Goal: Task Accomplishment & Management: Use online tool/utility

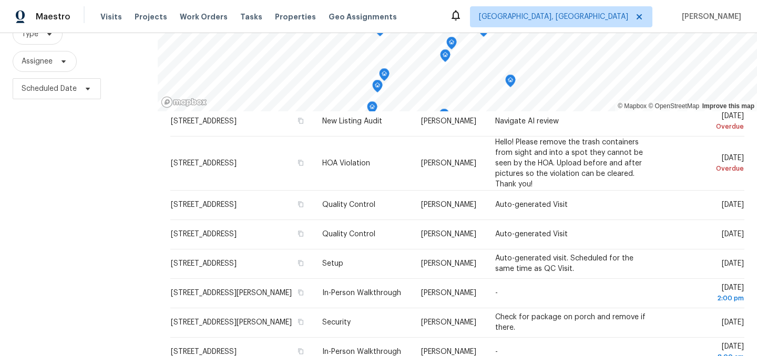
scroll to position [112, 0]
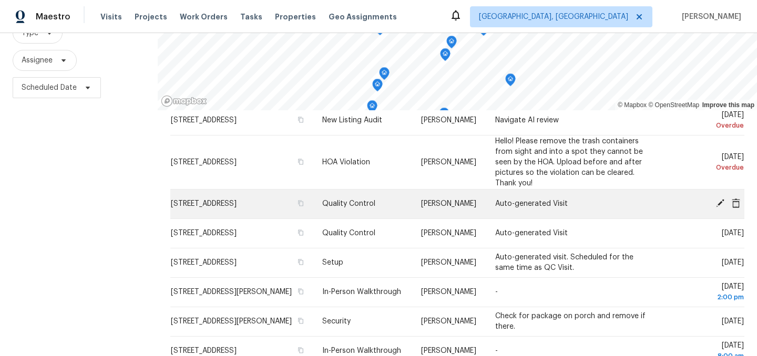
click at [721, 208] on icon at bounding box center [719, 203] width 9 height 9
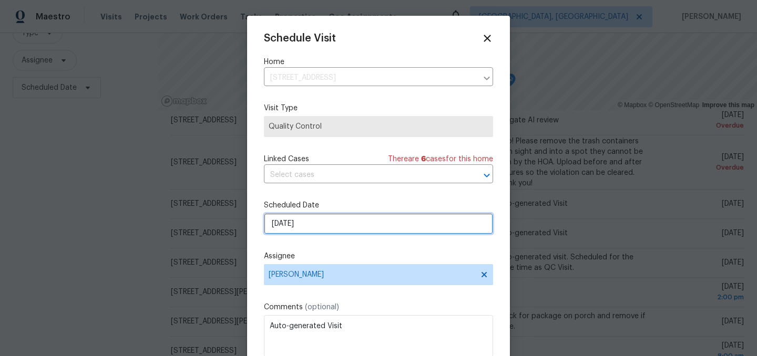
click at [327, 225] on input "8/22/2025" at bounding box center [378, 223] width 229 height 21
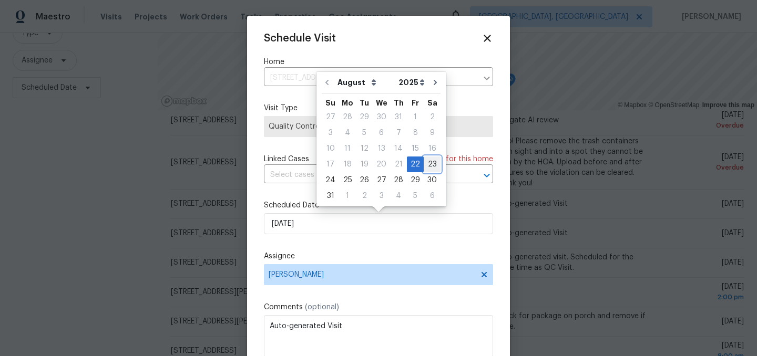
click at [427, 164] on div "23" at bounding box center [432, 164] width 17 height 15
type input "8/23/2025"
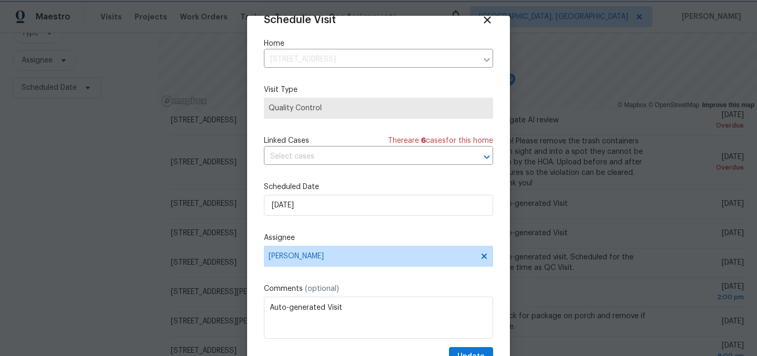
scroll to position [43, 0]
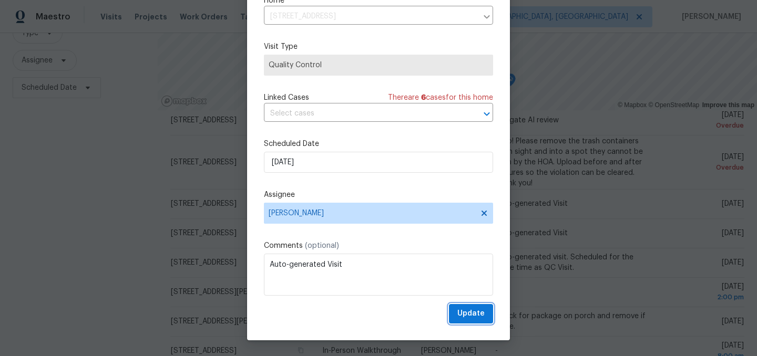
click at [469, 310] on span "Update" at bounding box center [470, 313] width 27 height 13
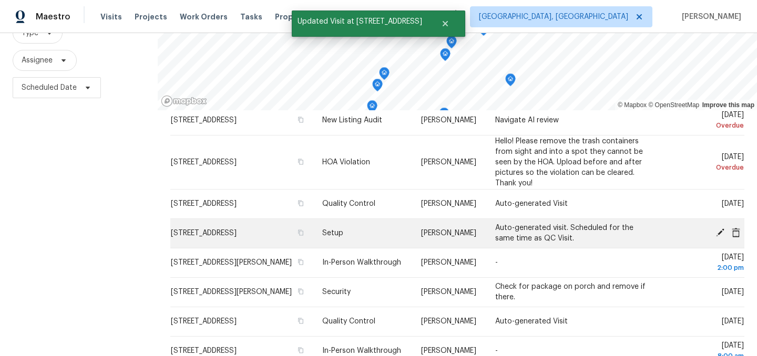
click at [721, 237] on icon at bounding box center [720, 233] width 8 height 8
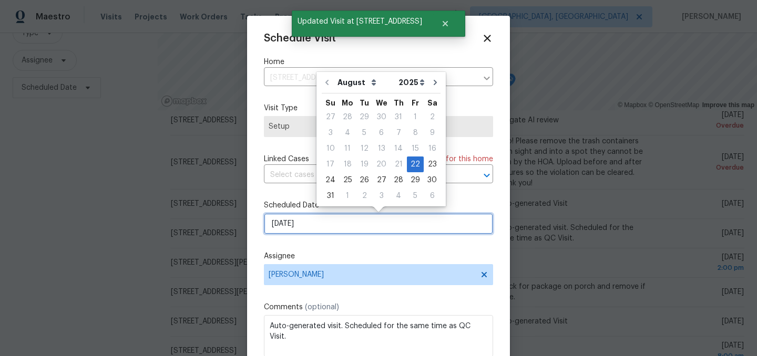
click at [330, 220] on input "[DATE]" at bounding box center [378, 223] width 229 height 21
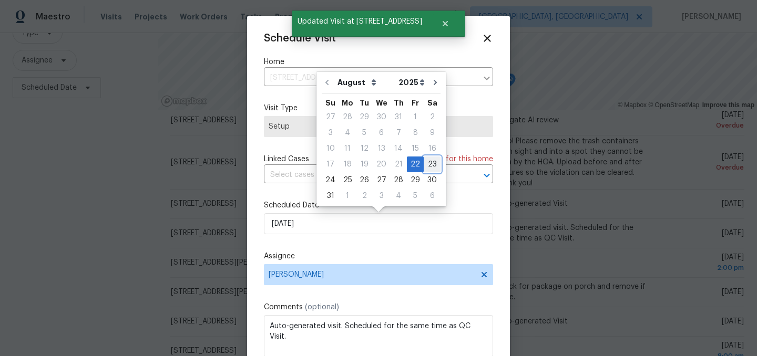
click at [428, 162] on div "23" at bounding box center [432, 164] width 17 height 15
type input "8/23/2025"
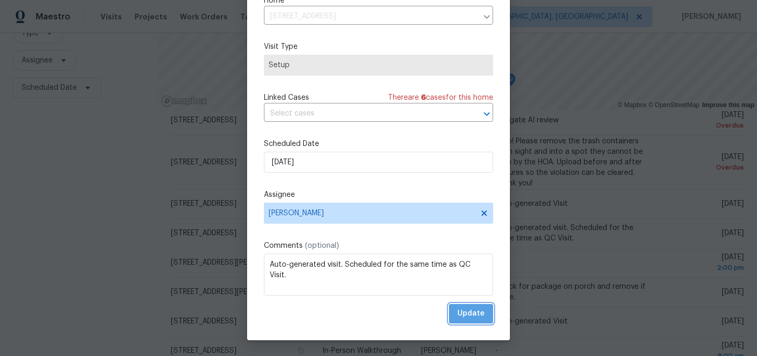
click at [477, 316] on span "Update" at bounding box center [470, 313] width 27 height 13
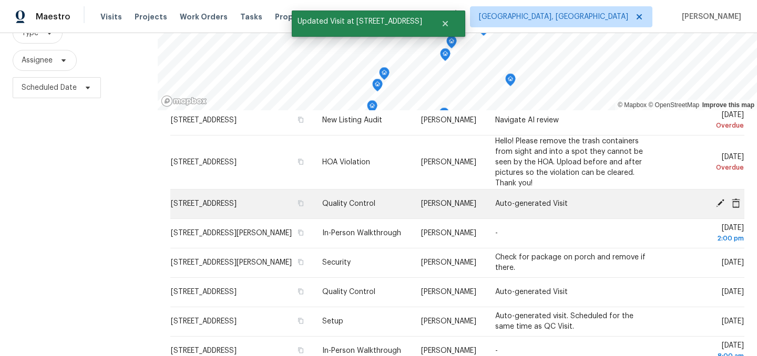
click at [717, 208] on icon at bounding box center [719, 203] width 9 height 9
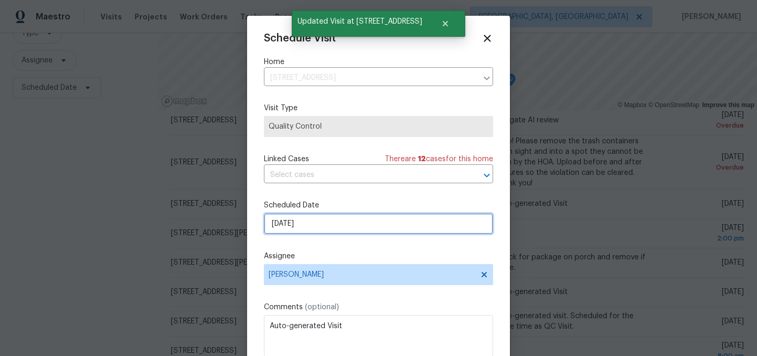
click at [322, 222] on input "[DATE]" at bounding box center [378, 223] width 229 height 21
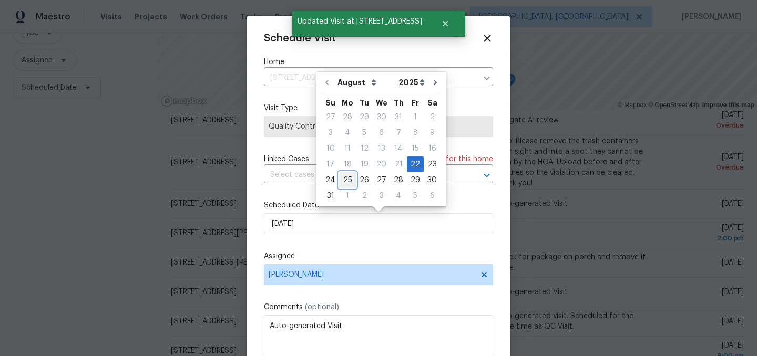
click at [346, 182] on div "25" at bounding box center [347, 180] width 17 height 15
type input "[DATE]"
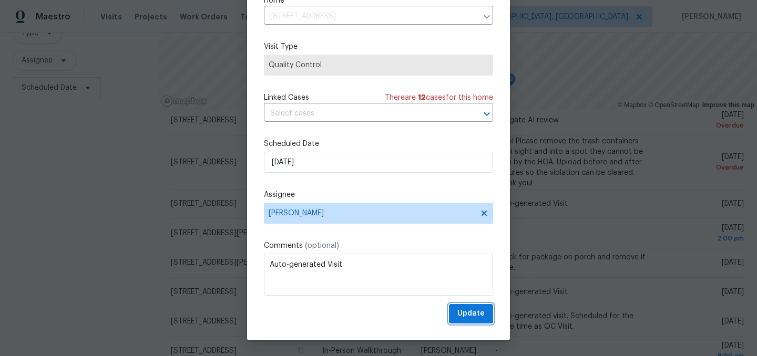
click at [474, 314] on span "Update" at bounding box center [470, 313] width 27 height 13
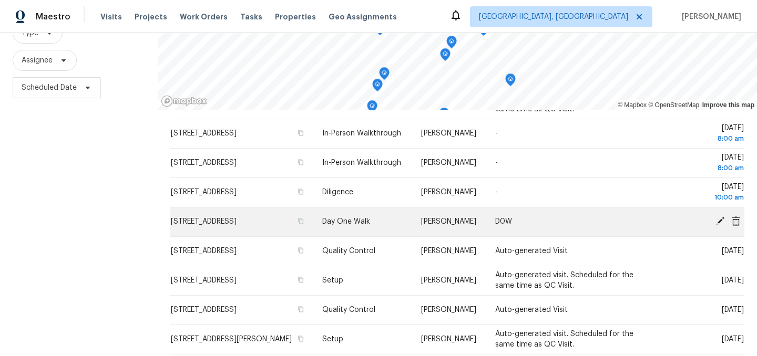
scroll to position [223, 0]
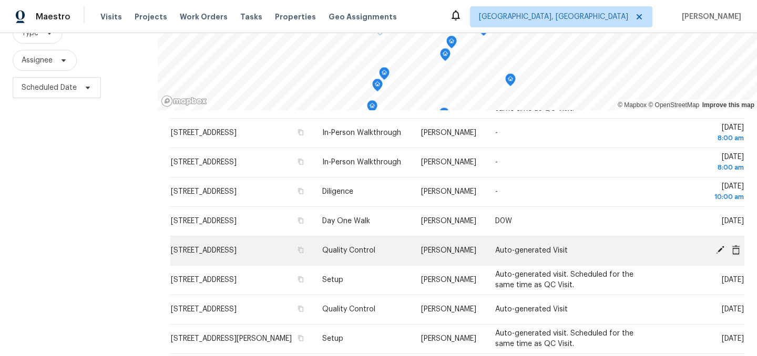
click at [720, 255] on icon at bounding box center [719, 249] width 9 height 9
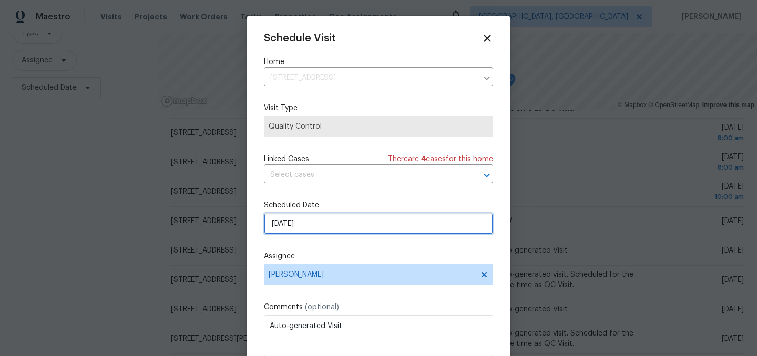
click at [314, 225] on input "8/25/2025" at bounding box center [378, 223] width 229 height 21
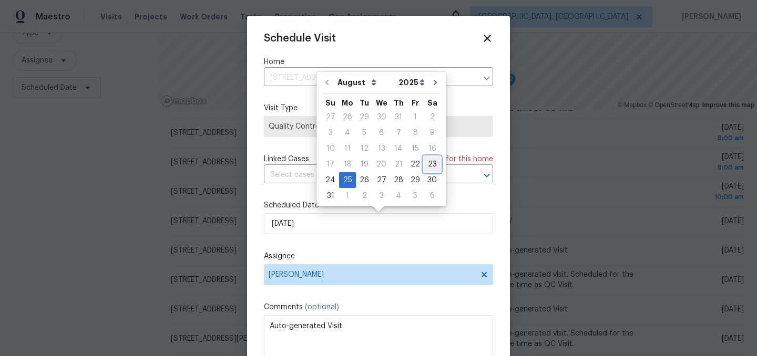
click at [424, 163] on div "23" at bounding box center [432, 164] width 17 height 15
type input "[DATE]"
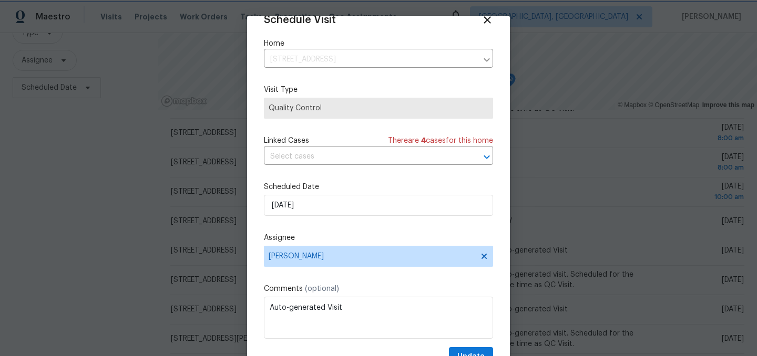
scroll to position [43, 0]
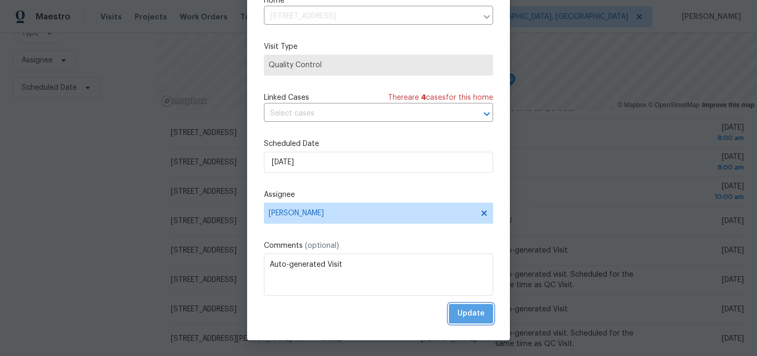
click at [474, 315] on span "Update" at bounding box center [470, 313] width 27 height 13
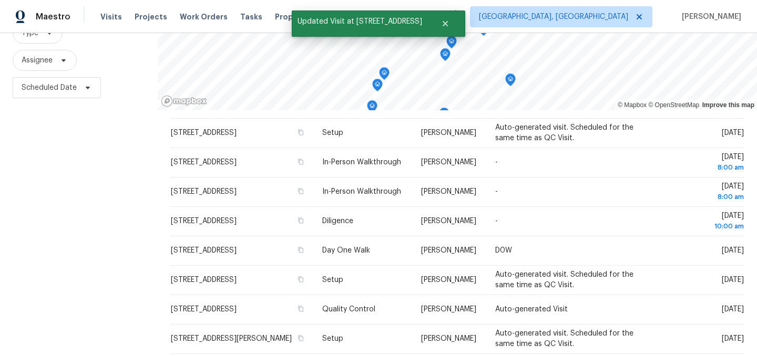
scroll to position [46, 0]
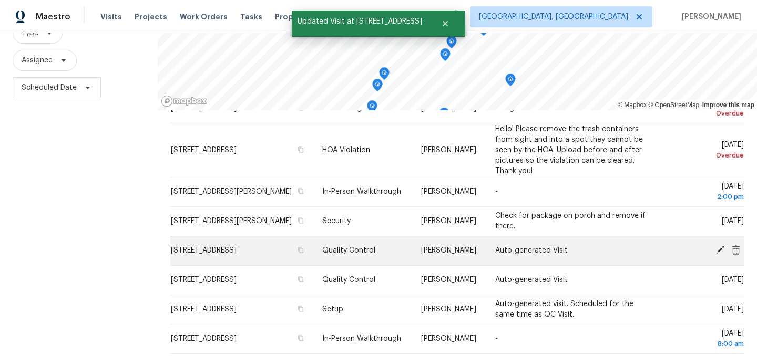
click at [721, 254] on icon at bounding box center [720, 250] width 8 height 8
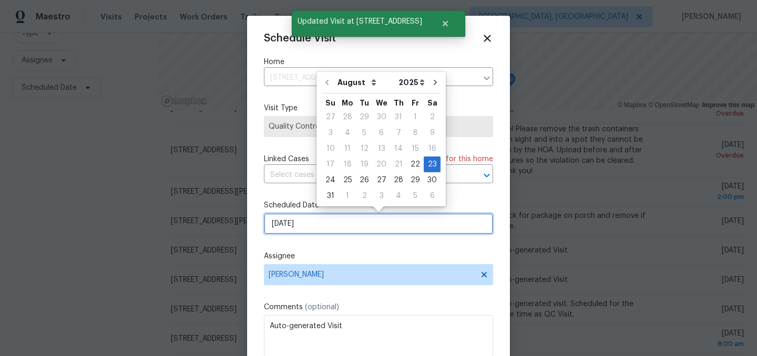
click at [346, 222] on input "[DATE]" at bounding box center [378, 223] width 229 height 21
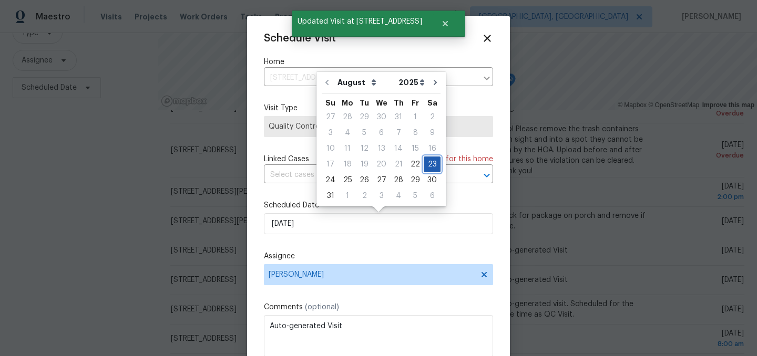
click at [427, 164] on div "23" at bounding box center [432, 164] width 17 height 15
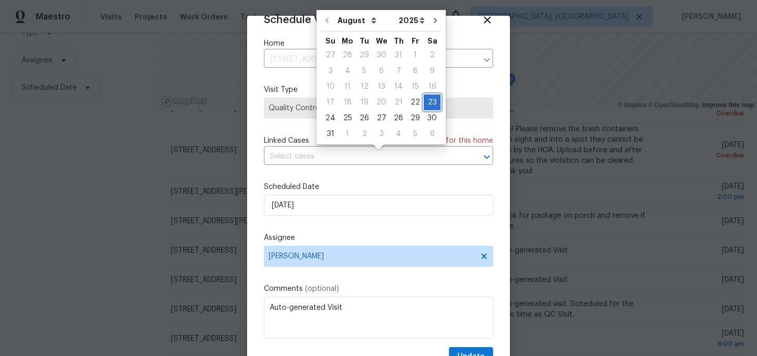
scroll to position [43, 0]
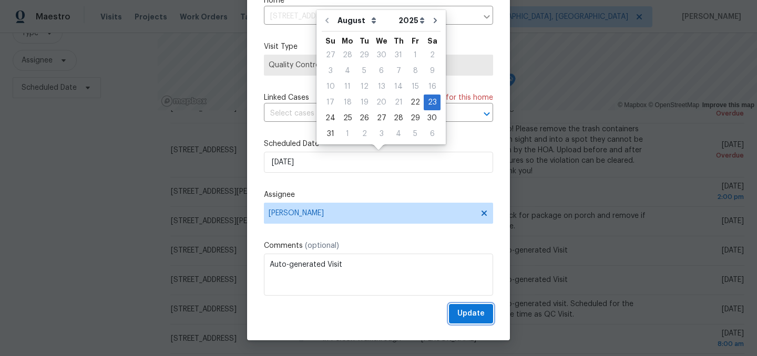
click at [481, 309] on span "Update" at bounding box center [470, 313] width 27 height 13
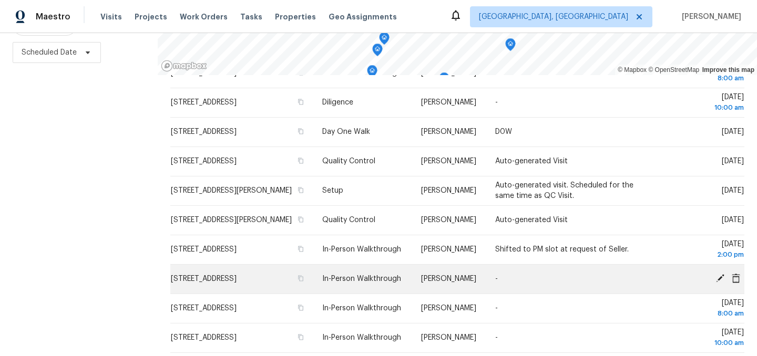
scroll to position [333, 0]
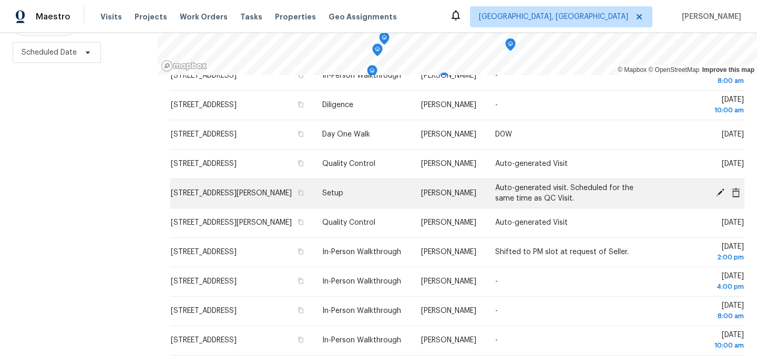
click at [721, 197] on icon at bounding box center [720, 193] width 8 height 8
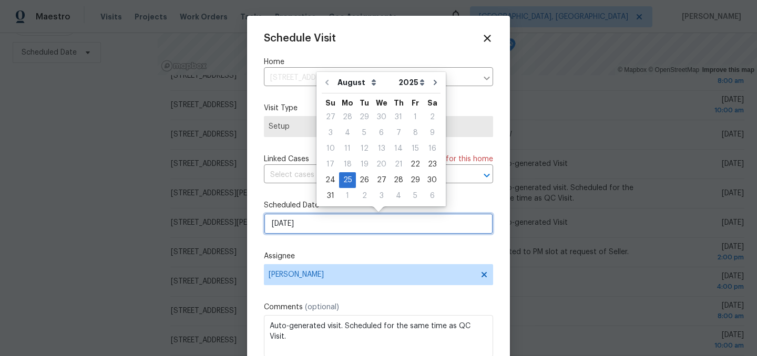
click at [318, 226] on input "[DATE]" at bounding box center [378, 223] width 229 height 21
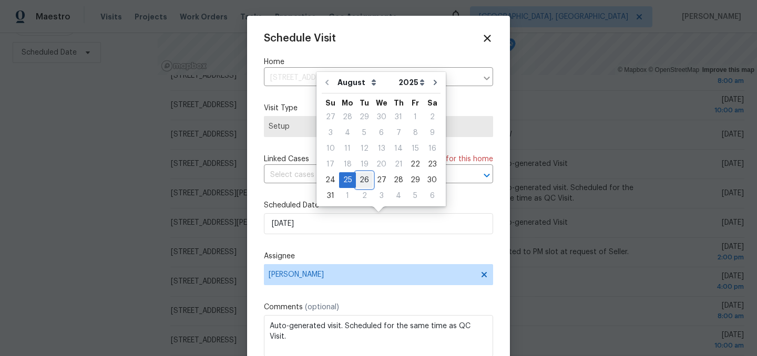
click at [363, 179] on div "26" at bounding box center [364, 180] width 17 height 15
type input "8/26/2025"
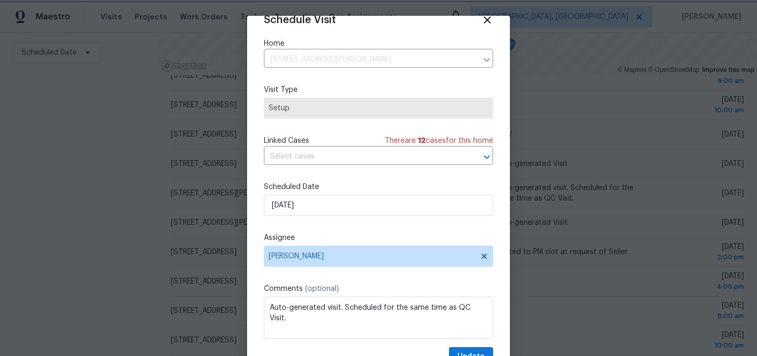
scroll to position [43, 0]
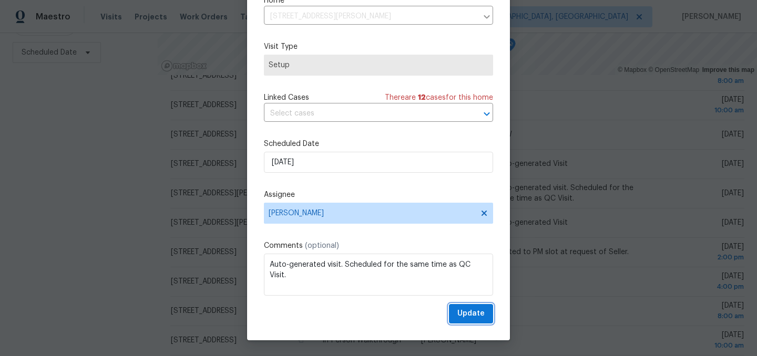
click at [474, 311] on span "Update" at bounding box center [470, 313] width 27 height 13
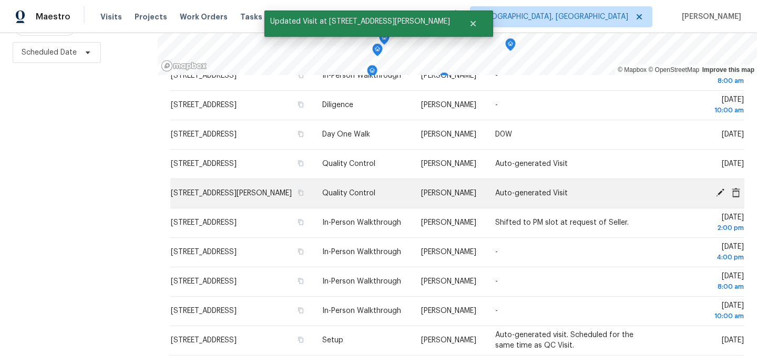
click at [720, 197] on icon at bounding box center [720, 193] width 8 height 8
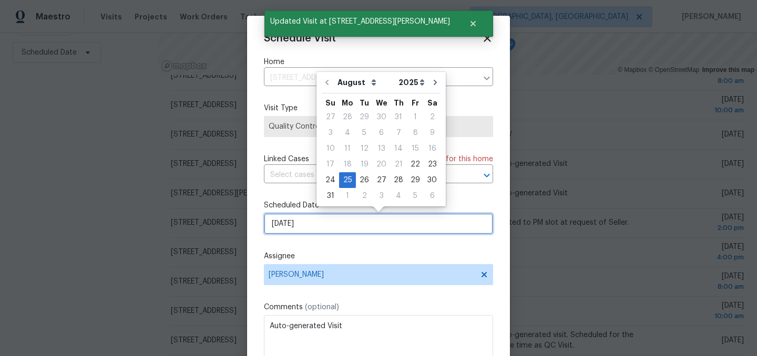
click at [317, 224] on input "8/25/2025" at bounding box center [378, 223] width 229 height 21
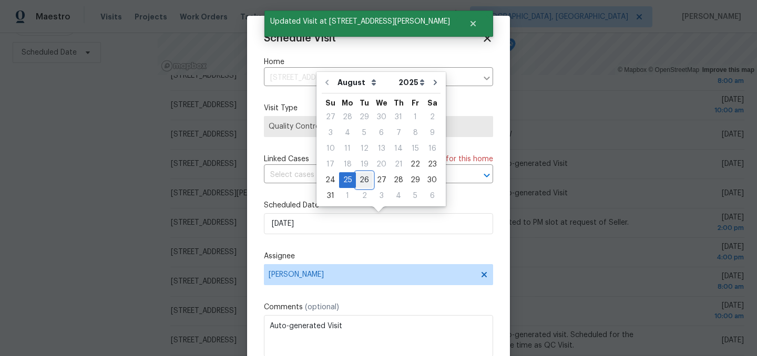
click at [365, 182] on div "26" at bounding box center [364, 180] width 17 height 15
type input "8/26/2025"
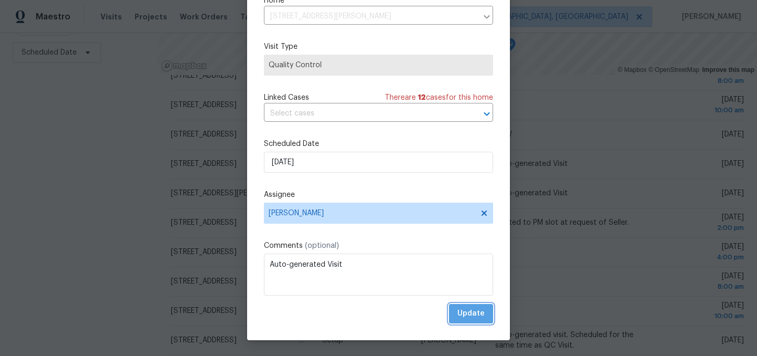
click at [480, 310] on span "Update" at bounding box center [470, 313] width 27 height 13
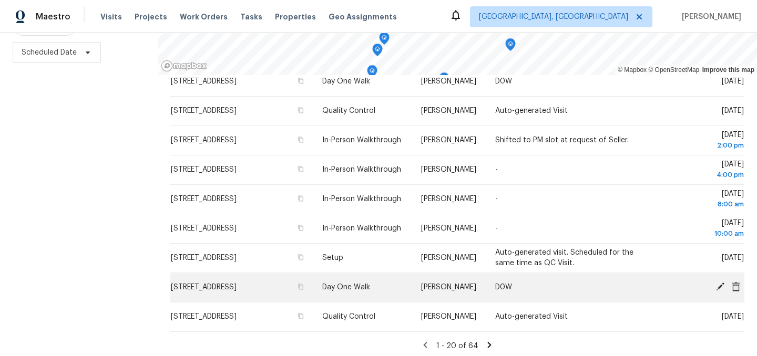
scroll to position [151, 0]
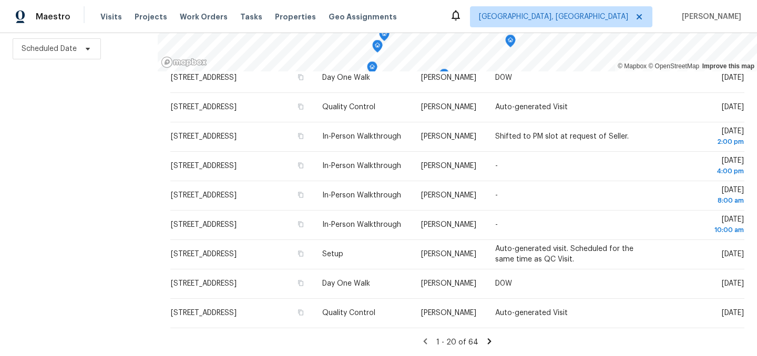
click at [486, 343] on icon at bounding box center [489, 341] width 9 height 9
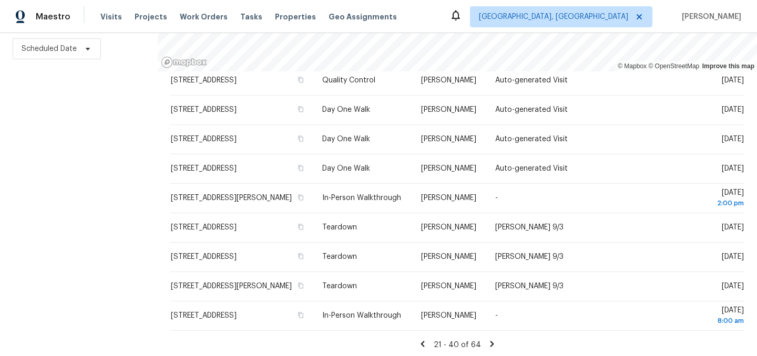
click at [423, 341] on icon at bounding box center [423, 344] width 4 height 6
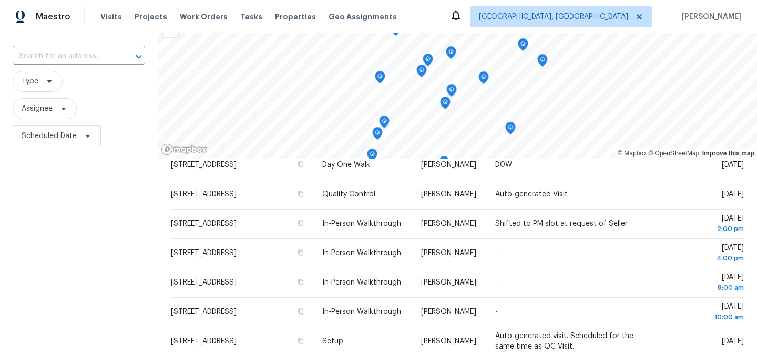
scroll to position [0, 0]
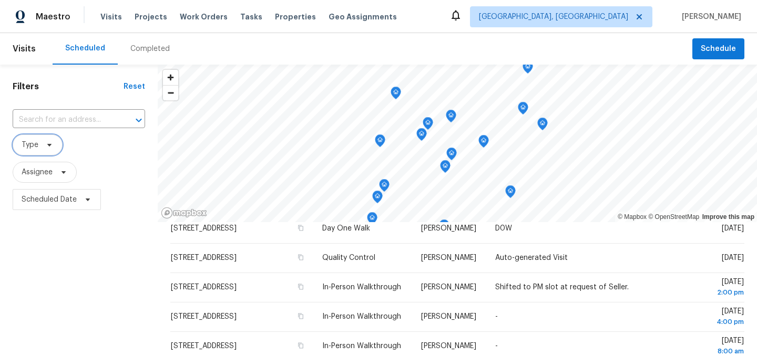
click at [45, 143] on icon at bounding box center [49, 145] width 8 height 8
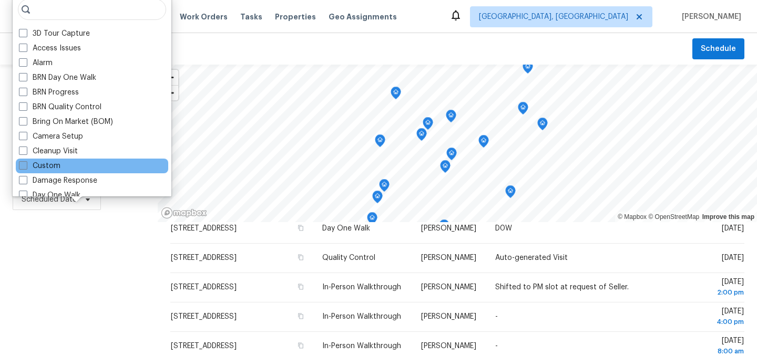
scroll to position [22, 0]
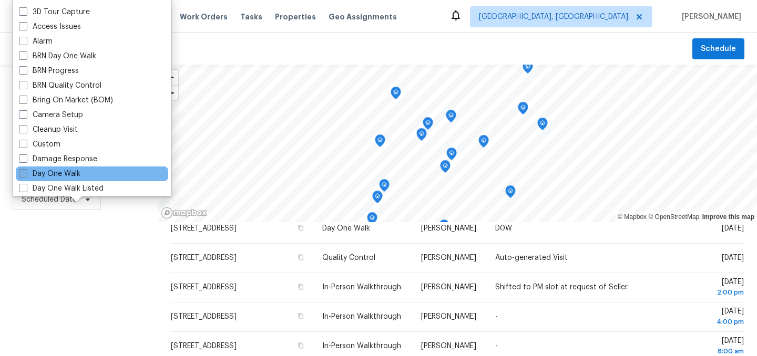
click at [47, 170] on label "Day One Walk" at bounding box center [49, 174] width 61 height 11
click at [26, 170] on input "Day One Walk" at bounding box center [22, 172] width 7 height 7
checkbox input "true"
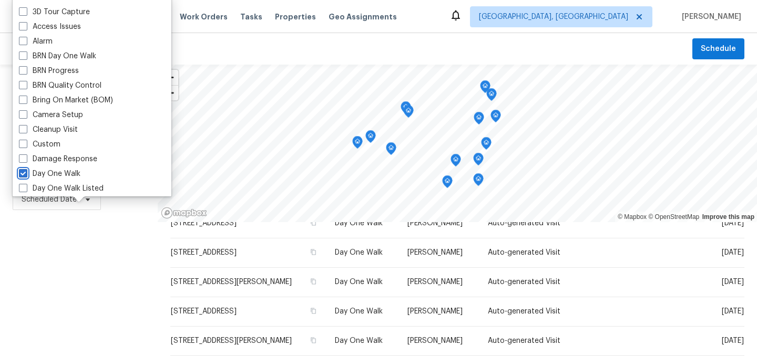
scroll to position [268, 0]
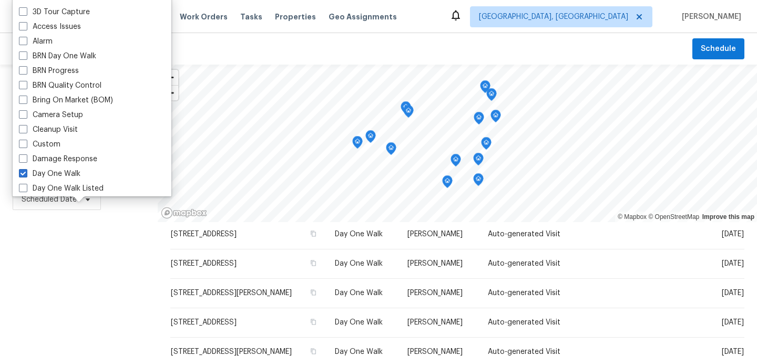
click at [69, 256] on div "Filters Reset ​ Day One Walk Assignee Scheduled Date" at bounding box center [79, 286] width 158 height 443
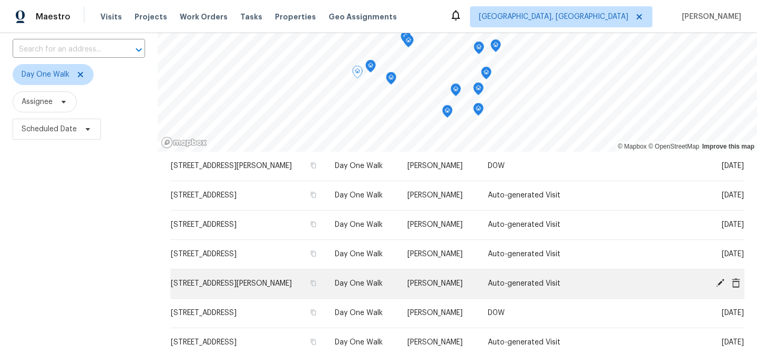
scroll to position [92, 0]
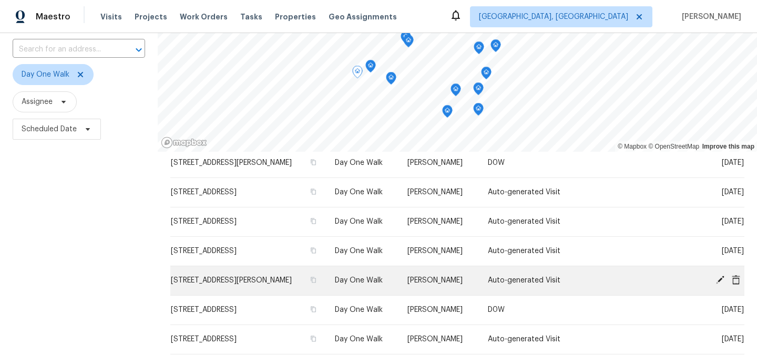
click at [720, 283] on icon at bounding box center [719, 279] width 9 height 9
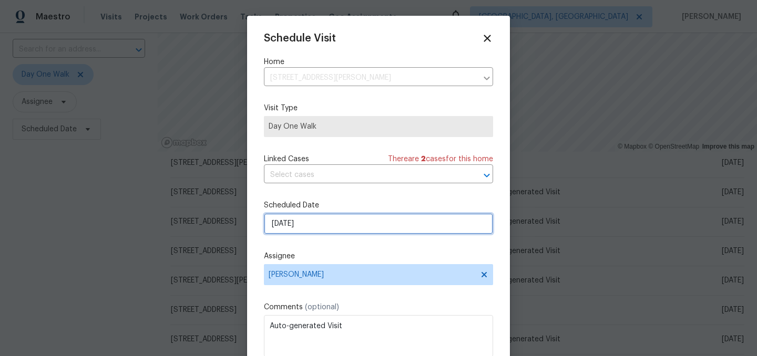
click at [323, 221] on input "9/3/2025" at bounding box center [378, 223] width 229 height 21
select select "8"
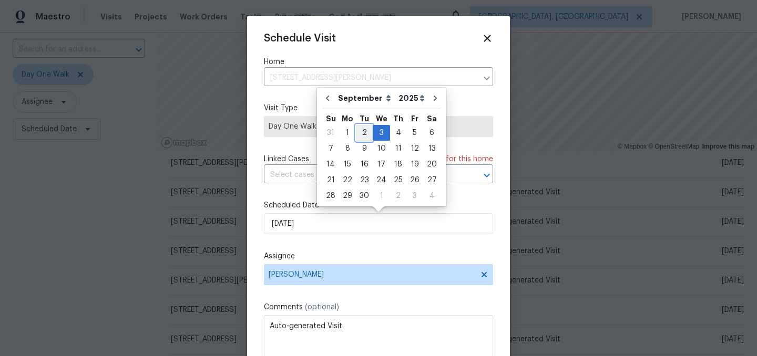
click at [362, 128] on div "2" at bounding box center [364, 133] width 17 height 15
type input "9/2/2025"
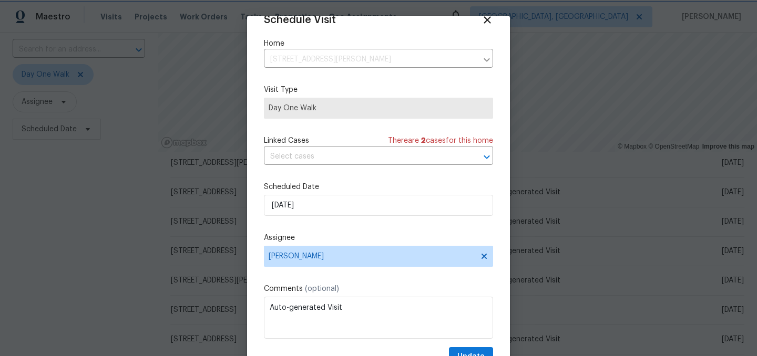
scroll to position [43, 0]
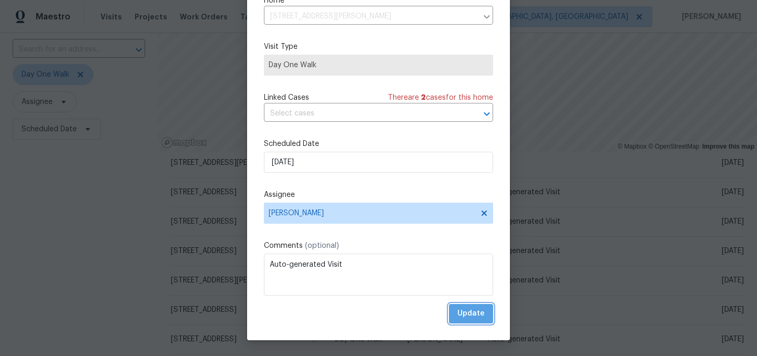
click at [479, 311] on span "Update" at bounding box center [470, 313] width 27 height 13
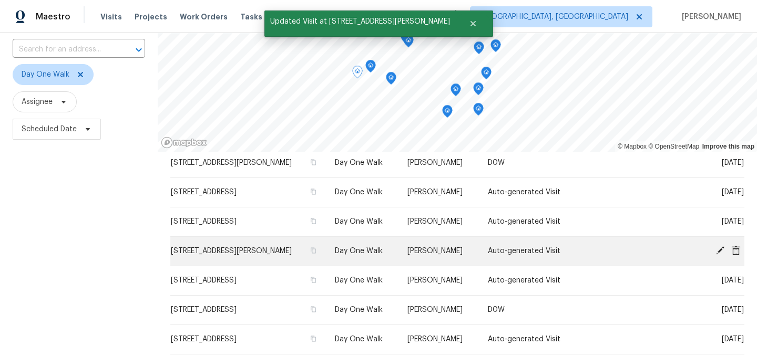
click at [720, 251] on icon at bounding box center [720, 251] width 8 height 8
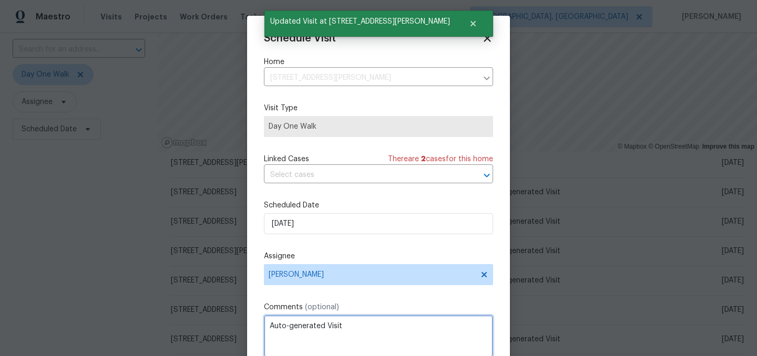
click at [338, 324] on textarea "Auto-generated Visit" at bounding box center [378, 336] width 229 height 42
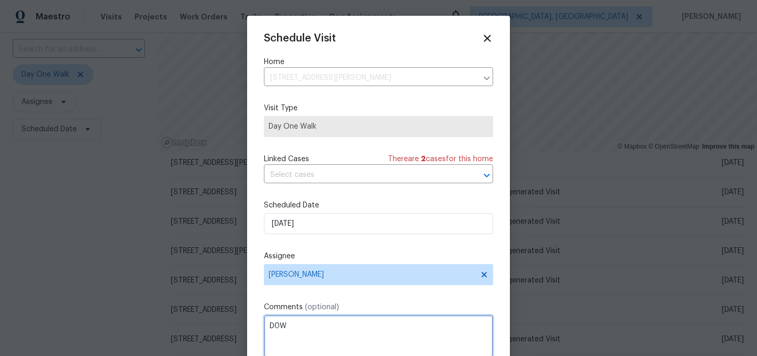
type textarea "D0W"
click at [406, 292] on div "Schedule Visit Home 4832 Vermillion Ct, Avon, IN 46123 ​ Visit Type Day One Wal…" at bounding box center [378, 209] width 229 height 353
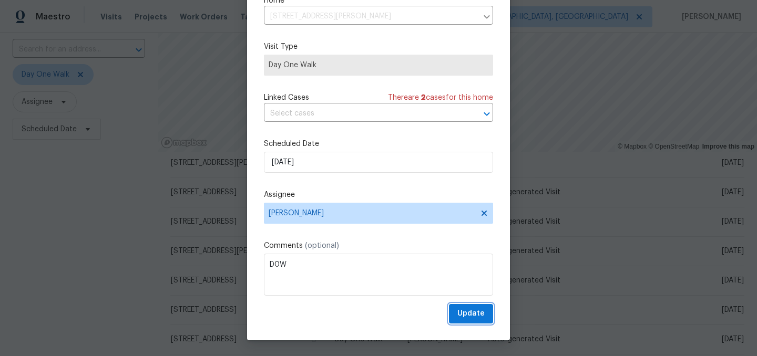
click at [470, 307] on span "Update" at bounding box center [470, 313] width 27 height 13
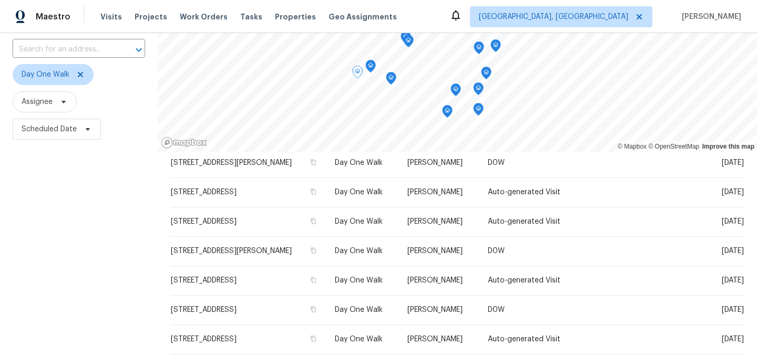
scroll to position [0, 0]
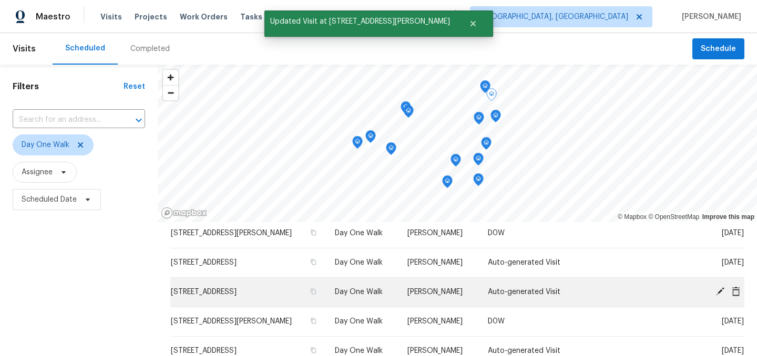
click at [720, 293] on icon at bounding box center [719, 291] width 9 height 9
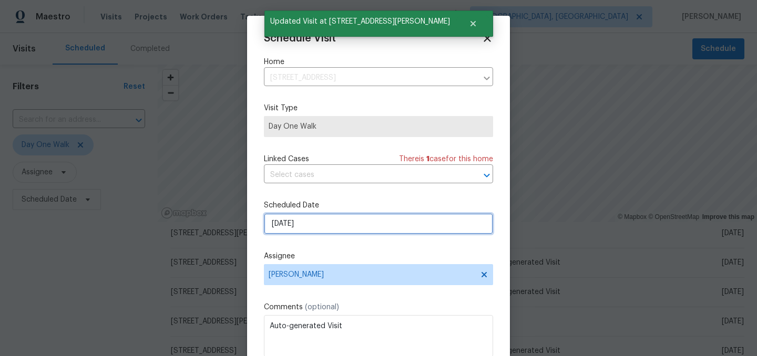
select select "8"
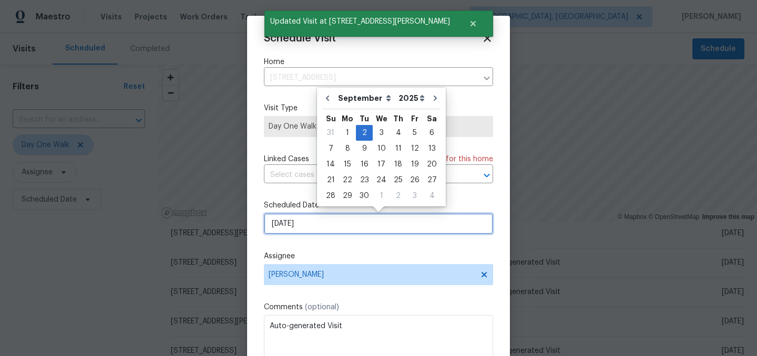
click at [301, 222] on input "9/2/2025" at bounding box center [378, 223] width 229 height 21
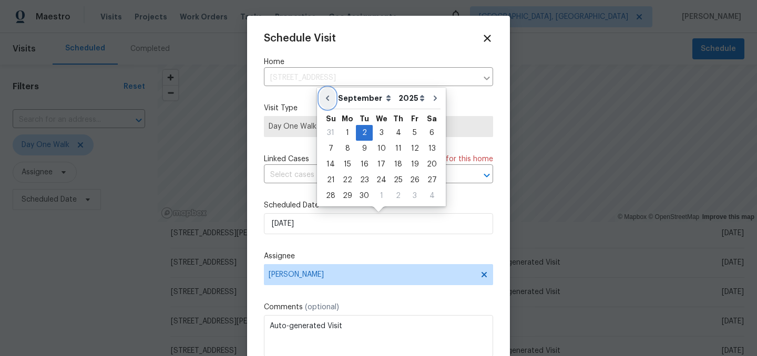
click at [330, 93] on button "Go to previous month" at bounding box center [328, 98] width 16 height 21
type input "[DATE]"
select select "7"
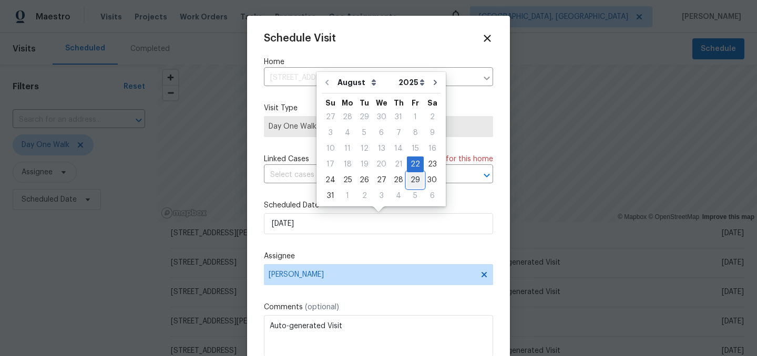
click at [410, 179] on div "29" at bounding box center [415, 180] width 17 height 15
type input "8/29/2025"
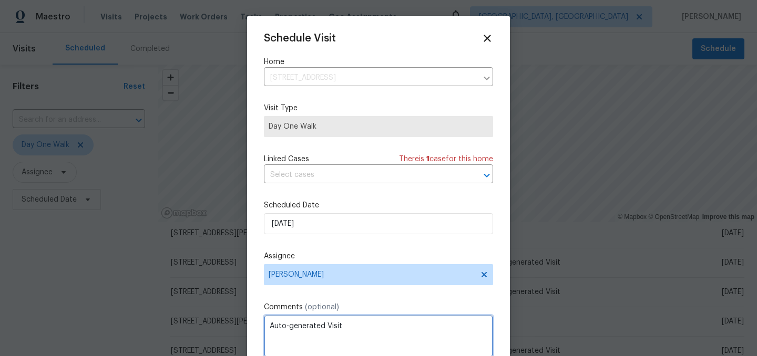
click at [319, 327] on textarea "Auto-generated Visit" at bounding box center [378, 336] width 229 height 42
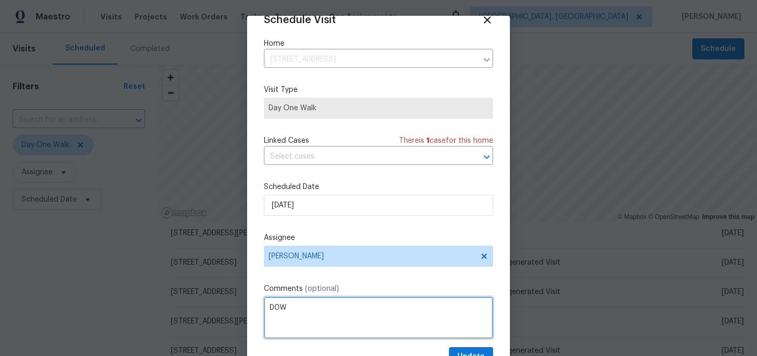
scroll to position [43, 0]
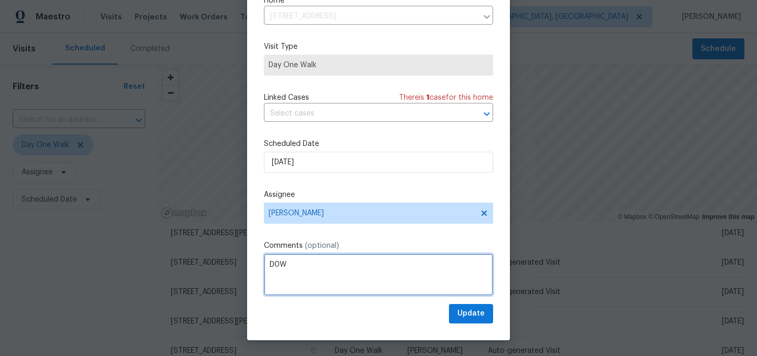
type textarea "D0W"
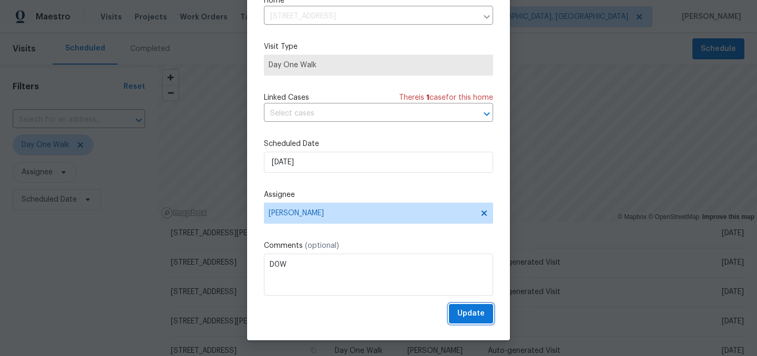
click at [473, 311] on span "Update" at bounding box center [470, 313] width 27 height 13
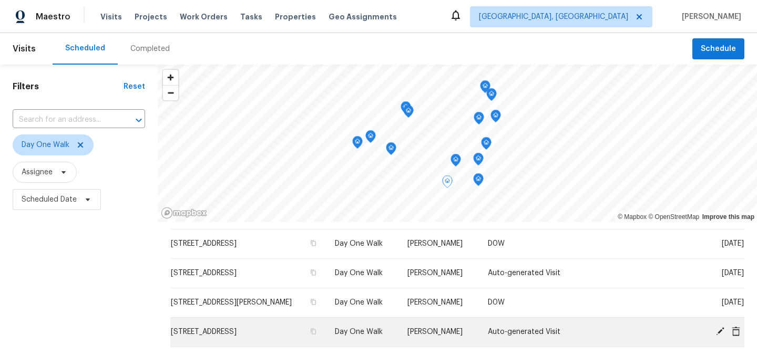
scroll to position [0, 0]
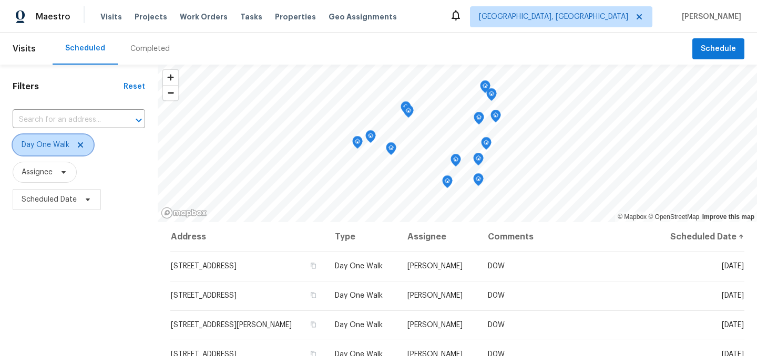
click at [81, 143] on icon at bounding box center [80, 144] width 5 height 5
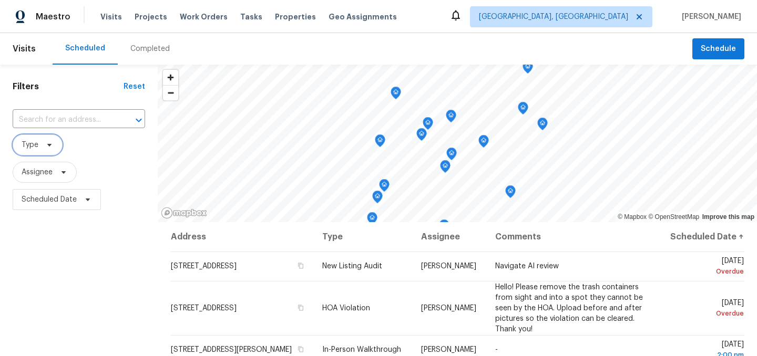
click at [25, 143] on span "Type" at bounding box center [30, 145] width 17 height 11
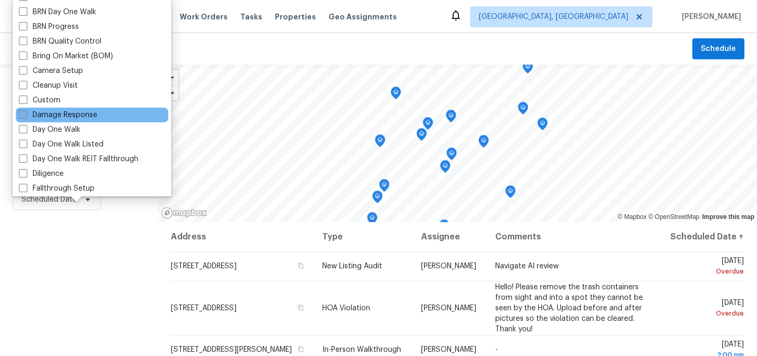
scroll to position [76, 0]
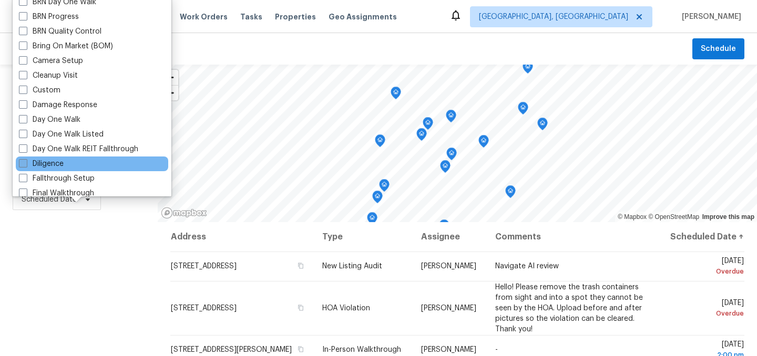
click at [43, 163] on label "Diligence" at bounding box center [41, 164] width 45 height 11
click at [26, 163] on input "Diligence" at bounding box center [22, 162] width 7 height 7
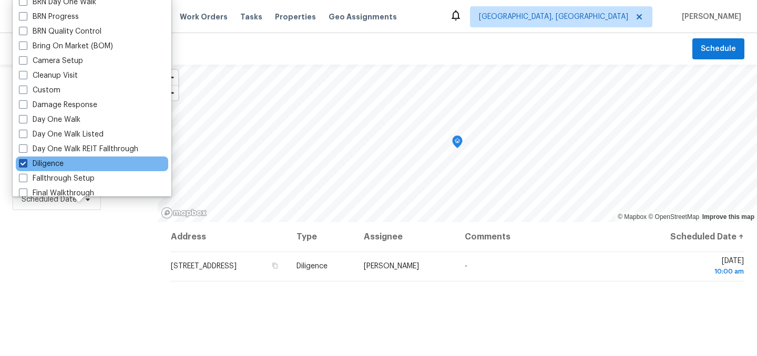
click at [43, 163] on label "Diligence" at bounding box center [41, 164] width 45 height 11
click at [26, 163] on input "Diligence" at bounding box center [22, 162] width 7 height 7
checkbox input "false"
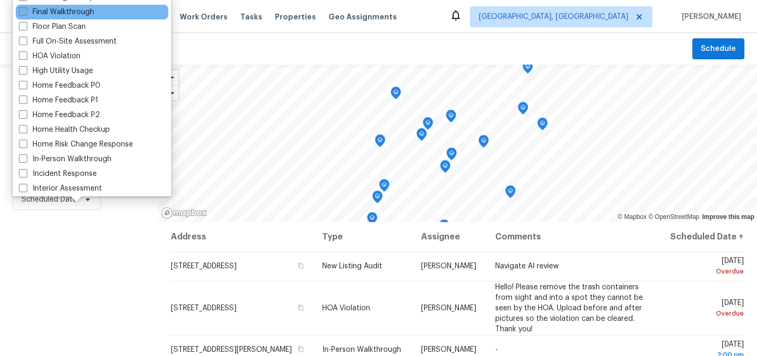
scroll to position [280, 0]
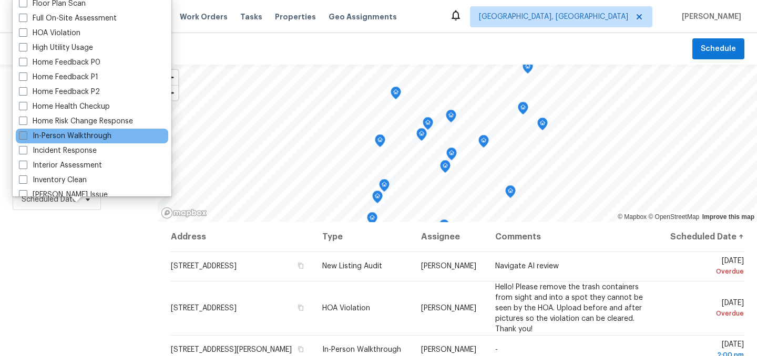
click at [48, 131] on label "In-Person Walkthrough" at bounding box center [65, 136] width 93 height 11
click at [26, 131] on input "In-Person Walkthrough" at bounding box center [22, 134] width 7 height 7
checkbox input "true"
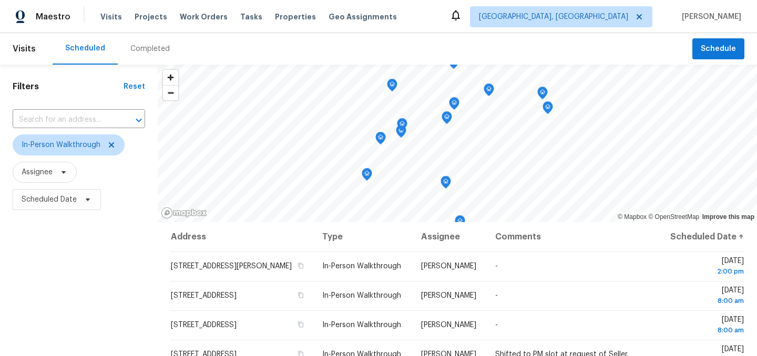
click at [71, 311] on div "Filters Reset ​ In-Person Walkthrough Assignee Scheduled Date" at bounding box center [79, 286] width 158 height 443
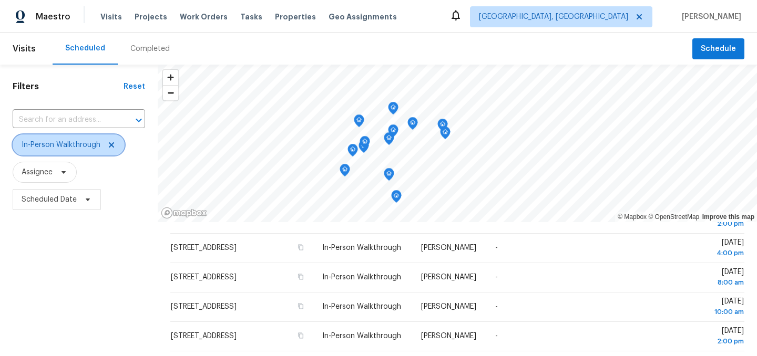
click at [107, 143] on icon at bounding box center [111, 145] width 8 height 8
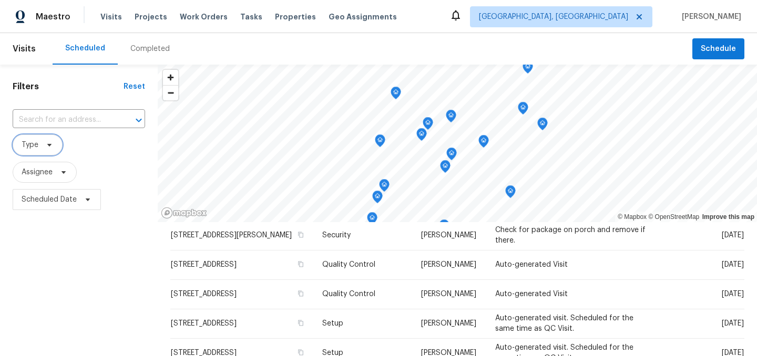
click at [33, 142] on span "Type" at bounding box center [30, 145] width 17 height 11
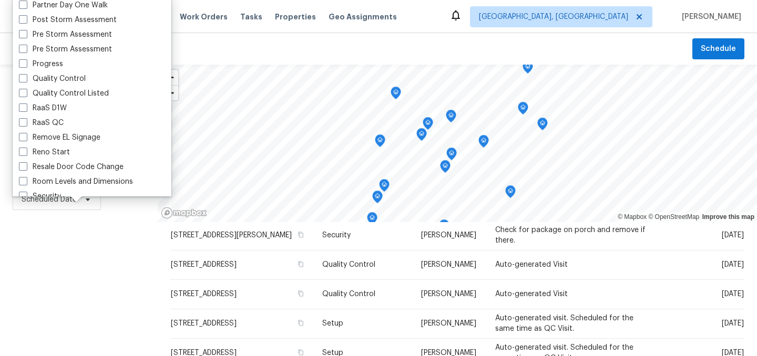
scroll to position [894, 0]
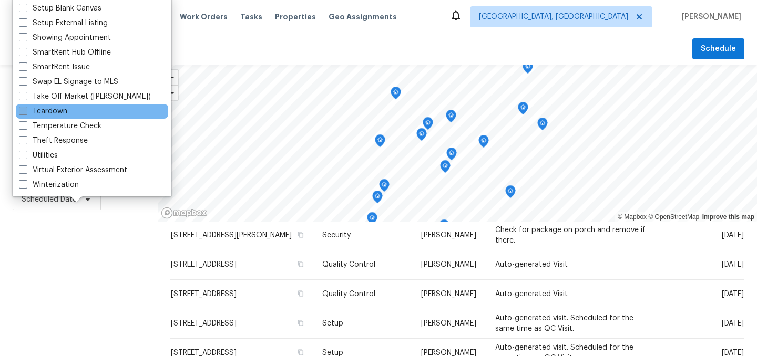
click at [44, 112] on label "Teardown" at bounding box center [43, 111] width 48 height 11
click at [26, 112] on input "Teardown" at bounding box center [22, 109] width 7 height 7
checkbox input "true"
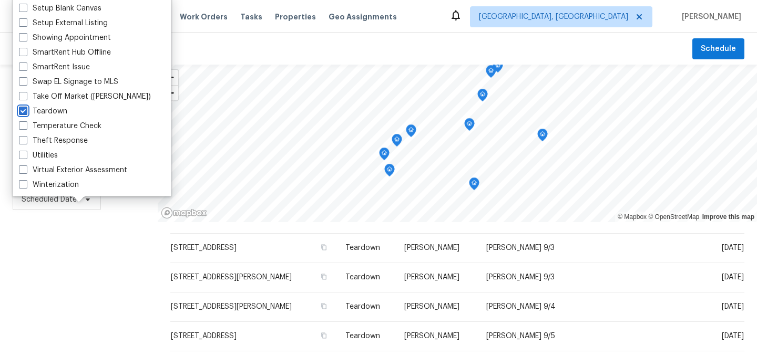
scroll to position [136, 0]
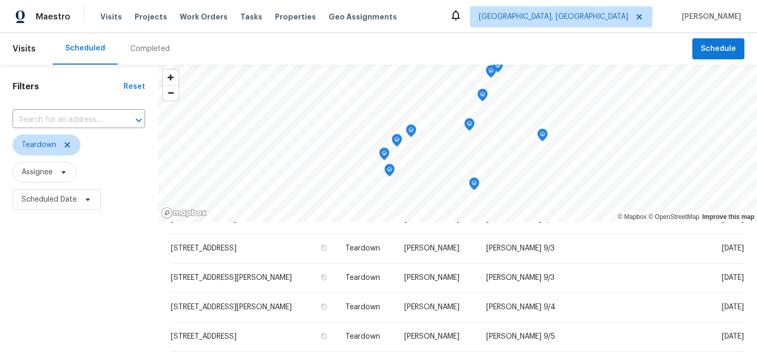
click at [92, 276] on div "Filters Reset ​ Teardown Assignee Scheduled Date" at bounding box center [79, 286] width 158 height 443
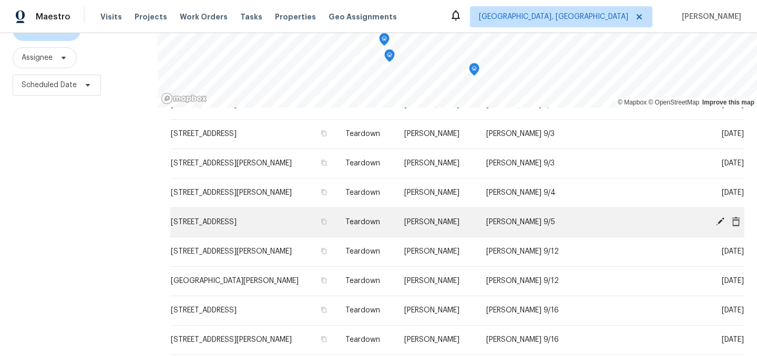
scroll to position [117, 0]
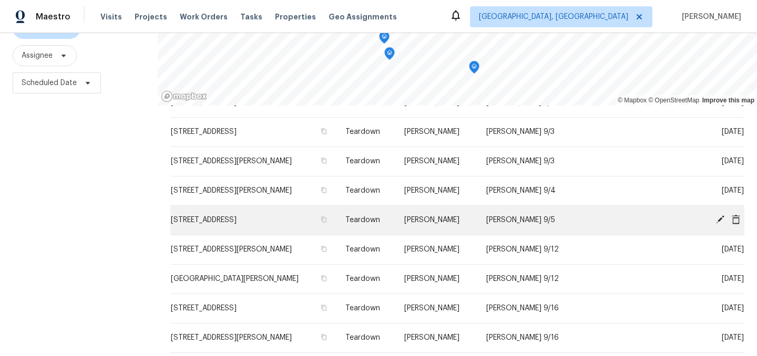
click at [719, 222] on icon at bounding box center [719, 219] width 9 height 9
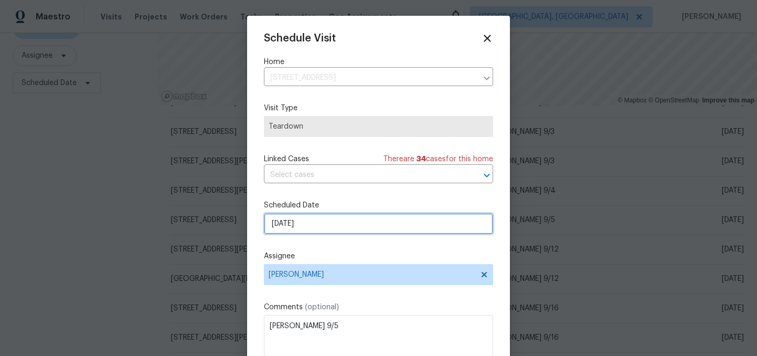
select select "8"
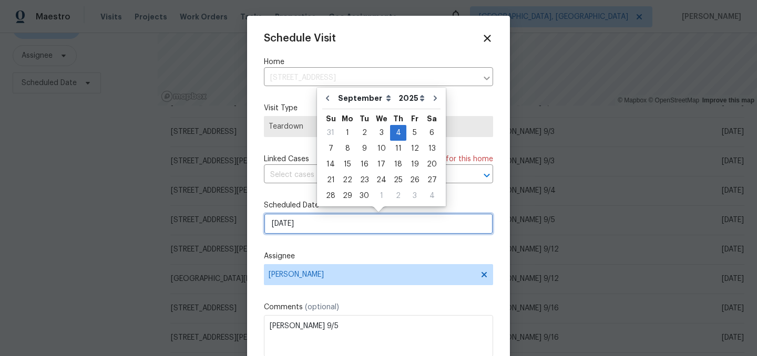
click at [319, 224] on input "9/4/2025" at bounding box center [378, 223] width 229 height 21
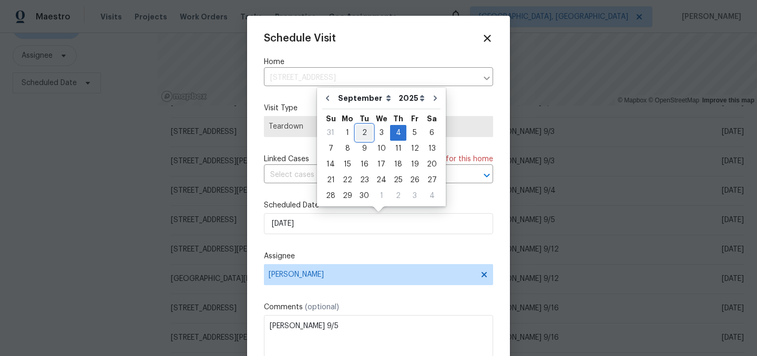
click at [361, 135] on div "2" at bounding box center [364, 133] width 17 height 15
type input "9/2/2025"
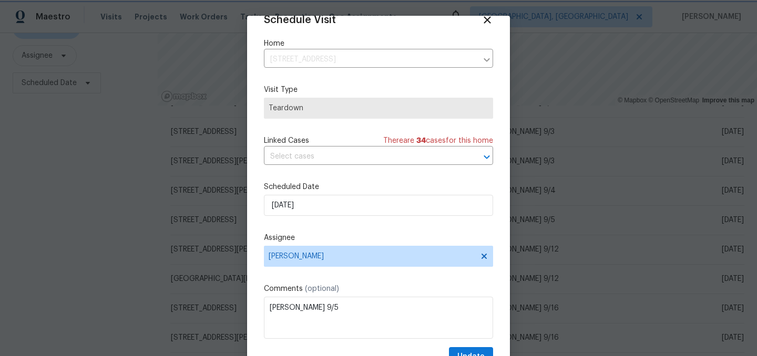
scroll to position [43, 0]
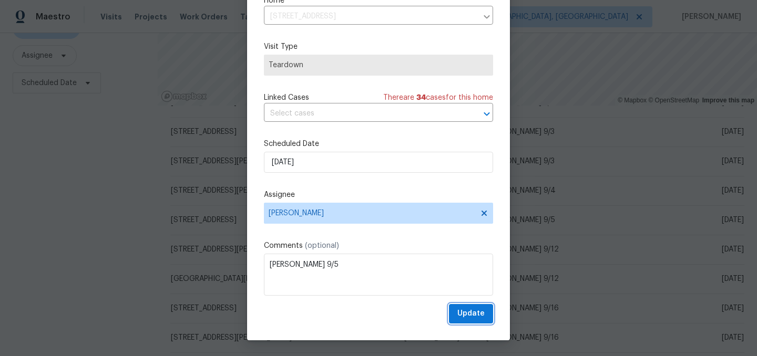
click at [476, 314] on span "Update" at bounding box center [470, 313] width 27 height 13
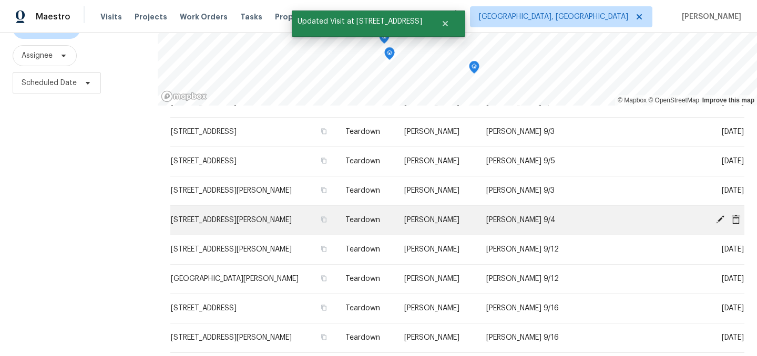
click at [719, 219] on icon at bounding box center [720, 219] width 8 height 8
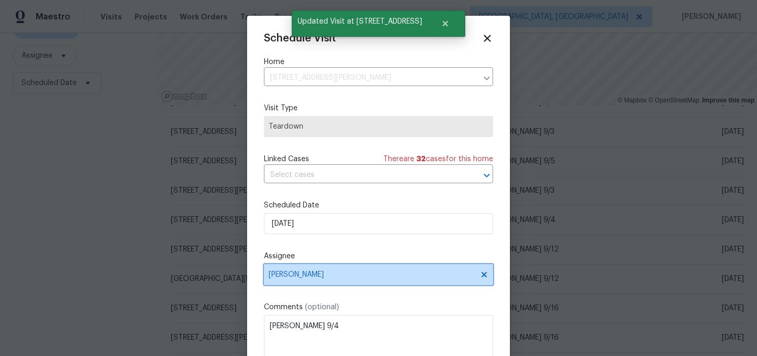
click at [319, 276] on span "[PERSON_NAME]" at bounding box center [372, 275] width 206 height 8
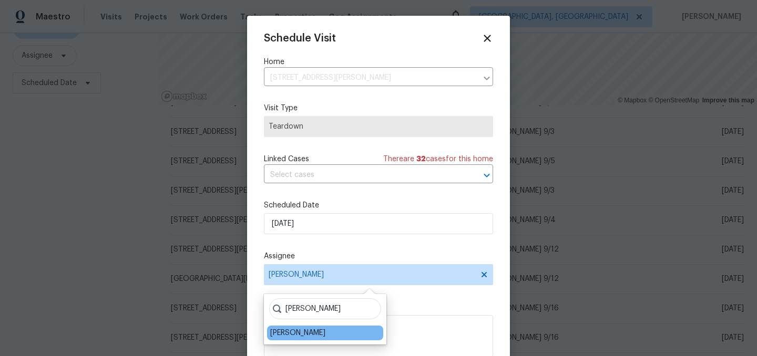
type input "dodd"
click at [300, 332] on div "Dodd Drayer" at bounding box center [297, 333] width 55 height 11
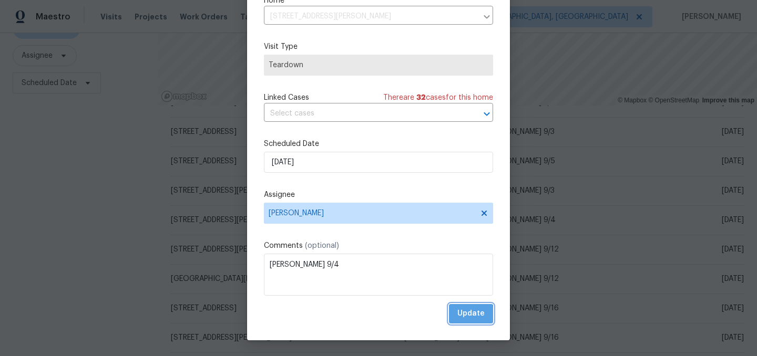
click at [465, 318] on span "Update" at bounding box center [470, 313] width 27 height 13
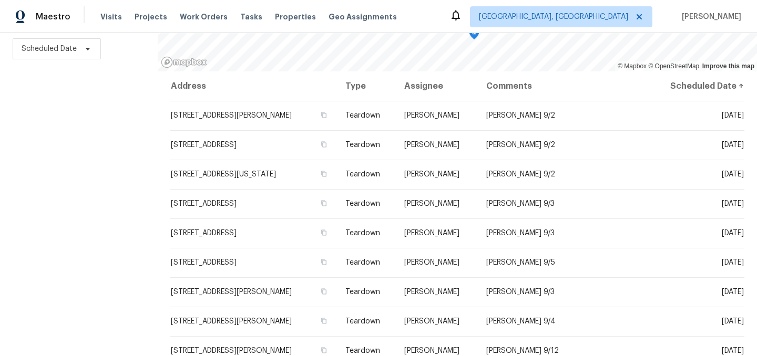
scroll to position [0, 0]
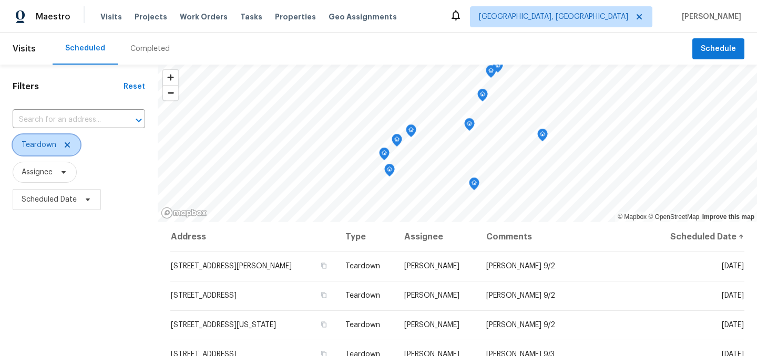
click at [65, 147] on icon at bounding box center [67, 144] width 5 height 5
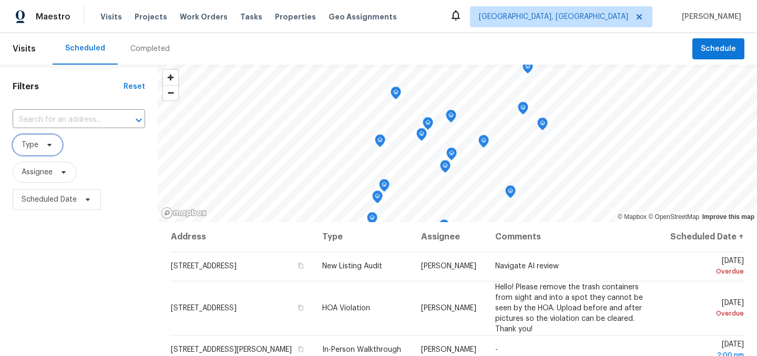
click at [32, 140] on span "Type" at bounding box center [30, 145] width 17 height 11
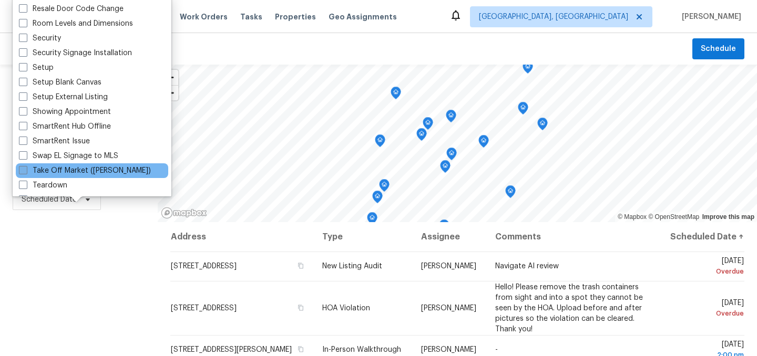
scroll to position [818, 0]
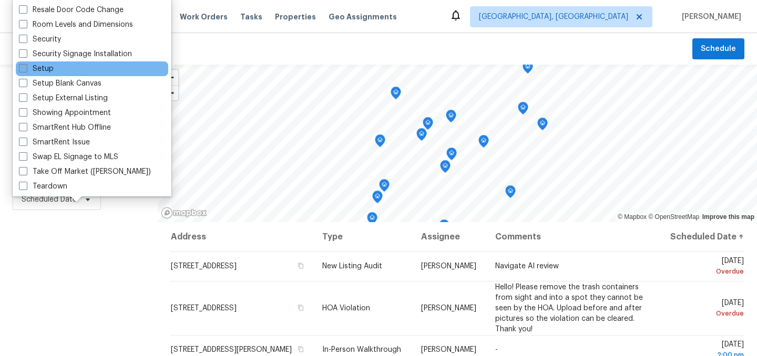
click at [43, 68] on label "Setup" at bounding box center [36, 69] width 35 height 11
click at [26, 68] on input "Setup" at bounding box center [22, 67] width 7 height 7
checkbox input "true"
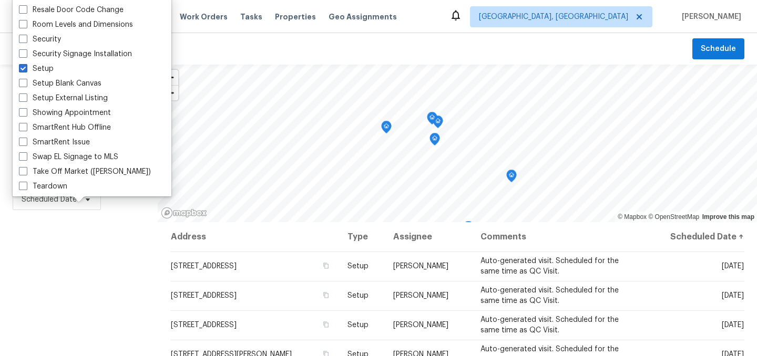
click at [83, 302] on div "Filters Reset ​ Setup Assignee Scheduled Date" at bounding box center [79, 286] width 158 height 443
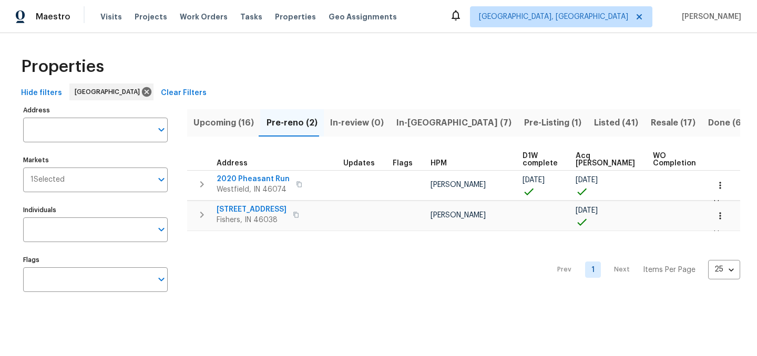
click at [221, 121] on span "Upcoming (16)" at bounding box center [223, 123] width 60 height 15
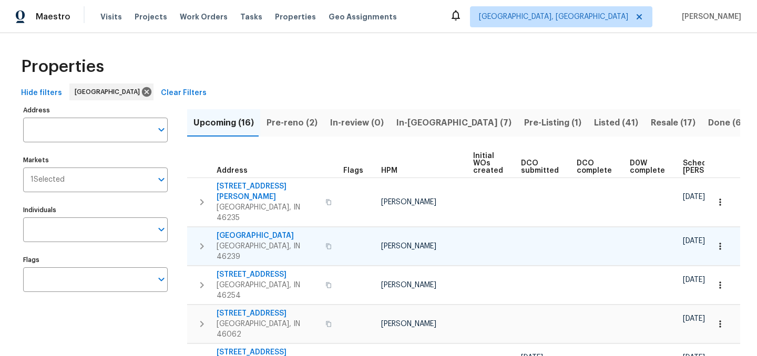
scroll to position [0, 116]
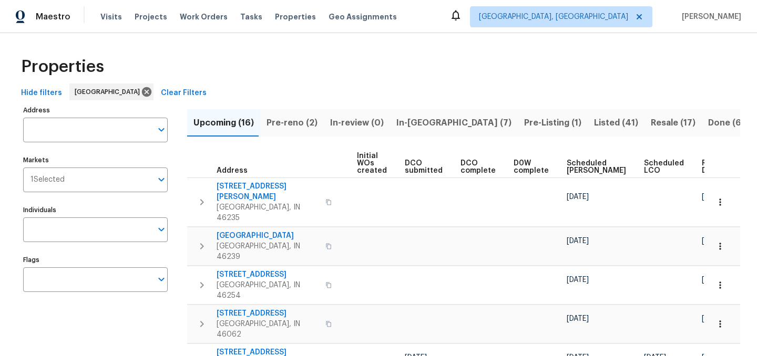
click at [702, 168] on span "Ready Date" at bounding box center [713, 167] width 23 height 15
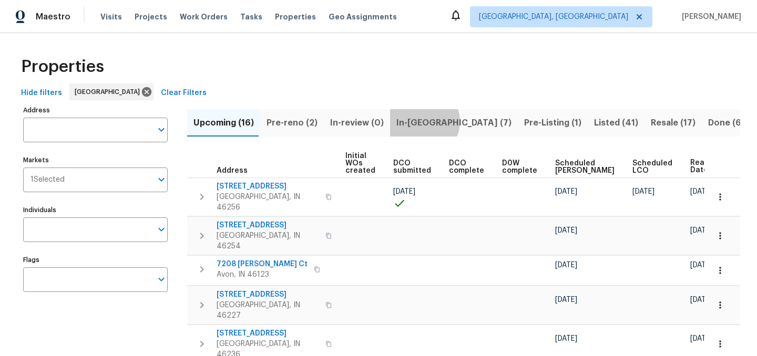
click at [417, 121] on span "In-reno (7)" at bounding box center [453, 123] width 115 height 15
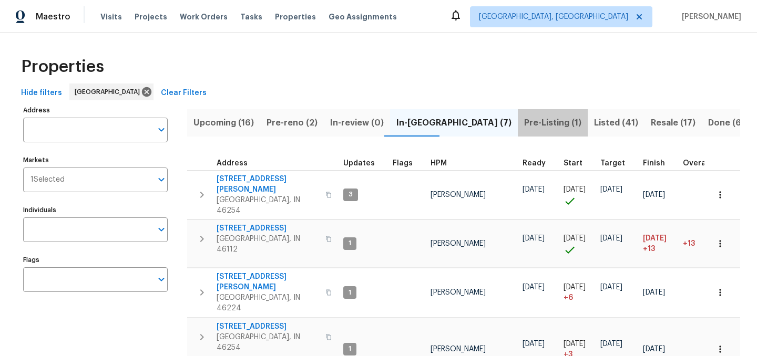
click at [524, 127] on span "Pre-Listing (1)" at bounding box center [552, 123] width 57 height 15
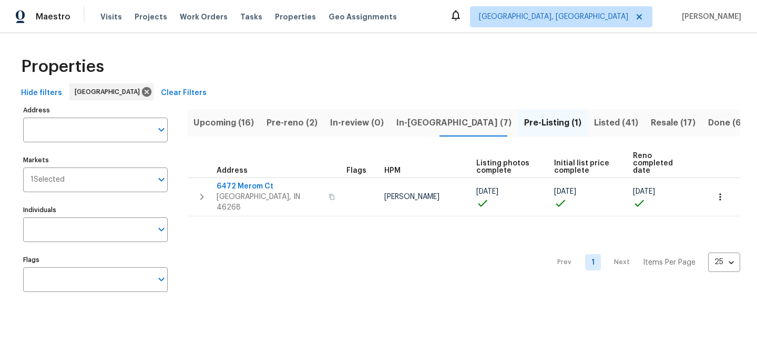
click at [594, 126] on span "Listed (41)" at bounding box center [616, 123] width 44 height 15
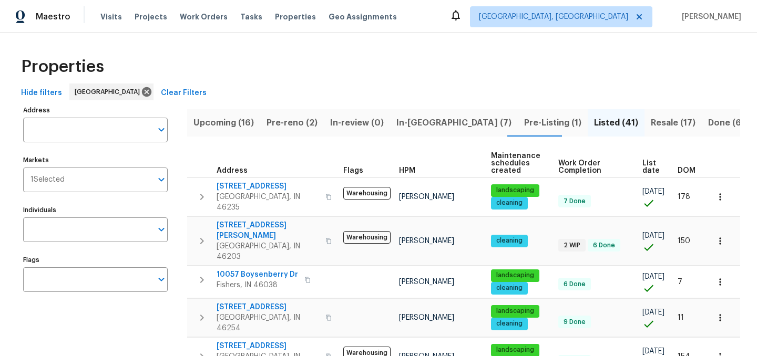
click at [651, 121] on span "Resale (17)" at bounding box center [673, 123] width 45 height 15
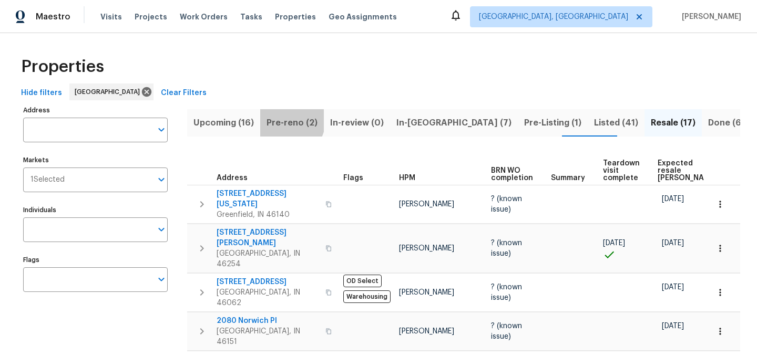
click at [281, 118] on span "Pre-reno (2)" at bounding box center [291, 123] width 51 height 15
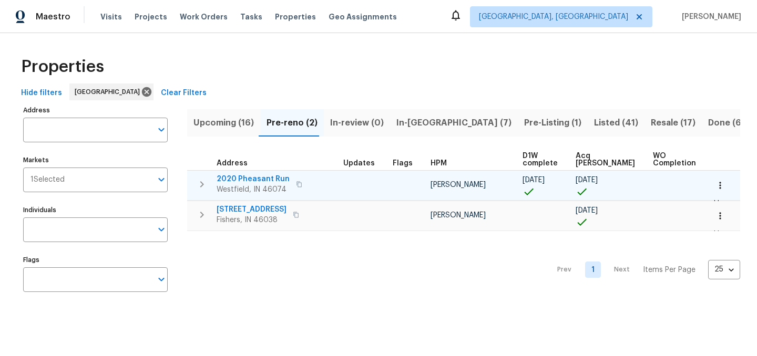
click at [247, 176] on span "2020 Pheasant Run" at bounding box center [253, 179] width 73 height 11
click at [251, 179] on span "2020 Pheasant Run" at bounding box center [253, 179] width 73 height 11
click at [718, 182] on icon "button" at bounding box center [720, 185] width 11 height 11
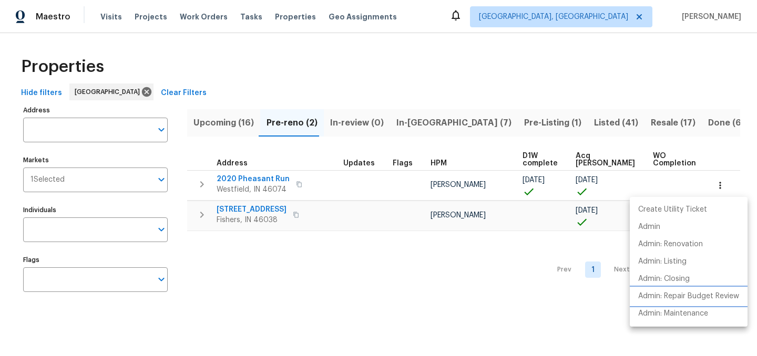
click at [682, 295] on p "Admin: Repair Budget Review" at bounding box center [688, 296] width 101 height 11
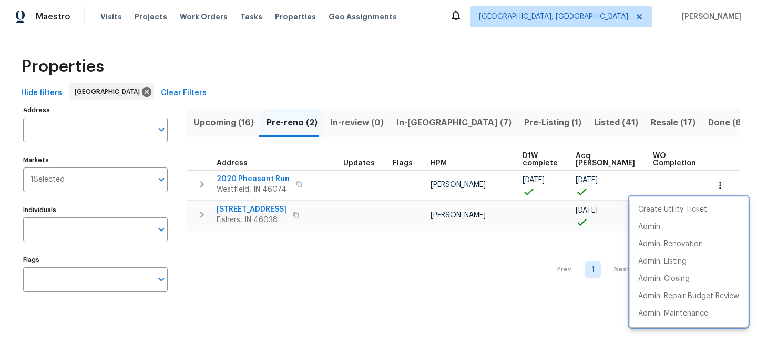
click at [381, 68] on div at bounding box center [378, 178] width 757 height 356
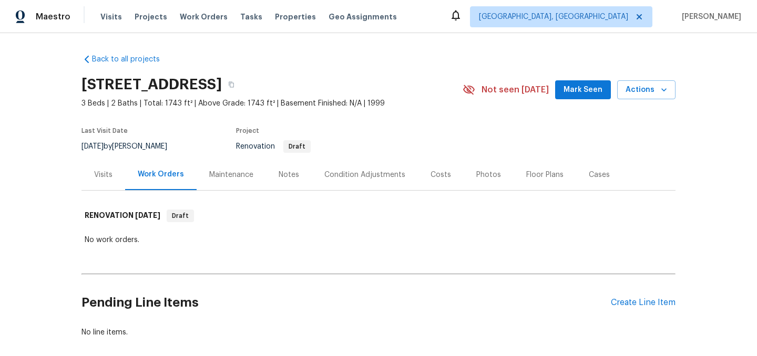
click at [286, 177] on div "Notes" at bounding box center [289, 175] width 20 height 11
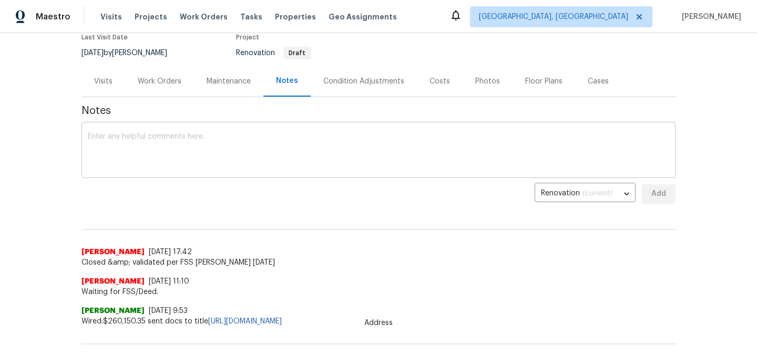
scroll to position [99, 0]
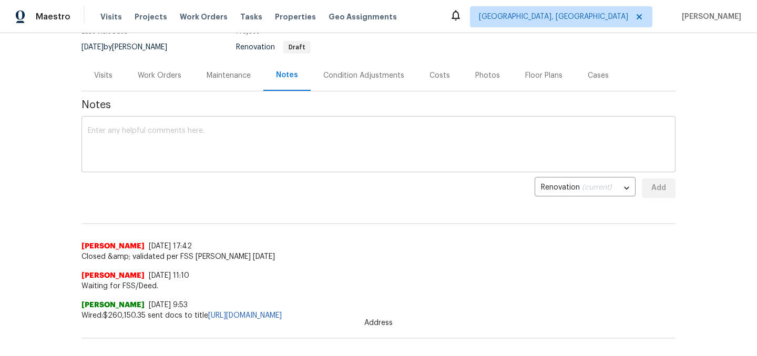
click at [159, 119] on div "x ​" at bounding box center [378, 146] width 594 height 54
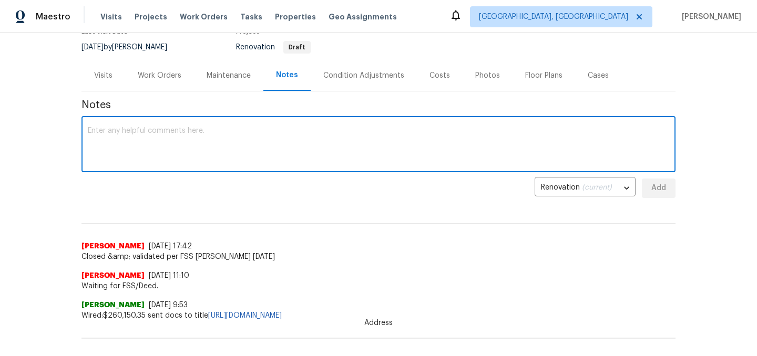
paste textarea "Completed day zero walk [DATE]. Home needs a full paint and all carpet replaced…"
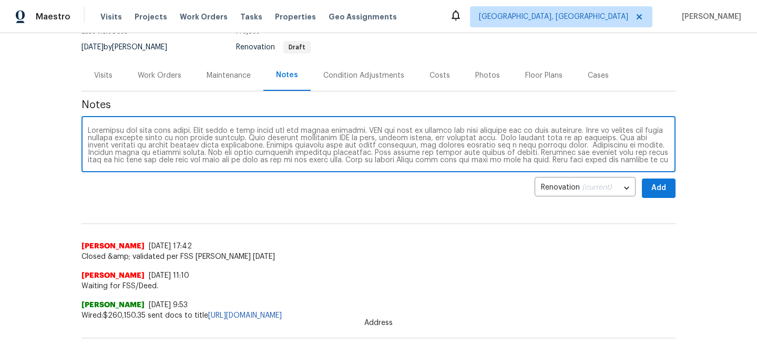
scroll to position [22, 0]
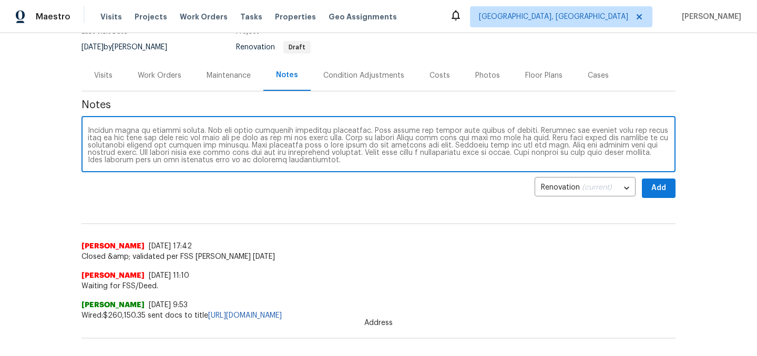
type textarea "Completed day zero walk [DATE]. Home needs a full paint and all carpet replaced…"
click at [658, 187] on span "Add" at bounding box center [658, 188] width 17 height 13
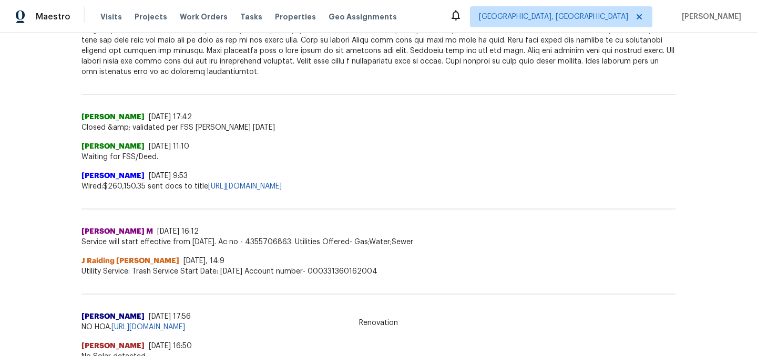
scroll to position [0, 0]
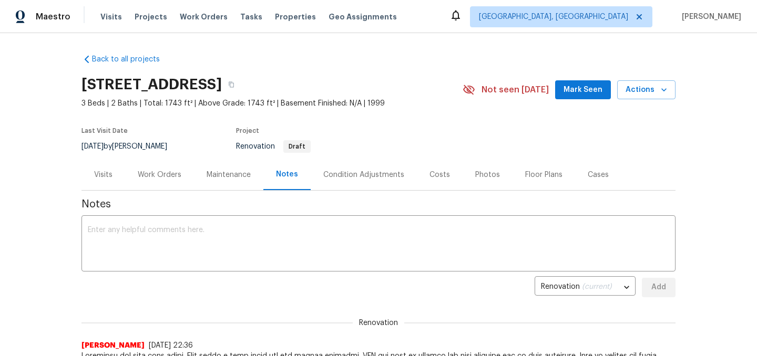
click at [370, 178] on div "Condition Adjustments" at bounding box center [363, 175] width 81 height 11
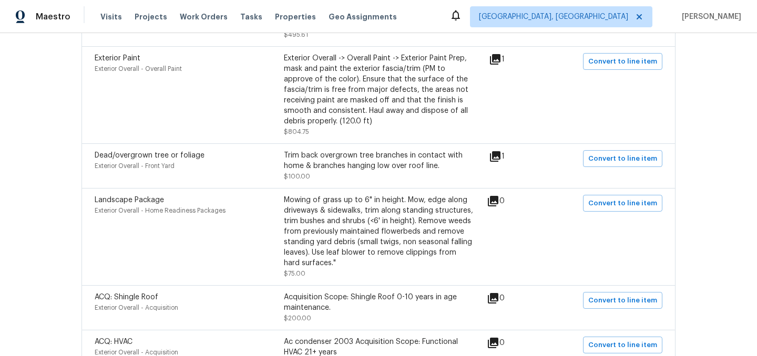
scroll to position [1415, 0]
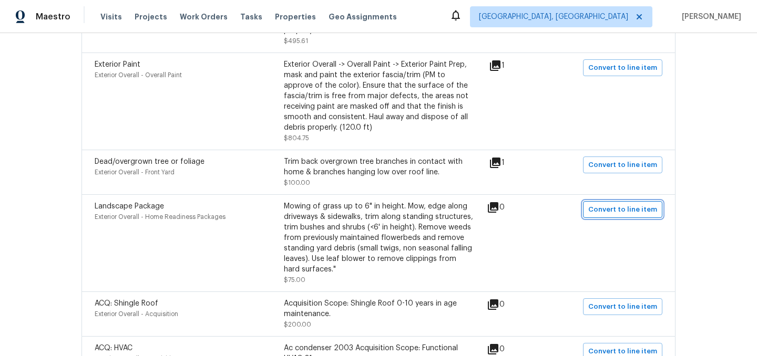
click at [621, 206] on span "Convert to line item" at bounding box center [622, 210] width 69 height 12
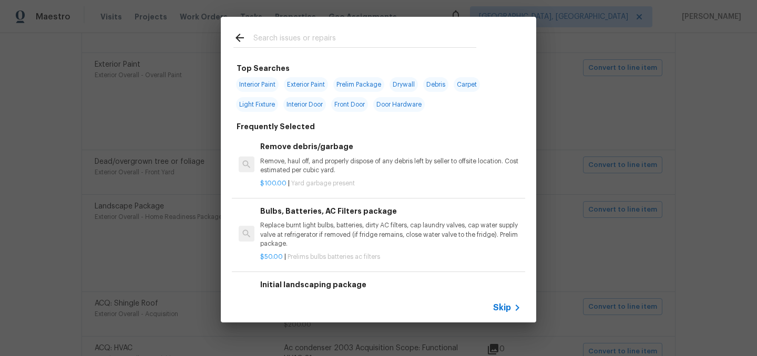
click at [497, 308] on span "Skip" at bounding box center [502, 308] width 18 height 11
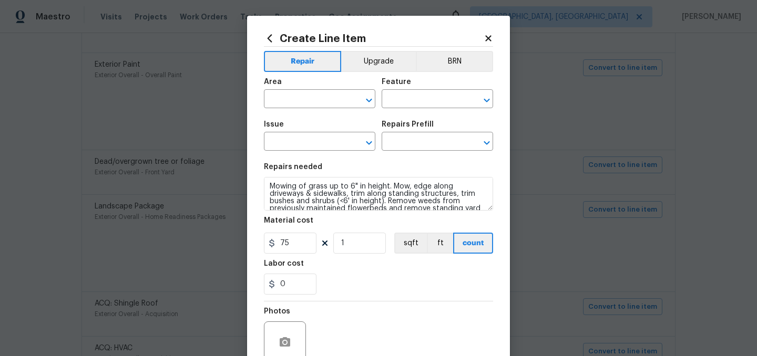
type input "Exterior Overall"
type input "Home Readiness Packages"
type input "Landscape Package"
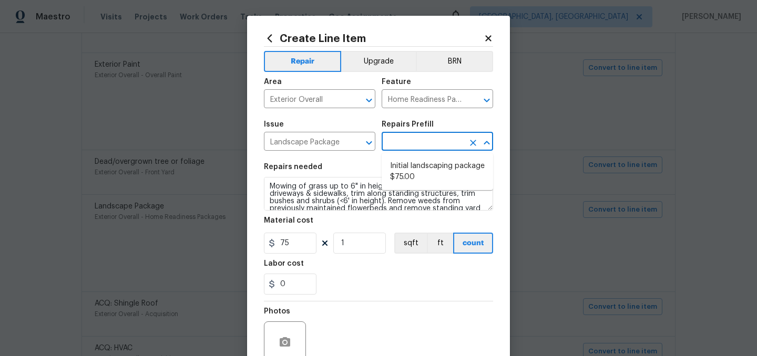
click at [415, 145] on input "text" at bounding box center [423, 143] width 82 height 16
click at [417, 174] on li "Initial landscaping package $75.00" at bounding box center [437, 172] width 111 height 28
type input "Initial landscaping package $75.00"
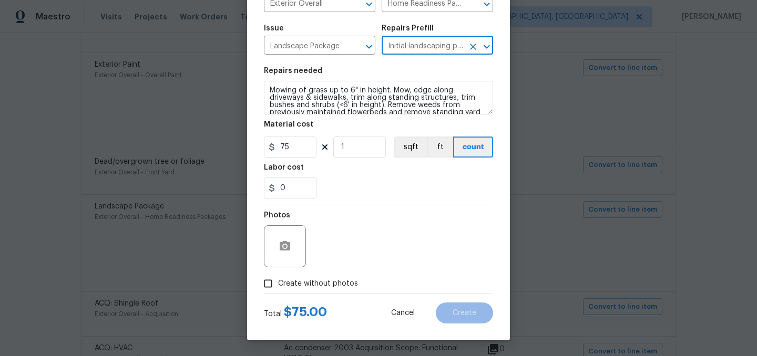
click at [323, 281] on span "Create without photos" at bounding box center [318, 284] width 80 height 11
click at [278, 281] on input "Create without photos" at bounding box center [268, 284] width 20 height 20
checkbox input "true"
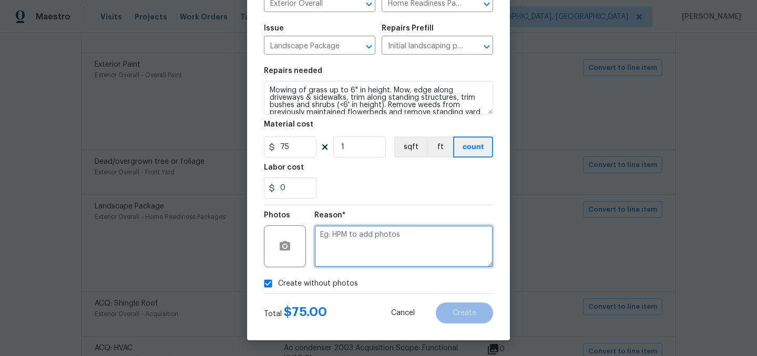
click at [353, 260] on textarea at bounding box center [403, 246] width 179 height 42
type textarea "."
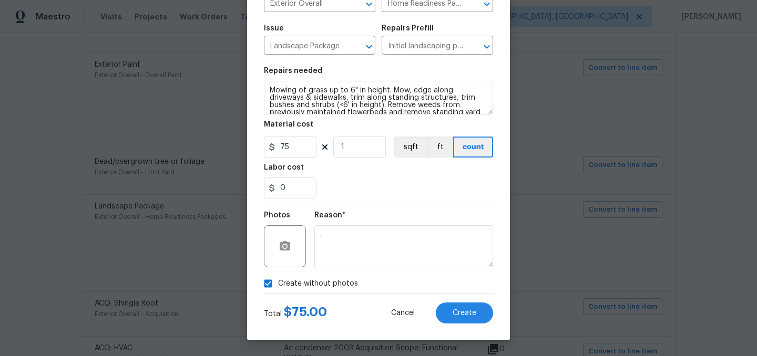
click at [310, 281] on span "Create without photos" at bounding box center [318, 284] width 80 height 11
click at [278, 281] on input "Create without photos" at bounding box center [268, 284] width 20 height 20
checkbox input "false"
click at [461, 310] on span "Create" at bounding box center [465, 314] width 24 height 8
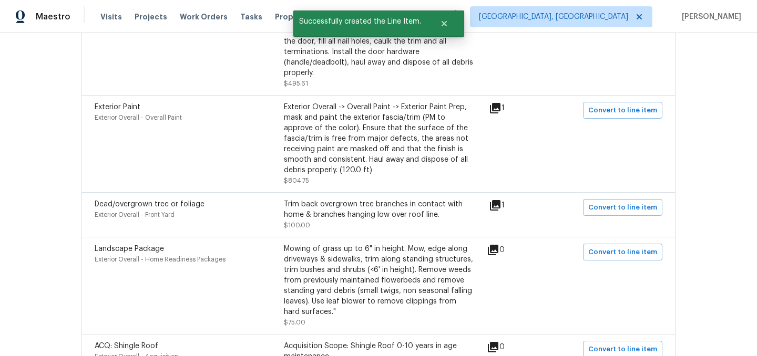
scroll to position [1355, 0]
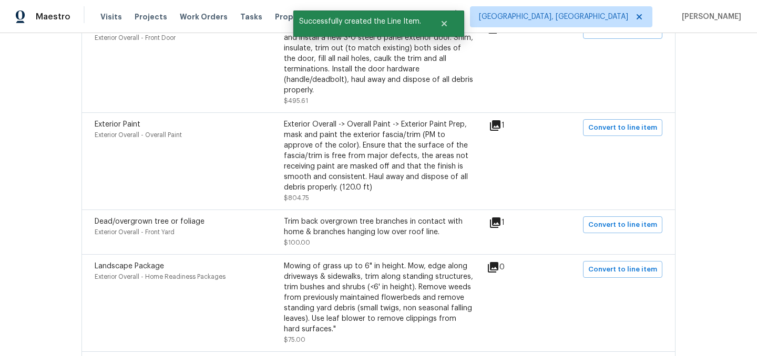
click at [500, 218] on icon at bounding box center [495, 223] width 11 height 11
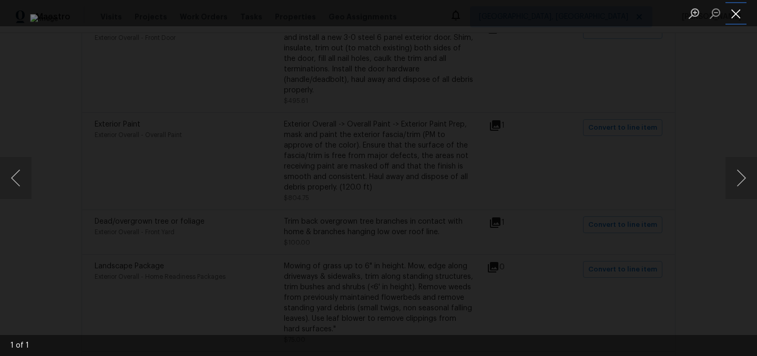
click at [737, 12] on button "Close lightbox" at bounding box center [735, 13] width 21 height 18
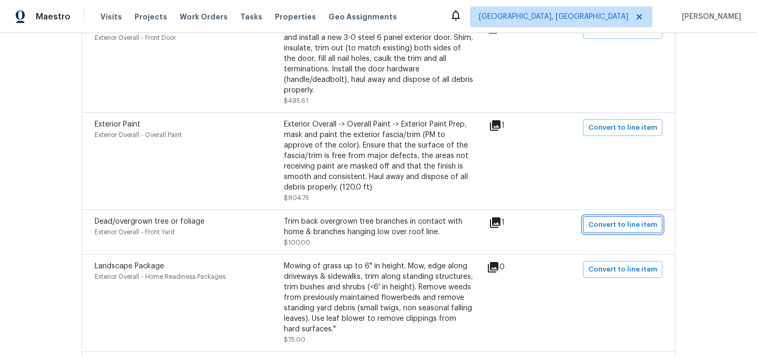
click at [617, 223] on span "Convert to line item" at bounding box center [622, 225] width 69 height 12
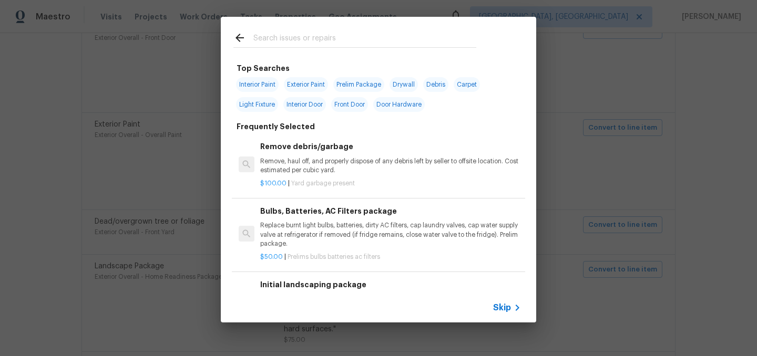
click at [501, 307] on span "Skip" at bounding box center [502, 308] width 18 height 11
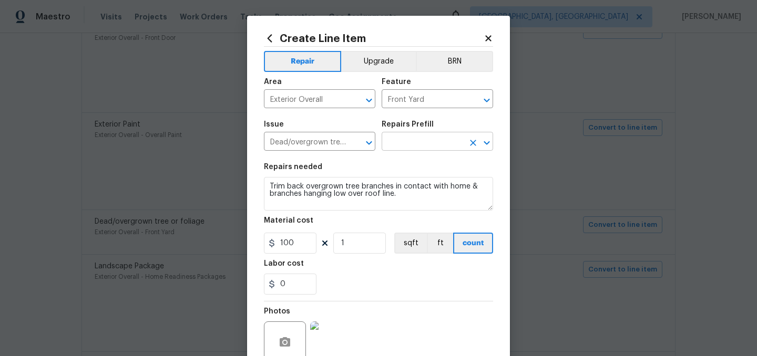
click at [419, 146] on input "text" at bounding box center [423, 143] width 82 height 16
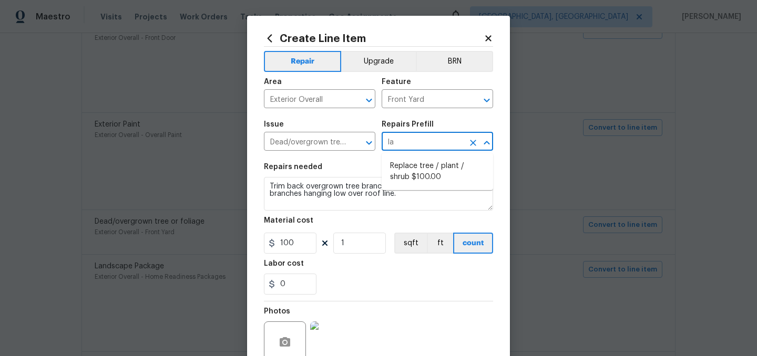
type input "l"
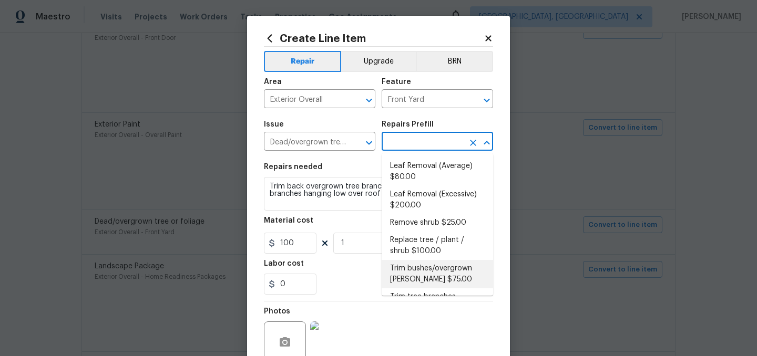
click at [443, 270] on li "Trim bushes/overgrown hedges $75.00" at bounding box center [437, 274] width 111 height 28
type input "Trim bushes/overgrown hedges $75.00"
type textarea "Trim overgrown hegdes & bushes around perimeter of home giving 12" of clearance…"
type input "75"
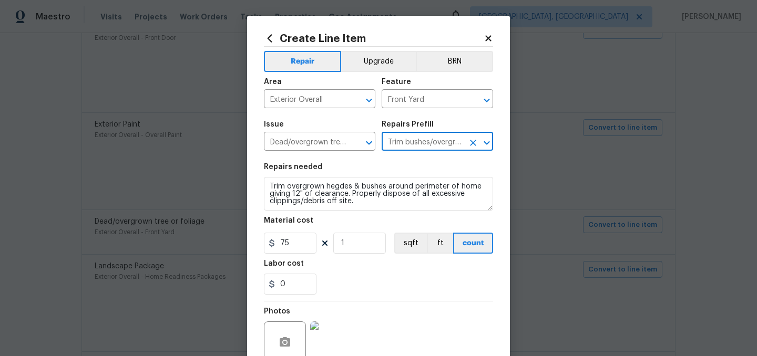
click at [487, 40] on icon at bounding box center [488, 38] width 6 height 6
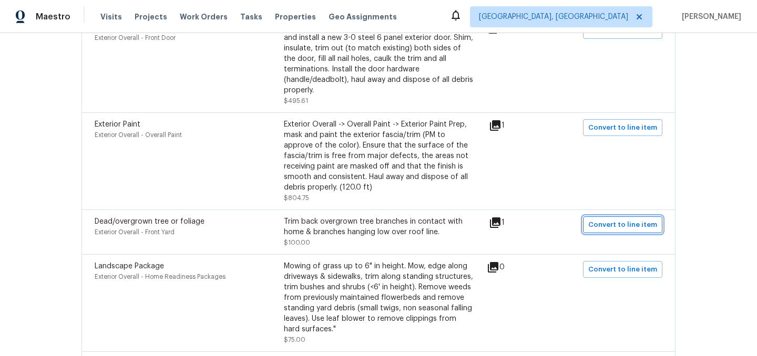
click at [620, 224] on span "Convert to line item" at bounding box center [622, 225] width 69 height 12
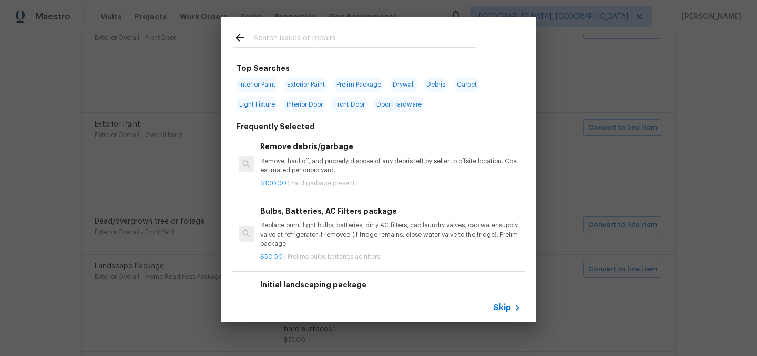
click at [505, 310] on span "Skip" at bounding box center [502, 308] width 18 height 11
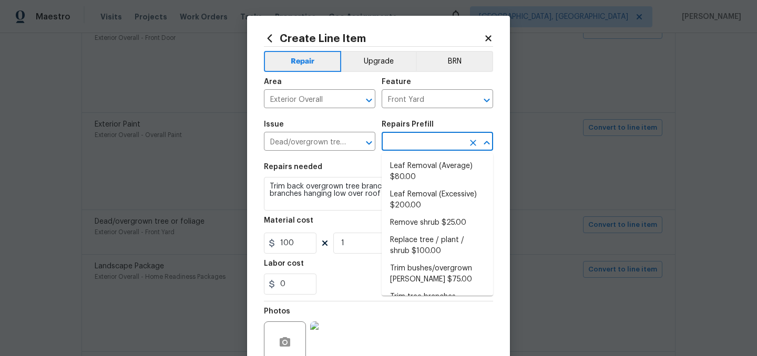
click at [428, 141] on input "text" at bounding box center [423, 143] width 82 height 16
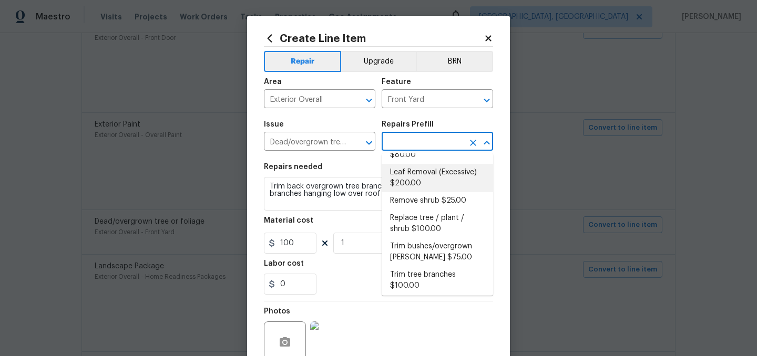
scroll to position [25, 0]
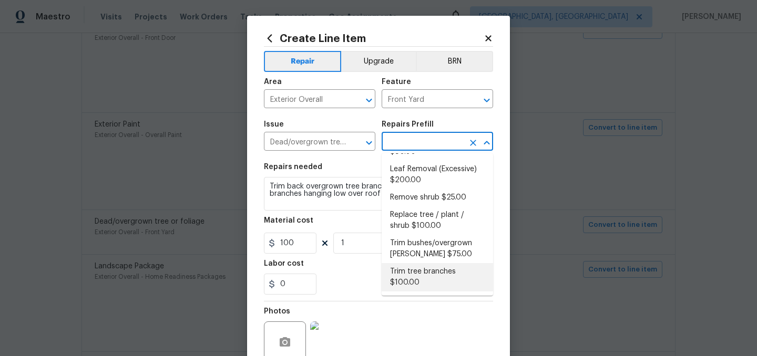
click at [424, 282] on li "Trim tree branches $100.00" at bounding box center [437, 277] width 111 height 28
type input "Trim tree branches $100.00"
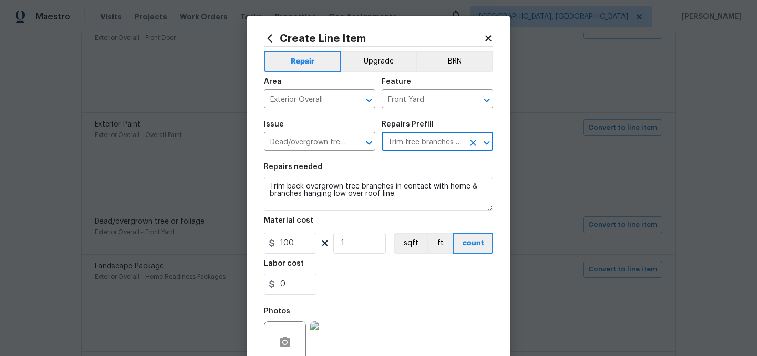
scroll to position [97, 0]
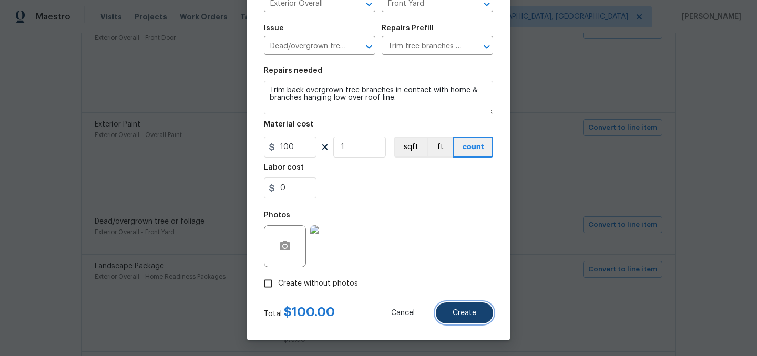
click at [459, 310] on span "Create" at bounding box center [465, 314] width 24 height 8
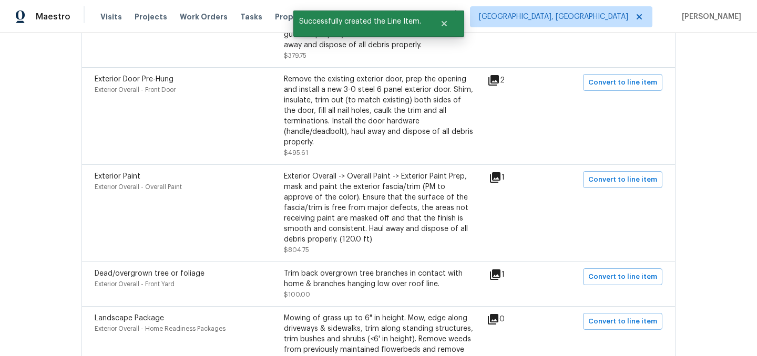
scroll to position [1302, 0]
click at [496, 76] on icon at bounding box center [493, 81] width 11 height 11
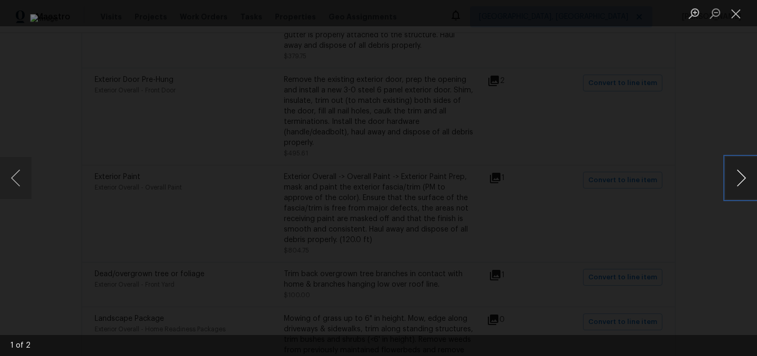
click at [743, 177] on button "Next image" at bounding box center [741, 178] width 32 height 42
click at [737, 11] on button "Close lightbox" at bounding box center [735, 13] width 21 height 18
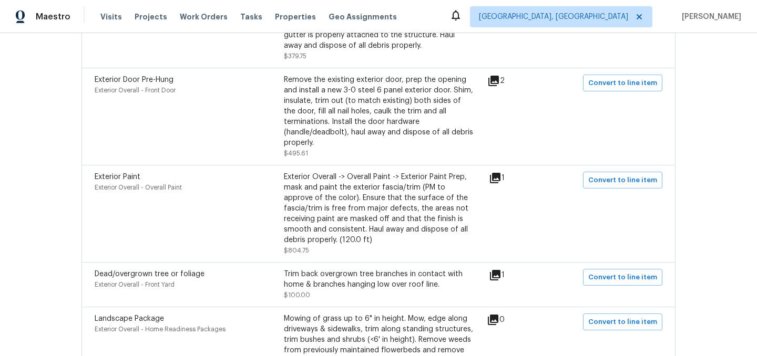
click at [497, 173] on icon at bounding box center [495, 178] width 11 height 11
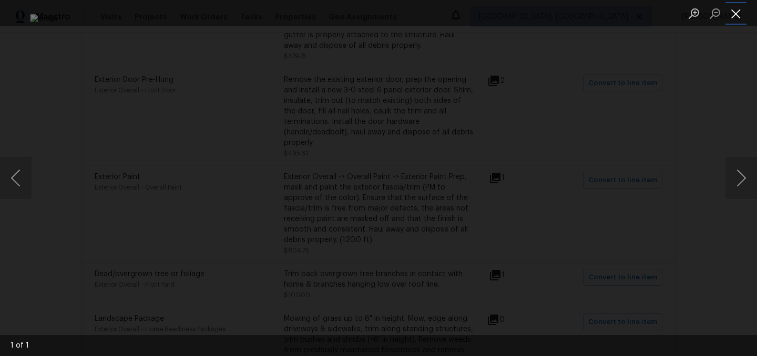
click at [740, 18] on button "Close lightbox" at bounding box center [735, 13] width 21 height 18
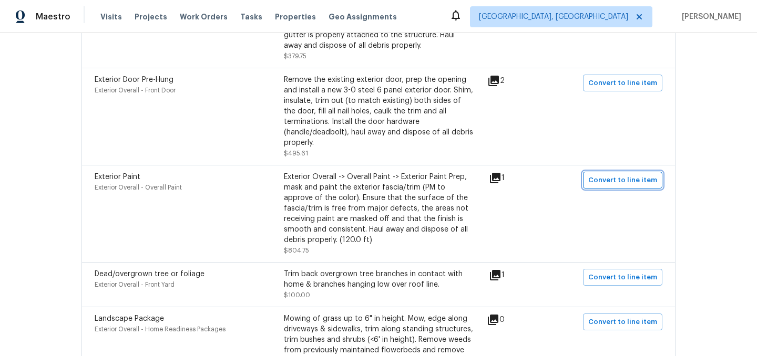
click at [629, 175] on span "Convert to line item" at bounding box center [622, 181] width 69 height 12
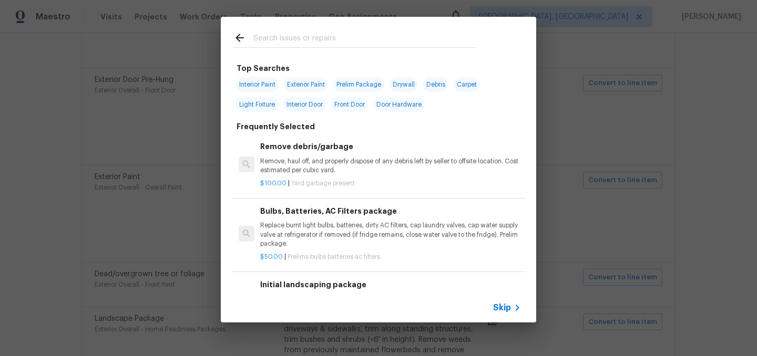
click at [497, 309] on span "Skip" at bounding box center [502, 308] width 18 height 11
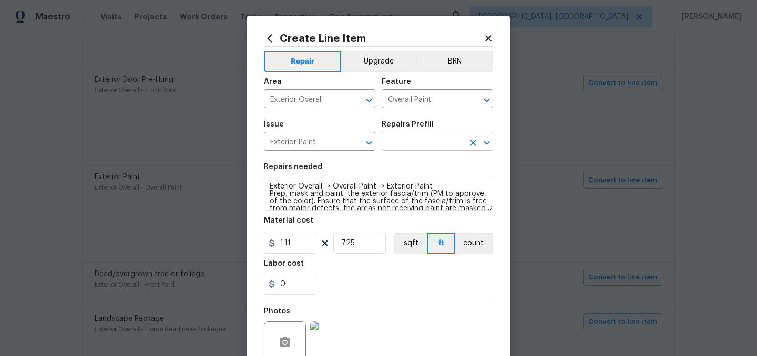
click at [409, 147] on input "text" at bounding box center [423, 143] width 82 height 16
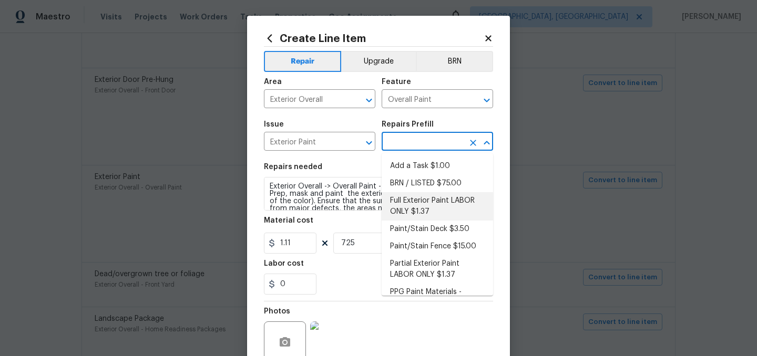
scroll to position [20, 0]
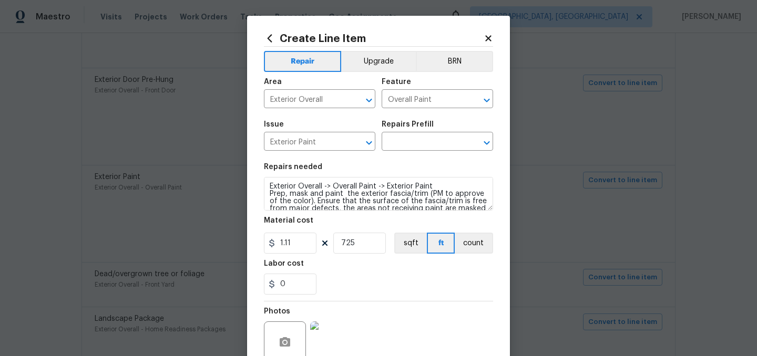
click at [344, 273] on div "Labor cost" at bounding box center [378, 267] width 229 height 14
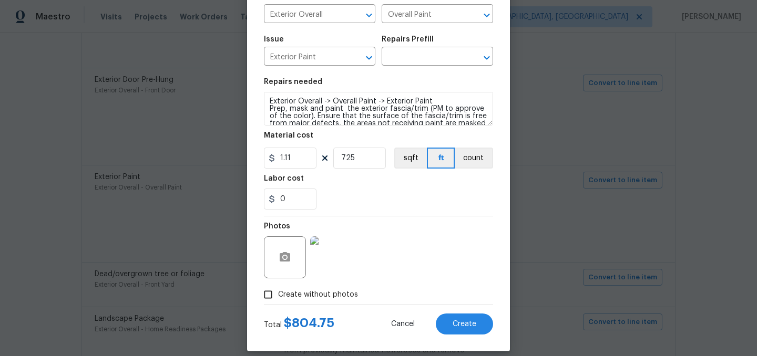
scroll to position [97, 0]
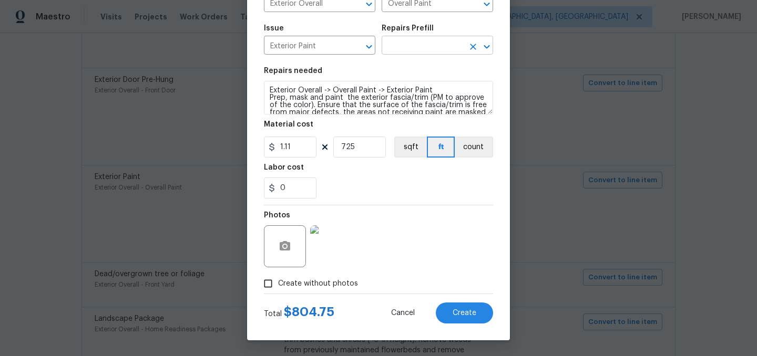
click at [406, 44] on input "text" at bounding box center [423, 46] width 82 height 16
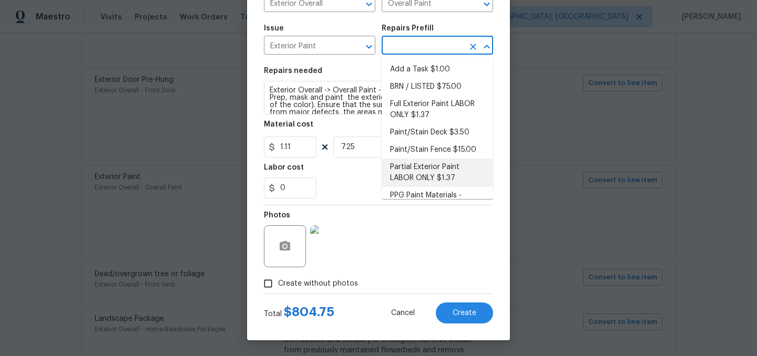
click at [438, 171] on li "Partial Exterior Paint LABOR ONLY $1.37" at bounding box center [437, 173] width 111 height 28
type input "Partial Exterior Paint LABOR ONLY $1.37"
type textarea "Partial Exterior Paint - Prep, mask and paint the exterior of the home in the a…"
type input "1.37"
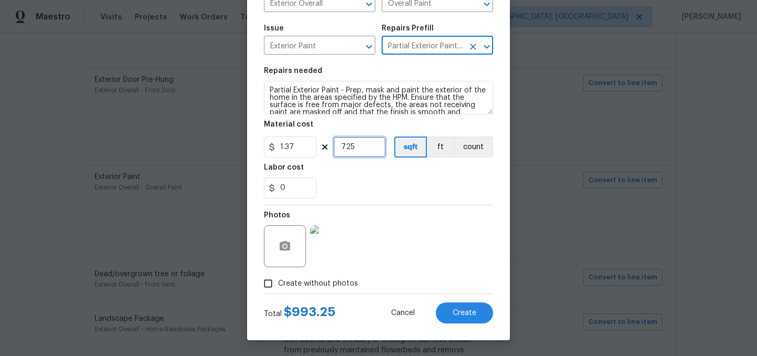
click at [362, 140] on input "725" at bounding box center [359, 147] width 53 height 21
type input "600"
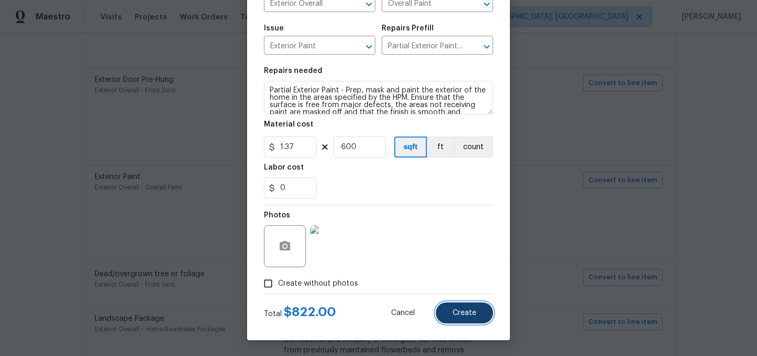
click at [461, 304] on button "Create" at bounding box center [464, 313] width 57 height 21
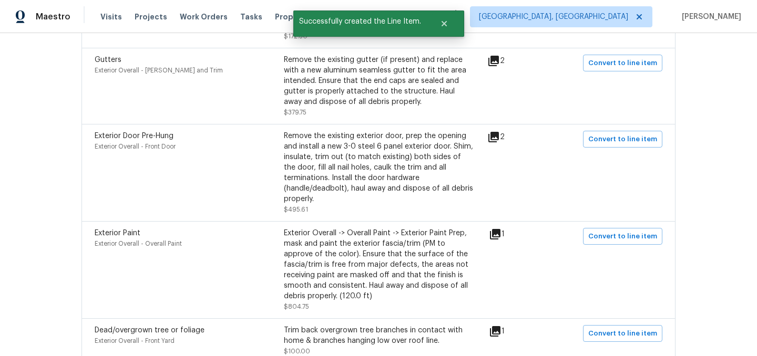
scroll to position [1241, 0]
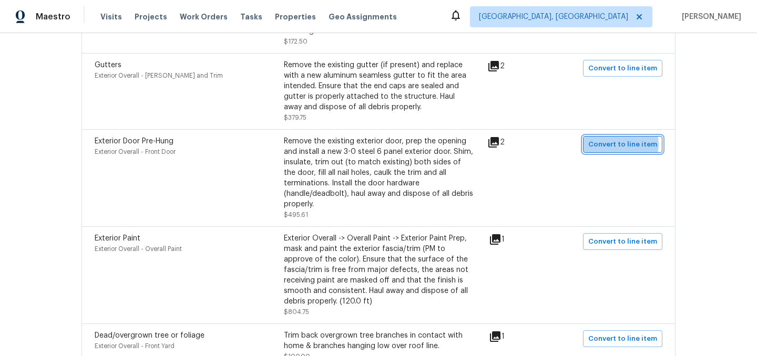
click at [622, 139] on span "Convert to line item" at bounding box center [622, 145] width 69 height 12
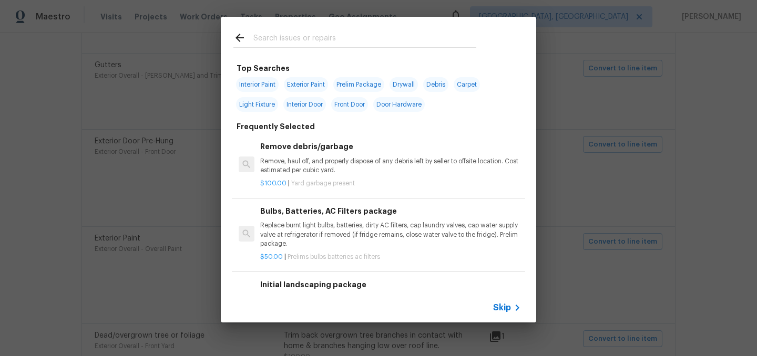
click at [501, 307] on span "Skip" at bounding box center [502, 308] width 18 height 11
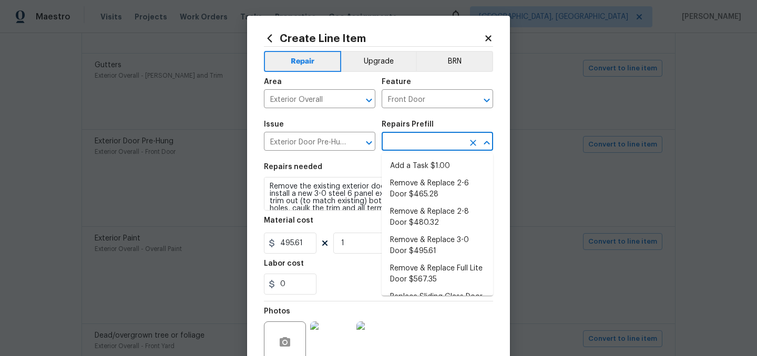
click at [412, 139] on input "text" at bounding box center [423, 143] width 82 height 16
click at [456, 248] on li "Remove & Replace 3-0 Door $495.61" at bounding box center [437, 246] width 111 height 28
type input "Interior Door"
type input "Remove & Replace 3-0 Door $495.61"
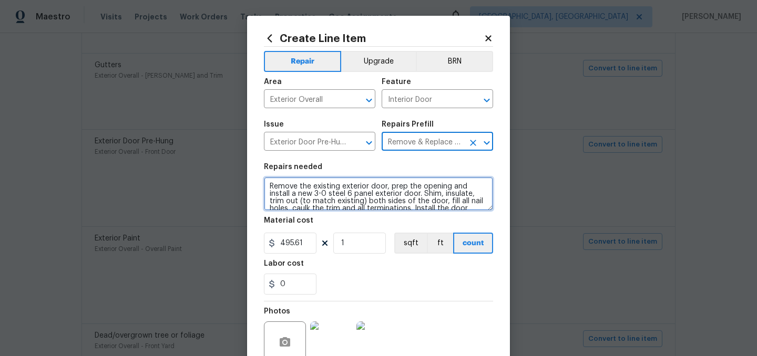
click at [269, 184] on textarea "Remove the existing exterior door, prep the opening and install a new 3-0 steel…" at bounding box center [378, 194] width 229 height 34
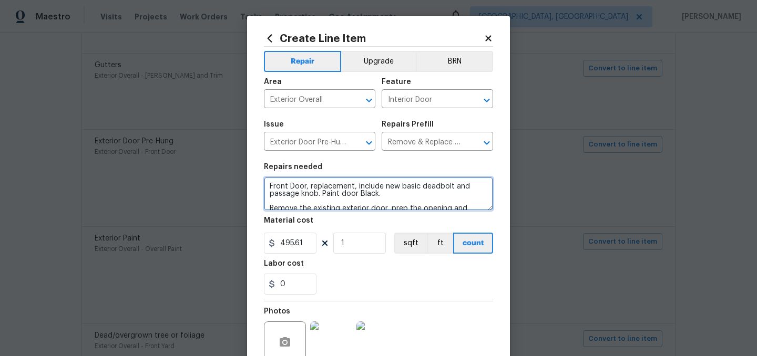
type textarea "Front Door, replacement, include new basic deadbolt and passage knob. Paint doo…"
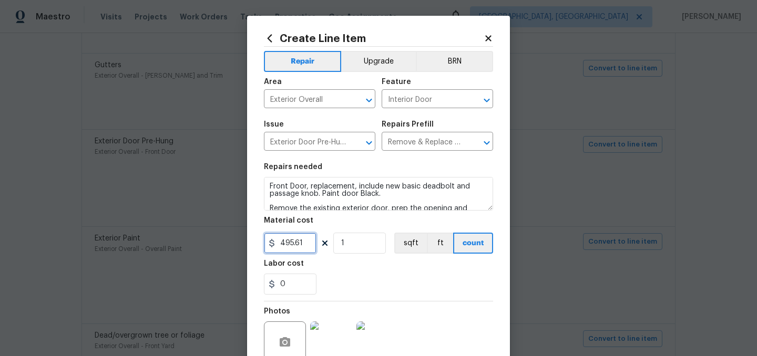
click at [306, 247] on input "495.61" at bounding box center [290, 243] width 53 height 21
type input "550"
click at [395, 271] on div "Labor cost" at bounding box center [378, 267] width 229 height 14
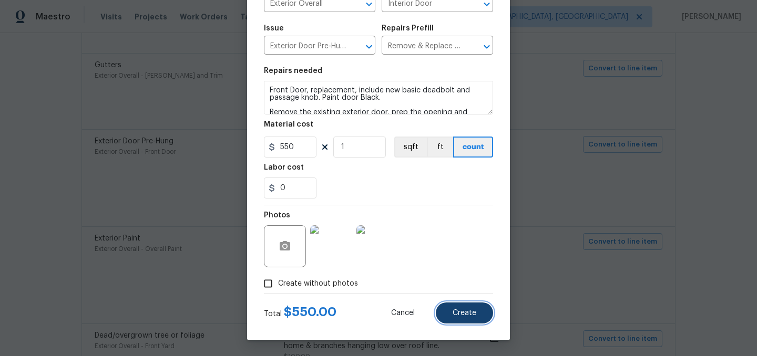
click at [477, 303] on button "Create" at bounding box center [464, 313] width 57 height 21
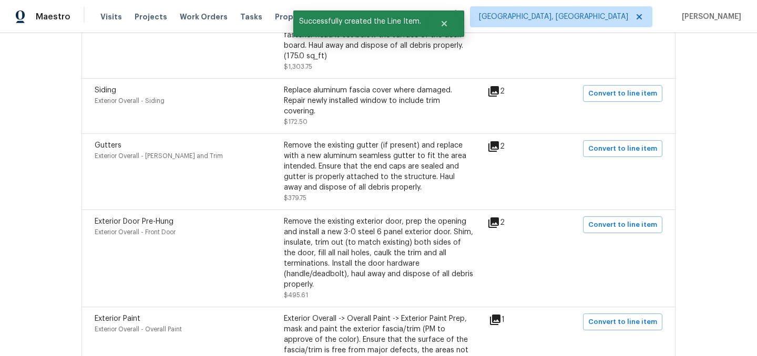
scroll to position [1148, 0]
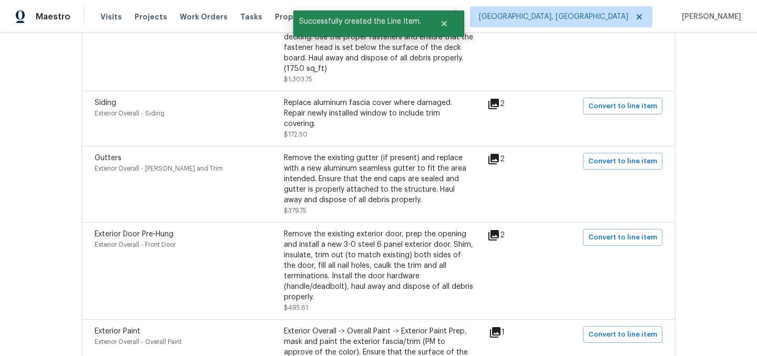
click at [498, 153] on icon at bounding box center [493, 159] width 13 height 13
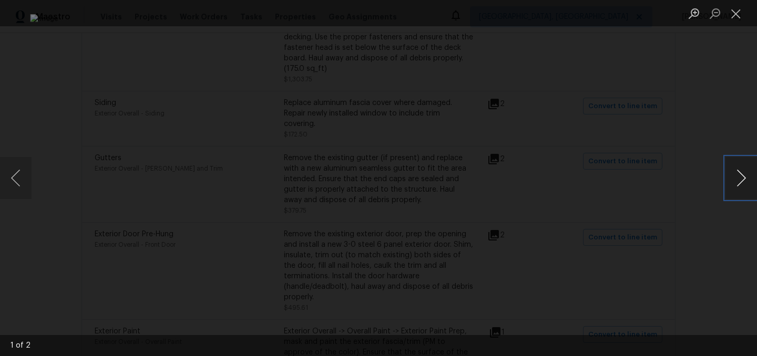
click at [734, 178] on button "Next image" at bounding box center [741, 178] width 32 height 42
click at [743, 14] on button "Close lightbox" at bounding box center [735, 13] width 21 height 18
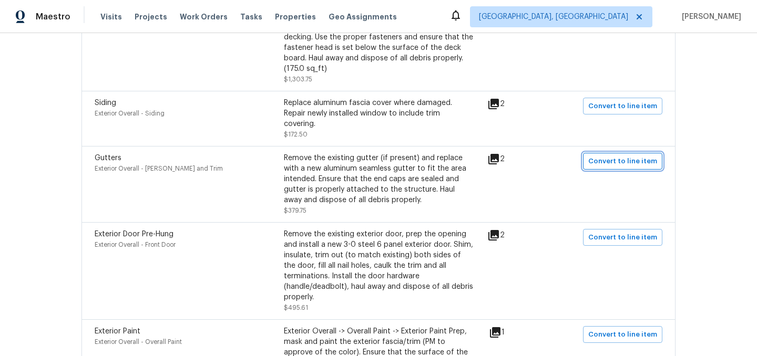
click at [622, 157] on span "Convert to line item" at bounding box center [622, 162] width 69 height 12
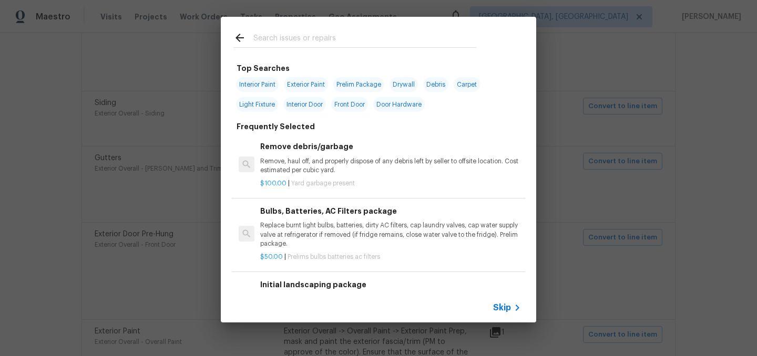
click at [499, 311] on span "Skip" at bounding box center [502, 308] width 18 height 11
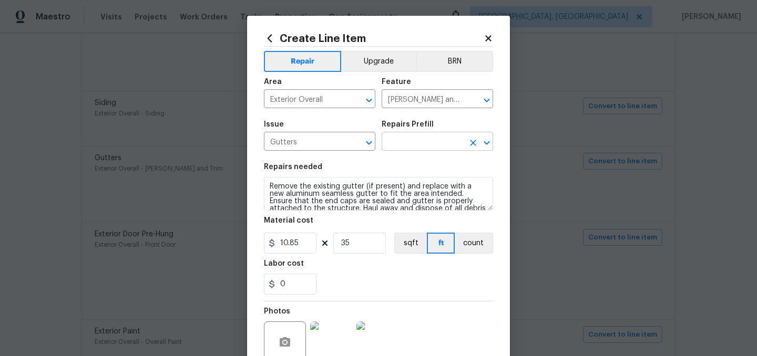
click at [403, 145] on input "text" at bounding box center [423, 143] width 82 height 16
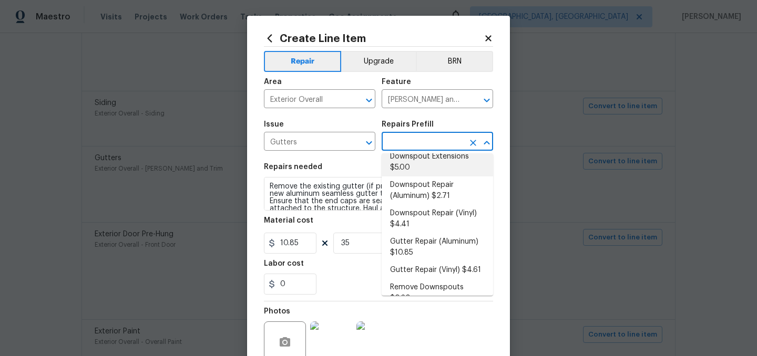
scroll to position [60, 0]
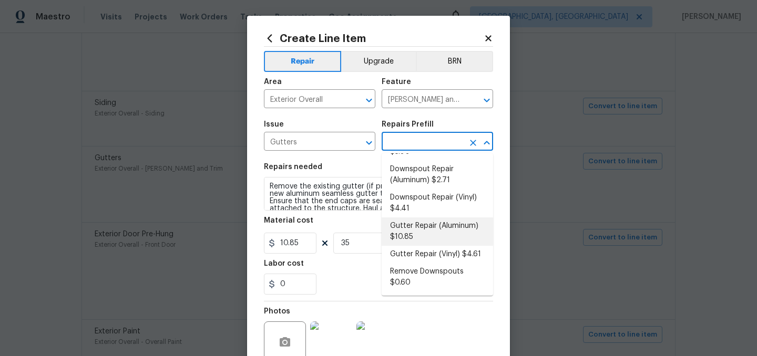
click at [434, 230] on li "Gutter Repair (Aluminum) $10.85" at bounding box center [437, 232] width 111 height 28
type input "Gutter Repair (Aluminum) $10.85"
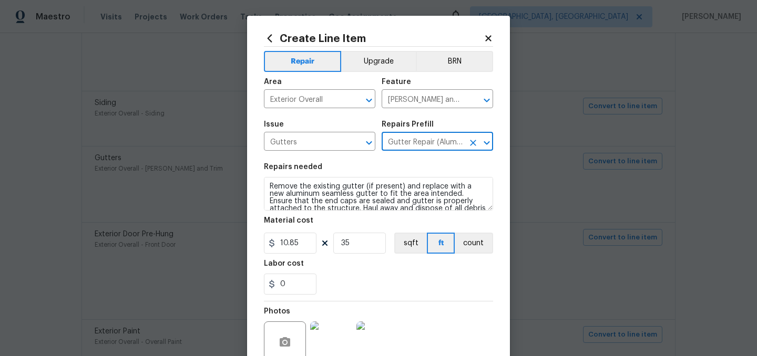
scroll to position [97, 0]
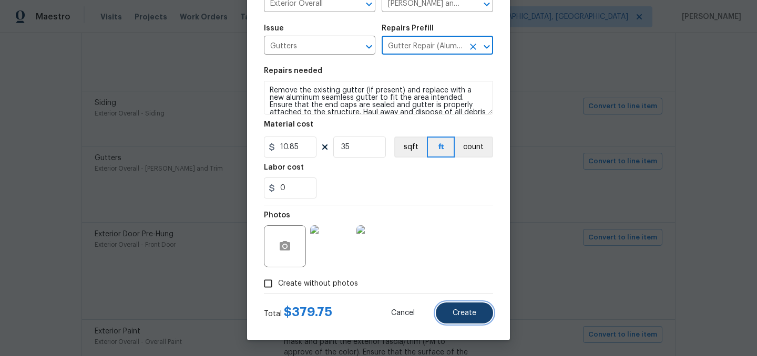
click at [462, 310] on span "Create" at bounding box center [465, 314] width 24 height 8
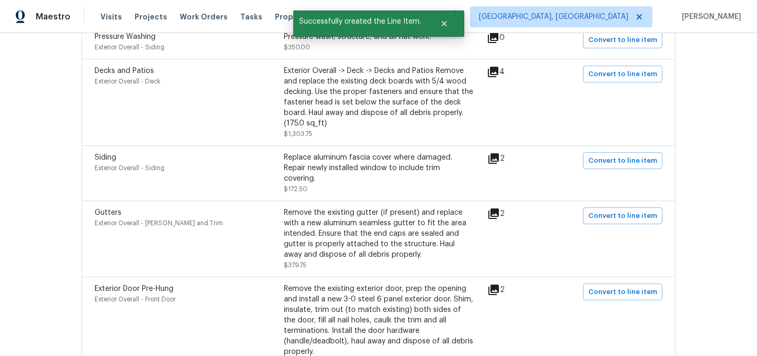
scroll to position [1065, 0]
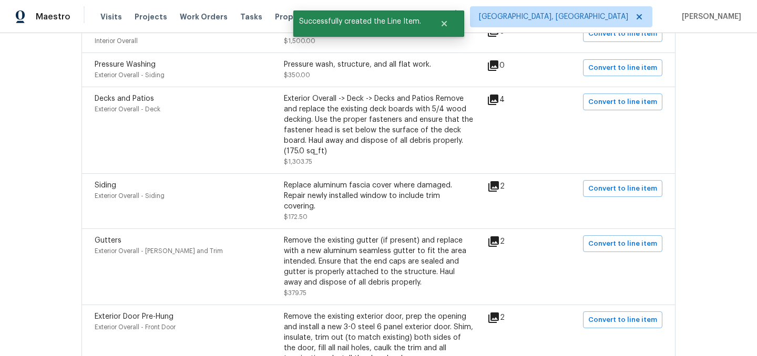
click at [497, 181] on icon at bounding box center [493, 186] width 11 height 11
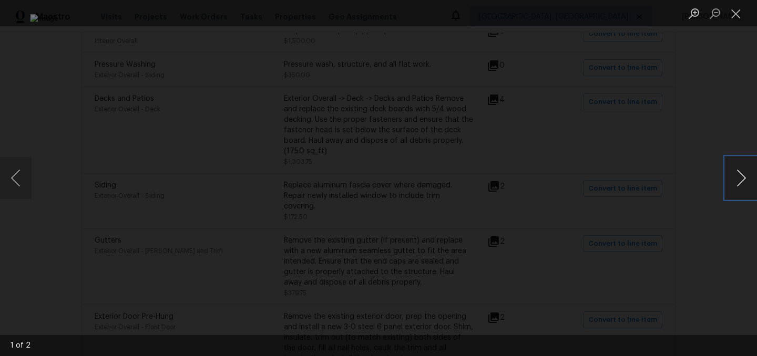
click at [738, 180] on button "Next image" at bounding box center [741, 178] width 32 height 42
click at [735, 15] on button "Close lightbox" at bounding box center [735, 13] width 21 height 18
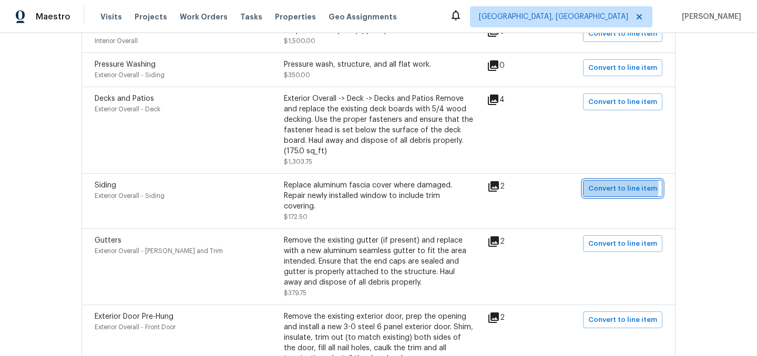
click at [615, 183] on span "Convert to line item" at bounding box center [622, 189] width 69 height 12
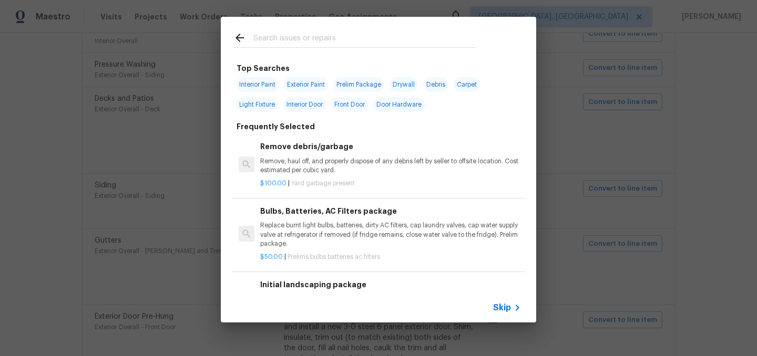
click at [502, 312] on span "Skip" at bounding box center [502, 308] width 18 height 11
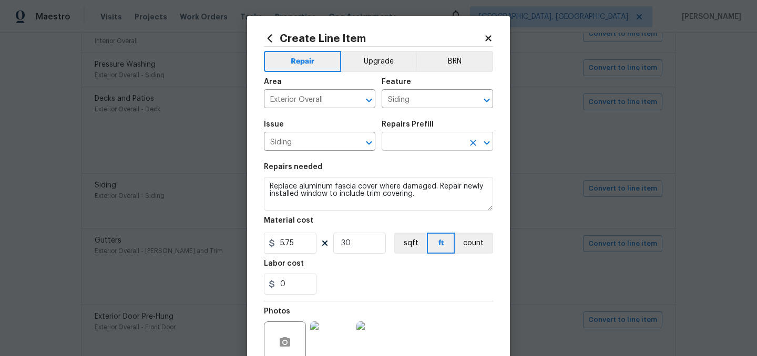
click at [408, 140] on input "text" at bounding box center [423, 143] width 82 height 16
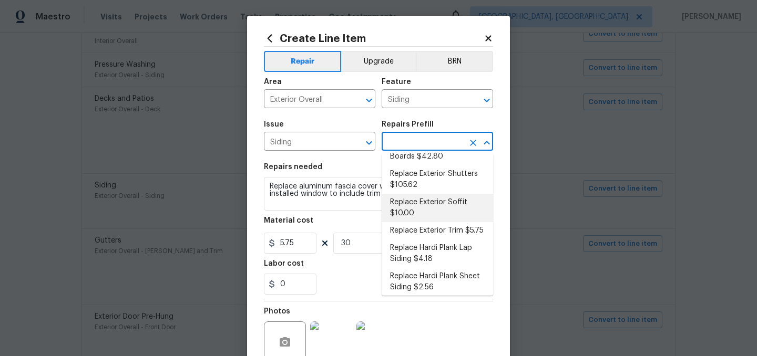
scroll to position [203, 0]
click at [433, 221] on li "Replace Exterior Trim $5.75" at bounding box center [437, 229] width 111 height 17
type input "Replace Exterior Trim $5.75"
type textarea "Remove the existing trim and replace with new. Ensure that the new trim matches…"
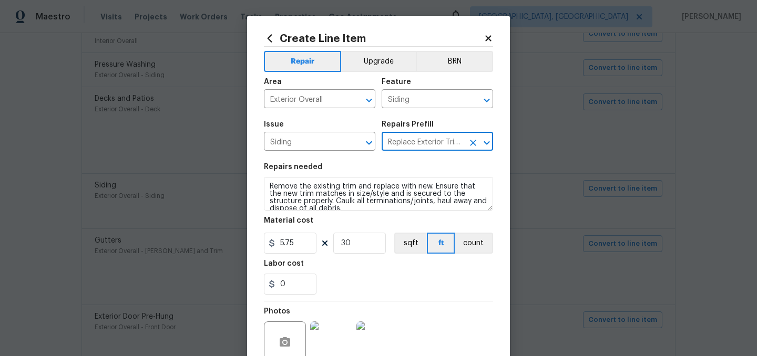
click at [489, 38] on icon at bounding box center [488, 38] width 6 height 6
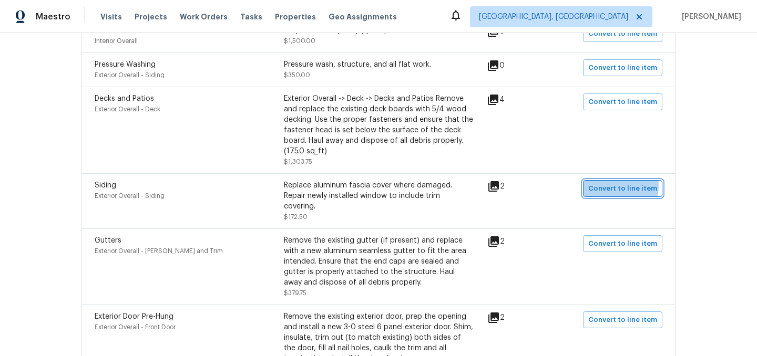
click at [613, 183] on span "Convert to line item" at bounding box center [622, 189] width 69 height 12
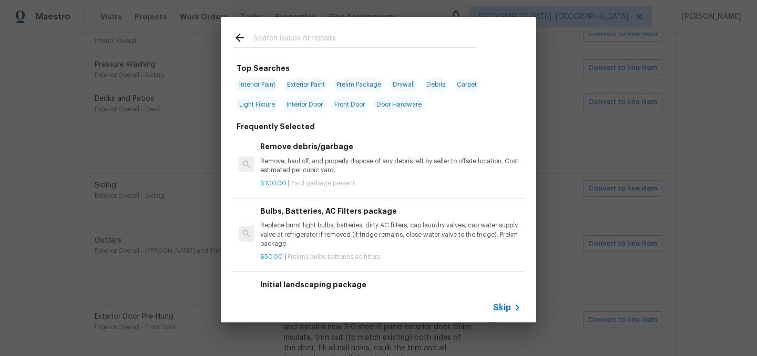
click at [503, 308] on span "Skip" at bounding box center [502, 308] width 18 height 11
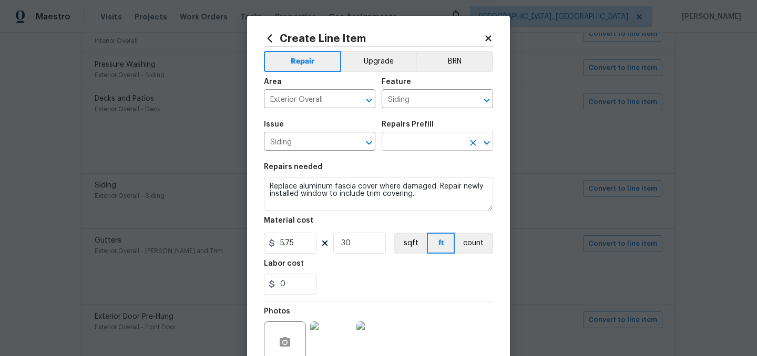
click at [406, 141] on input "text" at bounding box center [423, 143] width 82 height 16
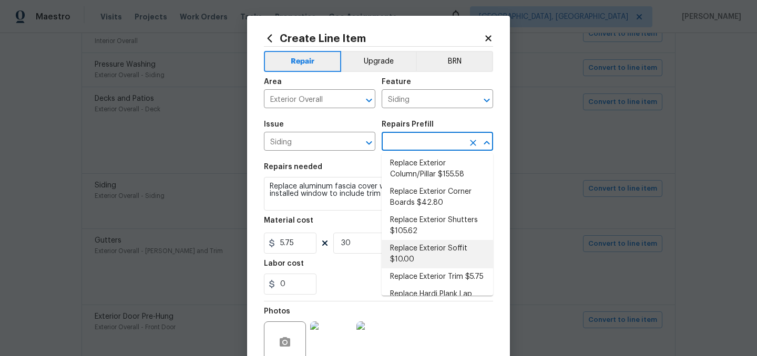
scroll to position [150, 0]
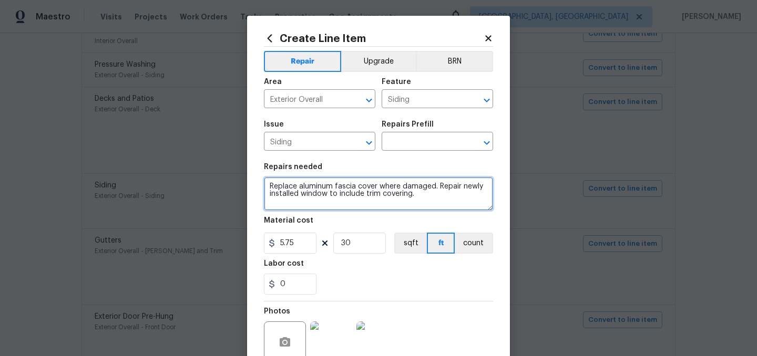
click at [294, 181] on textarea "Replace aluminum fascia cover where damaged. Repair newly installed window to i…" at bounding box center [378, 194] width 229 height 34
drag, startPoint x: 420, startPoint y: 203, endPoint x: 269, endPoint y: 193, distance: 151.7
click at [269, 193] on textarea "Replace aluminum fascia cover where damaged. Repair newly installed window to i…" at bounding box center [378, 194] width 229 height 34
click at [271, 192] on textarea "Replace aluminum fascia cover where damaged. Repair newly installed window to i…" at bounding box center [378, 194] width 229 height 34
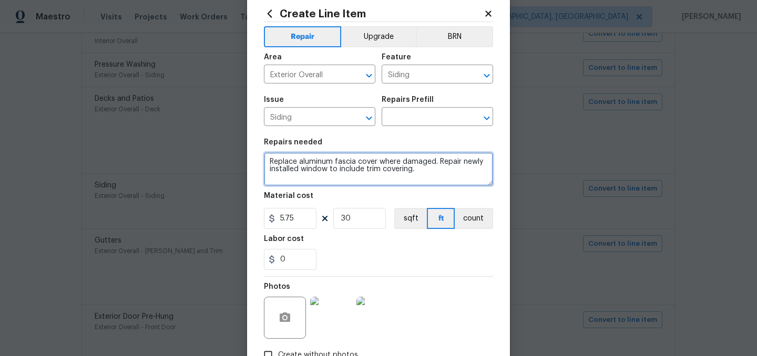
scroll to position [20, 0]
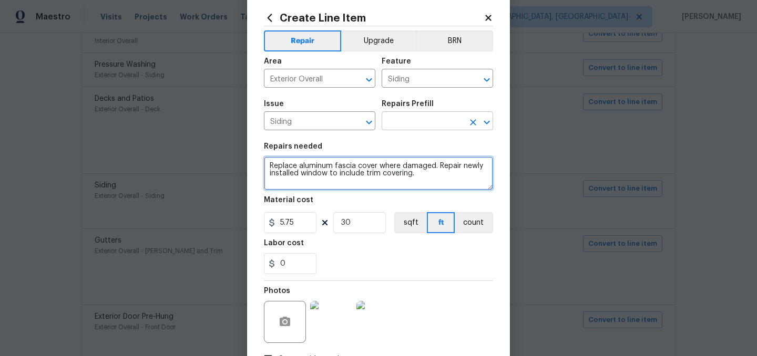
type textarea "Replace aluminum fascia cover where damaged. Repair newly installed window to i…"
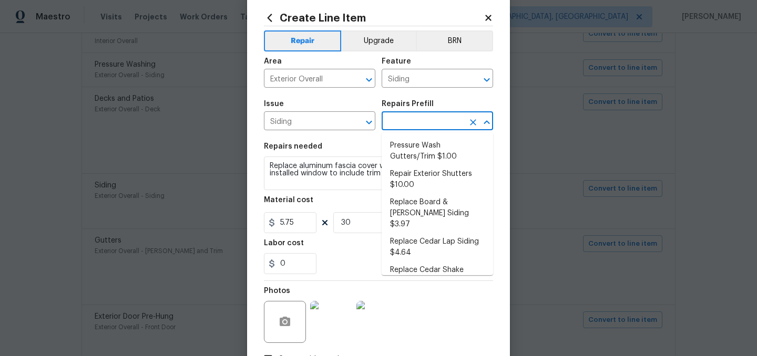
click at [407, 125] on input "text" at bounding box center [423, 122] width 82 height 16
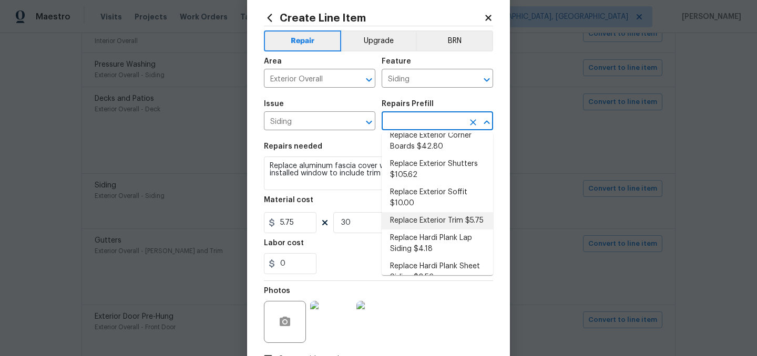
scroll to position [189, 0]
click at [440, 214] on li "Replace Exterior Trim $5.75" at bounding box center [437, 222] width 111 height 17
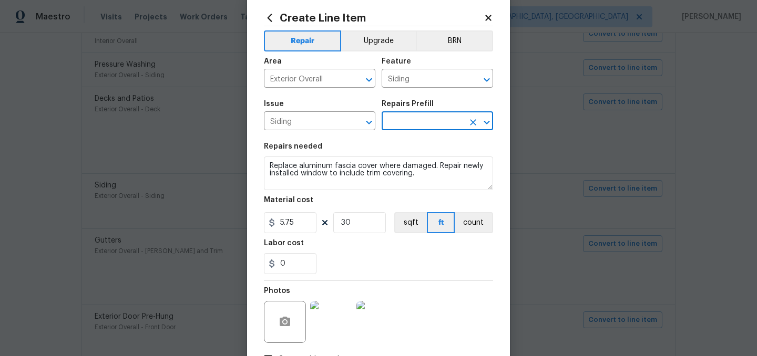
type textarea "Remove the existing trim and replace with new. Ensure that the new trim matches…"
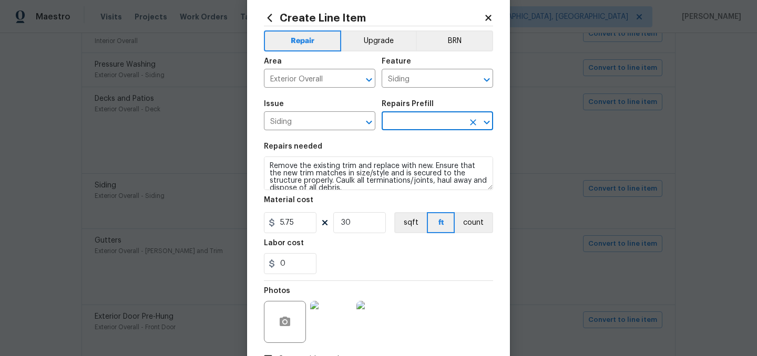
type input "Replace Exterior Trim $5.75"
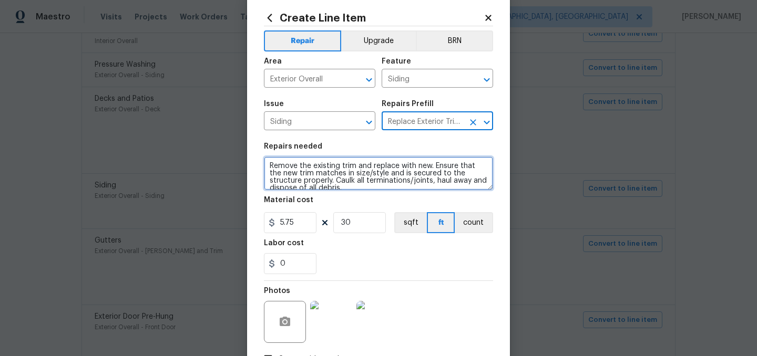
click at [319, 189] on textarea "Remove the existing trim and replace with new. Ensure that the new trim matches…" at bounding box center [378, 174] width 229 height 34
paste textarea "place aluminum fascia cover where damaged. Repair newly installed window to inc…"
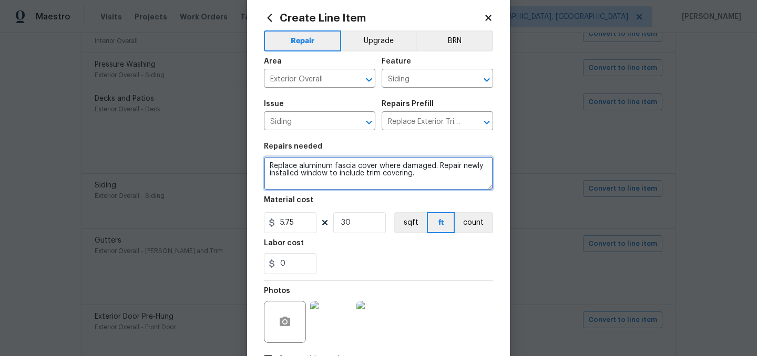
type textarea "Replace aluminum fascia cover where damaged. Repair newly installed window to i…"
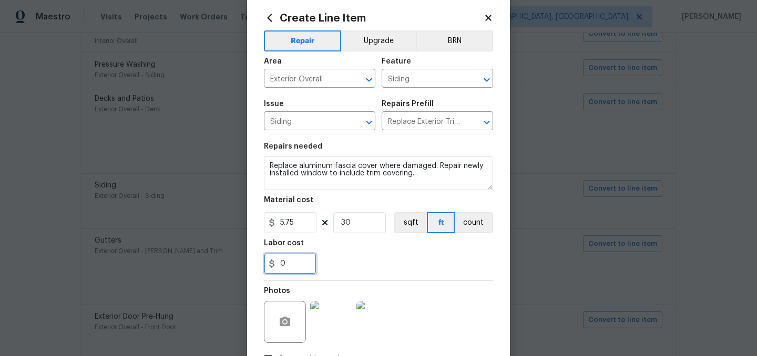
click at [296, 260] on input "0" at bounding box center [290, 263] width 53 height 21
type input "75"
click at [358, 272] on div "75" at bounding box center [378, 263] width 229 height 21
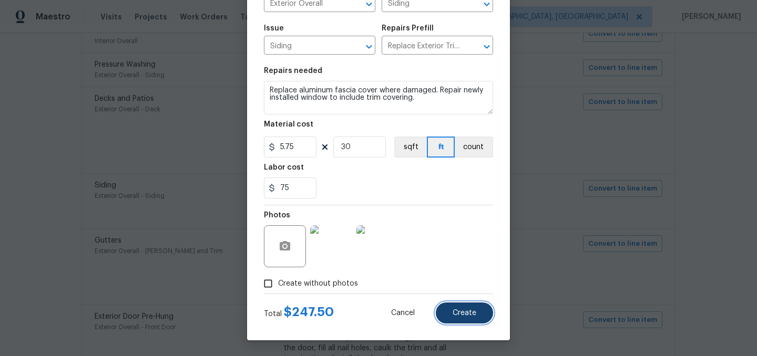
click at [465, 316] on span "Create" at bounding box center [465, 314] width 24 height 8
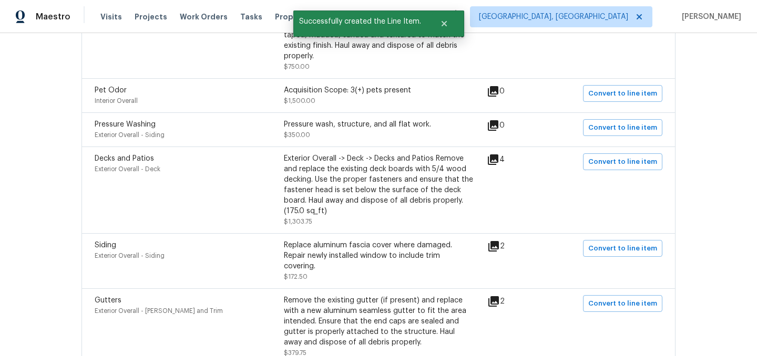
scroll to position [989, 0]
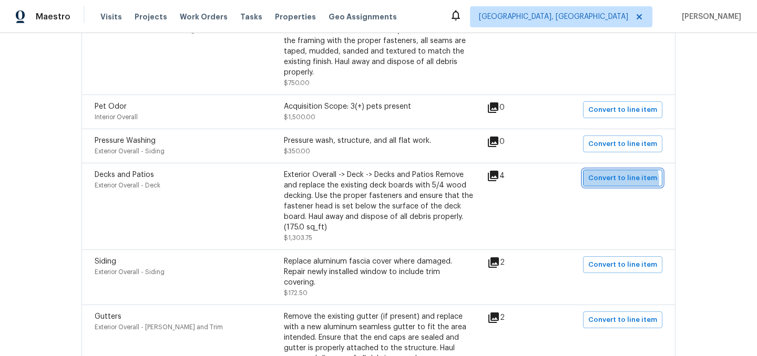
click at [622, 173] on span "Convert to line item" at bounding box center [622, 178] width 69 height 12
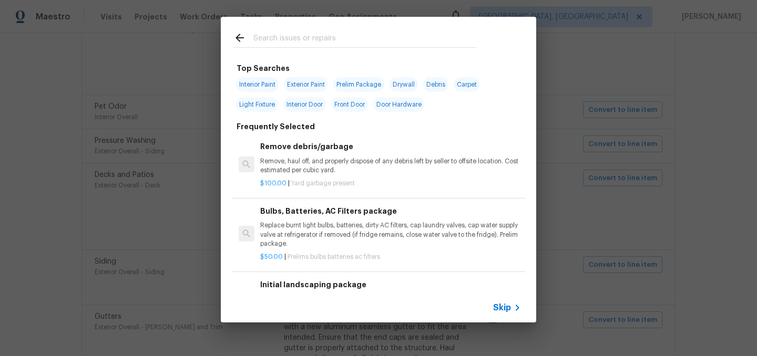
click at [507, 311] on span "Skip" at bounding box center [502, 308] width 18 height 11
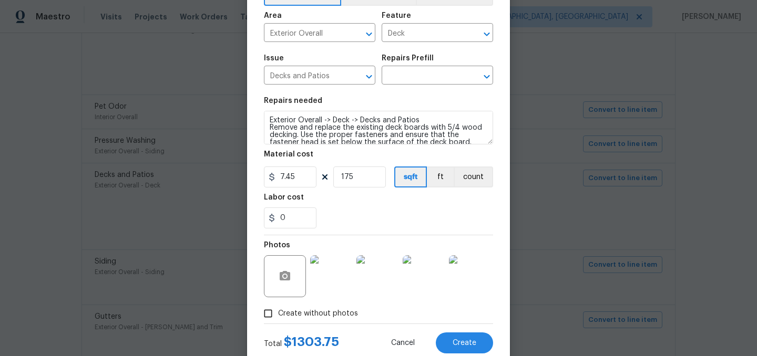
scroll to position [0, 0]
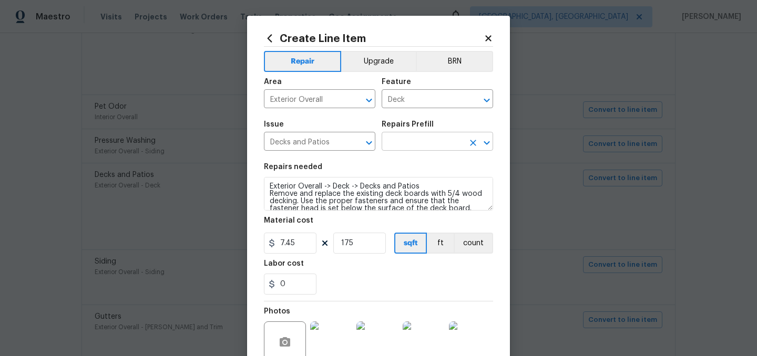
click at [411, 136] on input "text" at bounding box center [423, 143] width 82 height 16
click at [360, 273] on div "Labor cost" at bounding box center [378, 267] width 229 height 14
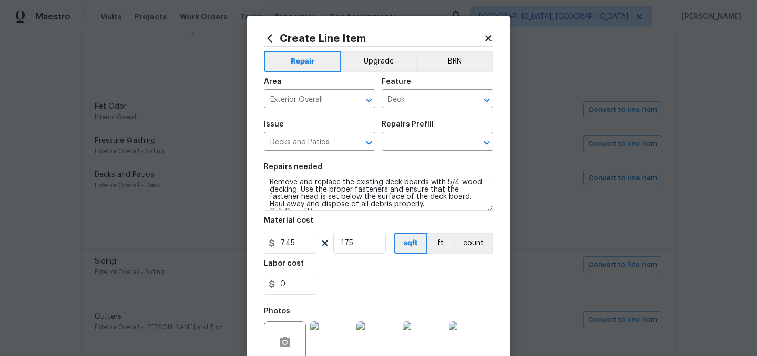
scroll to position [12, 0]
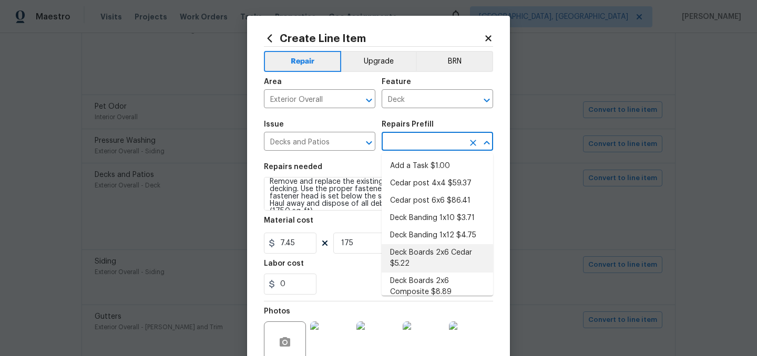
click at [408, 138] on input "text" at bounding box center [423, 143] width 82 height 16
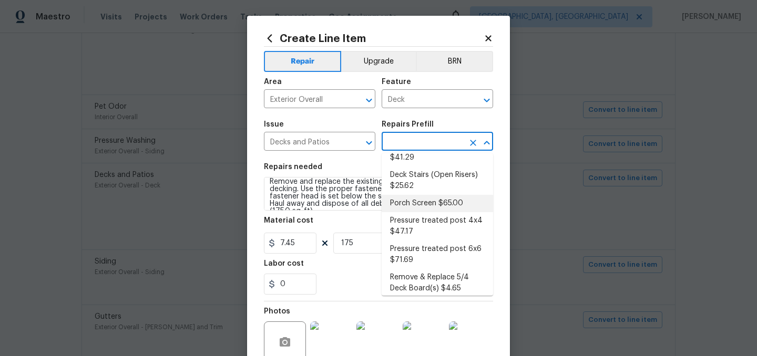
scroll to position [289, 0]
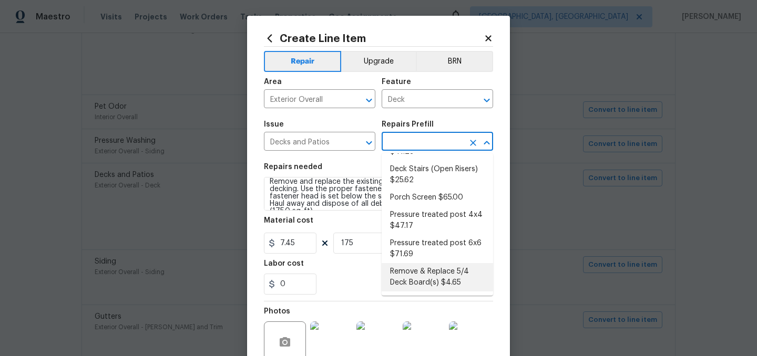
click at [470, 281] on li "Remove & Replace 5/4 Deck Board(s) $4.65" at bounding box center [437, 277] width 111 height 28
type input "Remove & Replace 5/4 Deck Board(s) $4.65"
type textarea "Remove and replace the existing deck boards with 5/4 wood decking. Use the prop…"
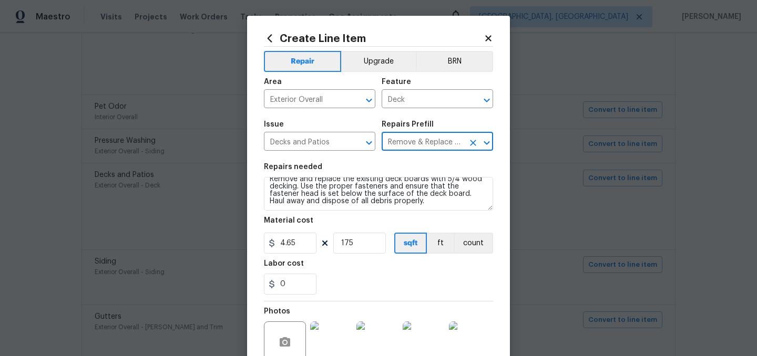
scroll to position [0, 0]
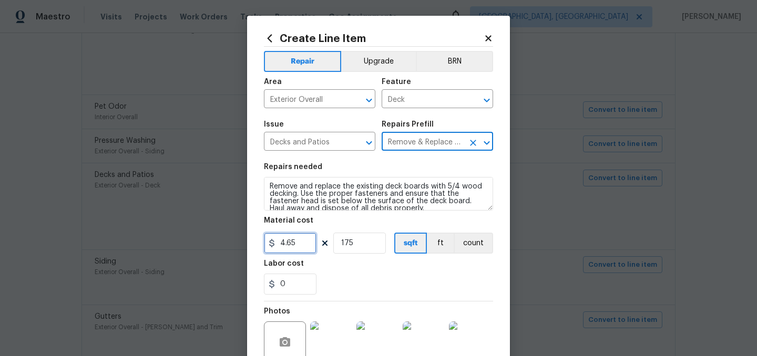
click at [301, 242] on input "4.65" at bounding box center [290, 243] width 53 height 21
type input "7.45"
click at [337, 276] on div "0" at bounding box center [378, 284] width 229 height 21
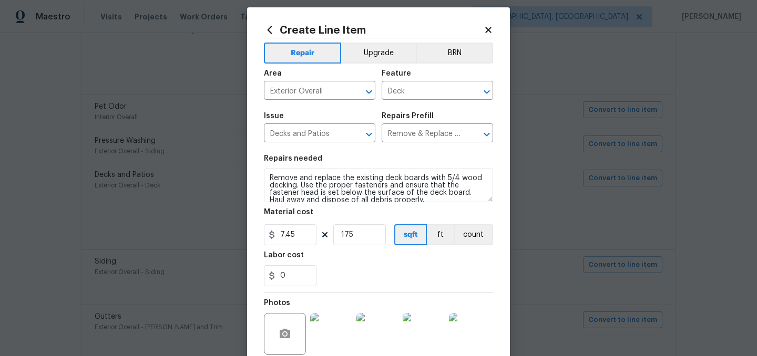
scroll to position [8, 0]
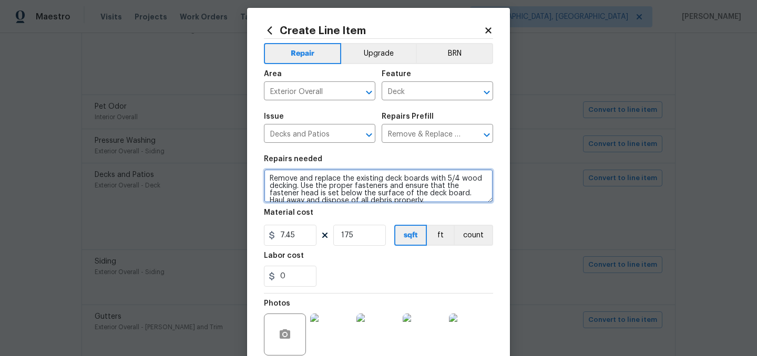
click at [270, 176] on textarea "Remove and replace the existing deck boards with 5/4 wood decking. Use the prop…" at bounding box center [378, 186] width 229 height 34
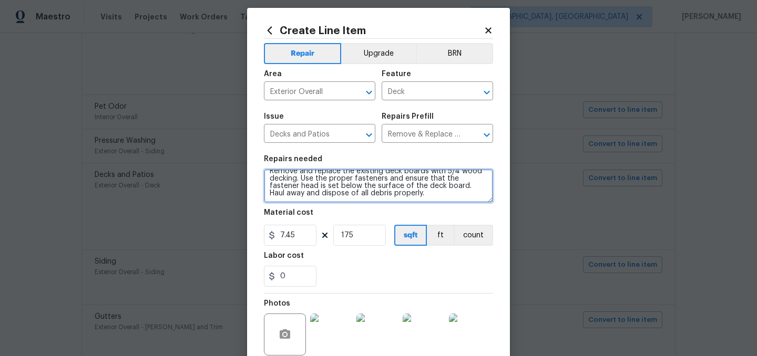
click at [437, 188] on textarea "Remove and replace the existing deck boards with 5/4 wood decking. Use the prop…" at bounding box center [378, 186] width 229 height 34
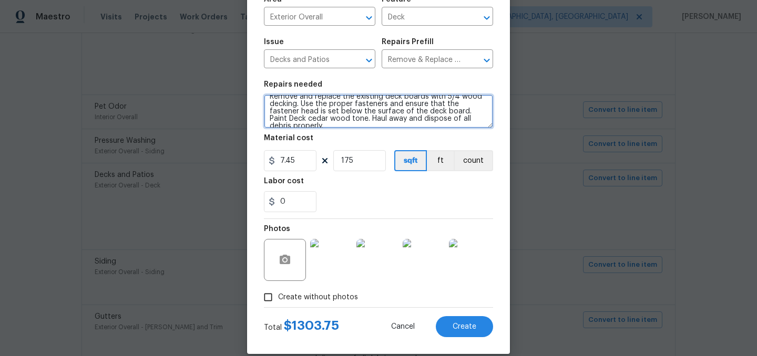
scroll to position [97, 0]
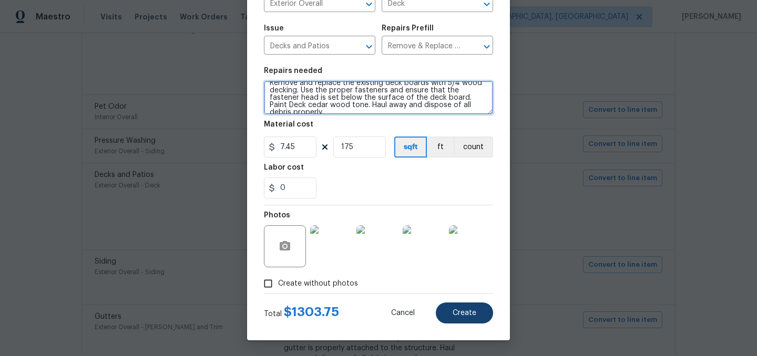
type textarea "Remove and replace the existing deck boards with 5/4 wood decking. Use the prop…"
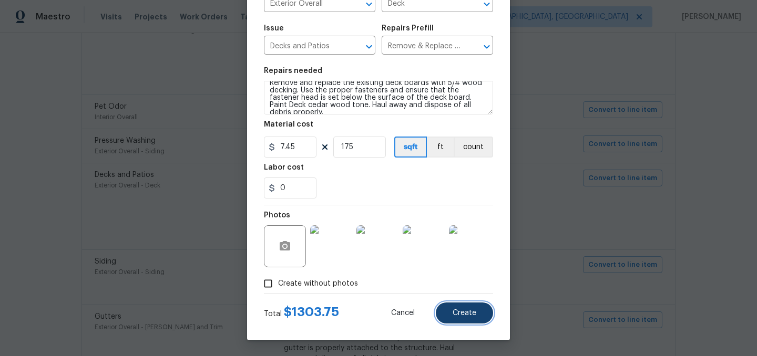
click at [471, 314] on span "Create" at bounding box center [465, 314] width 24 height 8
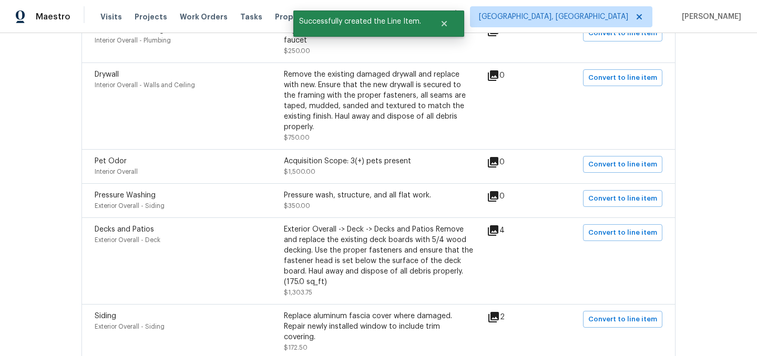
scroll to position [928, 0]
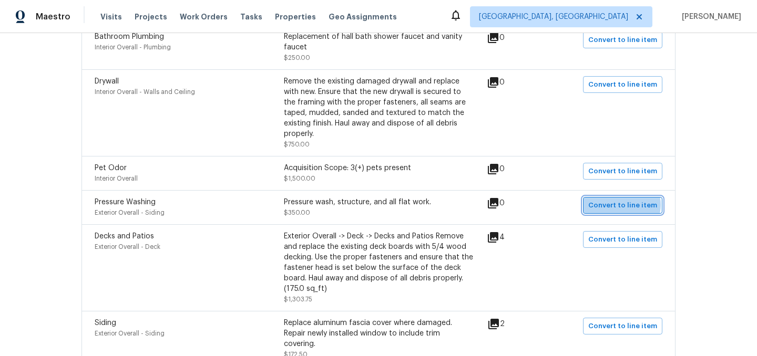
click at [626, 200] on span "Convert to line item" at bounding box center [622, 206] width 69 height 12
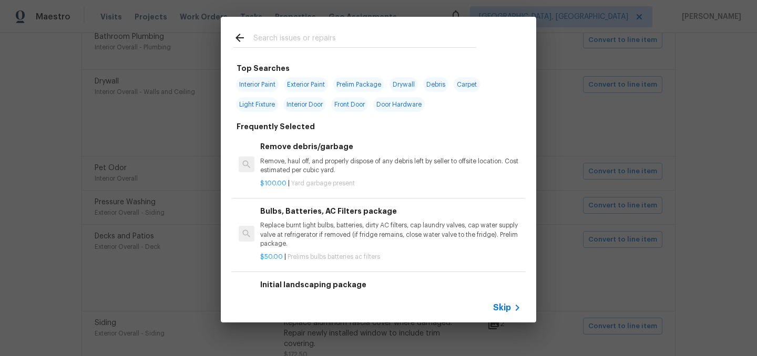
click at [506, 308] on span "Skip" at bounding box center [502, 308] width 18 height 11
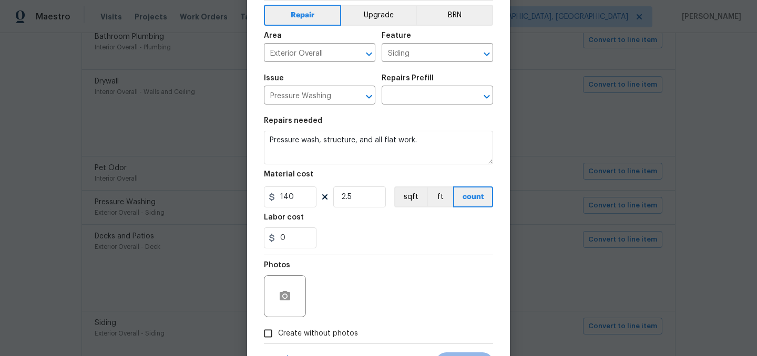
scroll to position [49, 0]
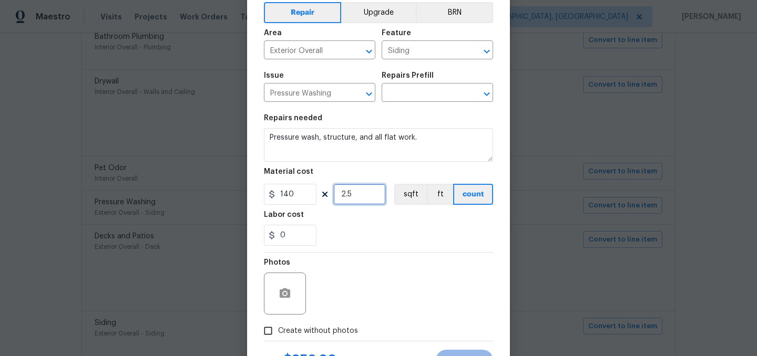
click at [362, 196] on input "2.5" at bounding box center [359, 194] width 53 height 21
type input "4"
click at [360, 239] on div "0" at bounding box center [378, 235] width 229 height 21
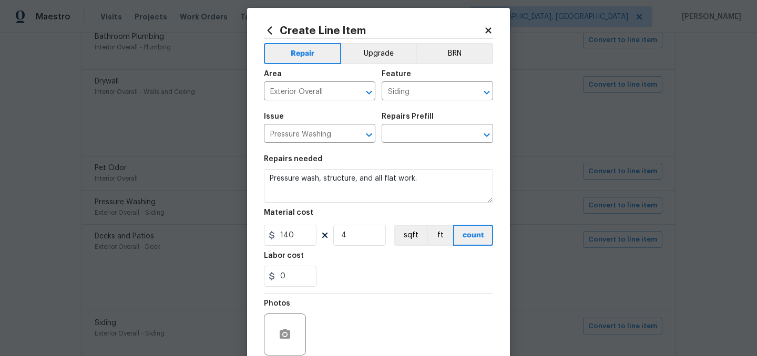
scroll to position [0, 0]
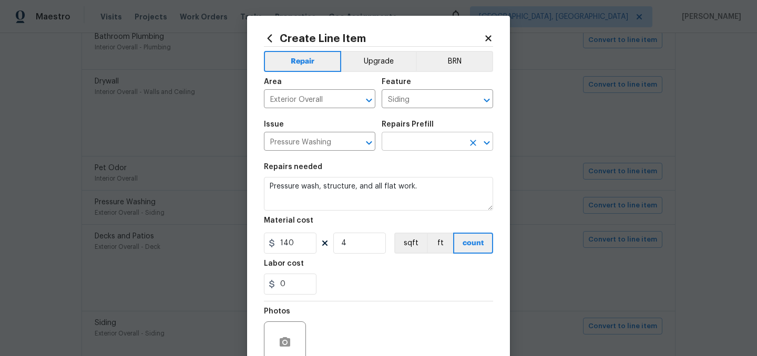
click at [403, 147] on input "text" at bounding box center [423, 143] width 82 height 16
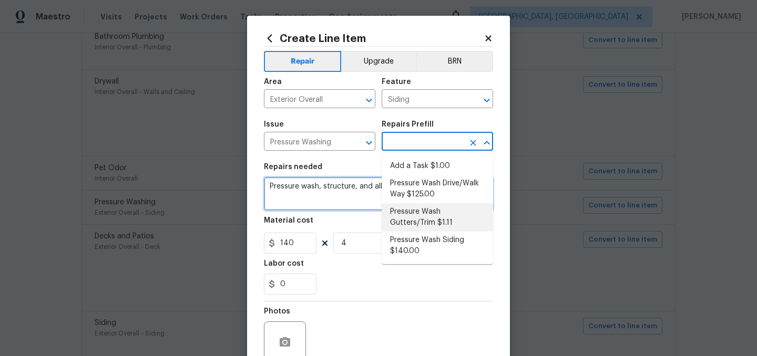
click at [342, 190] on textarea "Pressure wash, structure, and all flat work." at bounding box center [378, 194] width 229 height 34
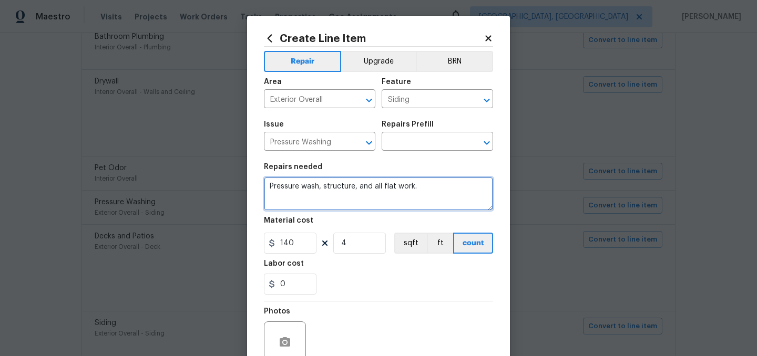
click at [342, 190] on textarea "Pressure wash, structure, and all flat work." at bounding box center [378, 194] width 229 height 34
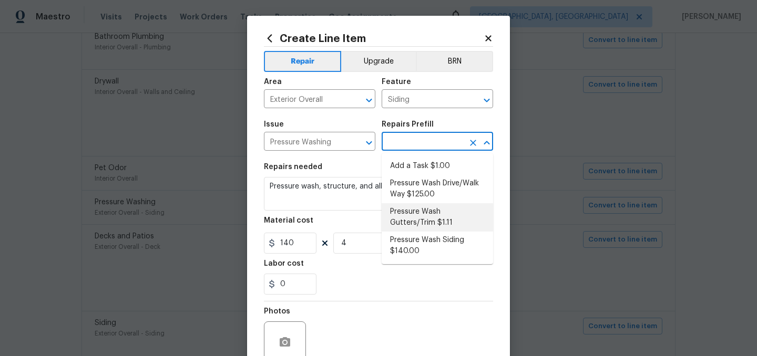
click at [408, 148] on input "text" at bounding box center [423, 143] width 82 height 16
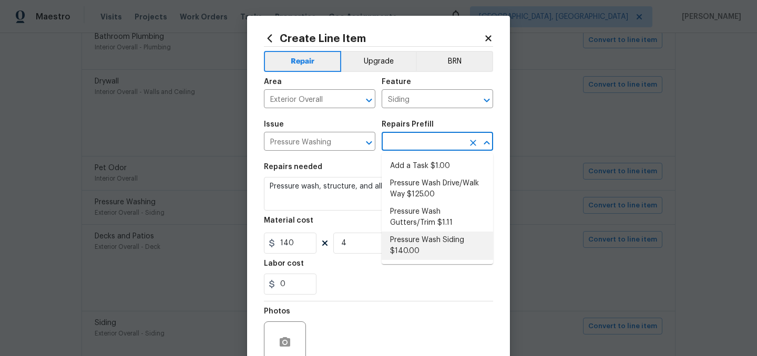
click at [436, 249] on li "Pressure Wash Siding $140.00" at bounding box center [437, 246] width 111 height 28
type input "Pressure Wash Siding $140.00"
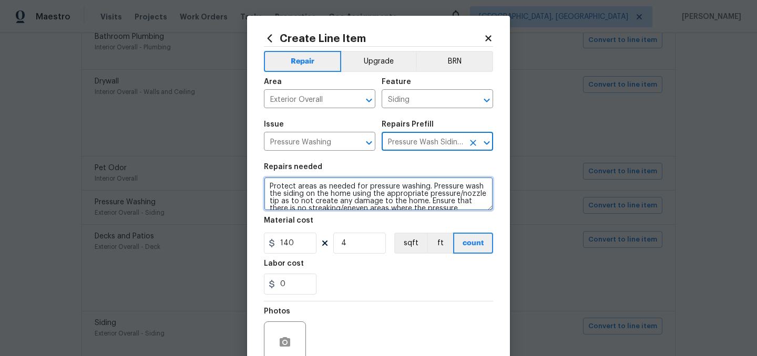
click at [267, 185] on textarea "Protect areas as needed for pressure washing. Pressure wash the siding on the h…" at bounding box center [378, 194] width 229 height 34
paste textarea "Pressure wash, structure, and all flat work."
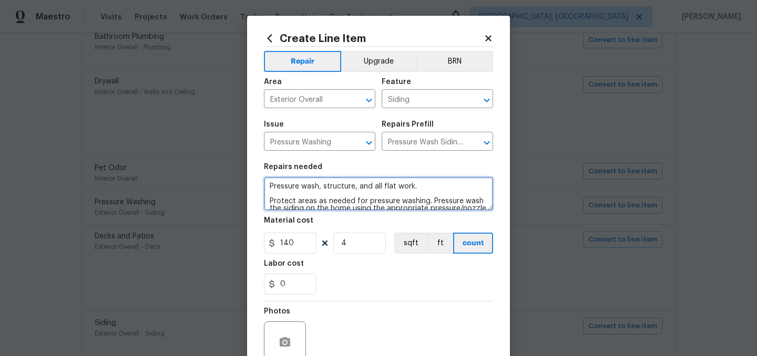
scroll to position [97, 0]
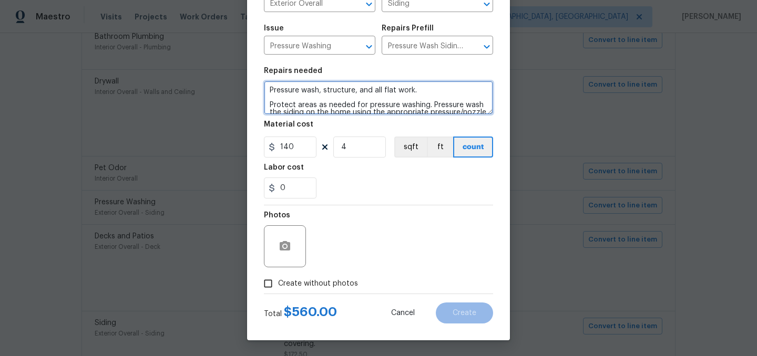
type textarea "Pressure wash, structure, and all flat work. Protect areas as needed for pressu…"
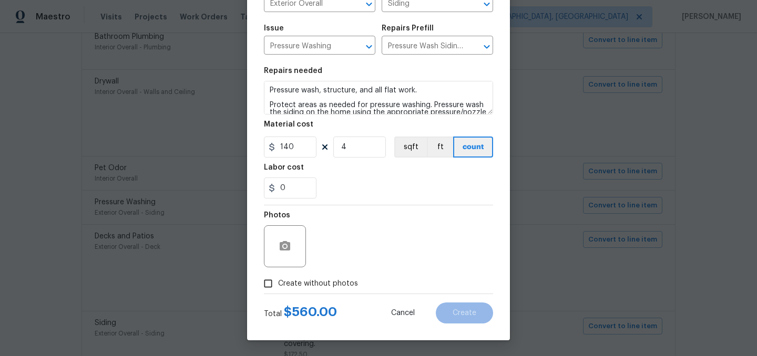
click at [326, 288] on span "Create without photos" at bounding box center [318, 284] width 80 height 11
click at [278, 288] on input "Create without photos" at bounding box center [268, 284] width 20 height 20
checkbox input "true"
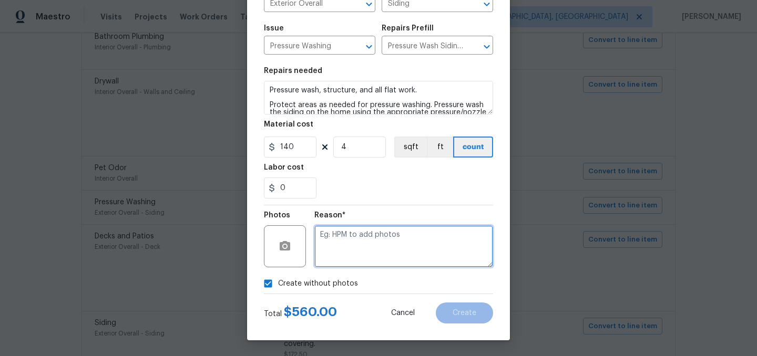
click at [356, 259] on textarea at bounding box center [403, 246] width 179 height 42
type textarea "."
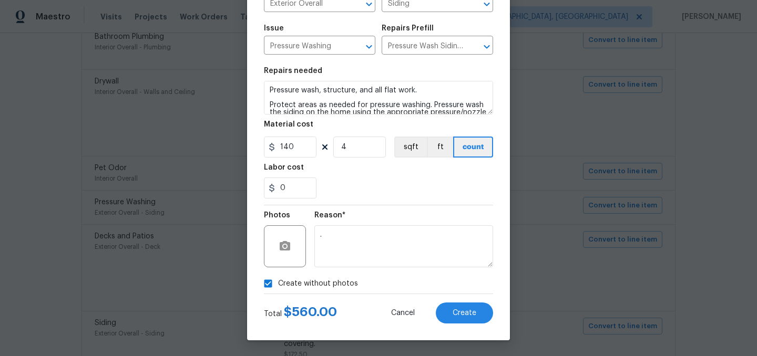
click at [329, 283] on span "Create without photos" at bounding box center [318, 284] width 80 height 11
click at [278, 283] on input "Create without photos" at bounding box center [268, 284] width 20 height 20
checkbox input "false"
click at [497, 316] on div "Create Line Item Repair Upgrade BRN Area Exterior Overall ​ Feature Siding ​ Is…" at bounding box center [378, 130] width 263 height 421
click at [480, 313] on button "Create" at bounding box center [464, 313] width 57 height 21
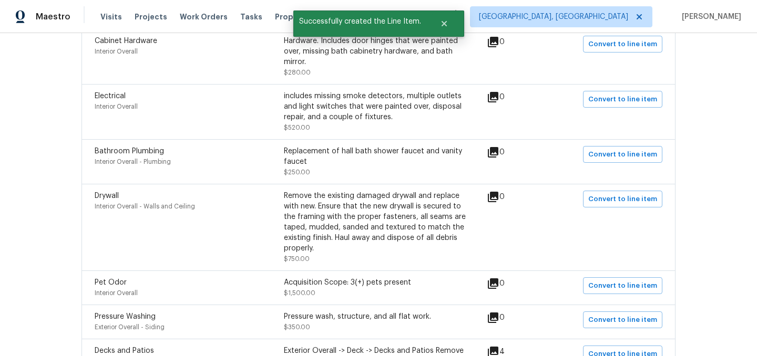
scroll to position [809, 0]
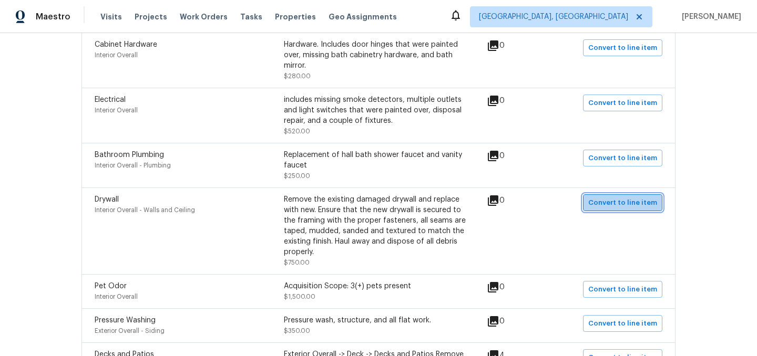
click at [629, 203] on span "Convert to line item" at bounding box center [622, 203] width 69 height 12
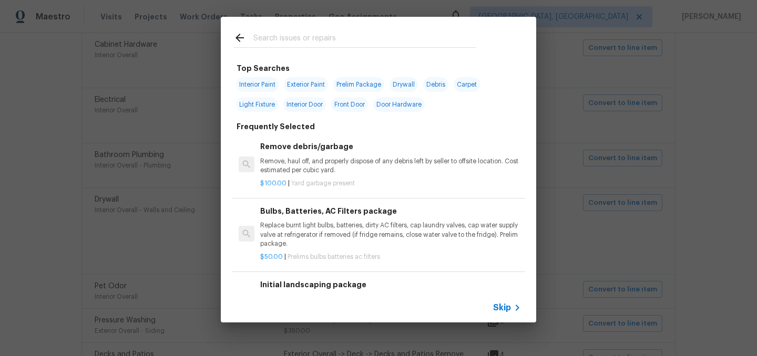
click at [502, 305] on span "Skip" at bounding box center [502, 308] width 18 height 11
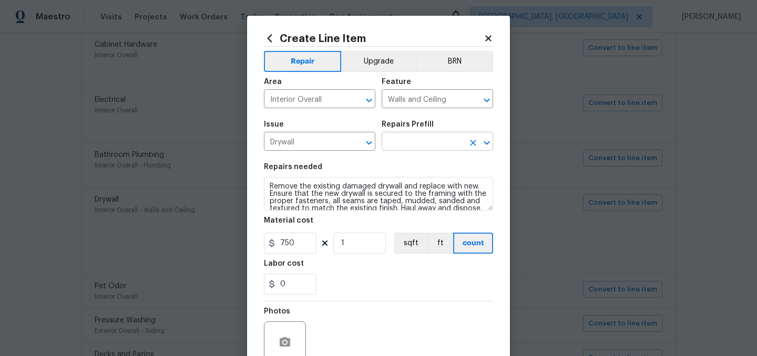
click at [412, 141] on input "text" at bounding box center [423, 143] width 82 height 16
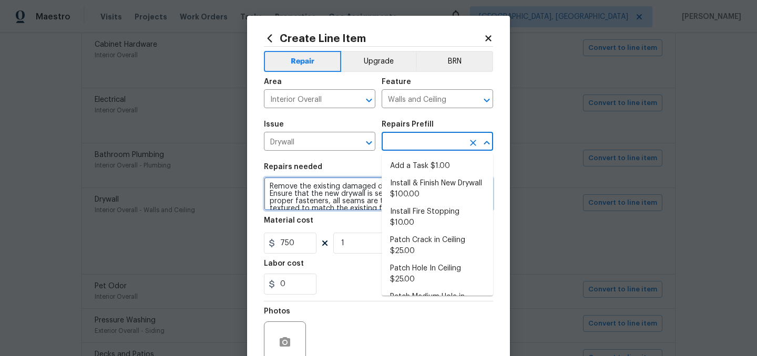
click at [319, 190] on textarea "Remove the existing damaged drywall and replace with new. Ensure that the new d…" at bounding box center [378, 194] width 229 height 34
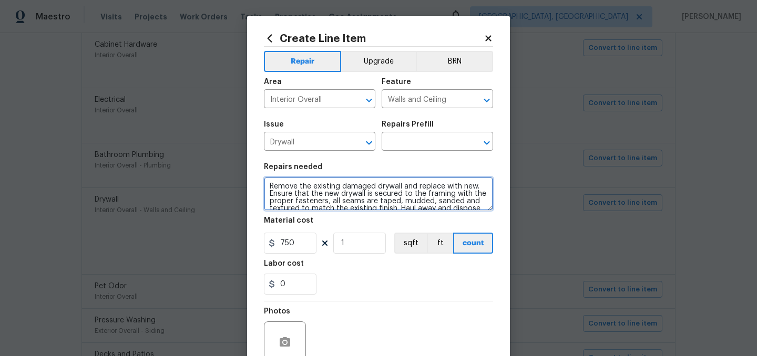
click at [319, 190] on textarea "Remove the existing damaged drywall and replace with new. Ensure that the new d…" at bounding box center [378, 194] width 229 height 34
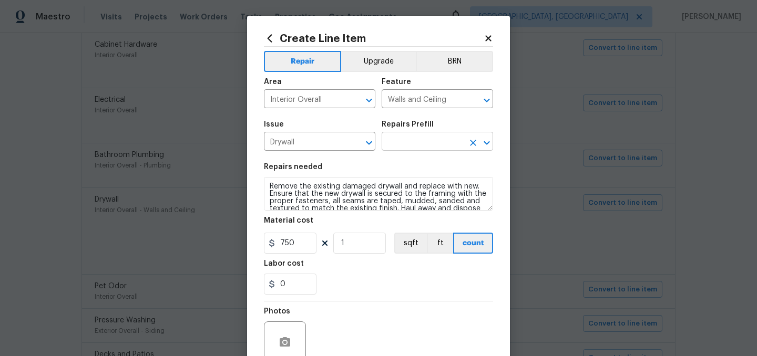
click at [427, 148] on input "text" at bounding box center [423, 143] width 82 height 16
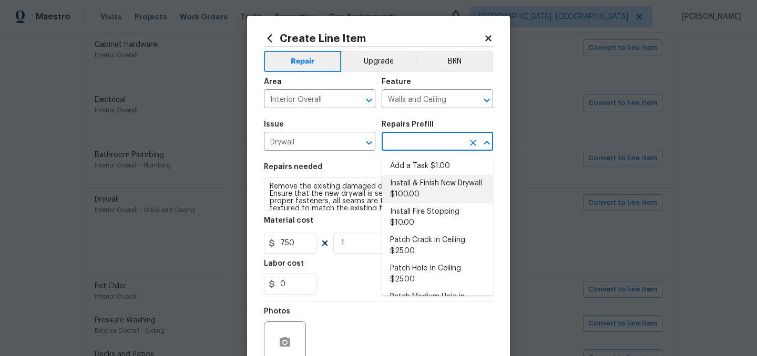
click at [422, 184] on li "Install & Finish New Drywall $100.00" at bounding box center [437, 189] width 111 height 28
type input "Install & Finish New Drywall $100.00"
type input "100"
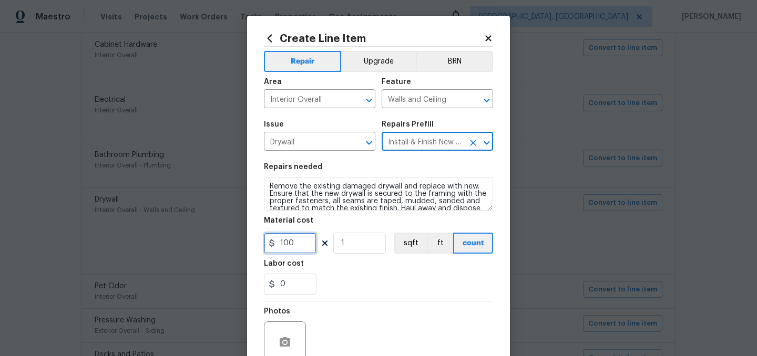
click at [298, 246] on input "100" at bounding box center [290, 243] width 53 height 21
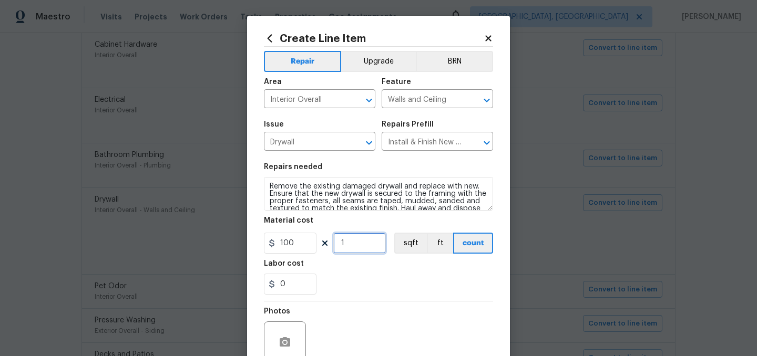
click at [358, 241] on input "1" at bounding box center [359, 243] width 53 height 21
type input "75"
click at [297, 279] on input "0" at bounding box center [290, 284] width 53 height 21
type input "7.5"
click at [354, 245] on input "75" at bounding box center [359, 243] width 53 height 21
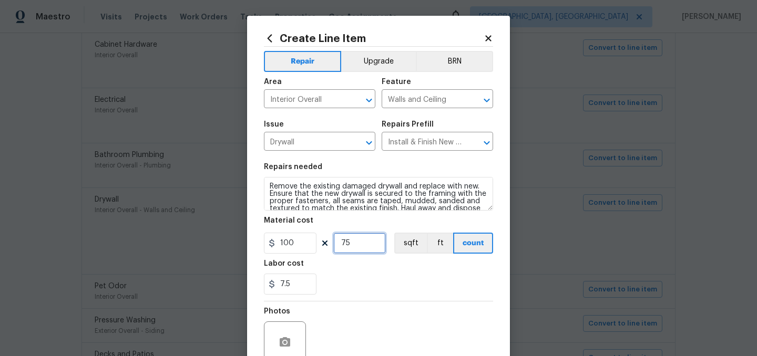
click at [354, 245] on input "75" at bounding box center [359, 243] width 53 height 21
paste input "8"
type input "8"
click at [292, 283] on input "7.5" at bounding box center [290, 284] width 53 height 21
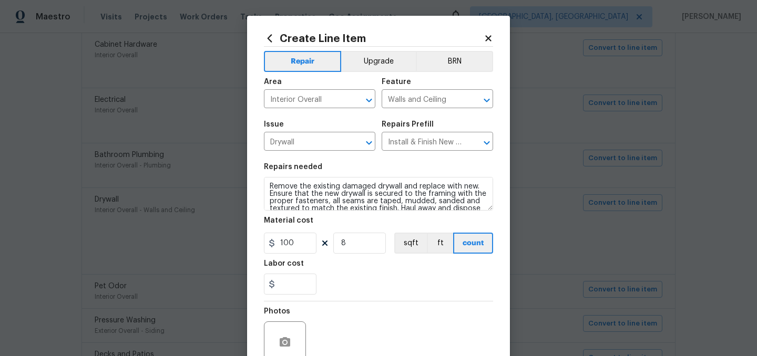
type input "0"
click at [365, 273] on div "Labor cost" at bounding box center [378, 267] width 229 height 14
click at [356, 251] on input "8" at bounding box center [359, 243] width 53 height 21
type input "7"
click at [382, 283] on div "0" at bounding box center [378, 284] width 229 height 21
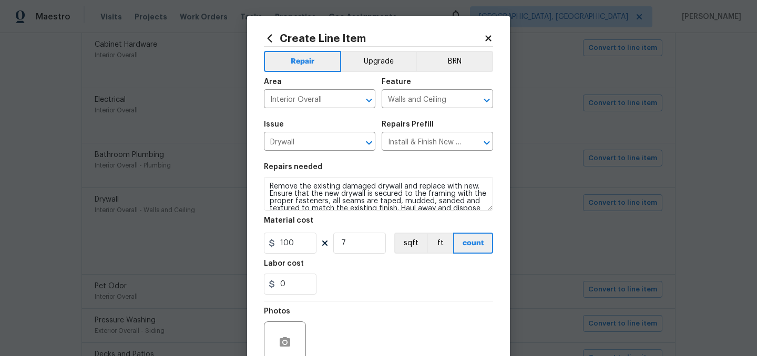
scroll to position [97, 0]
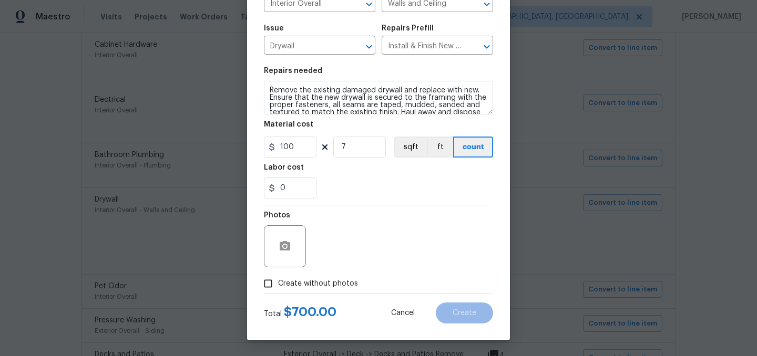
click at [331, 284] on span "Create without photos" at bounding box center [318, 284] width 80 height 11
click at [278, 284] on input "Create without photos" at bounding box center [268, 284] width 20 height 20
checkbox input "true"
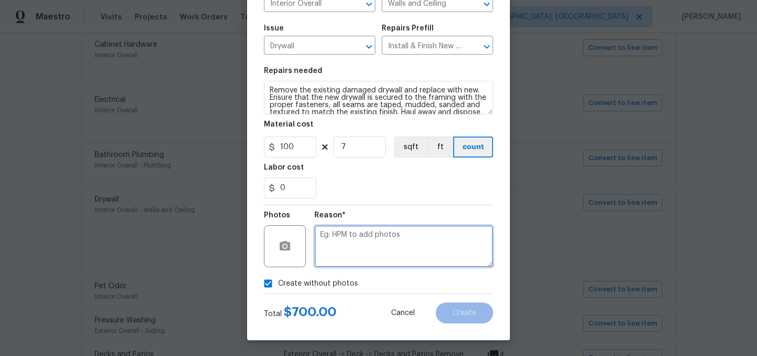
click at [363, 256] on textarea at bounding box center [403, 246] width 179 height 42
type textarea "."
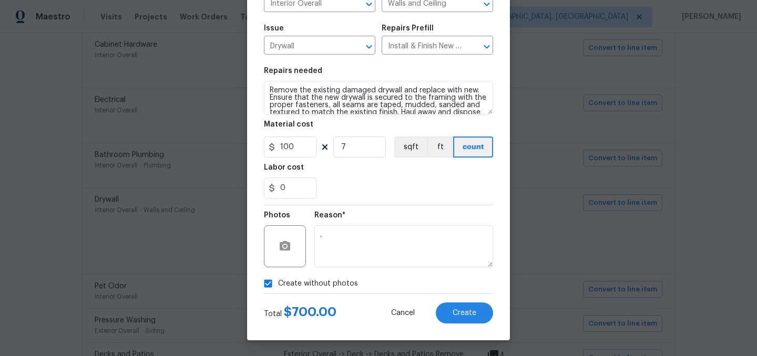
click at [330, 286] on span "Create without photos" at bounding box center [318, 284] width 80 height 11
click at [278, 286] on input "Create without photos" at bounding box center [268, 284] width 20 height 20
checkbox input "false"
click at [467, 310] on span "Create" at bounding box center [465, 314] width 24 height 8
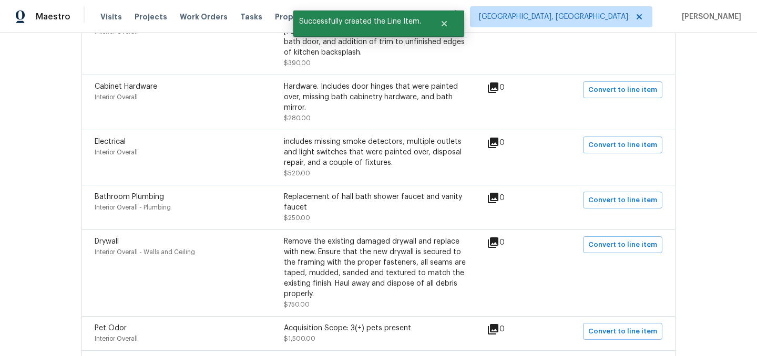
scroll to position [765, 0]
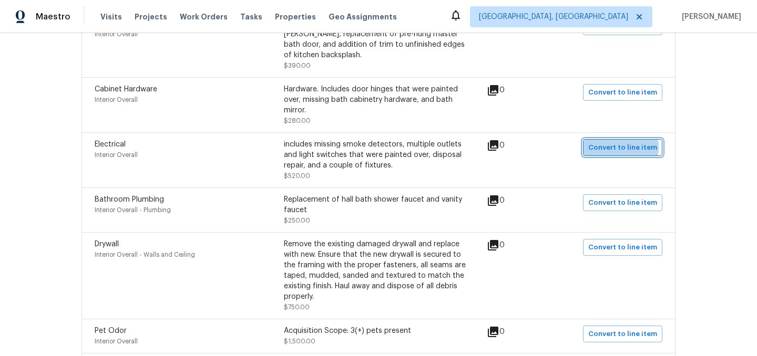
click at [613, 149] on span "Convert to line item" at bounding box center [622, 148] width 69 height 12
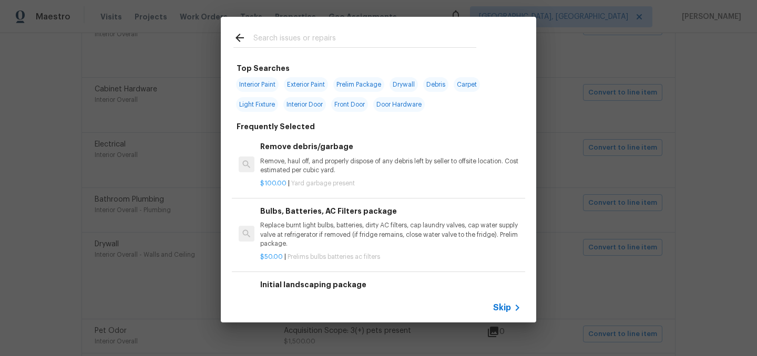
click at [506, 310] on span "Skip" at bounding box center [502, 308] width 18 height 11
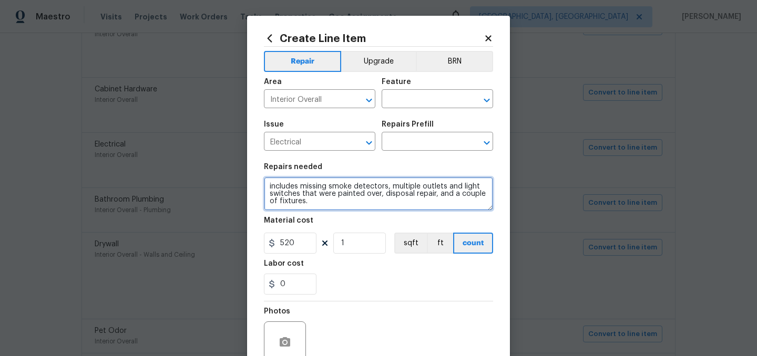
click at [314, 205] on textarea "includes missing smoke detectors, multiple outlets and light switches that were…" at bounding box center [378, 194] width 229 height 34
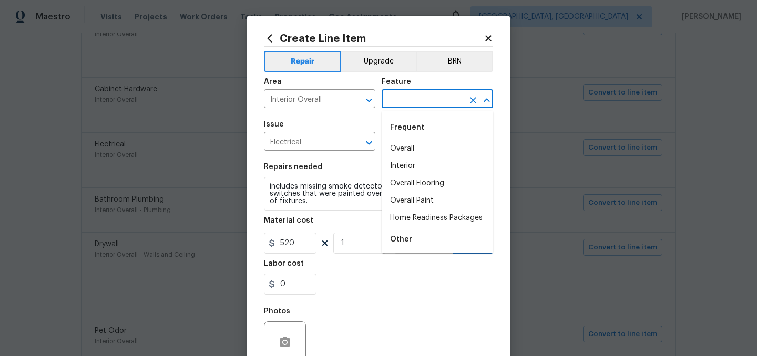
click at [400, 93] on input "text" at bounding box center [423, 100] width 82 height 16
click at [416, 166] on li "Interior" at bounding box center [437, 166] width 111 height 17
type input "Interior"
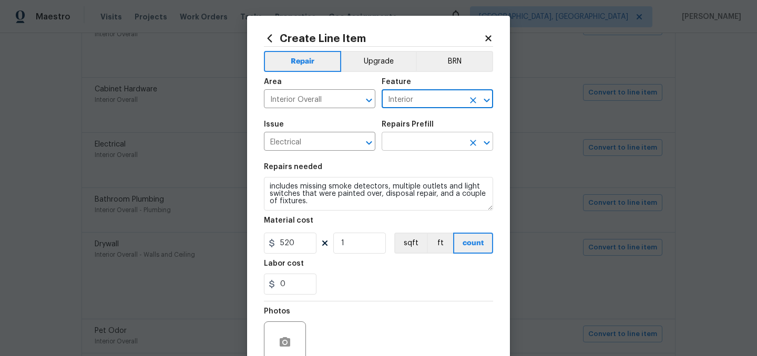
click at [413, 136] on input "text" at bounding box center [423, 143] width 82 height 16
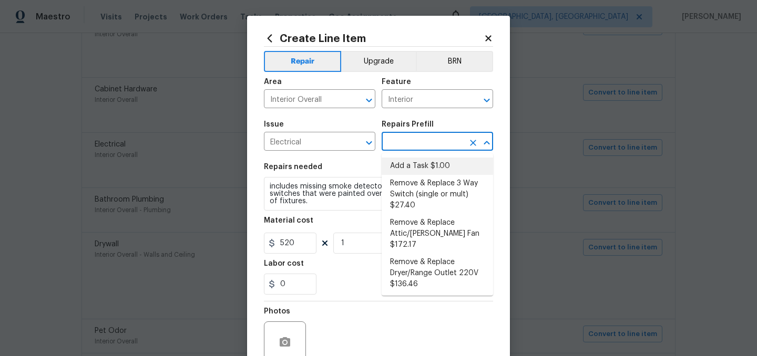
click at [426, 166] on li "Add a Task $1.00" at bounding box center [437, 166] width 111 height 17
type input "Add a Task $1.00"
type textarea "HPM to detail"
type input "1"
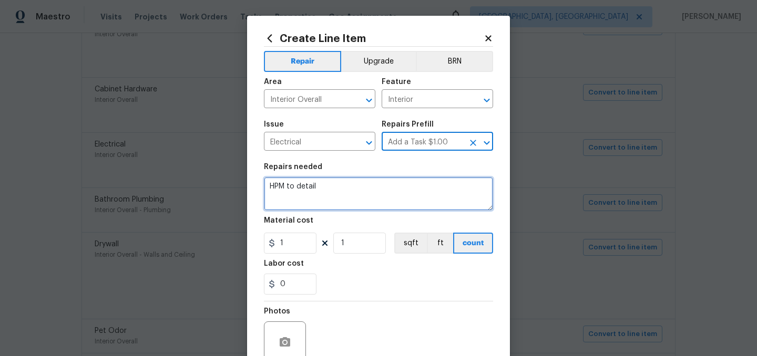
click at [291, 191] on textarea "HPM to detail" at bounding box center [378, 194] width 229 height 34
paste textarea "includes missing smoke detectors, multiple outlets and light switches that were…"
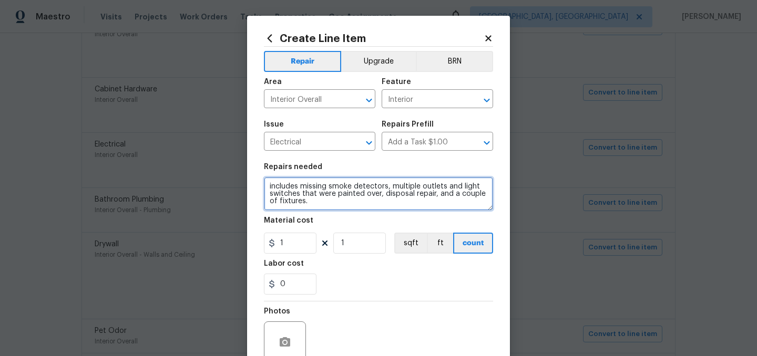
type textarea "includes missing smoke detectors, multiple outlets and light switches that were…"
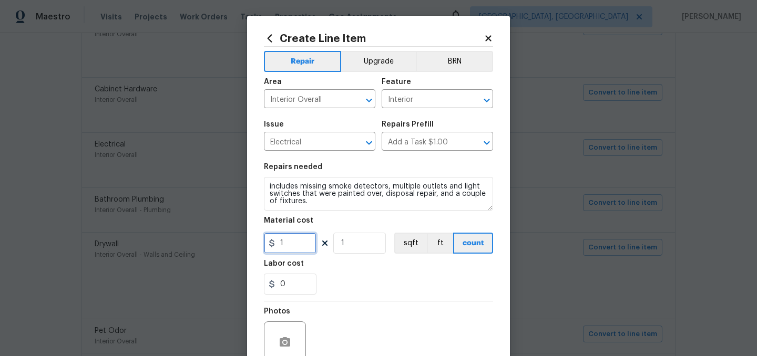
click at [286, 247] on input "1" at bounding box center [290, 243] width 53 height 21
type input "550"
click at [384, 288] on div "0" at bounding box center [378, 284] width 229 height 21
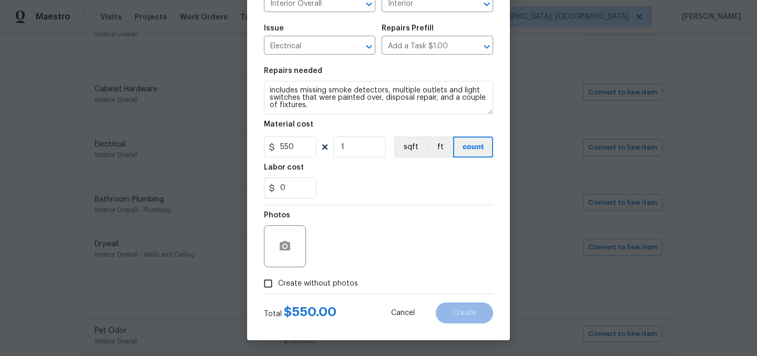
click at [331, 284] on span "Create without photos" at bounding box center [318, 284] width 80 height 11
click at [278, 284] on input "Create without photos" at bounding box center [268, 284] width 20 height 20
checkbox input "true"
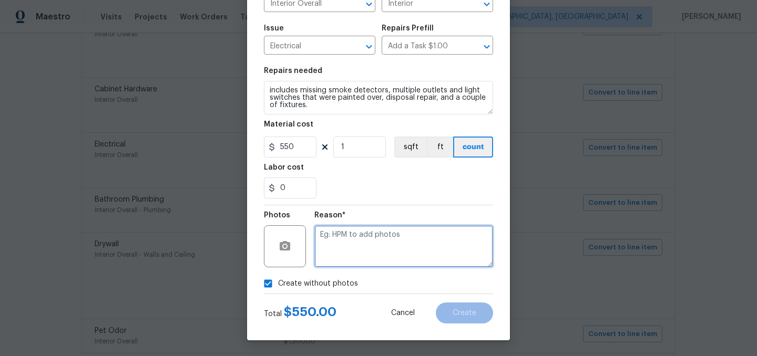
click at [363, 253] on textarea at bounding box center [403, 246] width 179 height 42
type textarea "."
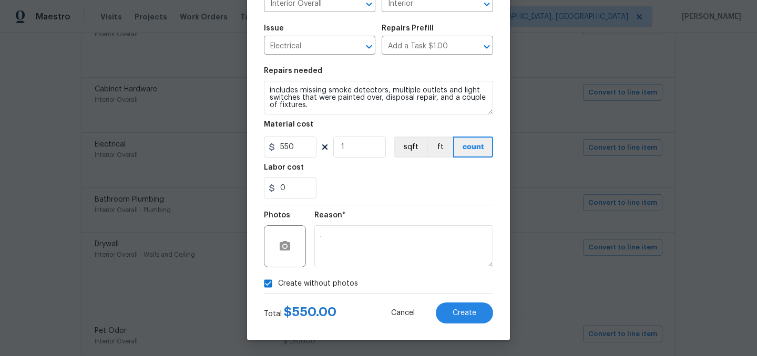
click at [319, 285] on span "Create without photos" at bounding box center [318, 284] width 80 height 11
click at [278, 285] on input "Create without photos" at bounding box center [268, 284] width 20 height 20
checkbox input "false"
click at [464, 317] on button "Create" at bounding box center [464, 313] width 57 height 21
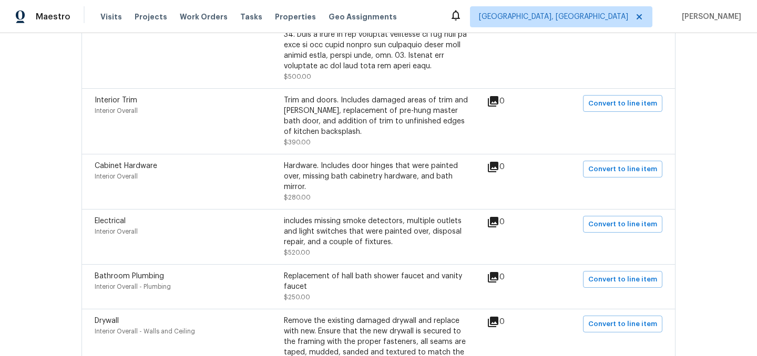
scroll to position [681, 0]
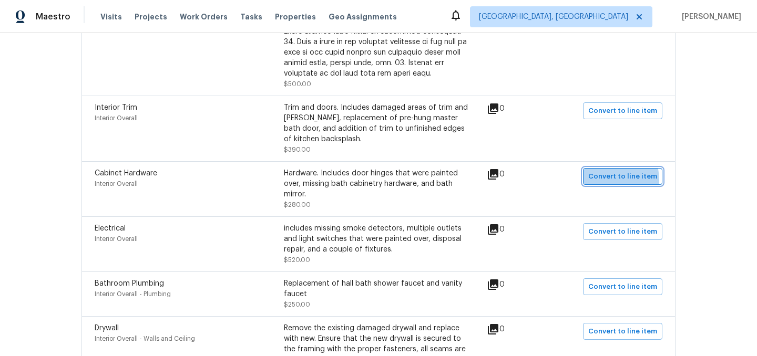
click at [614, 181] on span "Convert to line item" at bounding box center [622, 177] width 69 height 12
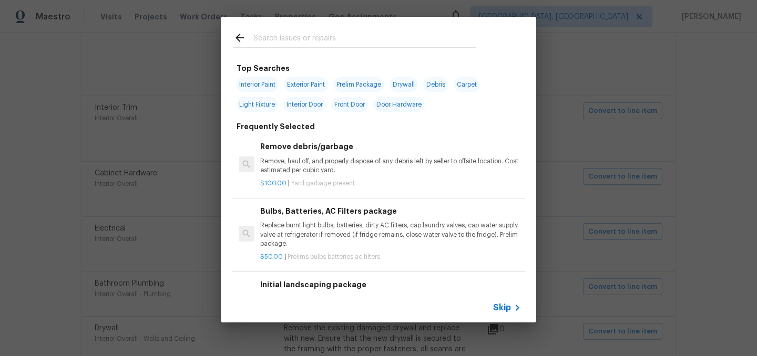
click at [504, 307] on span "Skip" at bounding box center [502, 308] width 18 height 11
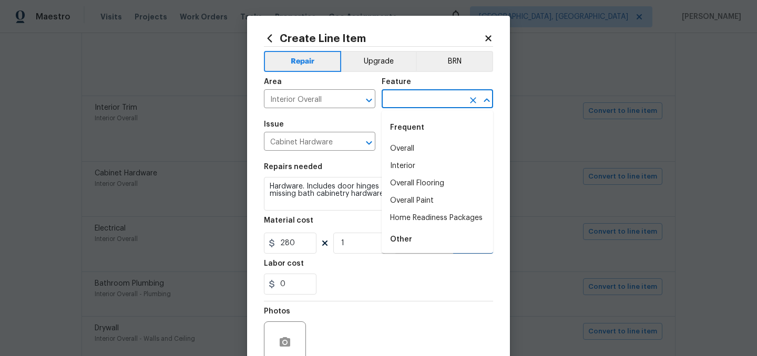
click at [415, 99] on input "text" at bounding box center [423, 100] width 82 height 16
click at [397, 166] on li "Interior" at bounding box center [437, 166] width 111 height 17
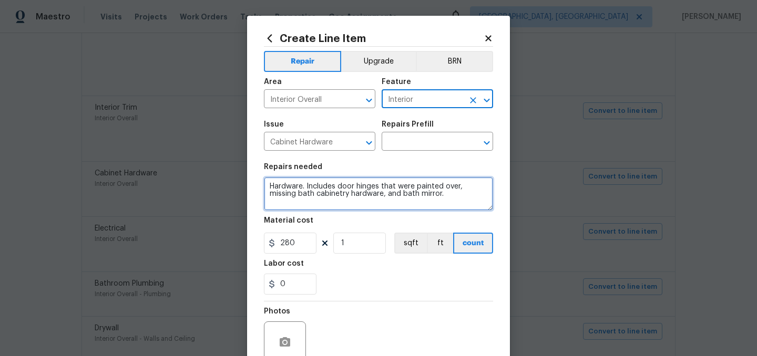
click at [386, 193] on textarea "Hardware. Includes door hinges that were painted over, missing bath cabinetry h…" at bounding box center [378, 194] width 229 height 34
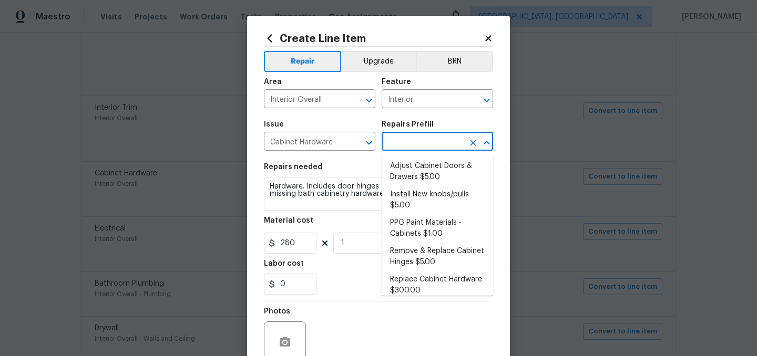
click at [423, 141] on input "text" at bounding box center [423, 143] width 82 height 16
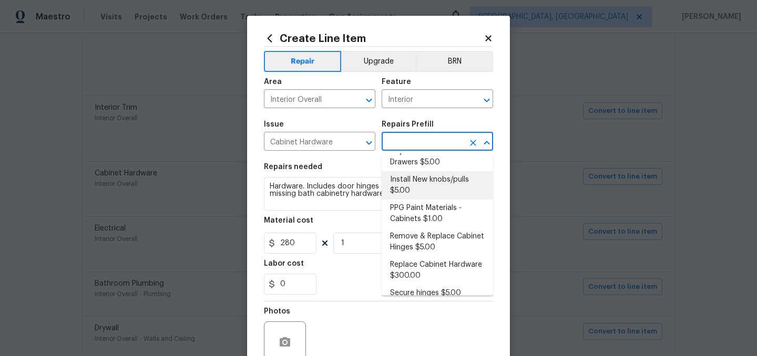
scroll to position [25, 0]
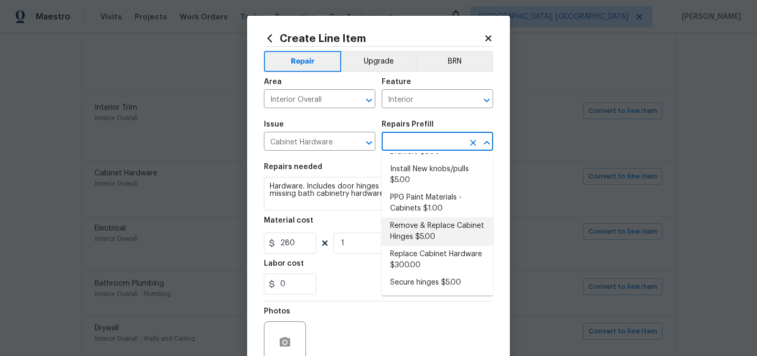
click at [440, 234] on li "Remove & Replace Cabinet Hinges $5.00" at bounding box center [437, 232] width 111 height 28
type input "Cabinets"
type input "Remove & Replace Cabinet Hinges $5.00"
type textarea "Remove the existing cabinet hinges and replace with new (PM to confirm style/fi…"
type input "5"
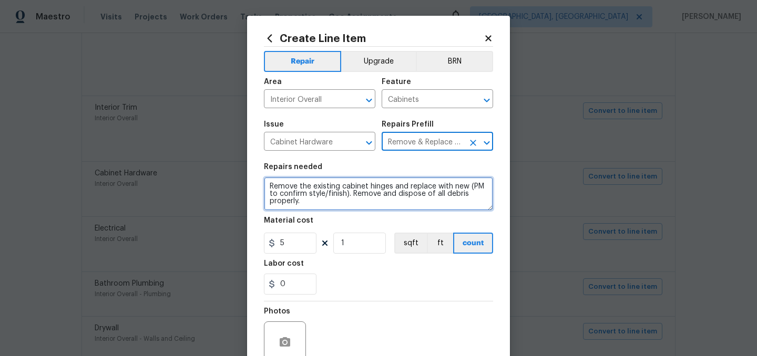
click at [307, 202] on textarea "Remove the existing cabinet hinges and replace with new (PM to confirm style/fi…" at bounding box center [378, 194] width 229 height 34
paste textarea "Hardware. Includes door hinges that were painted over, missing bath cabinetry h…"
type textarea "Hardware. Includes door hinges that were painted over, missing bath cabinetry h…"
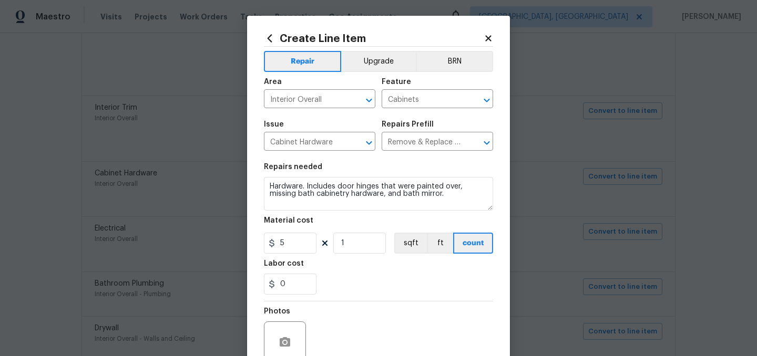
click at [299, 257] on section "Repairs needed Hardware. Includes door hinges that were painted over, missing b…" at bounding box center [378, 229] width 229 height 144
click at [297, 248] on input "5" at bounding box center [290, 243] width 53 height 21
type input "280"
click at [368, 292] on div "0" at bounding box center [378, 284] width 229 height 21
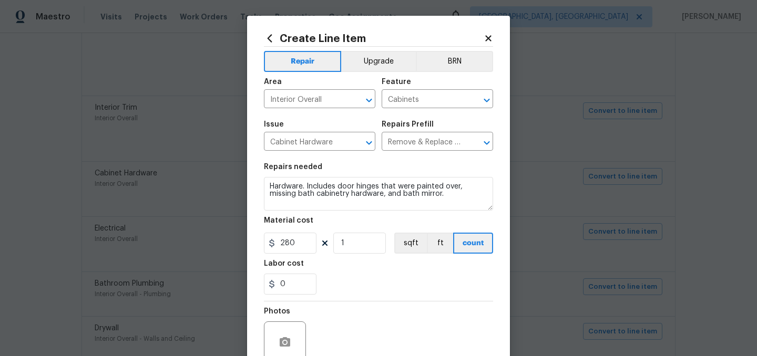
scroll to position [97, 0]
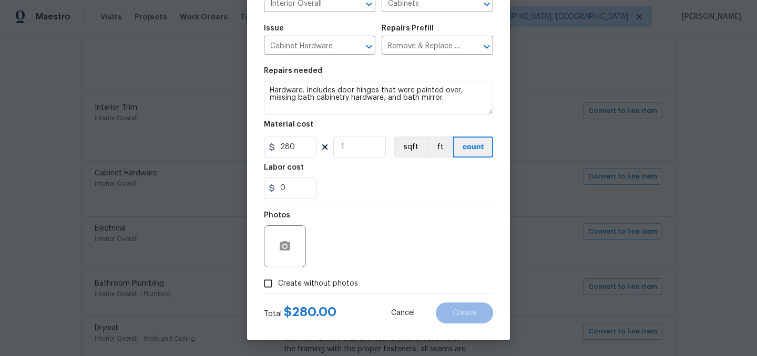
click at [312, 281] on span "Create without photos" at bounding box center [318, 284] width 80 height 11
click at [278, 281] on input "Create without photos" at bounding box center [268, 284] width 20 height 20
checkbox input "true"
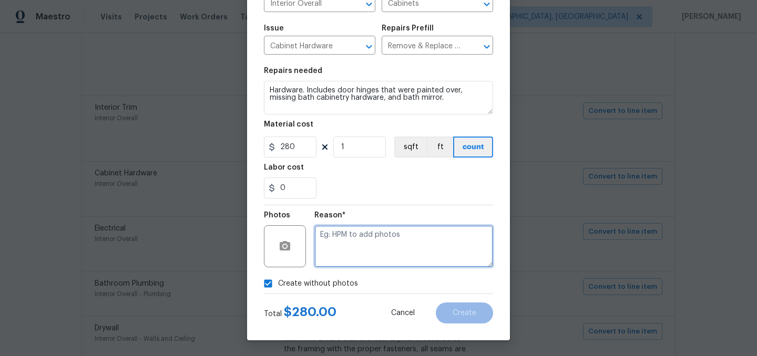
click at [361, 238] on textarea at bounding box center [403, 246] width 179 height 42
type textarea "."
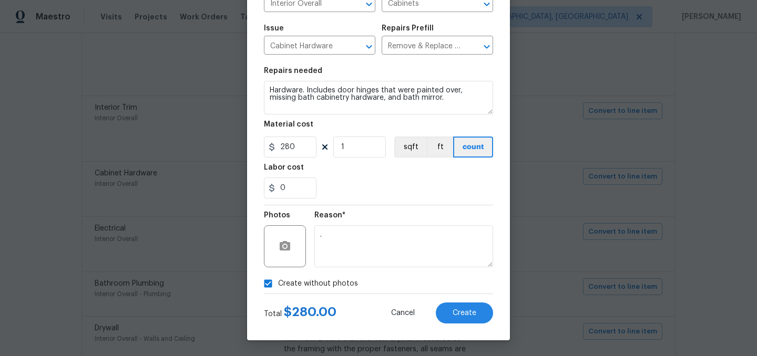
click at [313, 283] on span "Create without photos" at bounding box center [318, 284] width 80 height 11
click at [278, 283] on input "Create without photos" at bounding box center [268, 284] width 20 height 20
checkbox input "false"
click at [476, 311] on span "Create" at bounding box center [465, 314] width 24 height 8
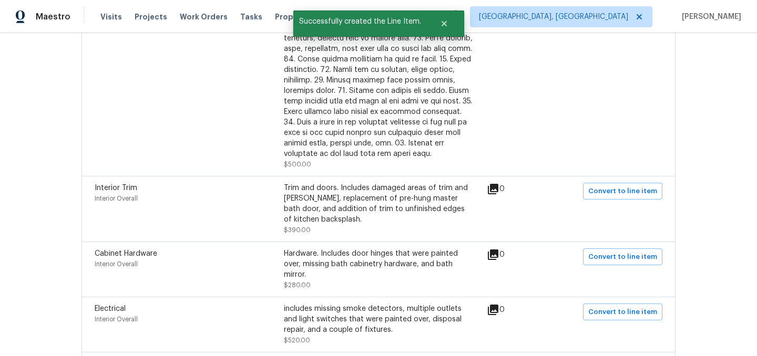
scroll to position [600, 0]
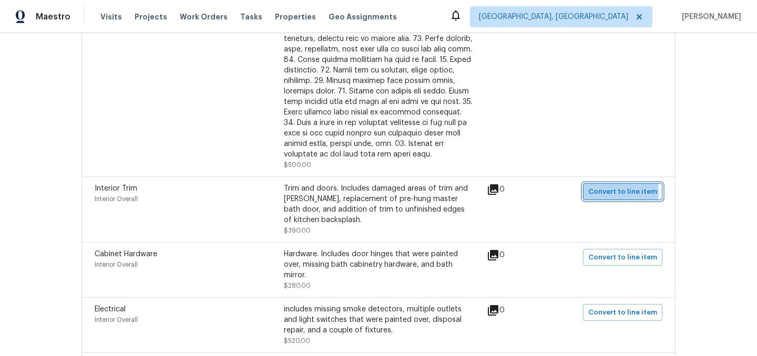
click at [607, 192] on span "Convert to line item" at bounding box center [622, 192] width 69 height 12
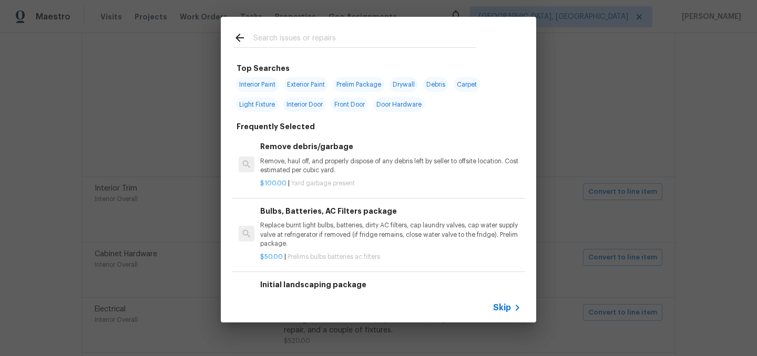
click at [501, 305] on span "Skip" at bounding box center [502, 308] width 18 height 11
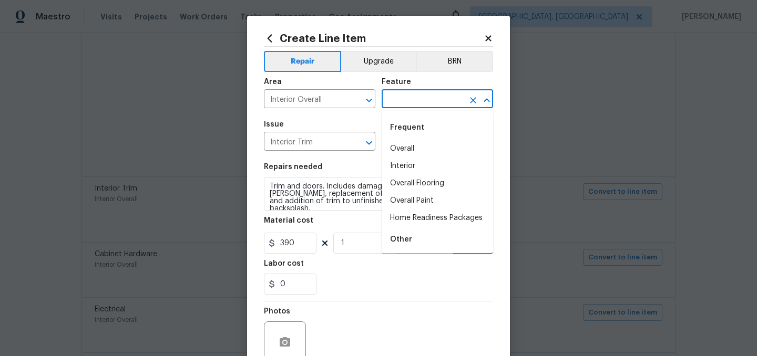
click at [403, 100] on input "text" at bounding box center [423, 100] width 82 height 16
click at [417, 169] on li "Interior" at bounding box center [437, 166] width 111 height 17
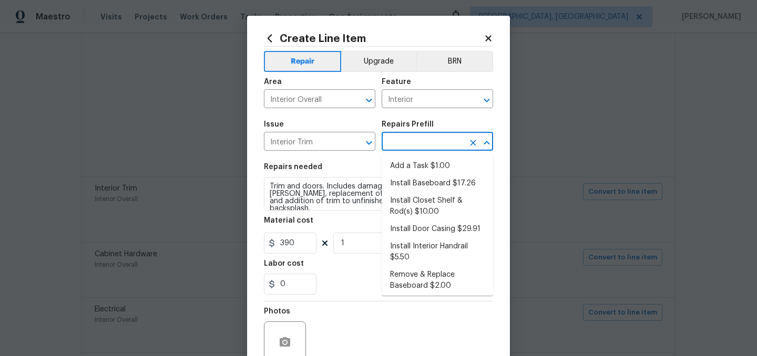
click at [401, 143] on input "text" at bounding box center [423, 143] width 82 height 16
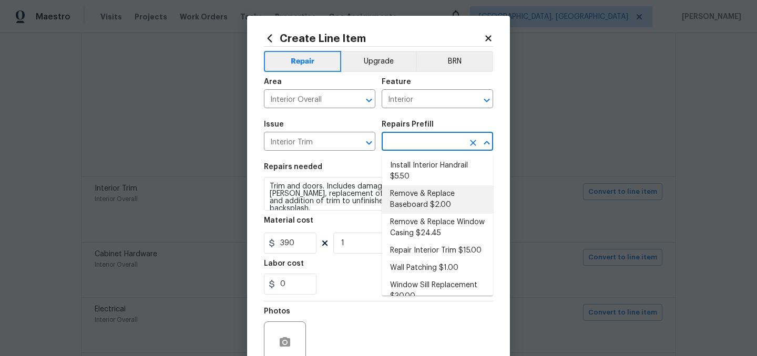
scroll to position [95, 0]
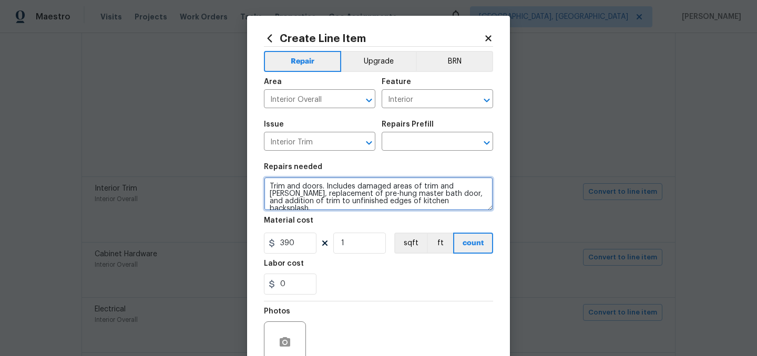
click at [352, 208] on textarea "Trim and doors. Includes damaged areas of trim and sills, replacement of pre-hu…" at bounding box center [378, 194] width 229 height 34
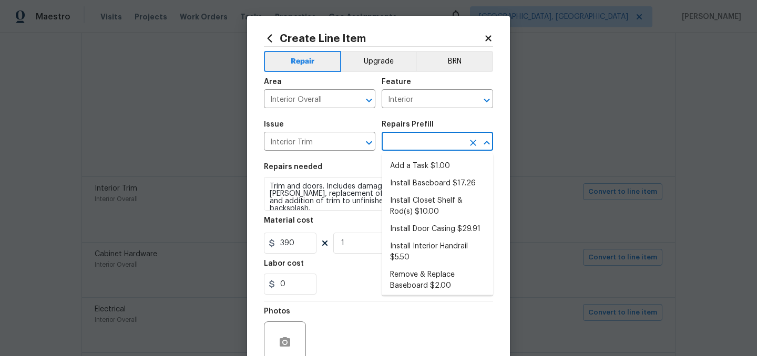
click at [407, 142] on input "text" at bounding box center [423, 143] width 82 height 16
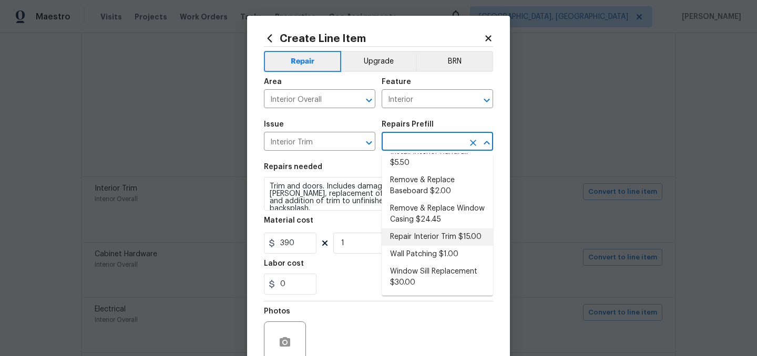
click at [424, 237] on li "Repair Interior Trim $15.00" at bounding box center [437, 237] width 111 height 17
type input "Interior Trim"
type input "Repair Interior Trim $15.00"
type textarea "Repair the damaged interior trim. Ensure that the repair matches the finish of …"
type input "15"
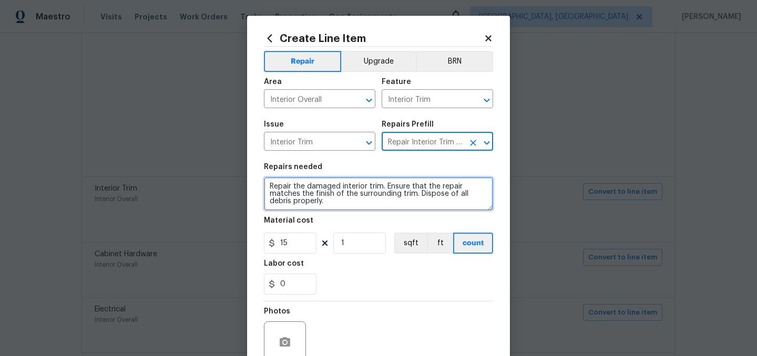
click at [331, 203] on textarea "Repair the damaged interior trim. Ensure that the repair matches the finish of …" at bounding box center [378, 194] width 229 height 34
paste textarea "Trim and doors. Includes damaged areas of trim and sills, replacement of pre-hu…"
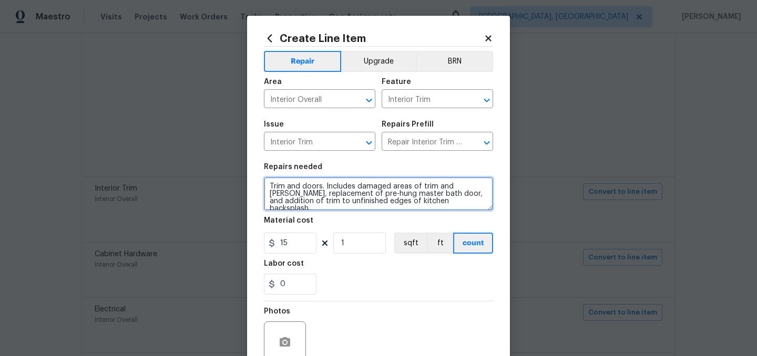
type textarea "Trim and doors. Includes damaged areas of trim and sills, replacement of pre-hu…"
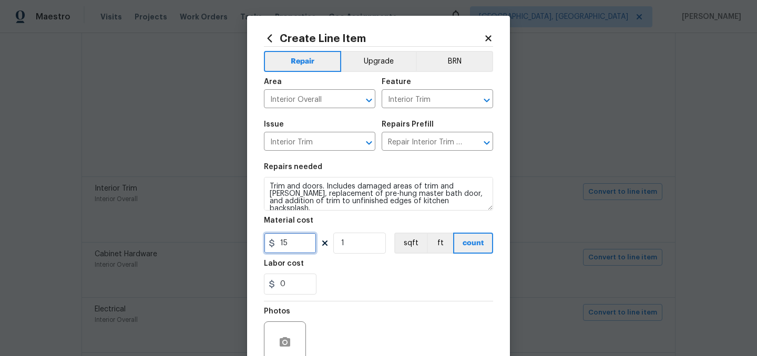
click at [296, 245] on input "15" at bounding box center [290, 243] width 53 height 21
type input "390"
click at [377, 284] on div "0" at bounding box center [378, 284] width 229 height 21
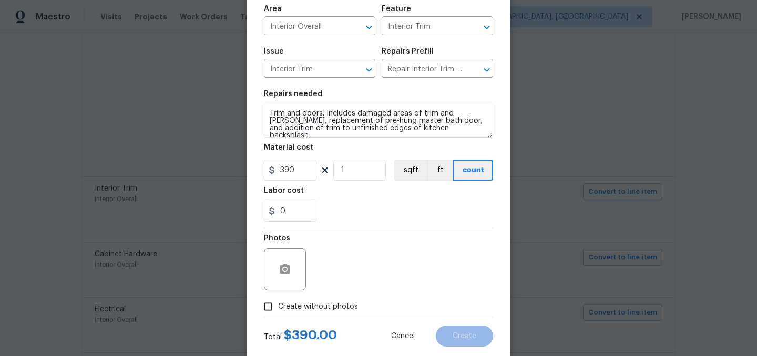
scroll to position [97, 0]
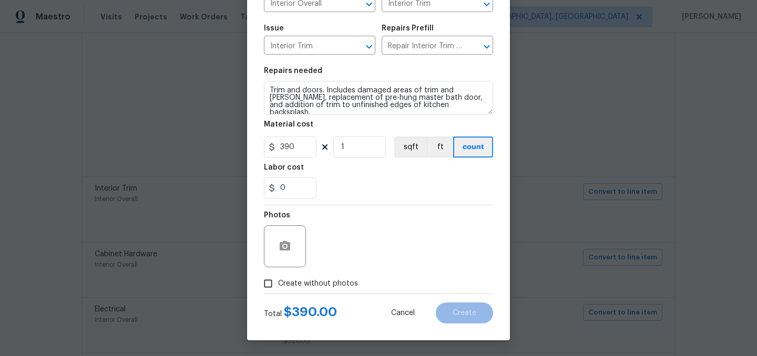
click at [344, 282] on span "Create without photos" at bounding box center [318, 284] width 80 height 11
click at [278, 282] on input "Create without photos" at bounding box center [268, 284] width 20 height 20
checkbox input "true"
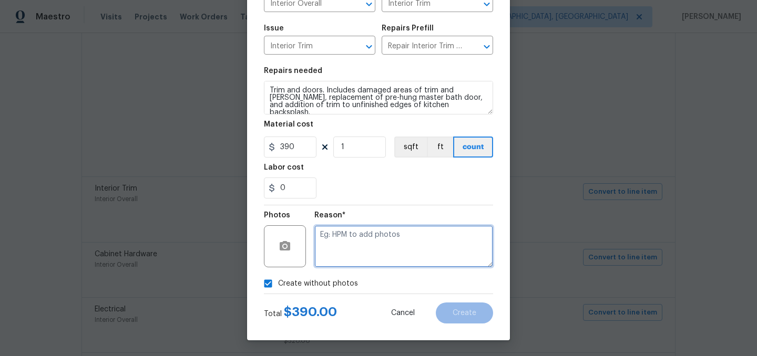
click at [391, 233] on textarea at bounding box center [403, 246] width 179 height 42
type textarea "."
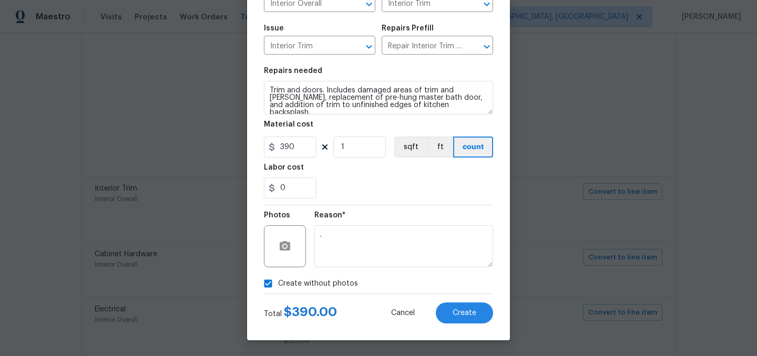
click at [325, 282] on span "Create without photos" at bounding box center [318, 284] width 80 height 11
click at [278, 282] on input "Create without photos" at bounding box center [268, 284] width 20 height 20
checkbox input "false"
click at [474, 317] on button "Create" at bounding box center [464, 313] width 57 height 21
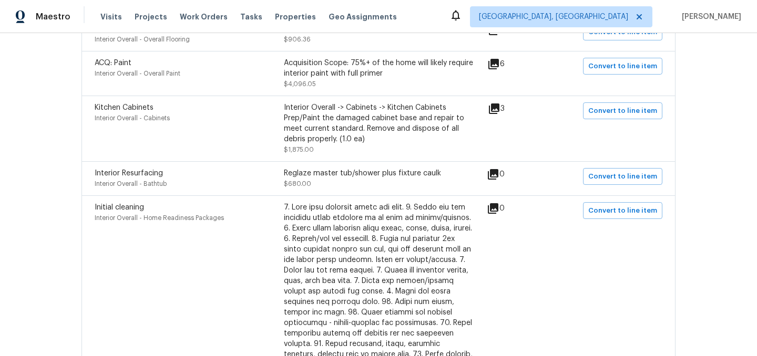
scroll to position [282, 0]
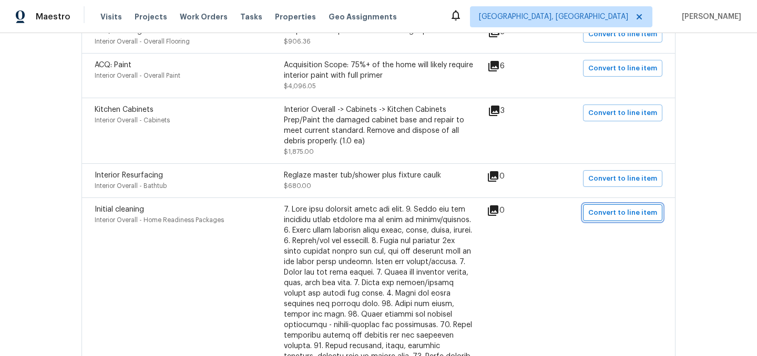
click at [610, 216] on span "Convert to line item" at bounding box center [622, 213] width 69 height 12
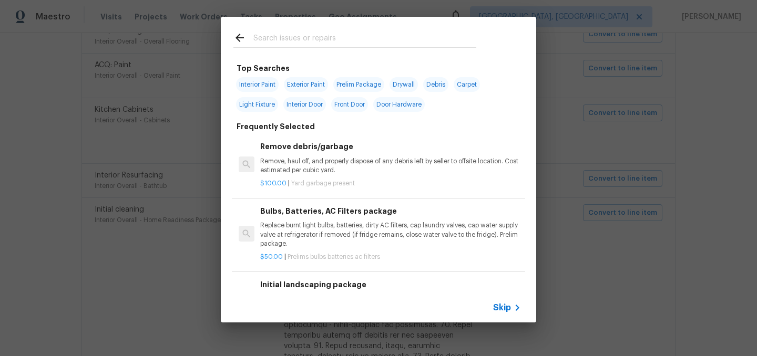
click at [501, 309] on span "Skip" at bounding box center [502, 308] width 18 height 11
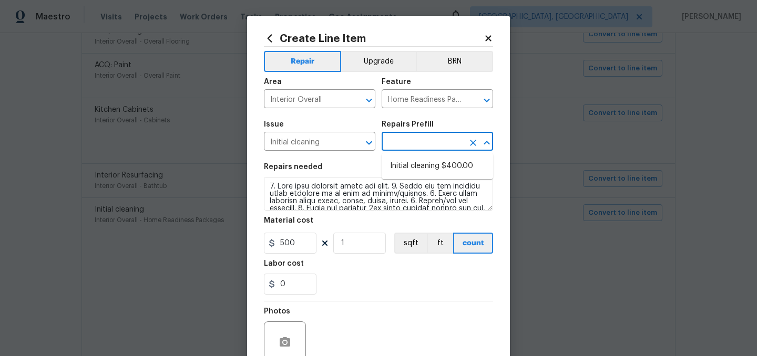
click at [422, 146] on input "text" at bounding box center [423, 143] width 82 height 16
click at [425, 167] on li "Initial cleaning $400.00" at bounding box center [437, 166] width 111 height 17
type input "Initial cleaning $400.00"
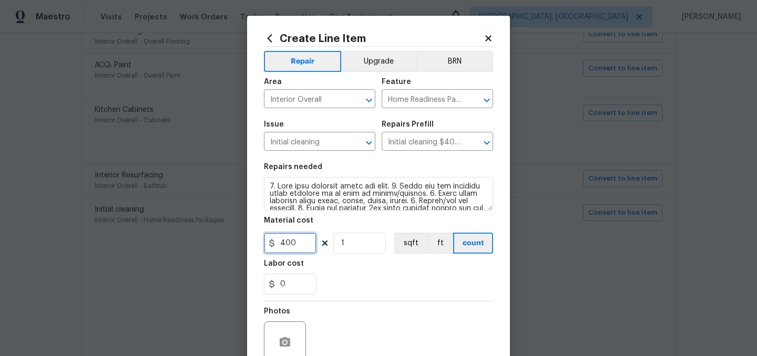
click at [304, 248] on input "400" at bounding box center [290, 243] width 53 height 21
click at [347, 279] on div "0" at bounding box center [378, 284] width 229 height 21
click at [296, 243] on input "262" at bounding box center [290, 243] width 53 height 21
type input "265"
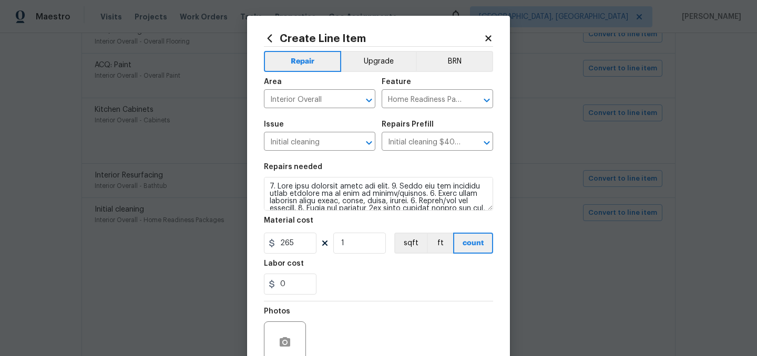
click at [368, 262] on div "Labor cost" at bounding box center [378, 267] width 229 height 14
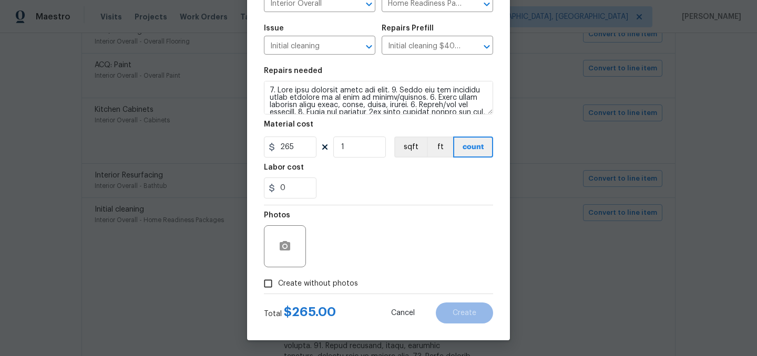
click at [320, 279] on span "Create without photos" at bounding box center [318, 284] width 80 height 11
click at [278, 279] on input "Create without photos" at bounding box center [268, 284] width 20 height 20
checkbox input "true"
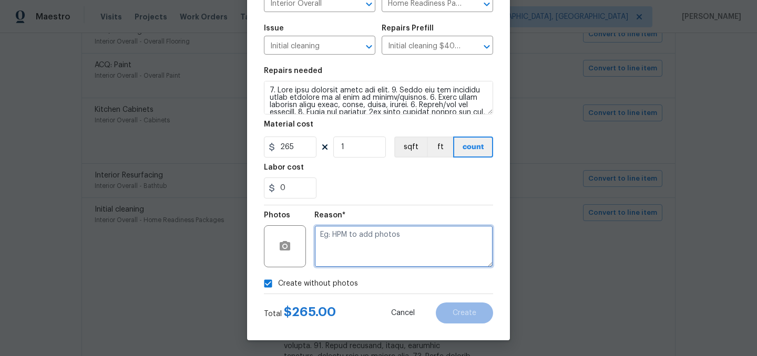
click at [345, 255] on textarea at bounding box center [403, 246] width 179 height 42
type textarea "."
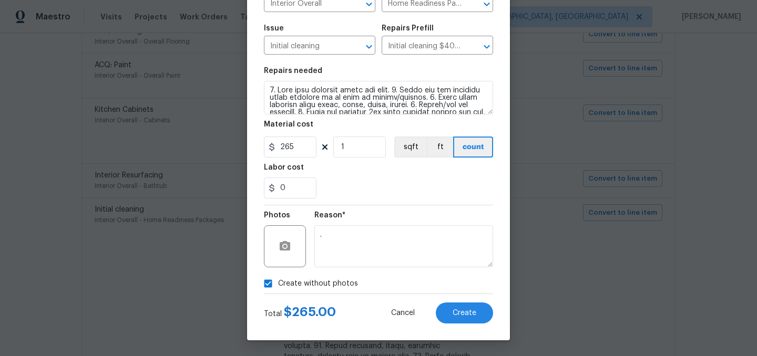
click at [313, 281] on span "Create without photos" at bounding box center [318, 284] width 80 height 11
click at [278, 281] on input "Create without photos" at bounding box center [268, 284] width 20 height 20
checkbox input "false"
click at [464, 304] on button "Create" at bounding box center [464, 313] width 57 height 21
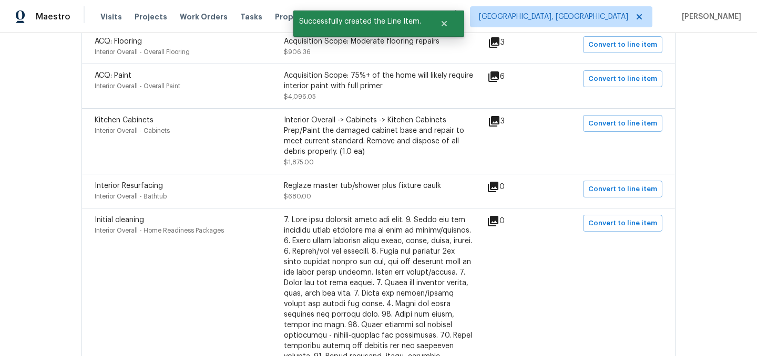
scroll to position [255, 0]
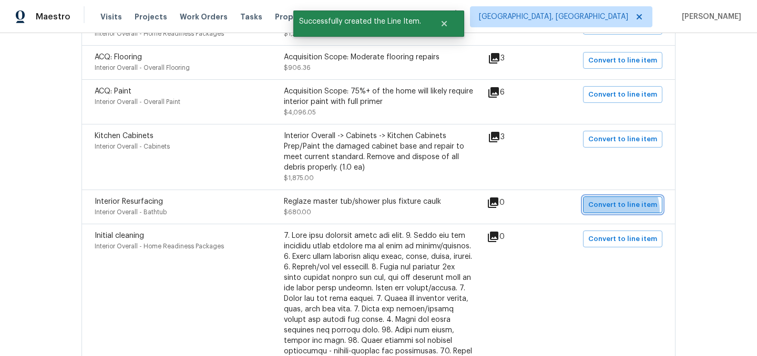
click at [621, 211] on span "Convert to line item" at bounding box center [622, 205] width 69 height 12
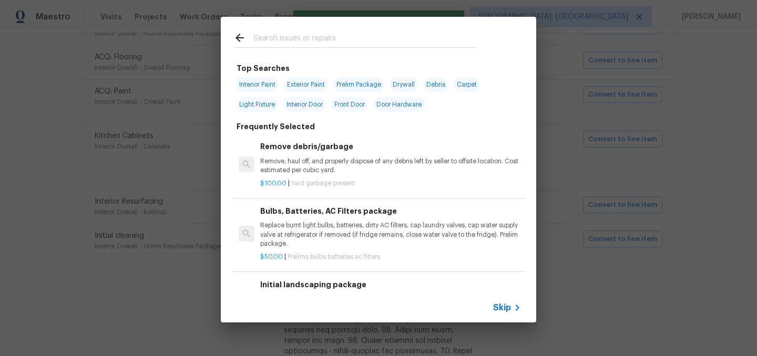
click at [506, 307] on span "Skip" at bounding box center [502, 308] width 18 height 11
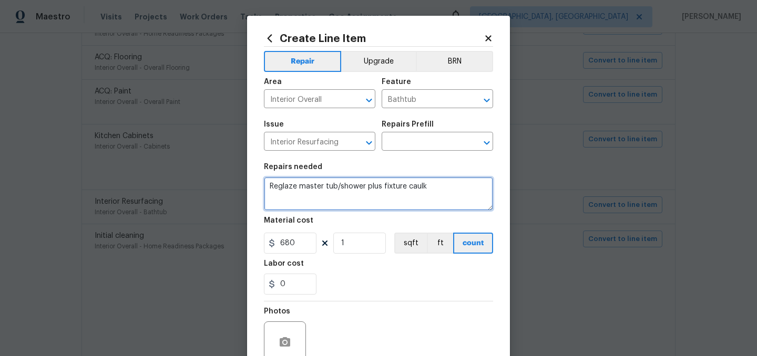
click at [405, 184] on textarea "Reglaze master tub/shower plus fixture caulk" at bounding box center [378, 194] width 229 height 34
click at [403, 186] on textarea "Reglaze master tub/shower plus fixture caulk" at bounding box center [378, 194] width 229 height 34
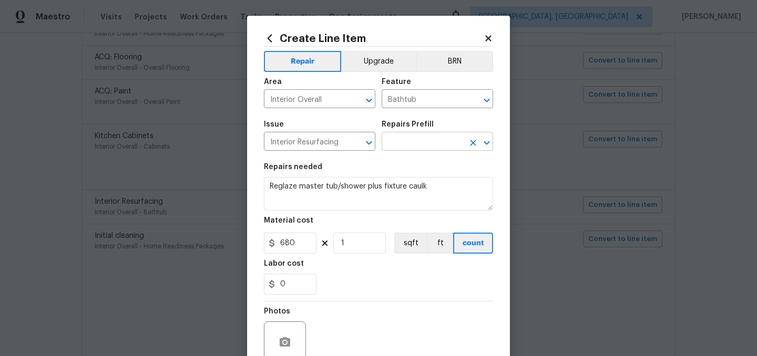
click at [409, 149] on input "text" at bounding box center [423, 143] width 82 height 16
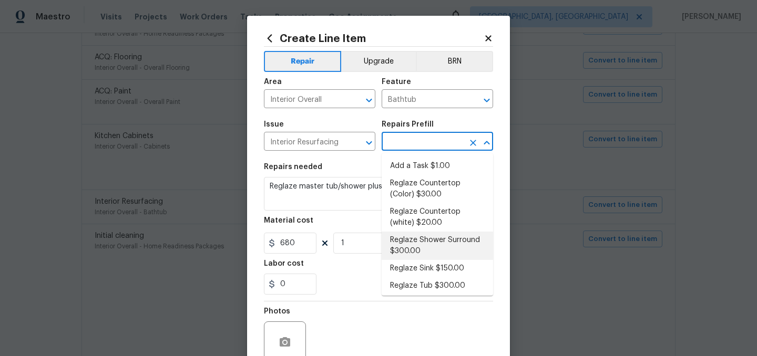
click at [425, 242] on li "Reglaze Shower Surround $300.00" at bounding box center [437, 246] width 111 height 28
type input "Reglaze Shower Surround $300.00"
type textarea "Prep, mask, clean and reglaze the fiberglass shower surround (white) both on th…"
type input "300"
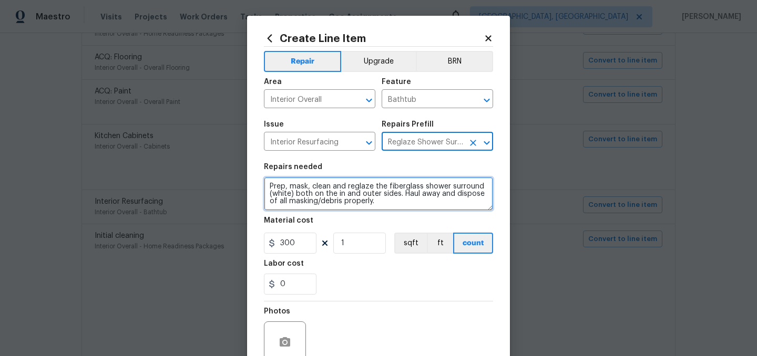
click at [333, 208] on textarea "Prep, mask, clean and reglaze the fiberglass shower surround (white) both on th…" at bounding box center [378, 194] width 229 height 34
paste textarea "Reglaze master tub/shower plus fixture caulk"
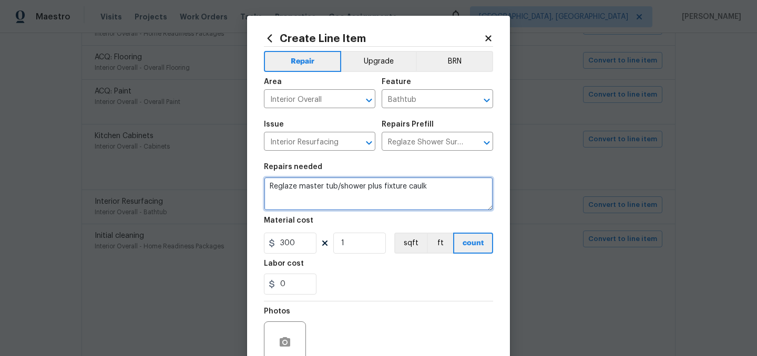
type textarea "Reglaze master tub/shower plus fixture caulk"
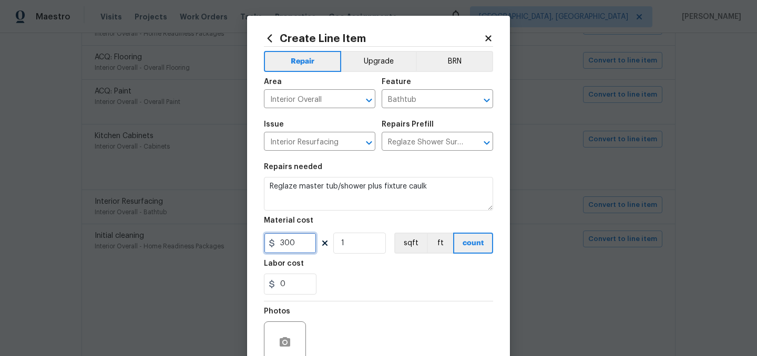
click at [303, 239] on input "300" at bounding box center [290, 243] width 53 height 21
type input "550"
click at [383, 285] on div "0" at bounding box center [378, 284] width 229 height 21
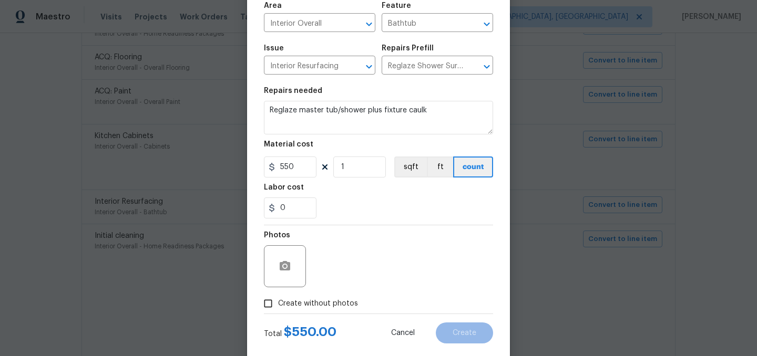
scroll to position [94, 0]
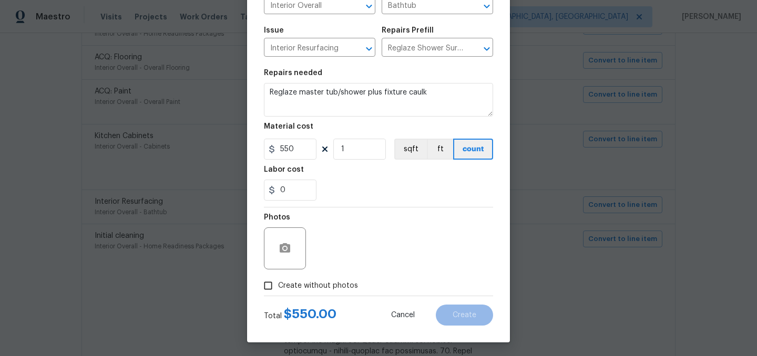
click at [307, 283] on span "Create without photos" at bounding box center [318, 286] width 80 height 11
click at [278, 283] on input "Create without photos" at bounding box center [268, 286] width 20 height 20
checkbox input "true"
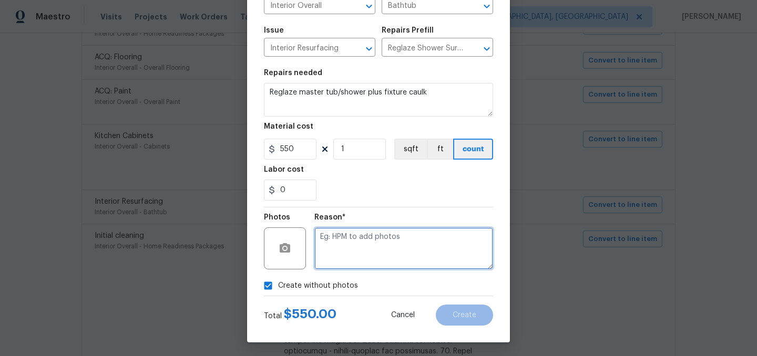
click at [349, 253] on textarea at bounding box center [403, 249] width 179 height 42
type textarea "."
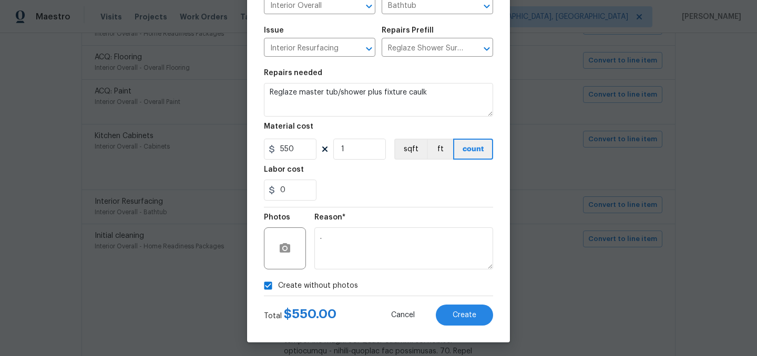
click at [323, 284] on span "Create without photos" at bounding box center [318, 286] width 80 height 11
click at [278, 284] on input "Create without photos" at bounding box center [268, 286] width 20 height 20
checkbox input "false"
click at [458, 319] on span "Create" at bounding box center [465, 316] width 24 height 8
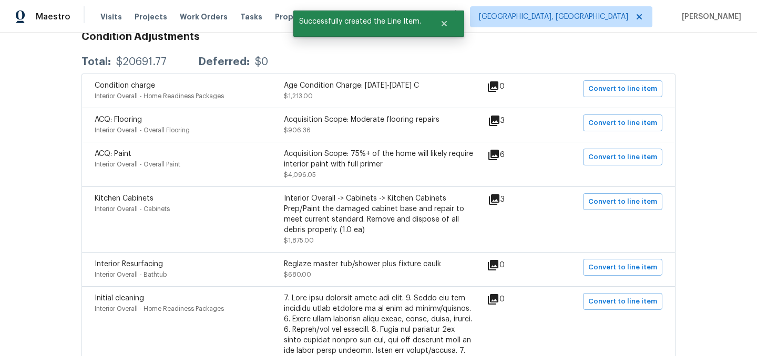
scroll to position [190, 0]
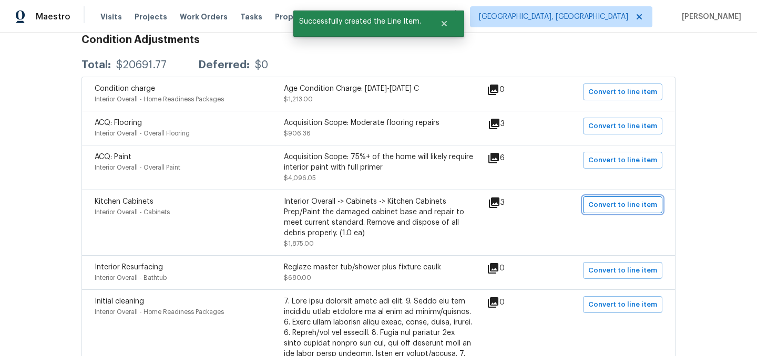
click at [627, 207] on span "Convert to line item" at bounding box center [622, 205] width 69 height 12
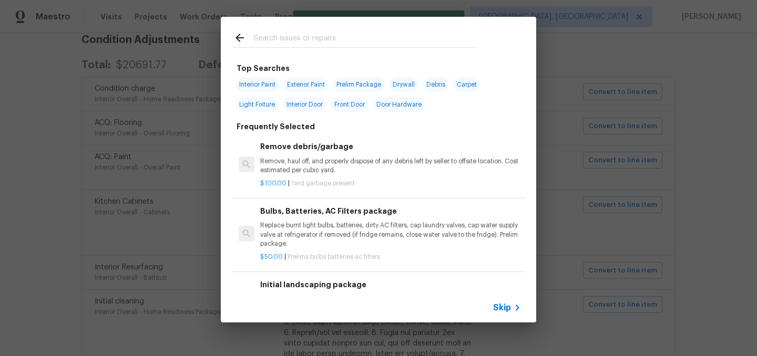
click at [502, 306] on span "Skip" at bounding box center [502, 308] width 18 height 11
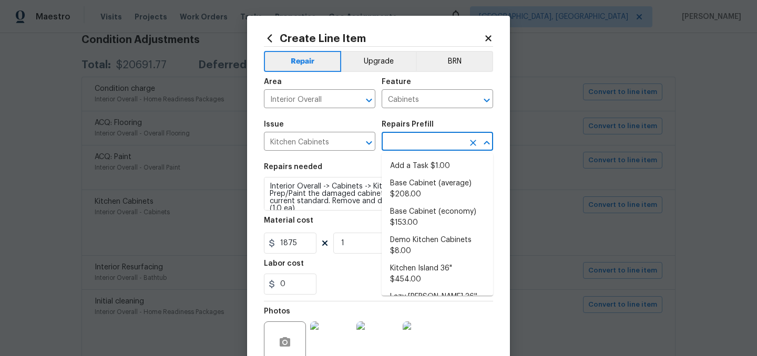
click at [412, 145] on input "text" at bounding box center [423, 143] width 82 height 16
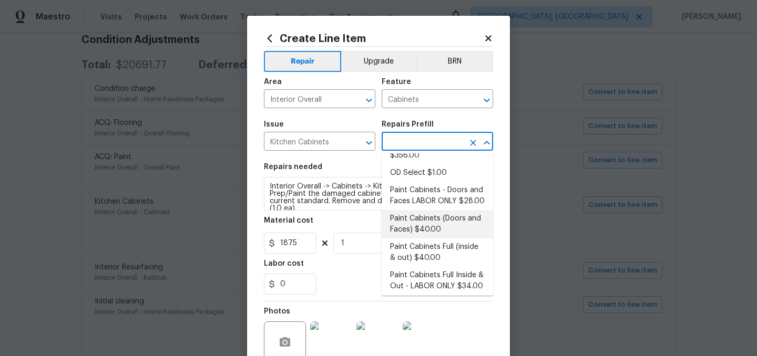
scroll to position [153, 0]
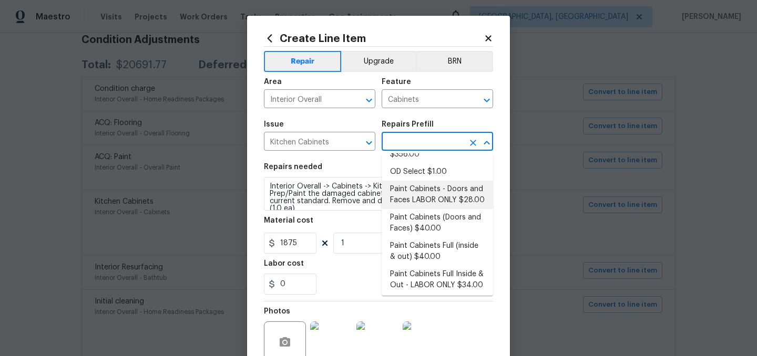
click at [452, 181] on li "Paint Cabinets - Doors and Faces LABOR ONLY $28.00" at bounding box center [437, 195] width 111 height 28
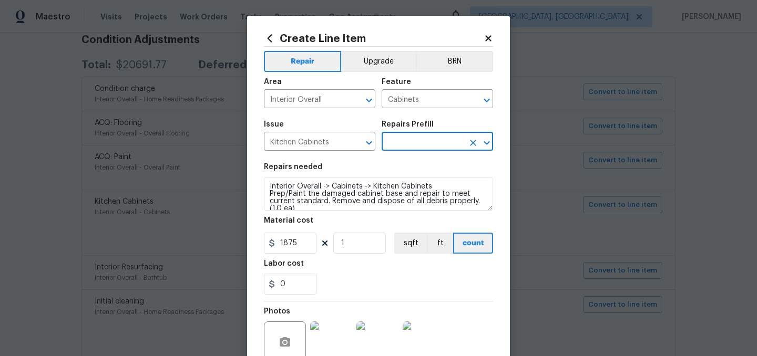
type input "Paint Cabinets - Doors and Faces LABOR ONLY $28.00"
type textarea "Prep, sand, mask and apply 2 coats of paint to the kitchen cabinet doors and bo…"
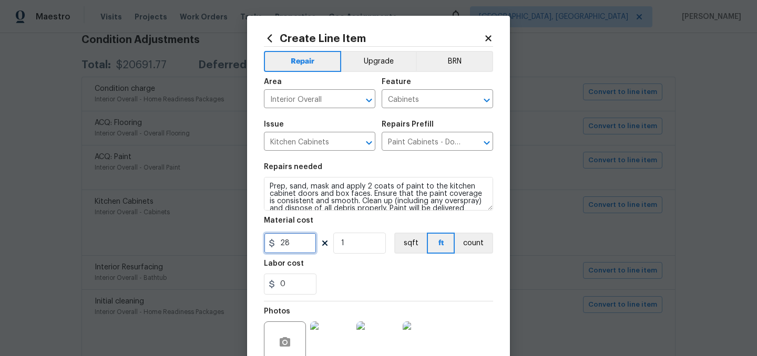
click at [293, 245] on input "28" at bounding box center [290, 243] width 53 height 21
type input "1650"
click at [346, 278] on div "0" at bounding box center [378, 284] width 229 height 21
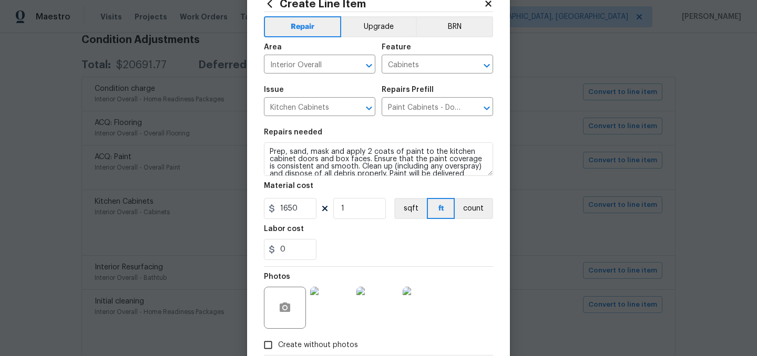
scroll to position [97, 0]
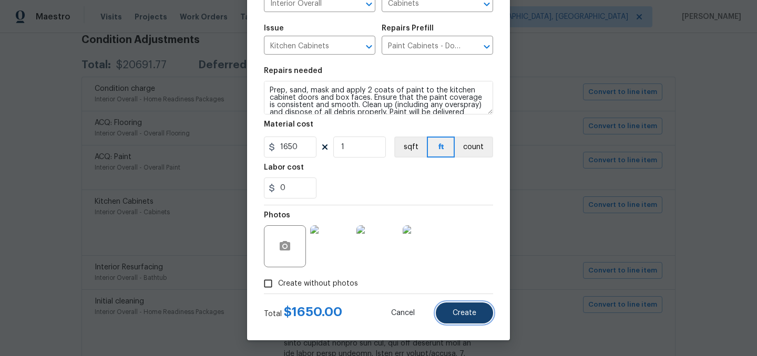
click at [471, 317] on button "Create" at bounding box center [464, 313] width 57 height 21
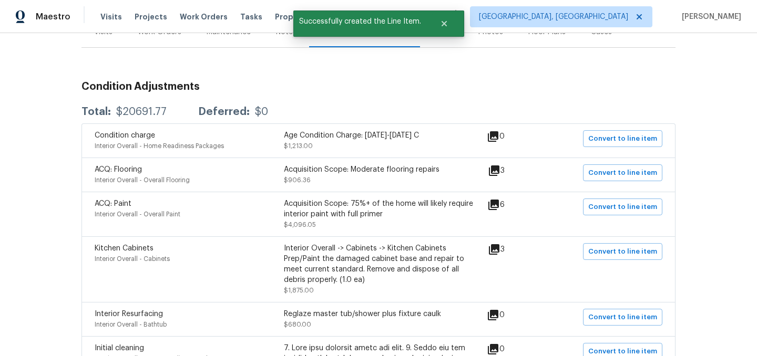
scroll to position [141, 0]
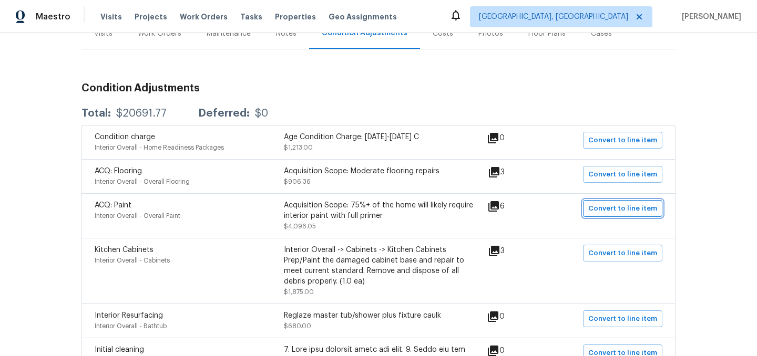
click at [614, 211] on span "Convert to line item" at bounding box center [622, 209] width 69 height 12
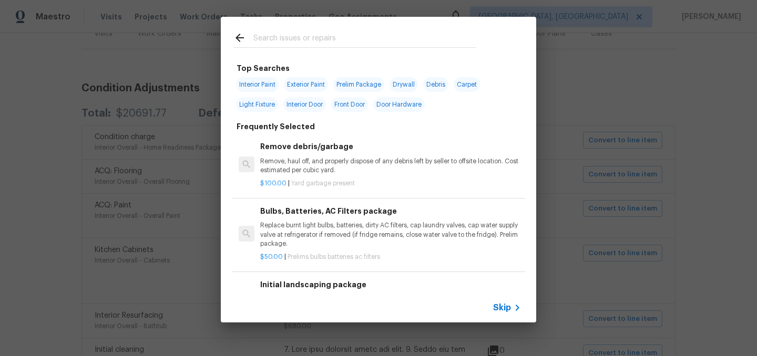
click at [506, 307] on span "Skip" at bounding box center [502, 308] width 18 height 11
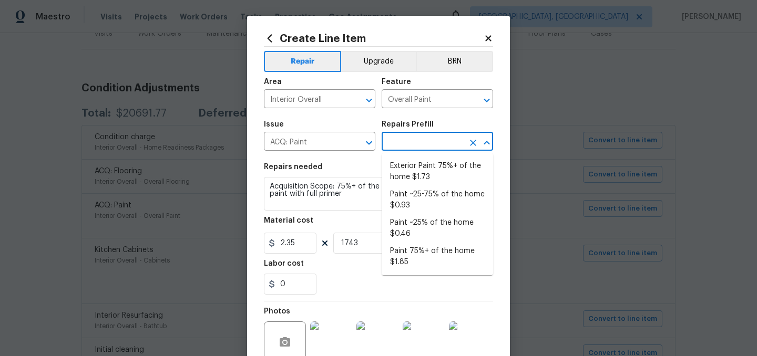
click at [417, 142] on input "text" at bounding box center [423, 143] width 82 height 16
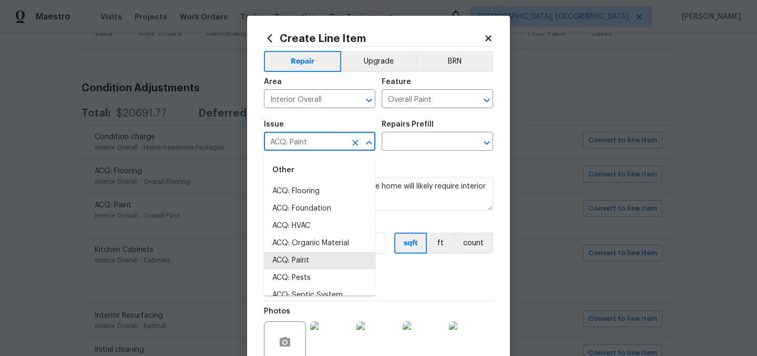
click at [303, 149] on input "ACQ: Paint" at bounding box center [305, 143] width 82 height 16
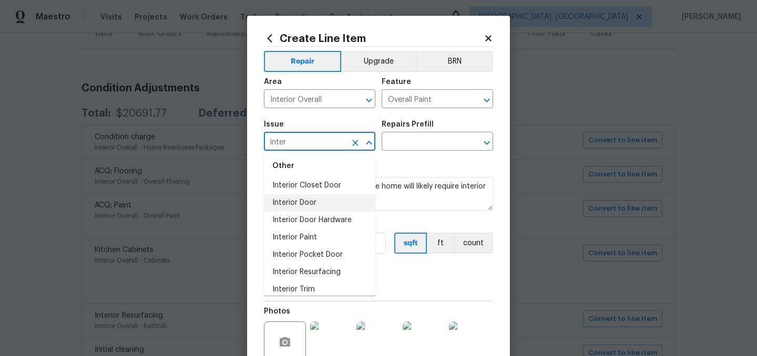
scroll to position [45, 0]
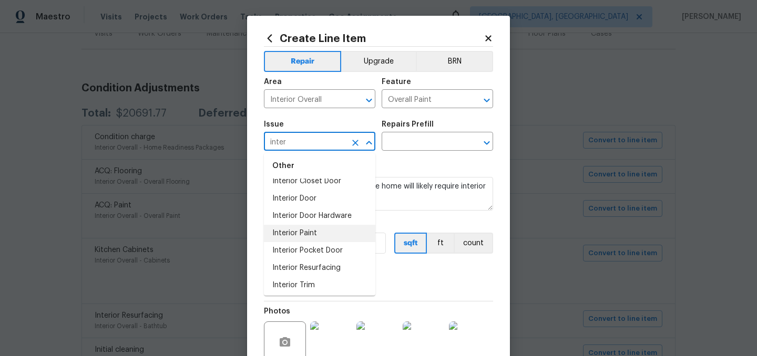
click at [307, 235] on li "Interior Paint" at bounding box center [319, 233] width 111 height 17
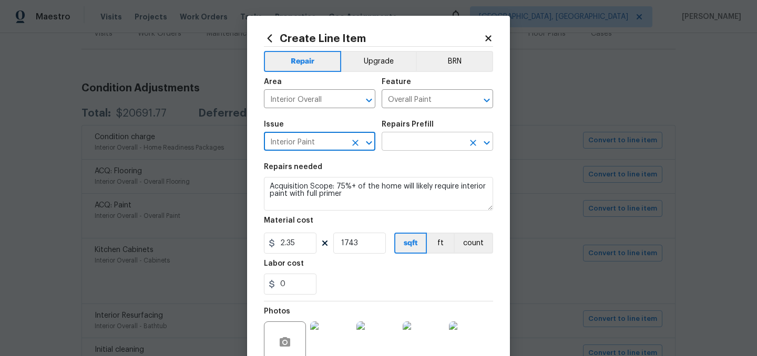
type input "Interior Paint"
click at [407, 140] on input "text" at bounding box center [423, 143] width 82 height 16
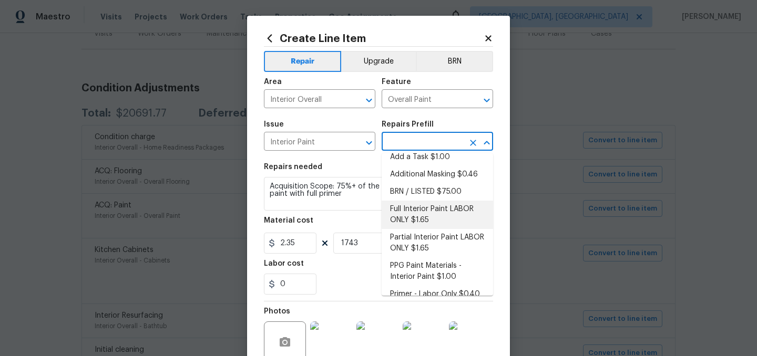
scroll to position [10, 0]
click at [433, 214] on li "Full Interior Paint LABOR ONLY $1.65" at bounding box center [437, 214] width 111 height 28
type input "Full Interior Paint LABOR ONLY $1.65"
type textarea "Full Interior paint - (walls, ceilings, trim, and doors) - PAINT PROVIDED BY OP…"
type input "1.65"
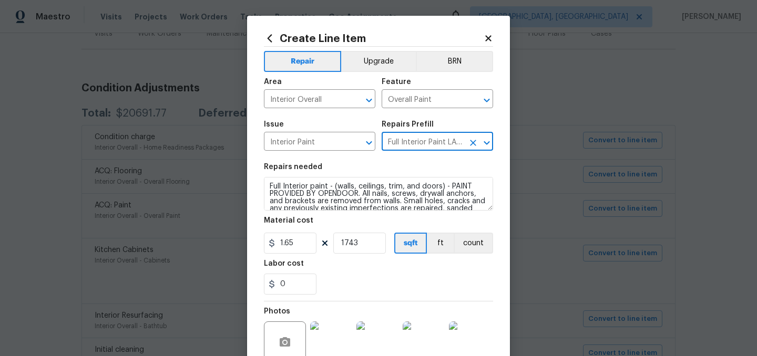
scroll to position [107, 0]
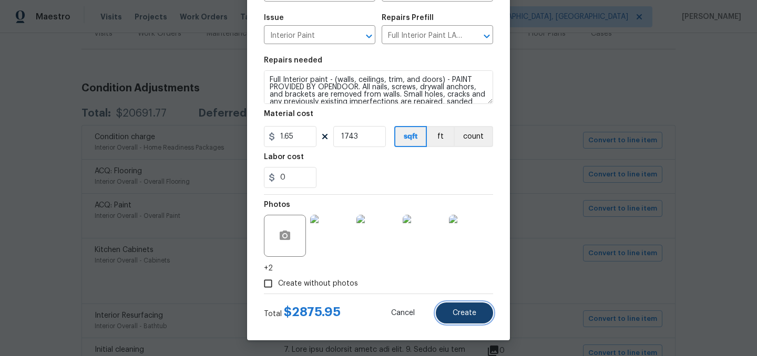
click at [463, 307] on button "Create" at bounding box center [464, 313] width 57 height 21
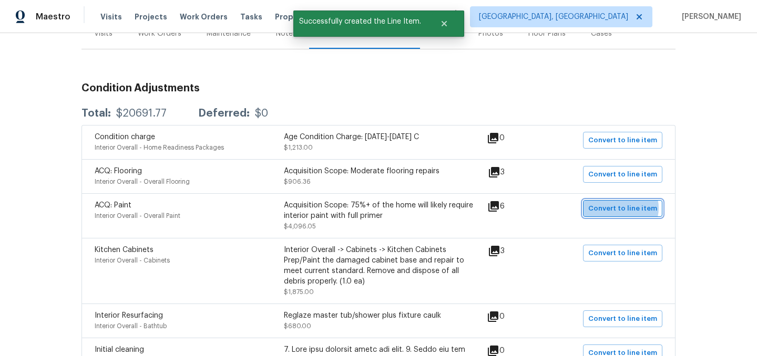
click at [623, 209] on span "Convert to line item" at bounding box center [622, 209] width 69 height 12
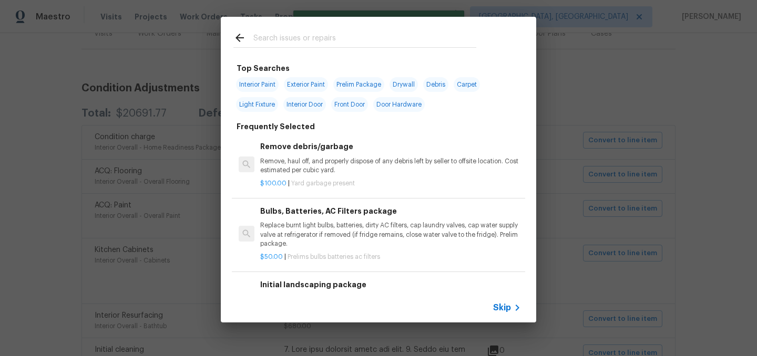
click at [502, 302] on div "Skip" at bounding box center [508, 308] width 30 height 13
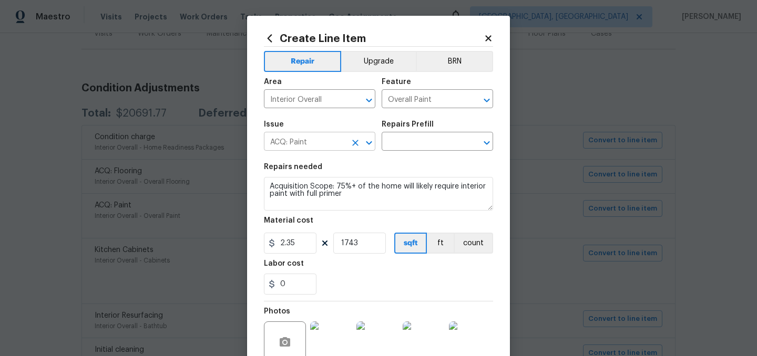
click at [304, 145] on input "ACQ: Paint" at bounding box center [305, 143] width 82 height 16
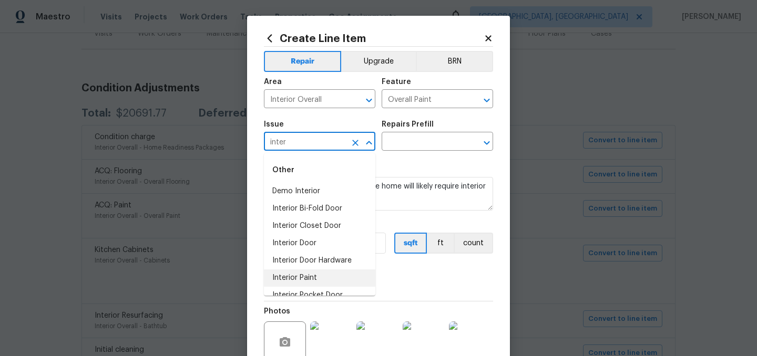
click at [307, 275] on li "Interior Paint" at bounding box center [319, 278] width 111 height 17
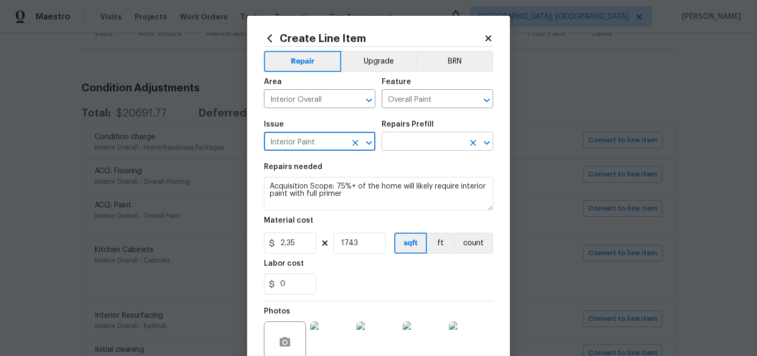
type input "Interior Paint"
click at [429, 147] on input "text" at bounding box center [423, 143] width 82 height 16
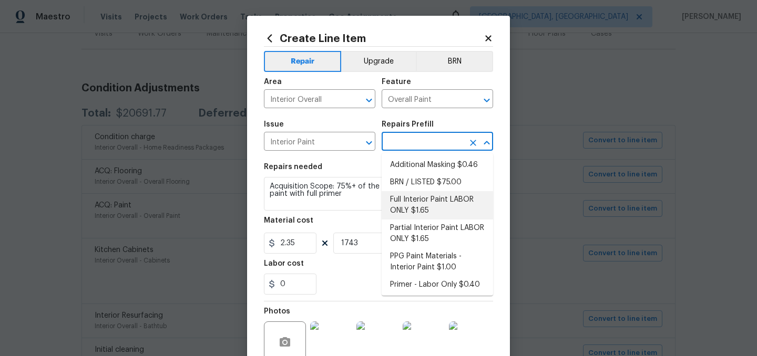
scroll to position [20, 0]
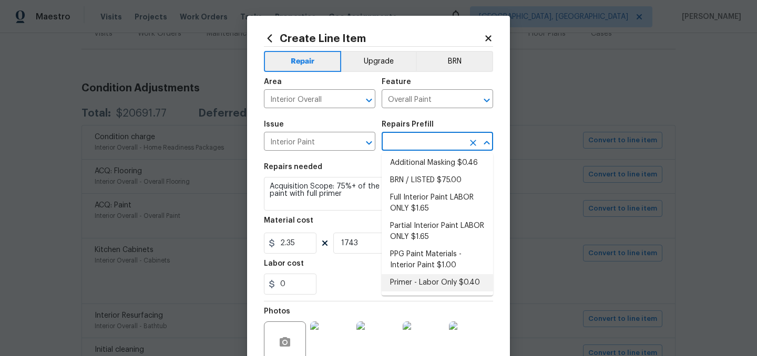
click at [439, 281] on li "Primer - Labor Only $0.40" at bounding box center [437, 282] width 111 height 17
type input "Primer - Labor Only $0.40"
type textarea "Interior primer - PRIMER PROVIDED BY OPENDOOR - All nails, screws, drywall anch…"
type input "0.4"
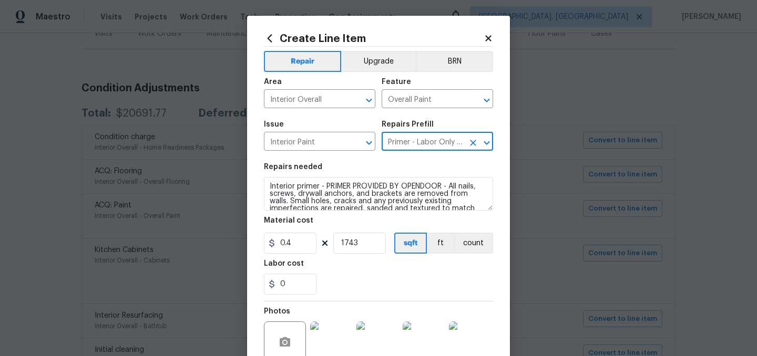
click at [407, 281] on div "0" at bounding box center [378, 284] width 229 height 21
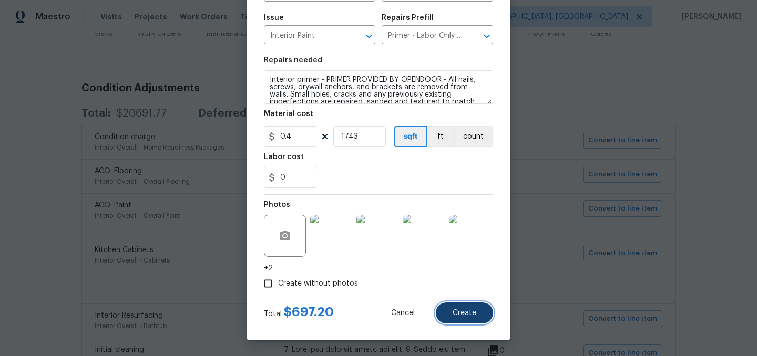
click at [475, 317] on button "Create" at bounding box center [464, 313] width 57 height 21
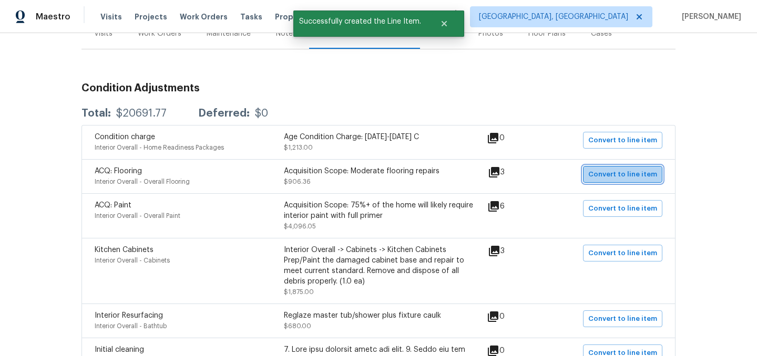
click at [630, 176] on span "Convert to line item" at bounding box center [622, 175] width 69 height 12
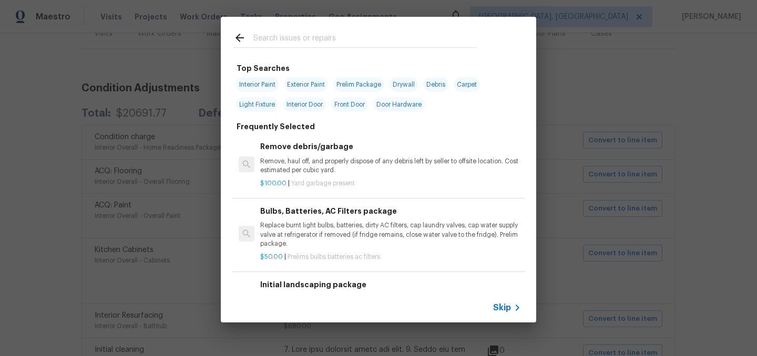
click at [507, 312] on span "Skip" at bounding box center [502, 308] width 18 height 11
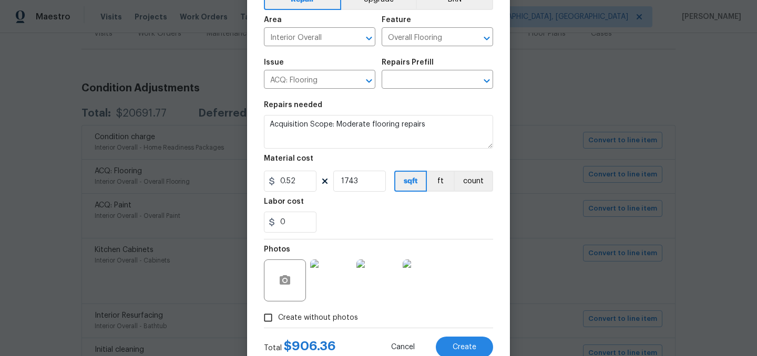
scroll to position [0, 0]
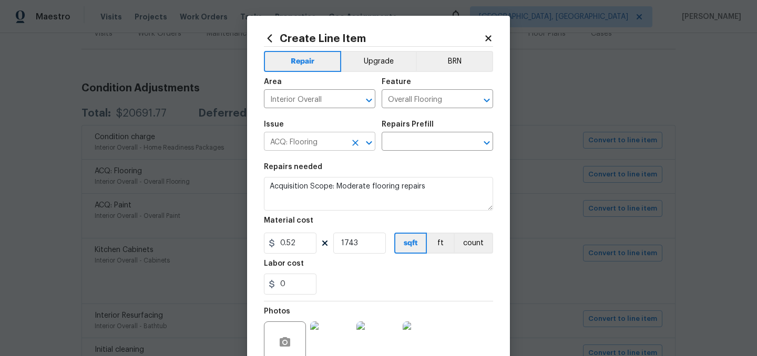
click at [299, 141] on input "ACQ: Flooring" at bounding box center [305, 143] width 82 height 16
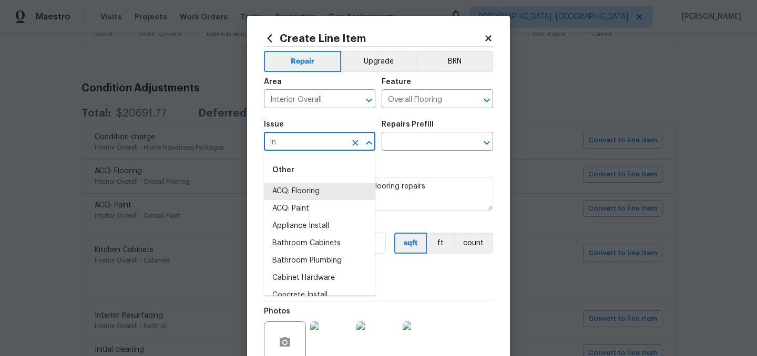
type input "i"
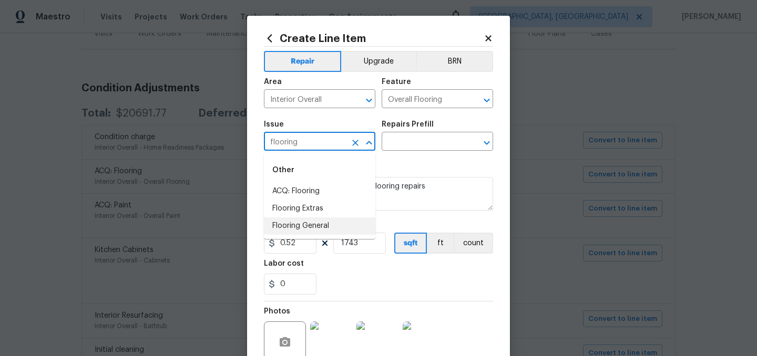
click at [317, 221] on li "Flooring General" at bounding box center [319, 226] width 111 height 17
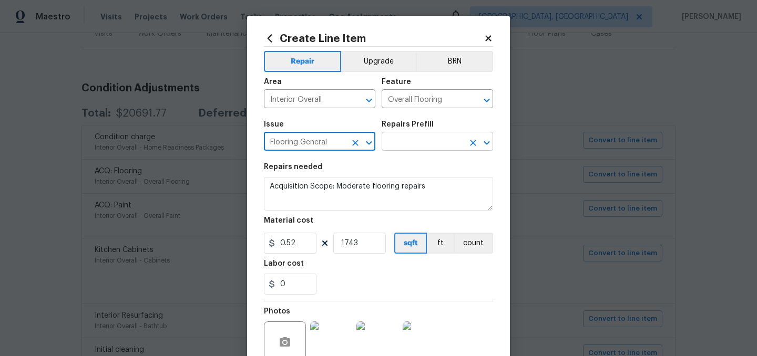
type input "Flooring General"
click at [428, 142] on input "text" at bounding box center [423, 143] width 82 height 16
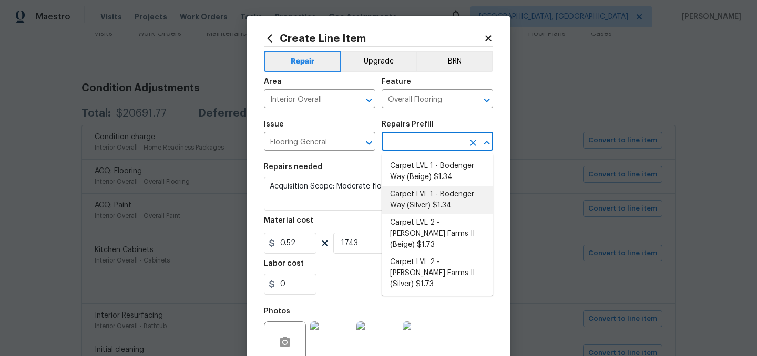
click at [427, 200] on li "Carpet LVL 1 - Bodenger Way (Silver) $1.34" at bounding box center [437, 200] width 111 height 28
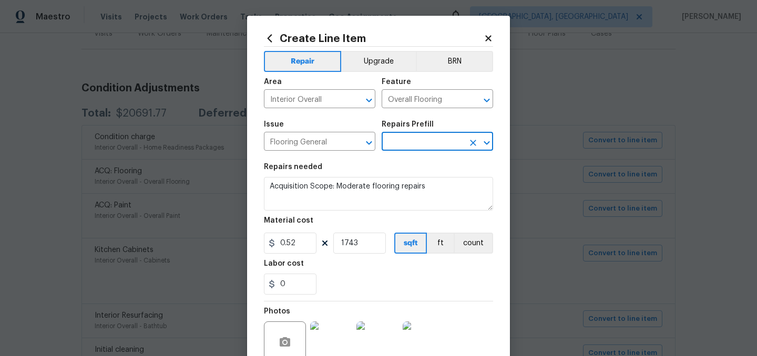
type input "Carpet LVL 1 - Bodenger Way (Silver) $1.34"
type textarea "Install new carpet. (Bodenger Way 945 Winter Ash, Silver) at all previously car…"
type input "1.34"
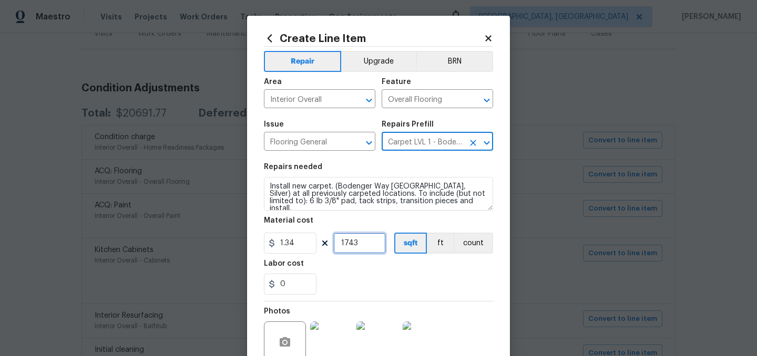
click at [368, 248] on input "1743" at bounding box center [359, 243] width 53 height 21
type input "300"
click at [405, 269] on div "Labor cost" at bounding box center [378, 267] width 229 height 14
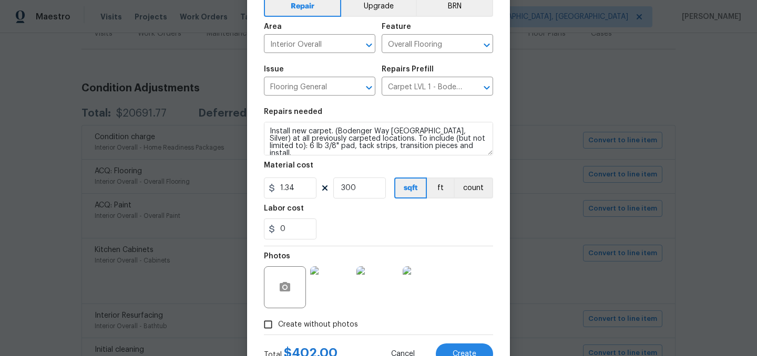
scroll to position [44, 0]
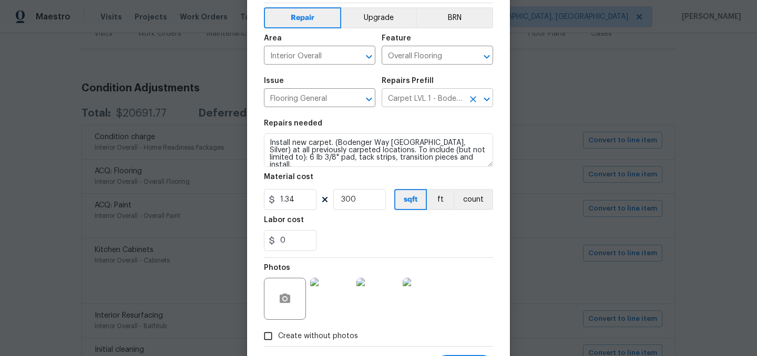
click at [420, 95] on input "Carpet LVL 1 - Bodenger Way (Silver) $1.34" at bounding box center [423, 99] width 82 height 16
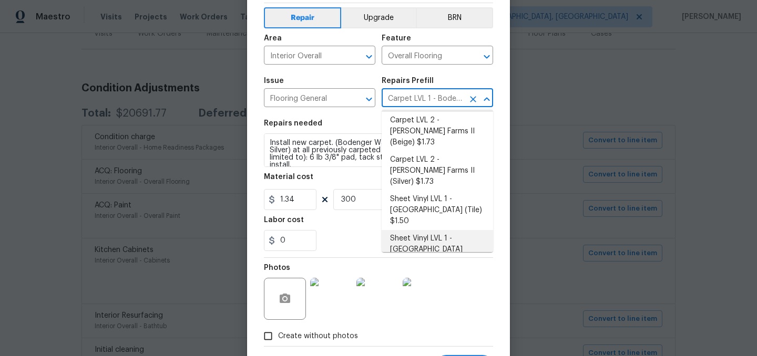
scroll to position [178, 0]
click at [434, 297] on li "Vinyl Plank LVL 2 - Best Door 4.5 (Brown) $3.50" at bounding box center [437, 311] width 111 height 28
type input "Carpet LVL 1 - Bodenger Way (Silver) $1.34"
type textarea "Install LVP (Best Door 4.5 490 Cuppa Joe) Includes transitions, glue and associ…"
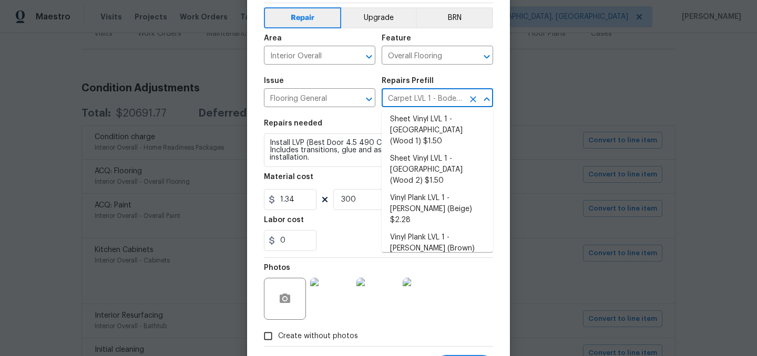
type input "Vinyl Plank LVL 2 - Best Door 4.5 (Brown) $3.50"
type input "3.5"
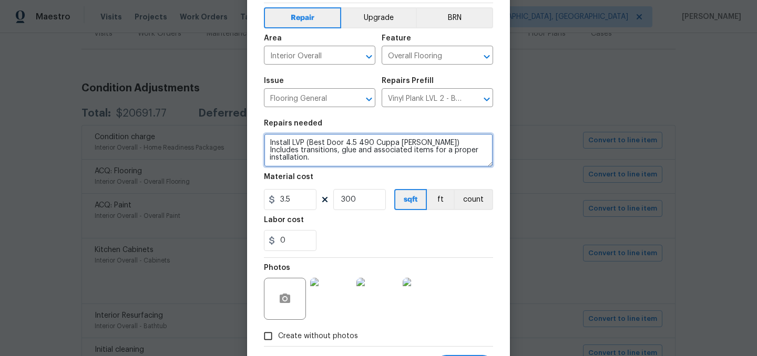
click at [268, 144] on textarea "Install LVP (Best Door 4.5 490 Cuppa Joe) Includes transitions, glue and associ…" at bounding box center [378, 151] width 229 height 34
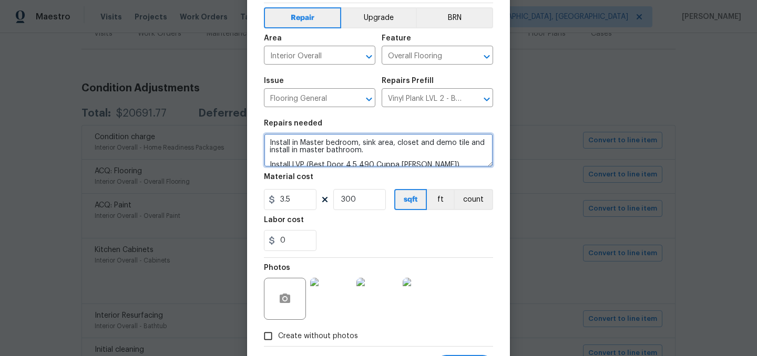
type textarea "Install in Master bedroom, sink area, closet and demo tile and install in maste…"
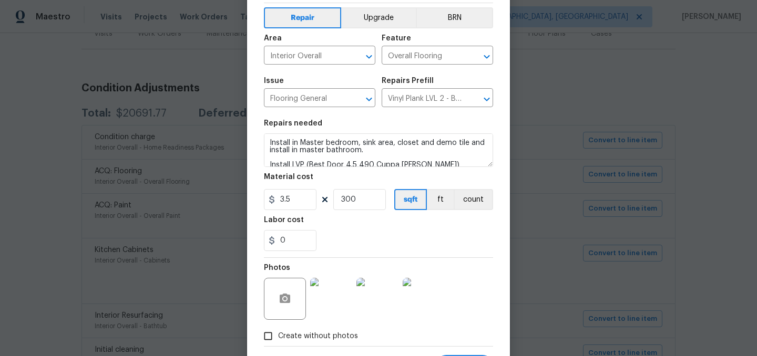
click at [331, 228] on div "Labor cost" at bounding box center [378, 224] width 229 height 14
click at [297, 200] on input "3.5" at bounding box center [290, 199] width 53 height 21
click at [361, 237] on div "0" at bounding box center [378, 240] width 229 height 21
click at [290, 200] on input "4" at bounding box center [290, 199] width 53 height 21
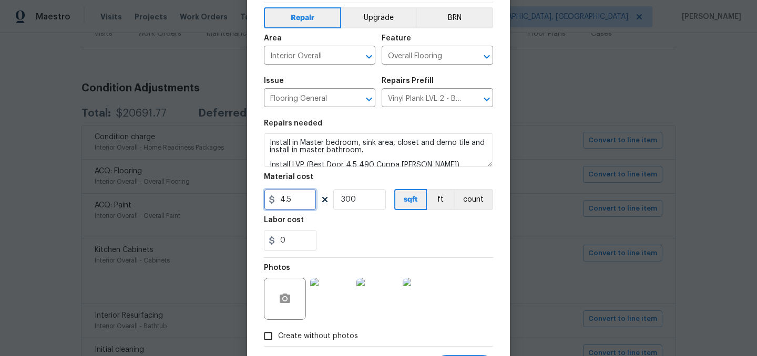
type input "4.5"
click at [352, 241] on div "0" at bounding box center [378, 240] width 229 height 21
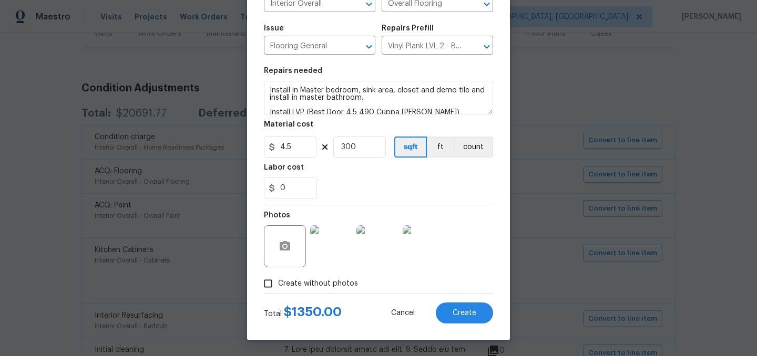
click at [423, 249] on img at bounding box center [424, 246] width 42 height 42
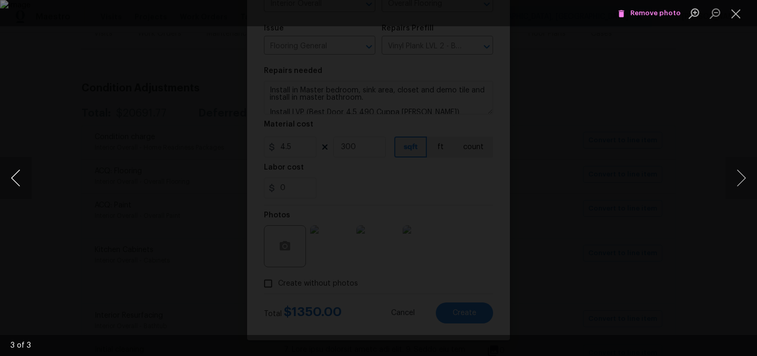
click at [10, 180] on button "Previous image" at bounding box center [16, 178] width 32 height 42
click at [13, 179] on button "Previous image" at bounding box center [16, 178] width 32 height 42
click at [655, 11] on span "Remove photo" at bounding box center [649, 13] width 63 height 12
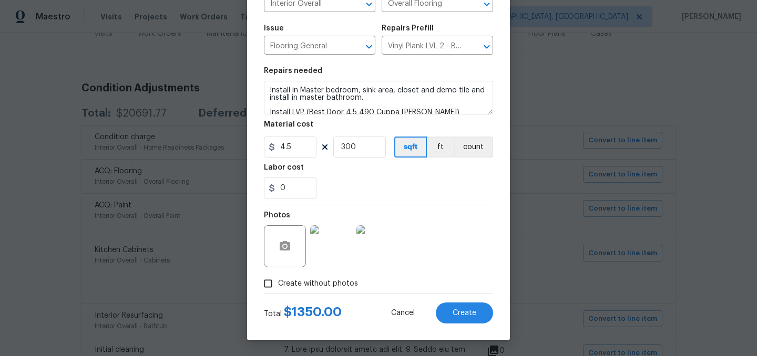
click at [391, 251] on img at bounding box center [377, 246] width 42 height 42
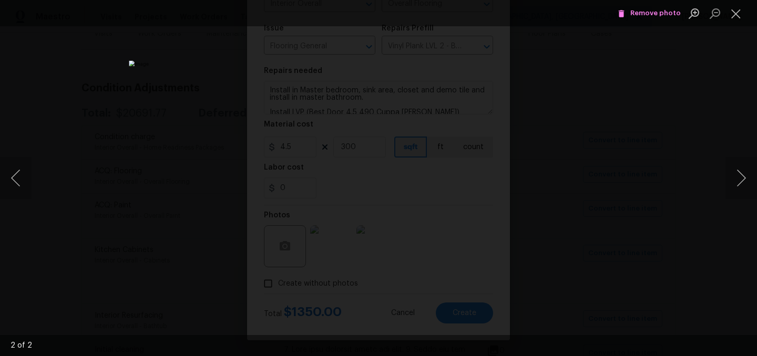
click at [638, 9] on span "Remove photo" at bounding box center [649, 13] width 63 height 12
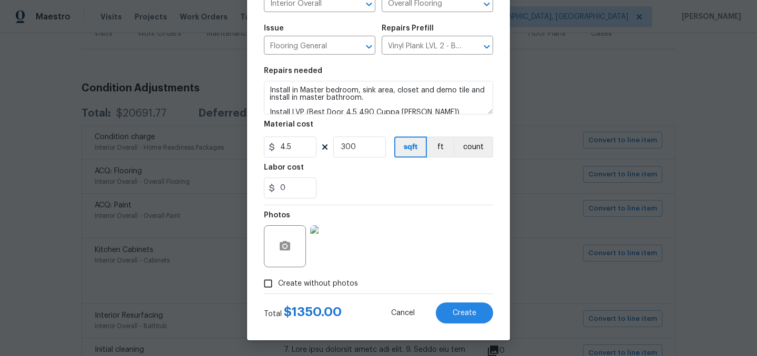
click at [329, 245] on img at bounding box center [331, 246] width 42 height 42
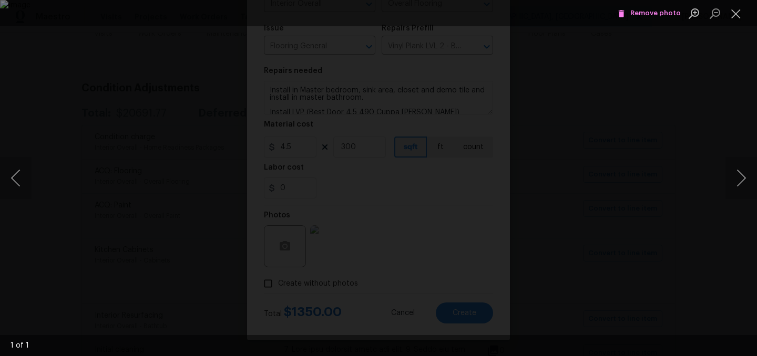
click at [652, 10] on span "Remove photo" at bounding box center [649, 13] width 63 height 12
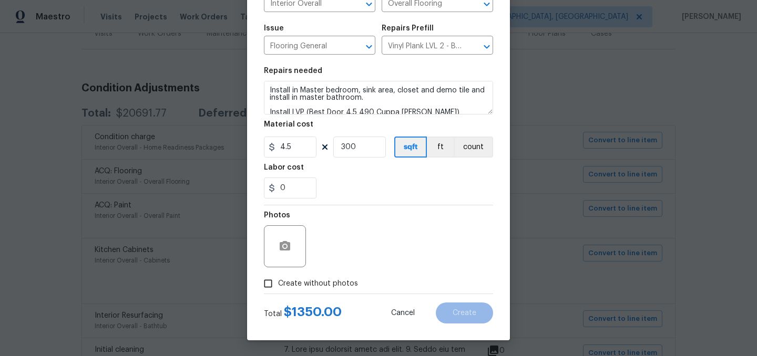
click at [318, 283] on span "Create without photos" at bounding box center [318, 284] width 80 height 11
click at [278, 283] on input "Create without photos" at bounding box center [268, 284] width 20 height 20
checkbox input "true"
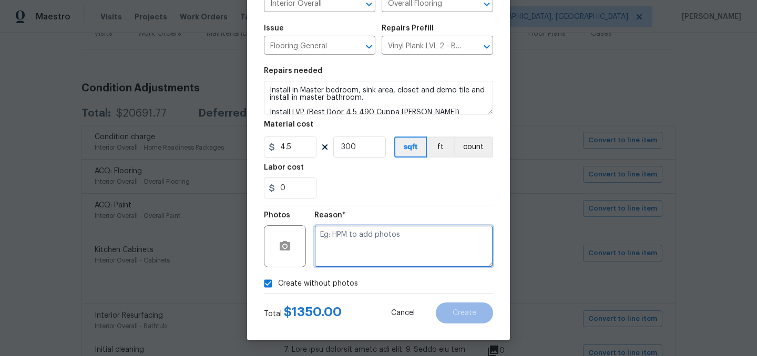
click at [371, 246] on textarea at bounding box center [403, 246] width 179 height 42
type textarea "."
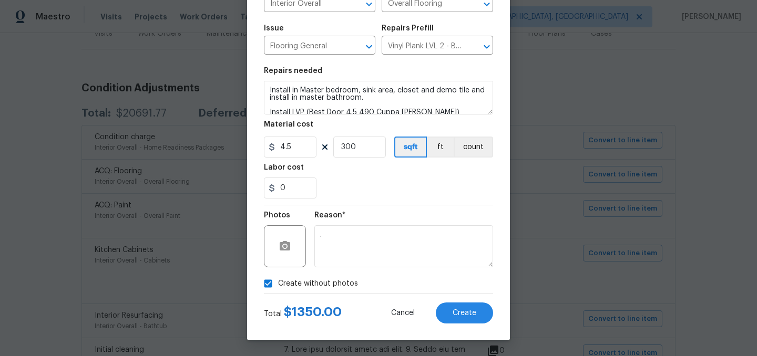
click at [318, 286] on span "Create without photos" at bounding box center [318, 284] width 80 height 11
click at [278, 286] on input "Create without photos" at bounding box center [268, 284] width 20 height 20
checkbox input "false"
click at [463, 305] on button "Create" at bounding box center [464, 313] width 57 height 21
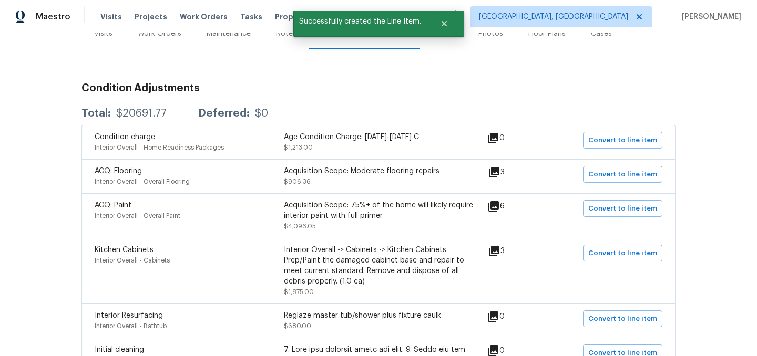
scroll to position [0, 0]
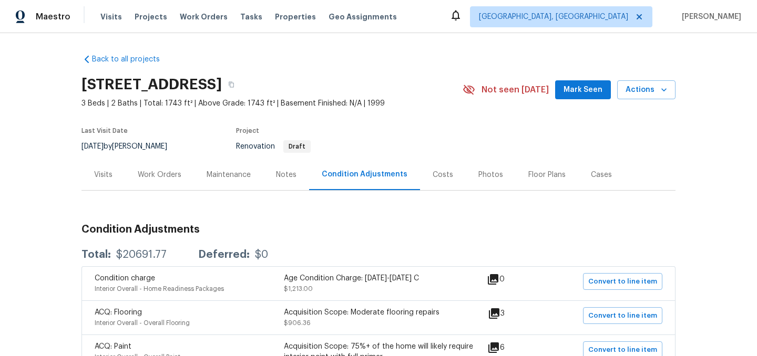
click at [161, 176] on div "Work Orders" at bounding box center [160, 175] width 44 height 11
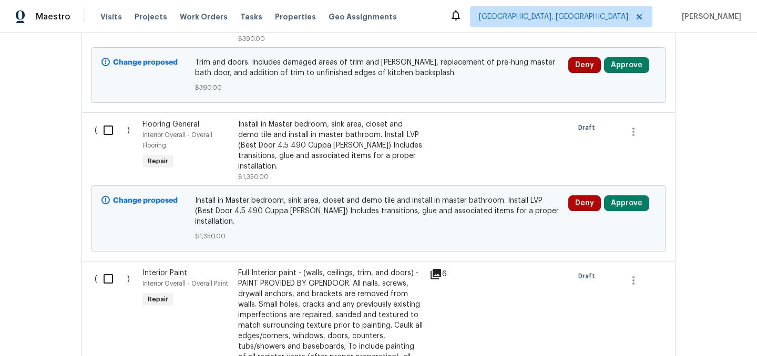
scroll to position [2650, 0]
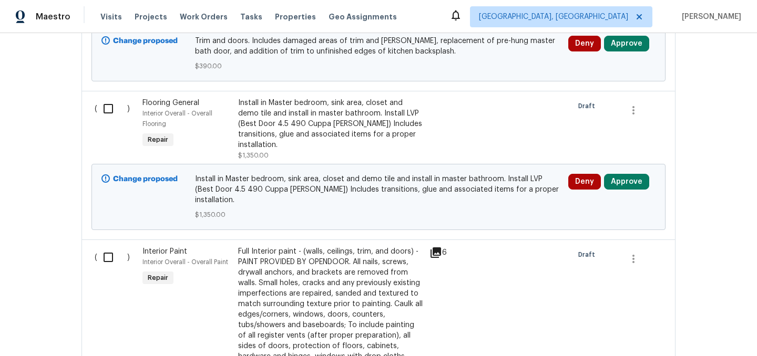
click at [302, 100] on div "Install in Master bedroom, sink area, closet and demo tile and install in maste…" at bounding box center [330, 124] width 185 height 53
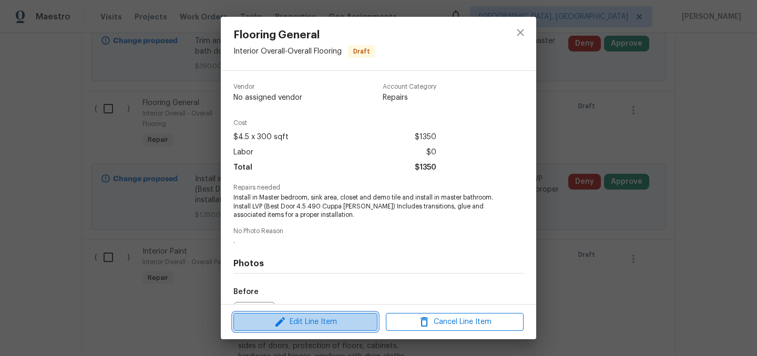
click at [316, 320] on span "Edit Line Item" at bounding box center [306, 322] width 138 height 13
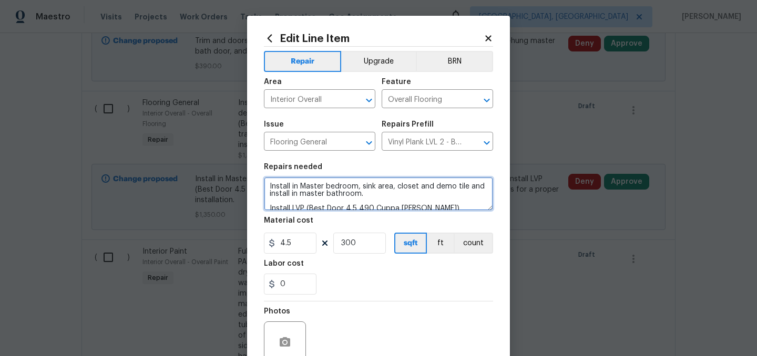
click at [417, 187] on textarea "Install in Master bedroom, sink area, closet and demo tile and install in maste…" at bounding box center [378, 194] width 229 height 34
type textarea "Install in Master bedroom, sink area, closet, laundry/utility room and demo til…"
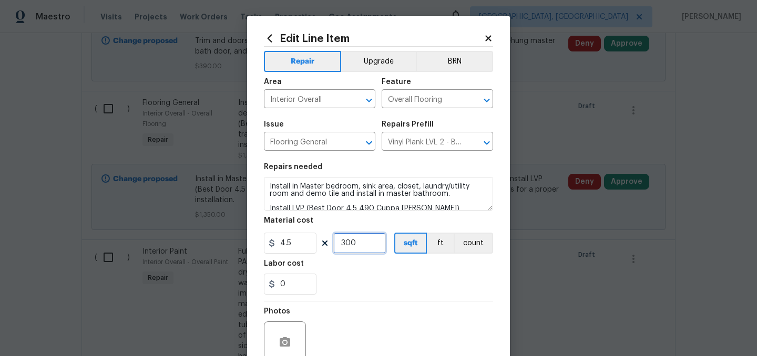
click at [354, 244] on input "300" at bounding box center [359, 243] width 53 height 21
type input "450"
click at [372, 263] on div "Labor cost" at bounding box center [378, 267] width 229 height 14
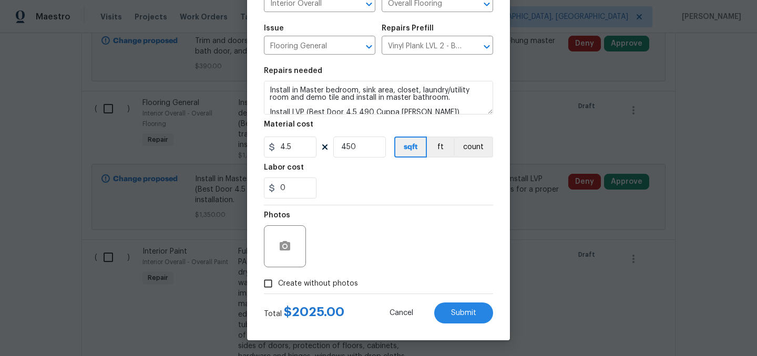
click at [321, 283] on span "Create without photos" at bounding box center [318, 284] width 80 height 11
click at [278, 283] on input "Create without photos" at bounding box center [268, 284] width 20 height 20
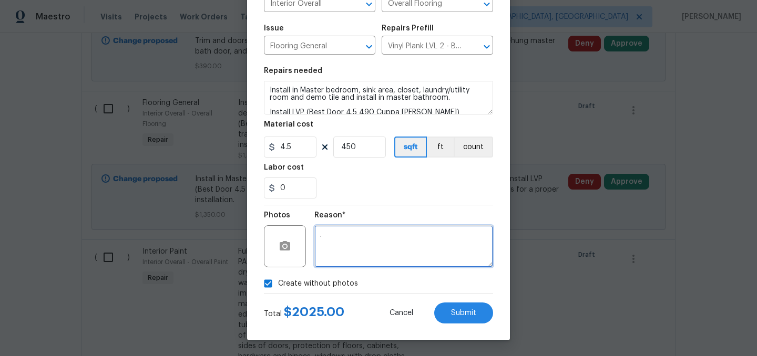
click at [361, 249] on textarea "." at bounding box center [403, 246] width 179 height 42
click at [327, 279] on span "Create without photos" at bounding box center [318, 284] width 80 height 11
click at [278, 278] on input "Create without photos" at bounding box center [268, 284] width 20 height 20
checkbox input "false"
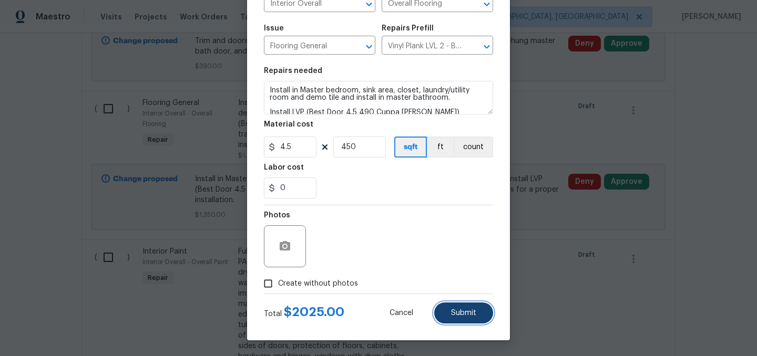
click at [465, 316] on span "Submit" at bounding box center [463, 314] width 25 height 8
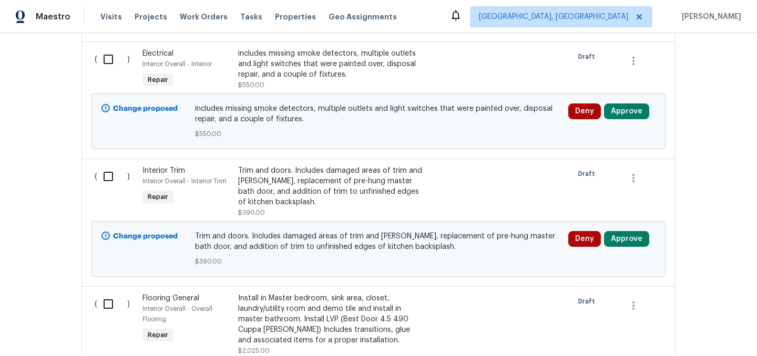
scroll to position [2468, 0]
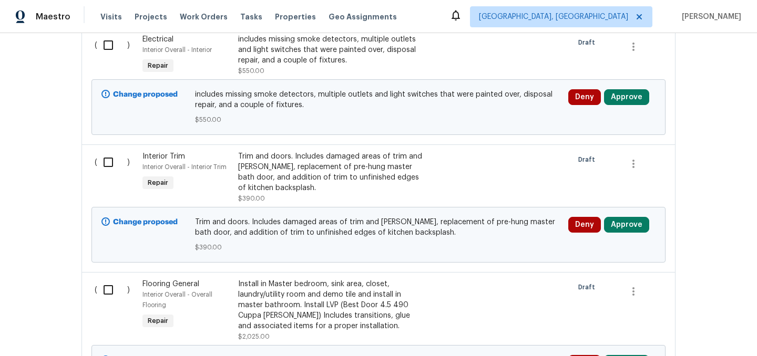
click at [107, 279] on input "checkbox" at bounding box center [112, 290] width 30 height 22
checkbox input "true"
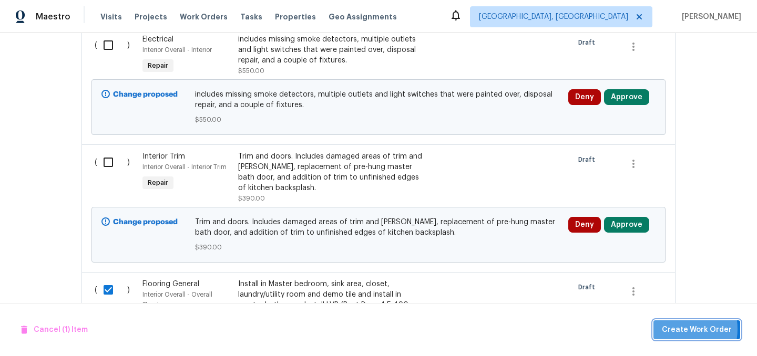
click at [675, 329] on span "Create Work Order" at bounding box center [697, 330] width 70 height 13
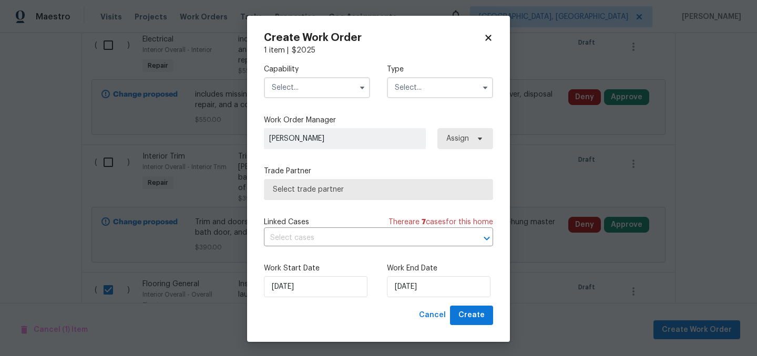
click at [304, 84] on input "text" at bounding box center [317, 87] width 106 height 21
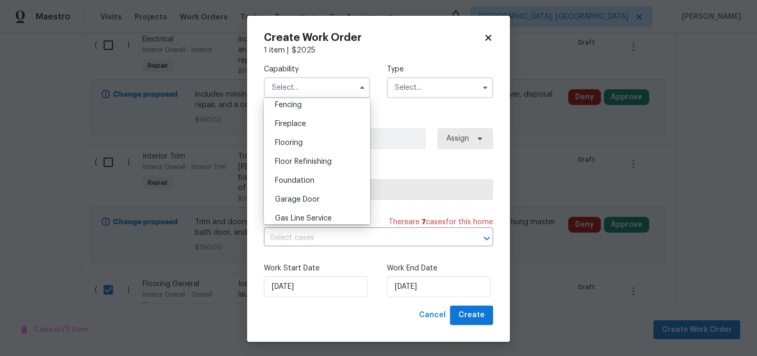
scroll to position [368, 0]
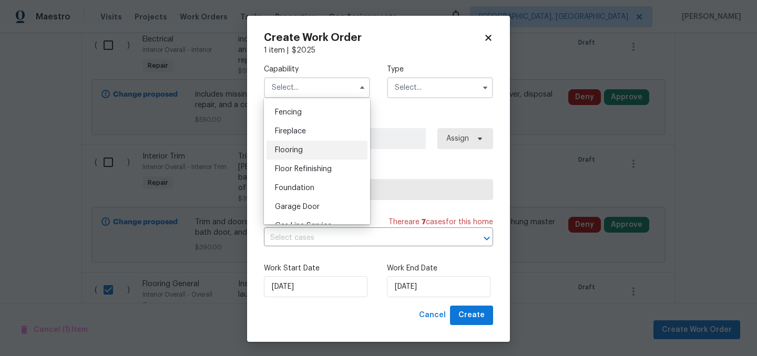
click at [320, 151] on div "Flooring" at bounding box center [316, 150] width 101 height 19
type input "Flooring"
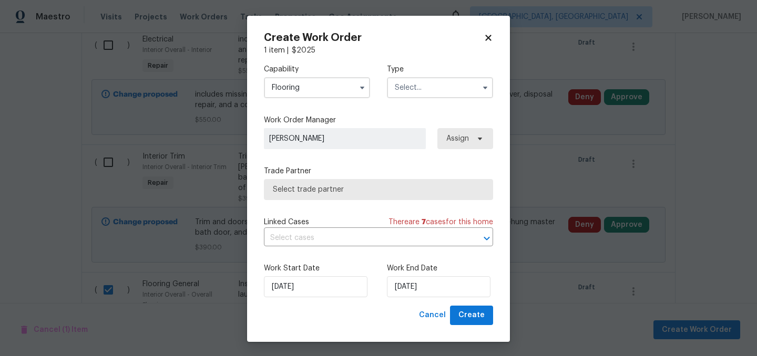
click at [423, 85] on input "text" at bounding box center [440, 87] width 106 height 21
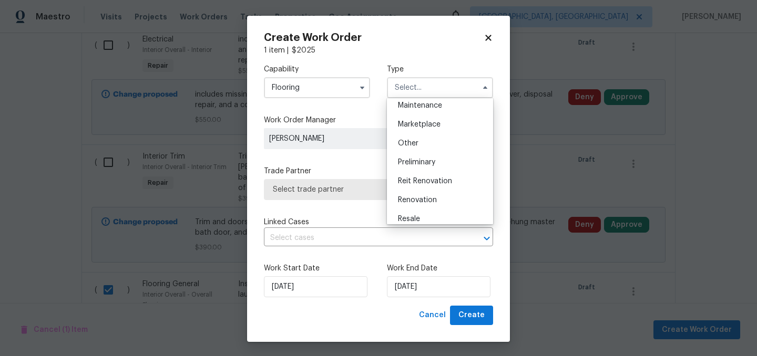
scroll to position [176, 0]
click at [427, 198] on span "Renovation" at bounding box center [417, 199] width 39 height 7
type input "Renovation"
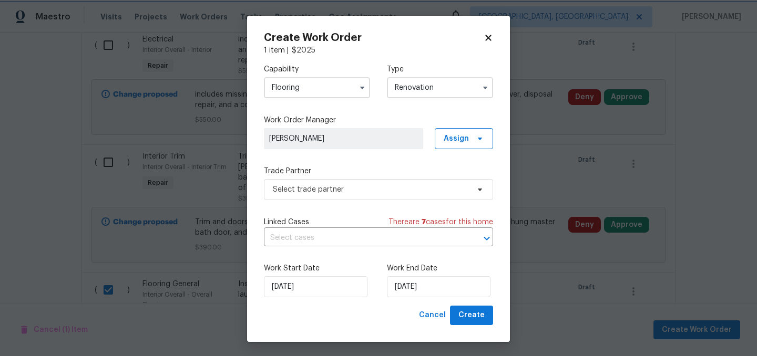
scroll to position [0, 0]
click at [432, 196] on span "Select trade partner" at bounding box center [378, 189] width 229 height 21
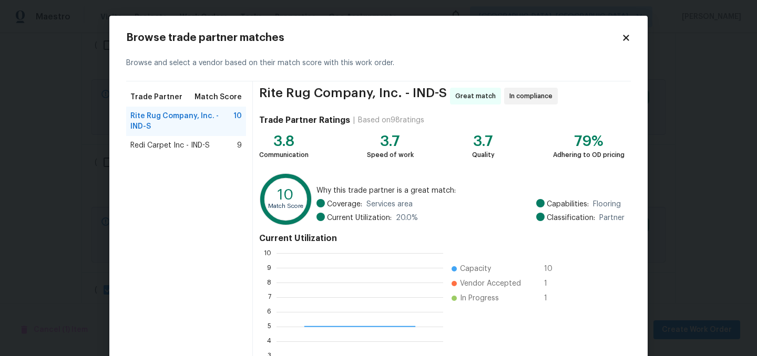
scroll to position [147, 167]
click at [165, 146] on span "Redi Carpet Inc - IND-S" at bounding box center [169, 145] width 79 height 11
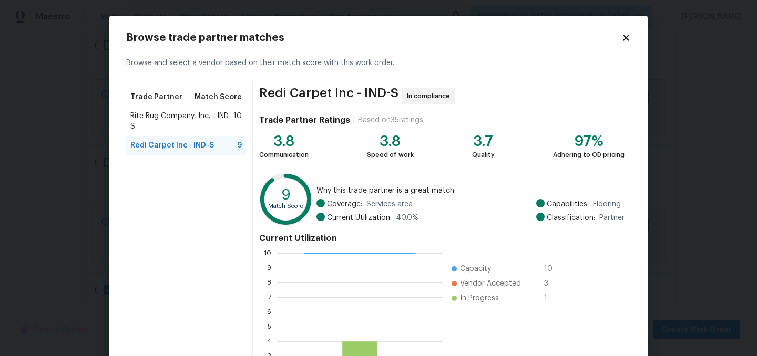
scroll to position [107, 0]
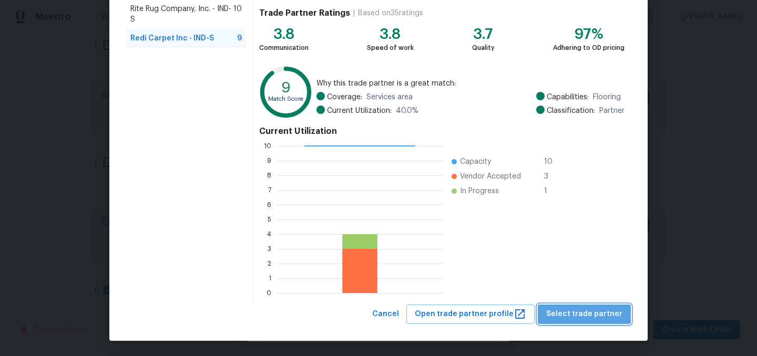
click at [596, 314] on span "Select trade partner" at bounding box center [584, 314] width 76 height 13
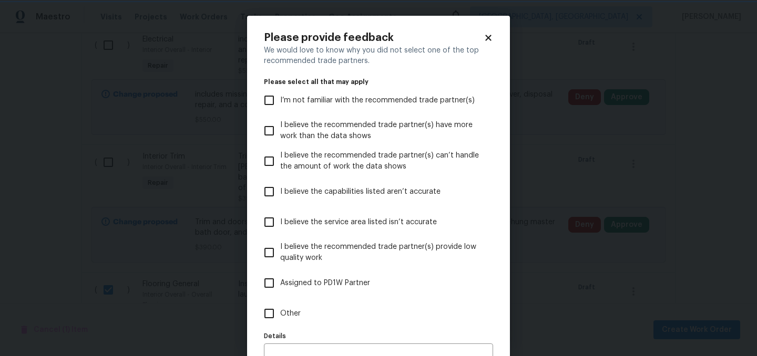
scroll to position [0, 0]
click at [349, 285] on span "Assigned to PD1W Partner" at bounding box center [325, 283] width 90 height 11
click at [280, 285] on input "Assigned to PD1W Partner" at bounding box center [269, 283] width 22 height 22
checkbox input "true"
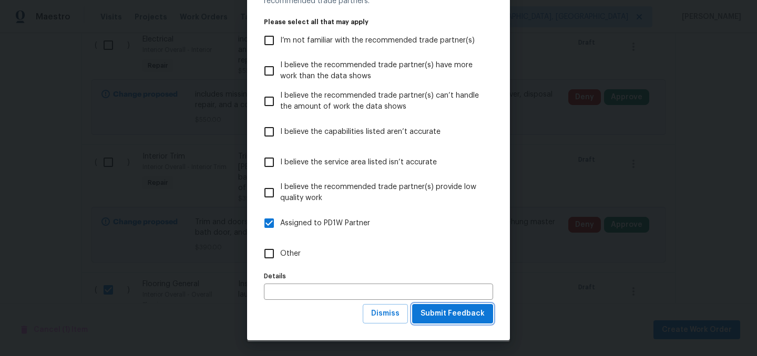
click at [450, 311] on span "Submit Feedback" at bounding box center [452, 313] width 64 height 13
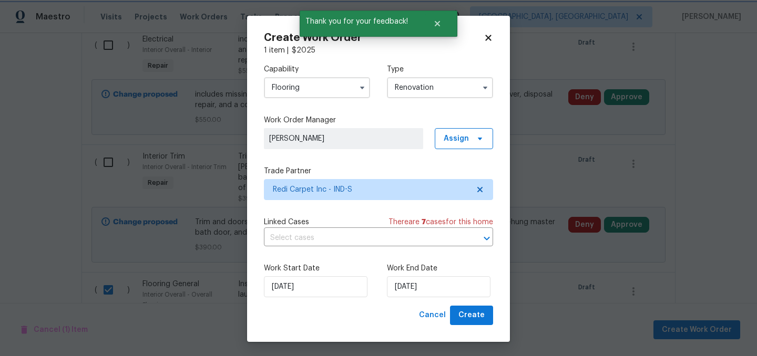
scroll to position [0, 0]
click at [451, 288] on input "8/25/2025" at bounding box center [439, 286] width 104 height 21
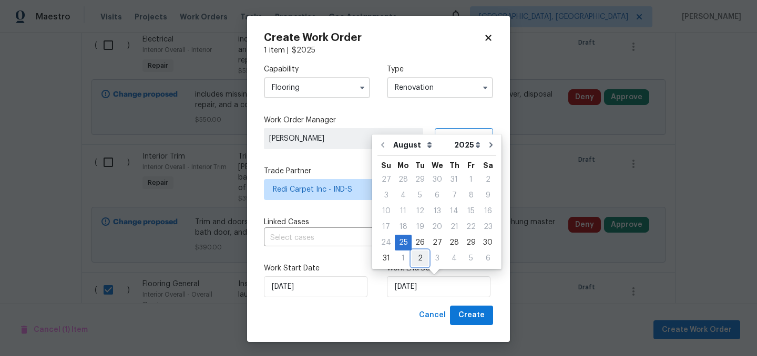
click at [415, 259] on div "2" at bounding box center [420, 258] width 17 height 15
type input "9/2/2025"
select select "8"
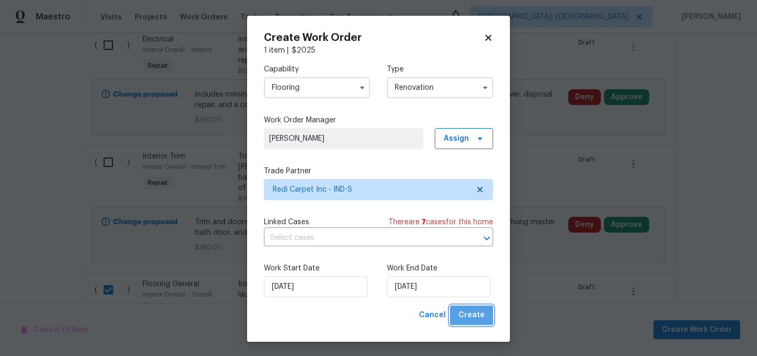
click at [474, 315] on span "Create" at bounding box center [471, 315] width 26 height 13
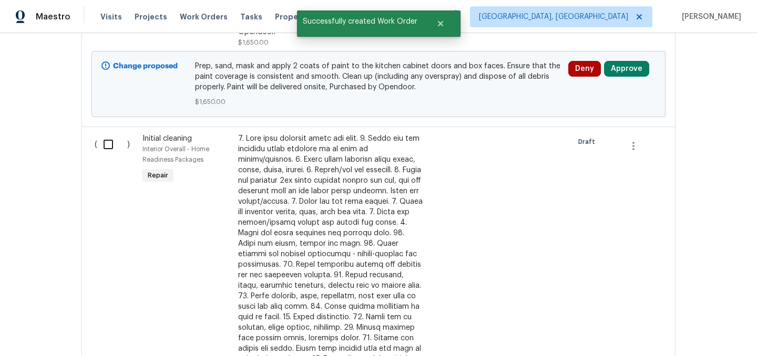
scroll to position [1898, 0]
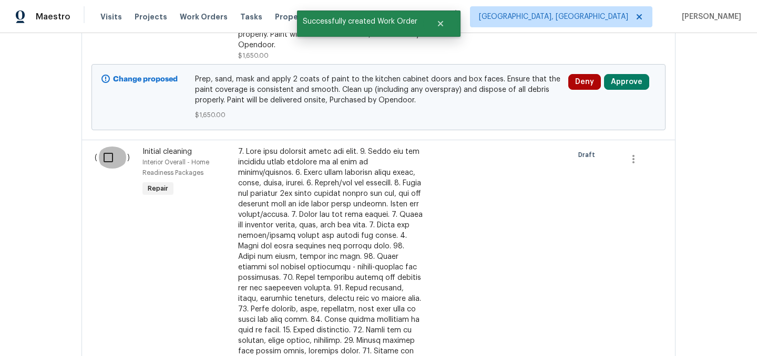
click at [110, 152] on input "checkbox" at bounding box center [112, 158] width 30 height 22
checkbox input "true"
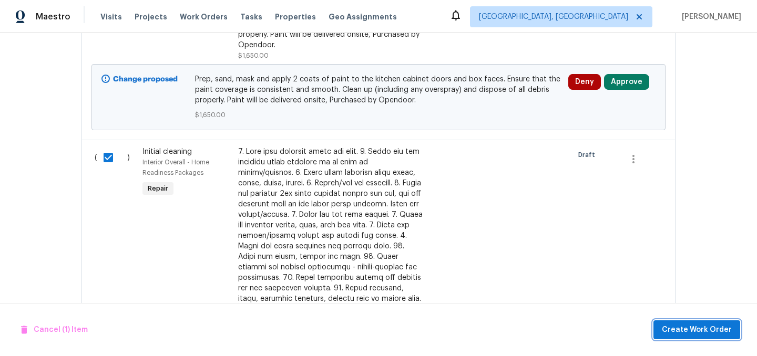
click at [689, 326] on span "Create Work Order" at bounding box center [697, 330] width 70 height 13
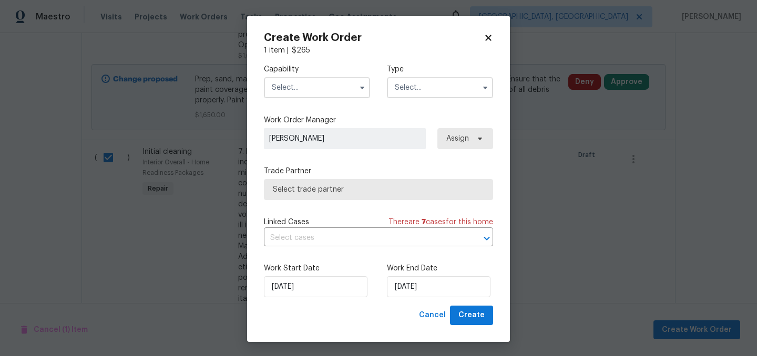
click at [301, 89] on input "text" at bounding box center [317, 87] width 106 height 21
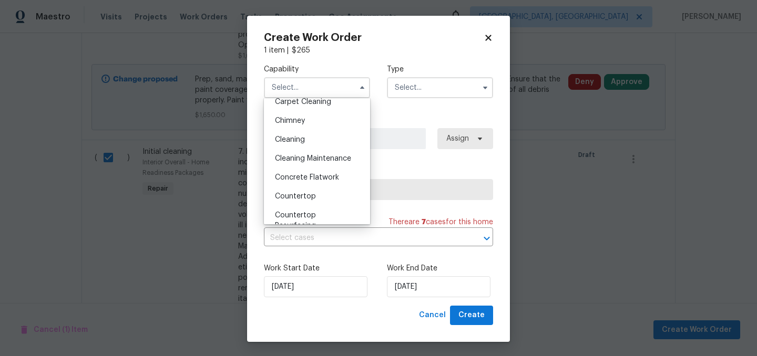
scroll to position [127, 0]
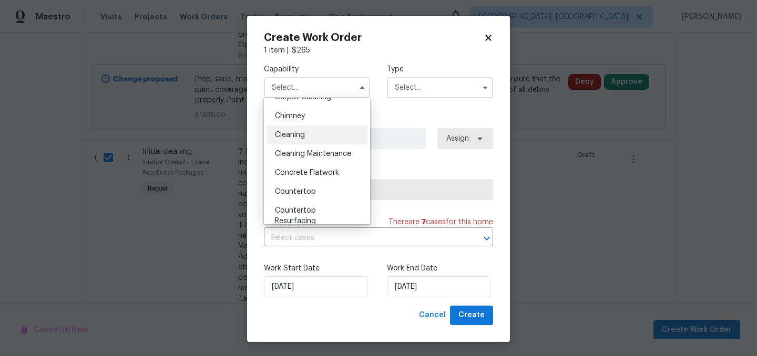
click at [300, 138] on span "Cleaning" at bounding box center [290, 134] width 30 height 7
type input "Cleaning"
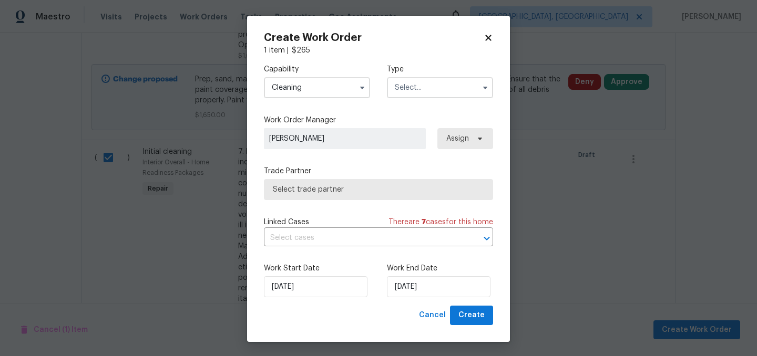
click at [413, 85] on input "text" at bounding box center [440, 87] width 106 height 21
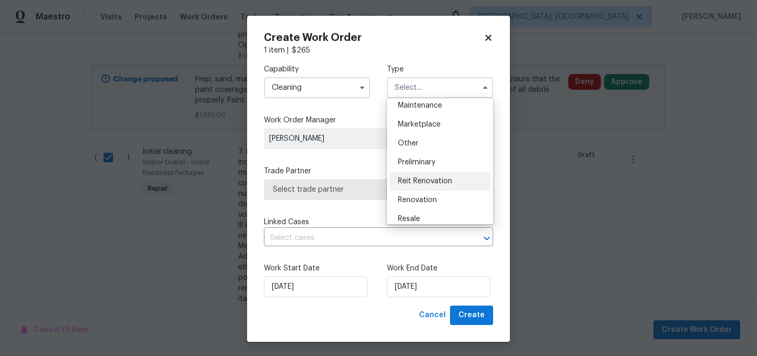
scroll to position [177, 0]
click at [415, 195] on span "Renovation" at bounding box center [417, 198] width 39 height 7
type input "Renovation"
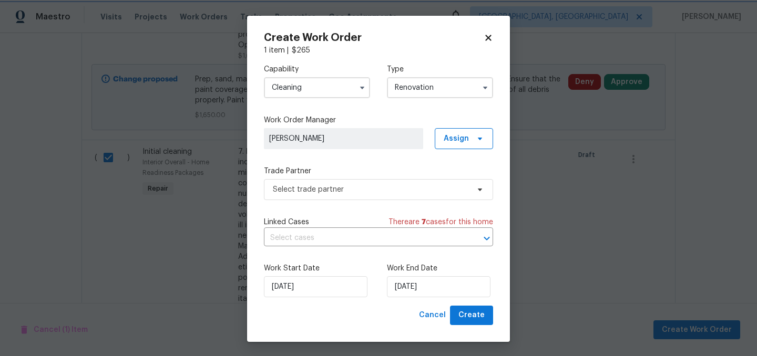
scroll to position [0, 0]
click at [381, 184] on span "Select trade partner" at bounding box center [371, 189] width 196 height 11
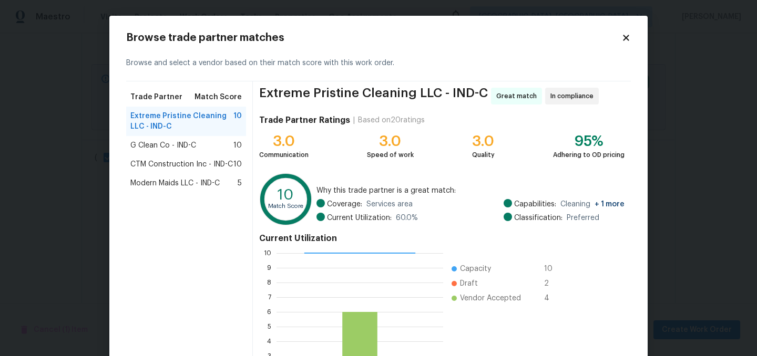
scroll to position [107, 0]
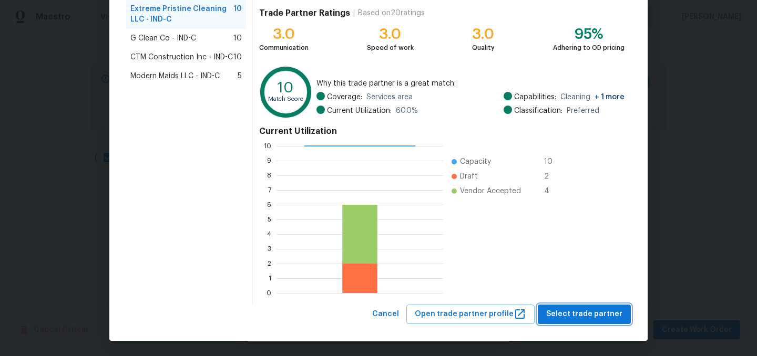
click at [591, 315] on span "Select trade partner" at bounding box center [584, 314] width 76 height 13
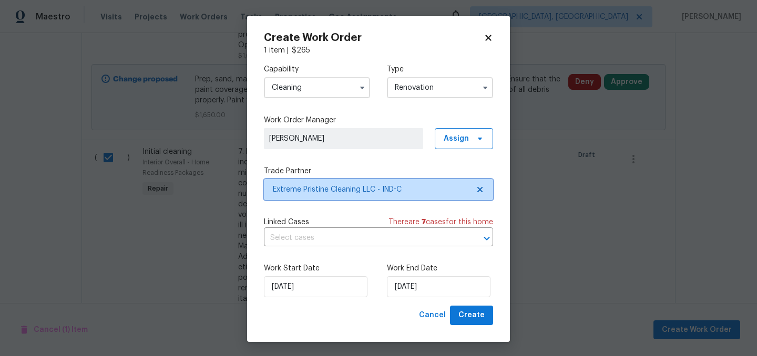
scroll to position [0, 0]
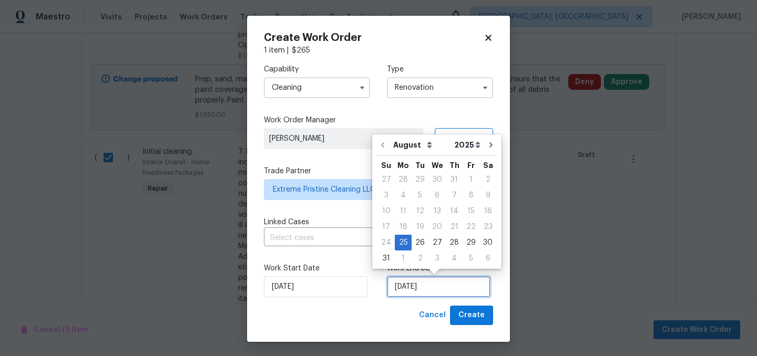
click at [432, 286] on input "8/25/2025" at bounding box center [439, 286] width 104 height 21
click at [428, 259] on div "3" at bounding box center [436, 258] width 17 height 15
type input "9/3/2025"
select select "8"
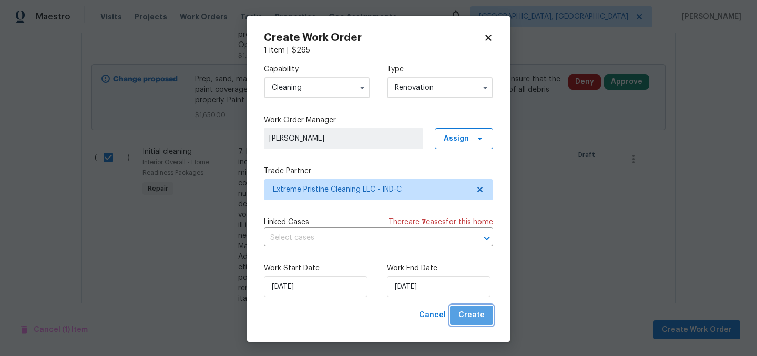
click at [475, 314] on span "Create" at bounding box center [471, 315] width 26 height 13
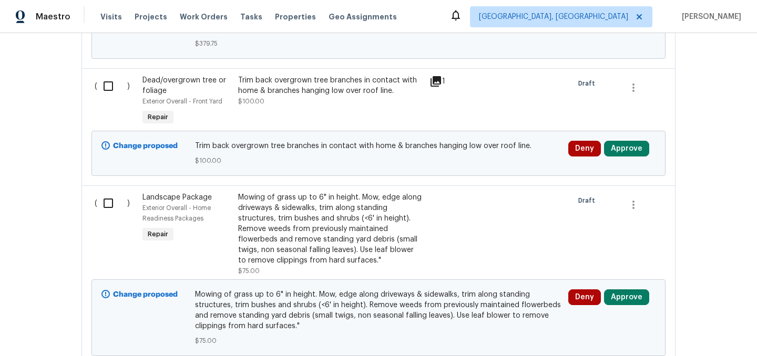
scroll to position [641, 0]
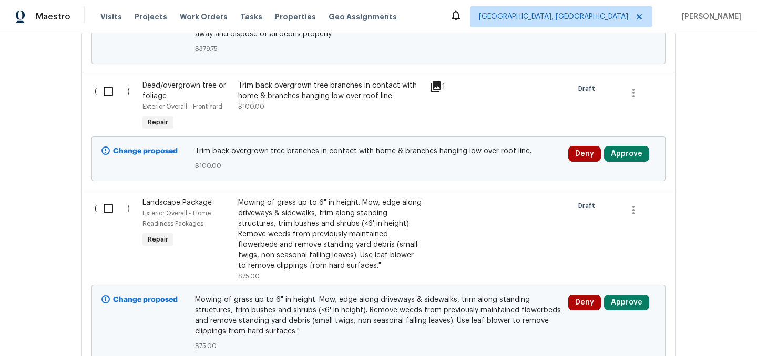
click at [109, 209] on input "checkbox" at bounding box center [112, 209] width 30 height 22
checkbox input "true"
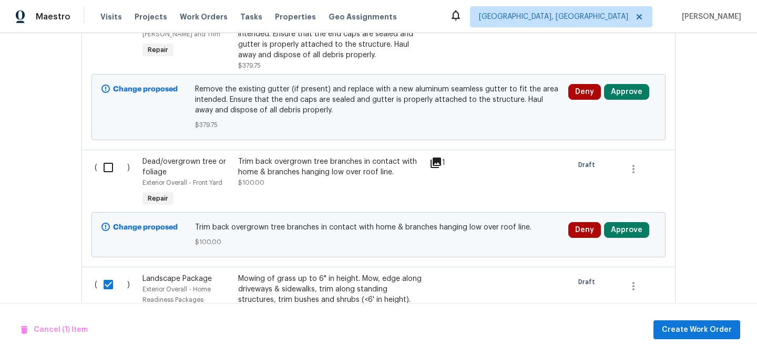
click at [110, 171] on input "checkbox" at bounding box center [112, 168] width 30 height 22
checkbox input "true"
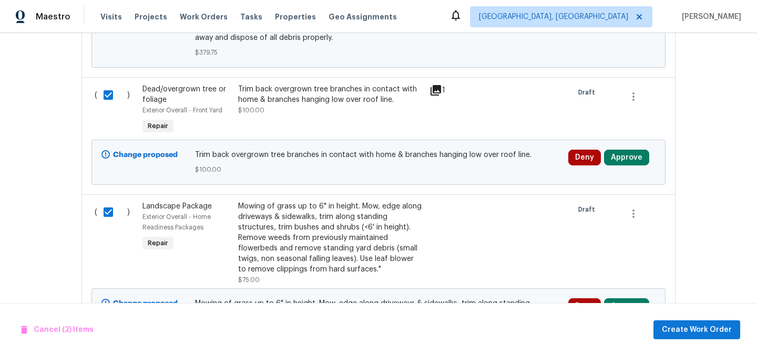
scroll to position [639, 0]
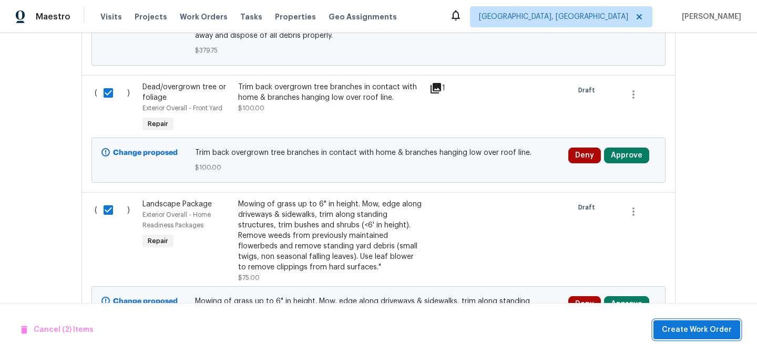
click at [691, 327] on span "Create Work Order" at bounding box center [697, 330] width 70 height 13
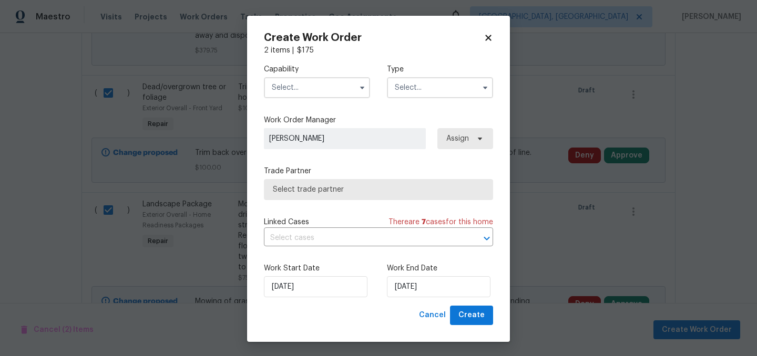
click at [295, 94] on input "text" at bounding box center [317, 87] width 106 height 21
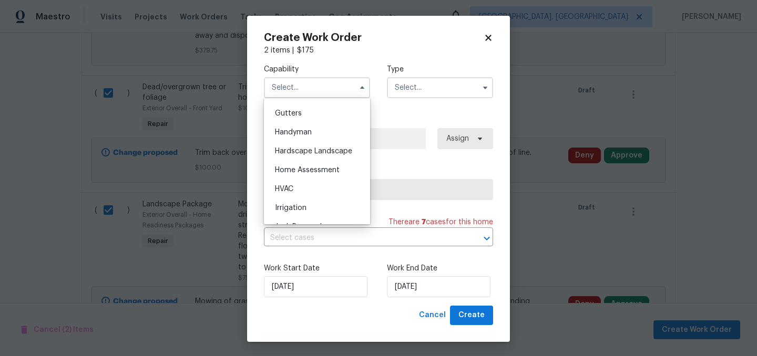
scroll to position [552, 0]
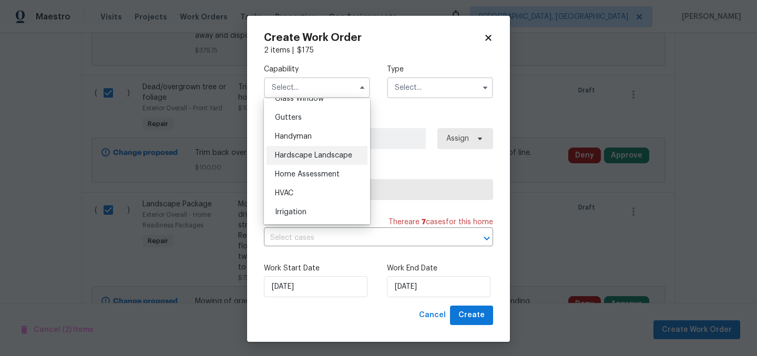
click at [334, 153] on span "Hardscape Landscape" at bounding box center [313, 155] width 77 height 7
type input "Hardscape Landscape"
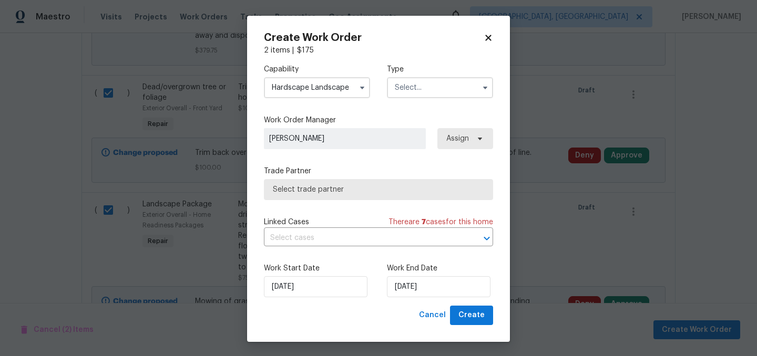
click at [406, 98] on div "Capability Hardscape Landscape Type" at bounding box center [378, 81] width 229 height 51
click at [413, 91] on input "text" at bounding box center [440, 87] width 106 height 21
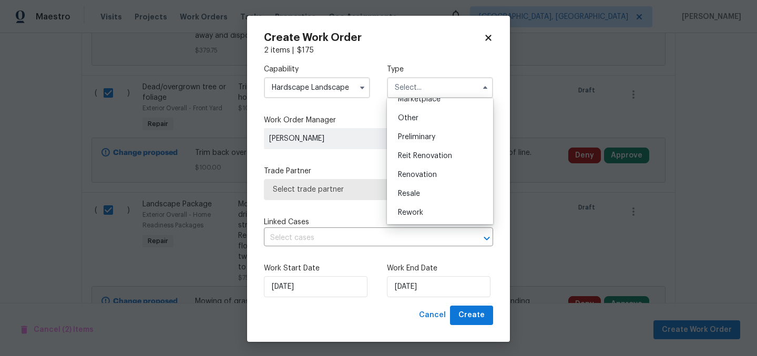
scroll to position [202, 0]
click at [424, 172] on span "Renovation" at bounding box center [417, 173] width 39 height 7
type input "Renovation"
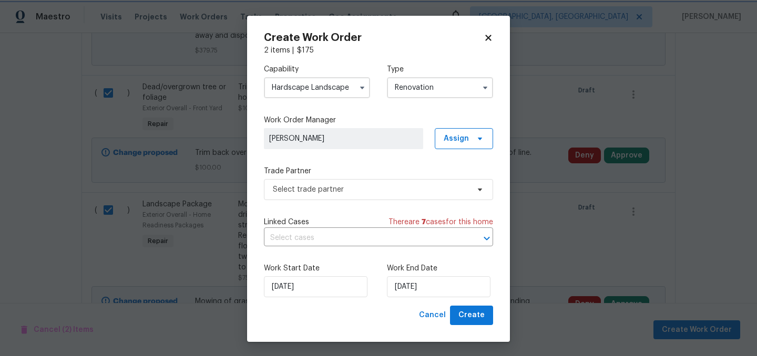
scroll to position [0, 0]
click at [401, 197] on span "Select trade partner" at bounding box center [378, 189] width 229 height 21
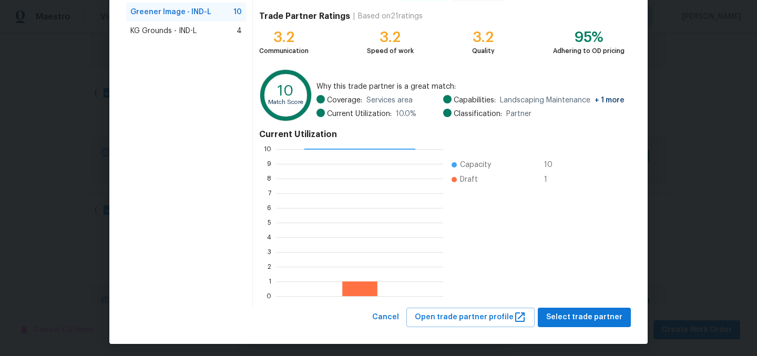
scroll to position [106, 0]
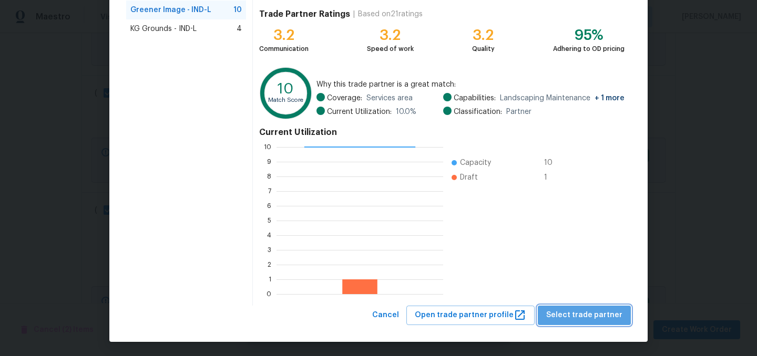
click at [590, 319] on span "Select trade partner" at bounding box center [584, 315] width 76 height 13
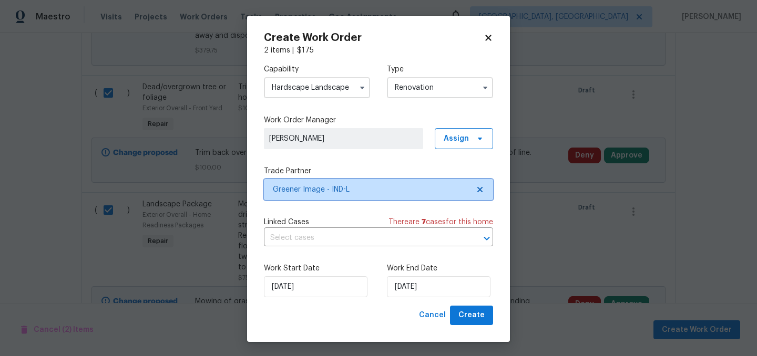
scroll to position [0, 0]
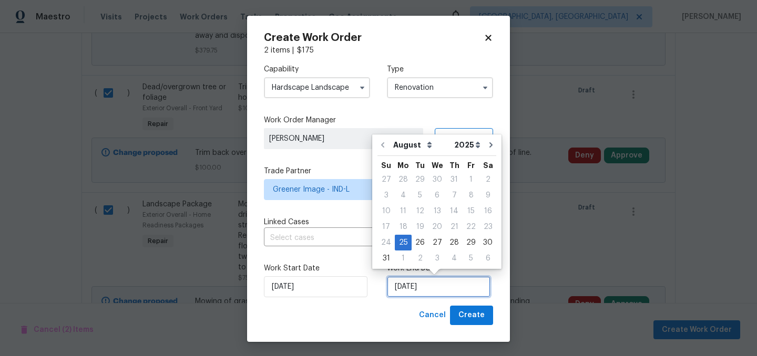
click at [424, 292] on input "8/25/2025" at bounding box center [439, 286] width 104 height 21
click at [430, 258] on div "3" at bounding box center [436, 258] width 17 height 15
type input "9/3/2025"
select select "8"
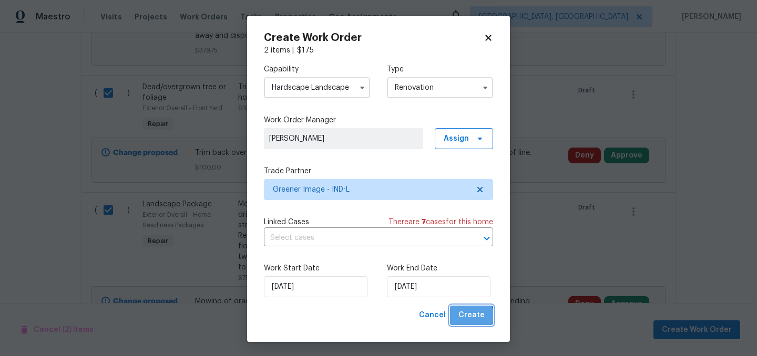
click at [471, 317] on span "Create" at bounding box center [471, 315] width 26 height 13
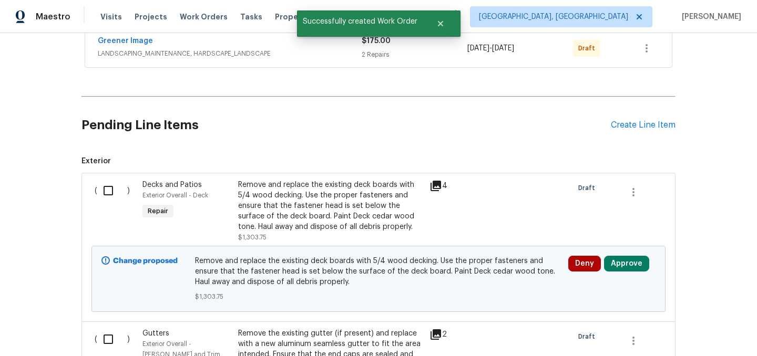
scroll to position [297, 0]
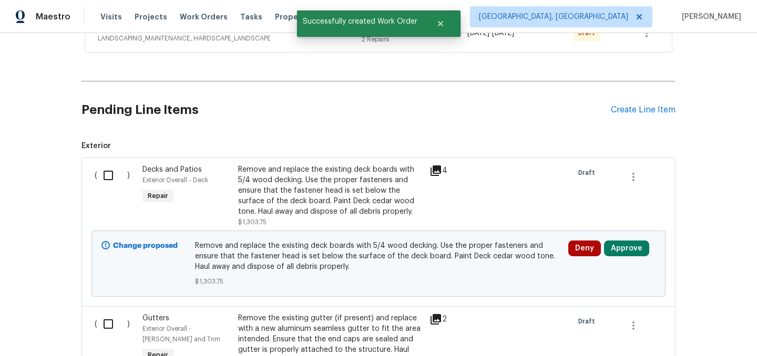
click at [112, 177] on input "checkbox" at bounding box center [112, 176] width 30 height 22
checkbox input "true"
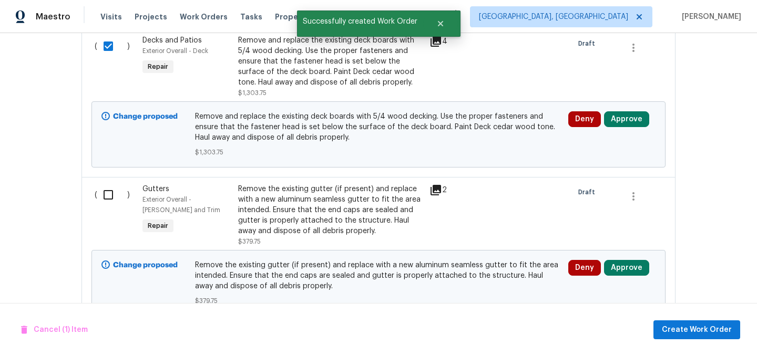
click at [111, 198] on input "checkbox" at bounding box center [112, 195] width 30 height 22
checkbox input "true"
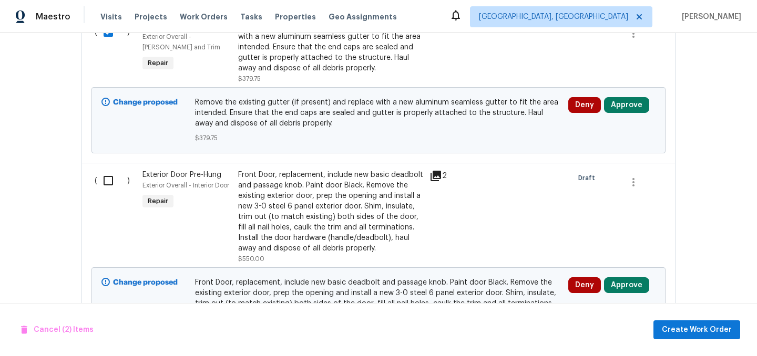
click at [110, 187] on input "checkbox" at bounding box center [112, 181] width 30 height 22
checkbox input "true"
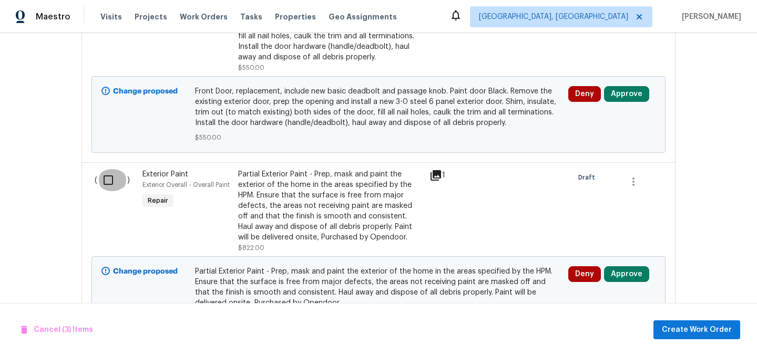
click at [110, 183] on input "checkbox" at bounding box center [112, 180] width 30 height 22
checkbox input "true"
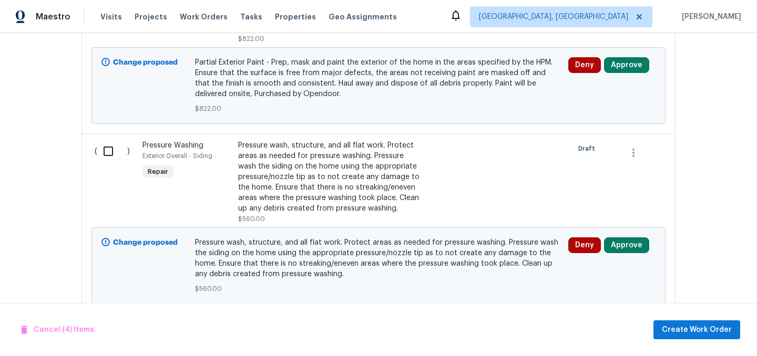
scroll to position [1012, 0]
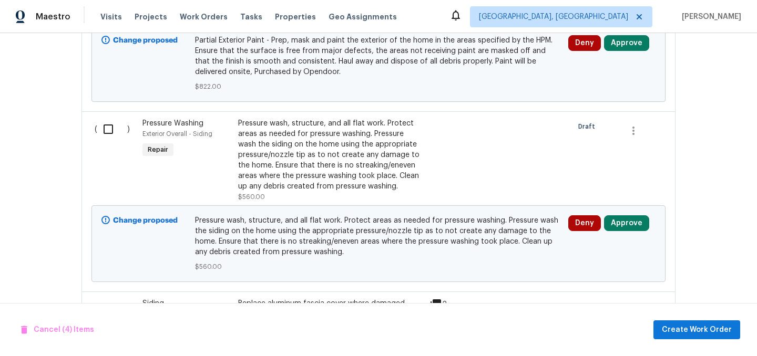
click at [107, 126] on input "checkbox" at bounding box center [112, 129] width 30 height 22
checkbox input "true"
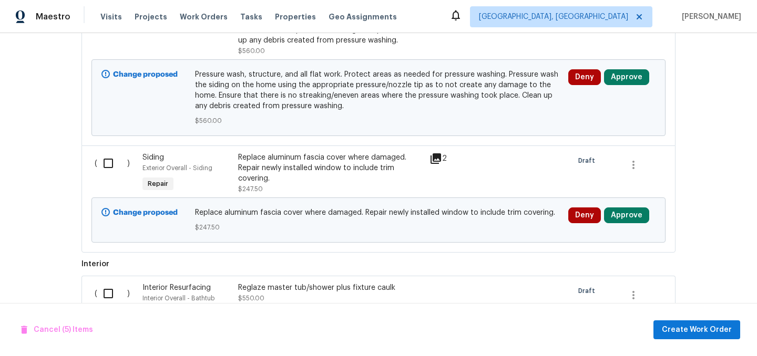
scroll to position [1216, 0]
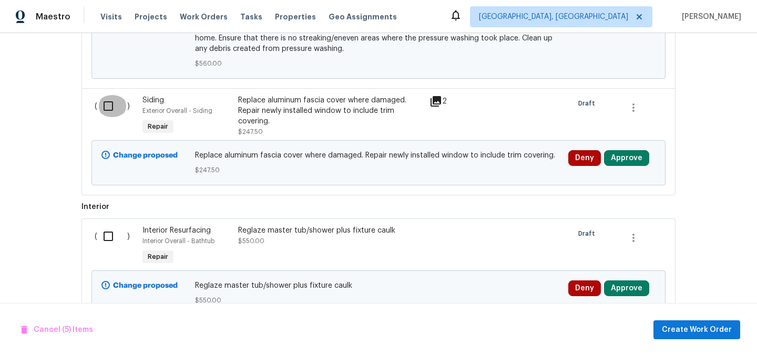
click at [110, 101] on input "checkbox" at bounding box center [112, 106] width 30 height 22
checkbox input "true"
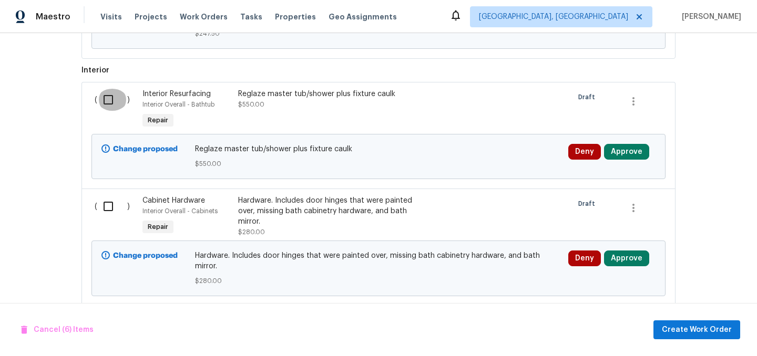
click at [110, 107] on input "checkbox" at bounding box center [112, 100] width 30 height 22
checkbox input "true"
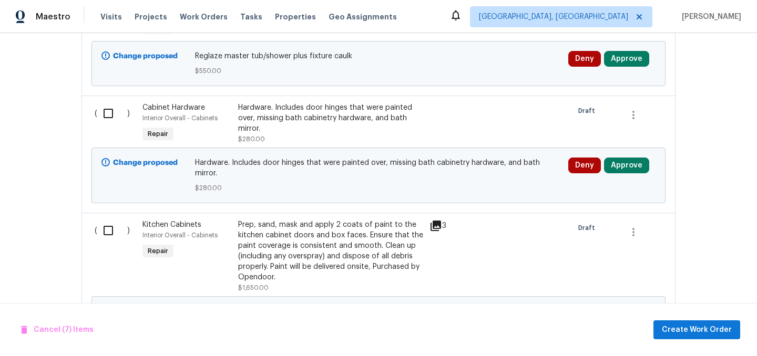
scroll to position [1448, 0]
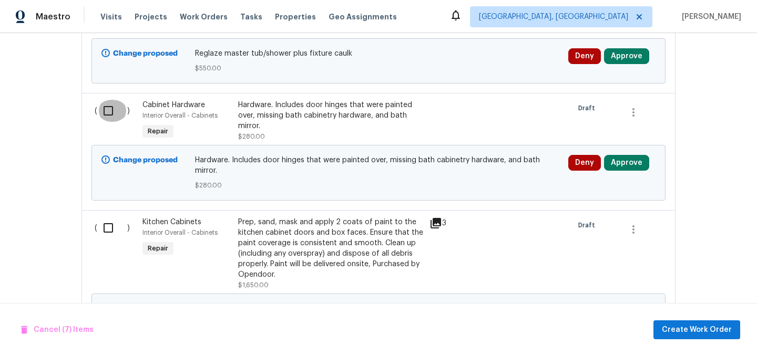
click at [110, 107] on input "checkbox" at bounding box center [112, 111] width 30 height 22
checkbox input "true"
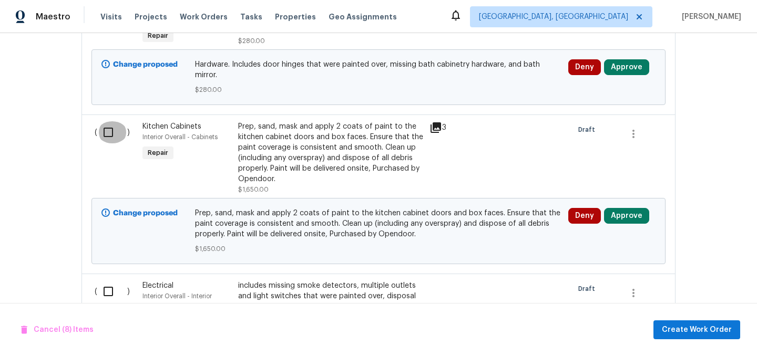
click at [109, 127] on input "checkbox" at bounding box center [112, 132] width 30 height 22
checkbox input "true"
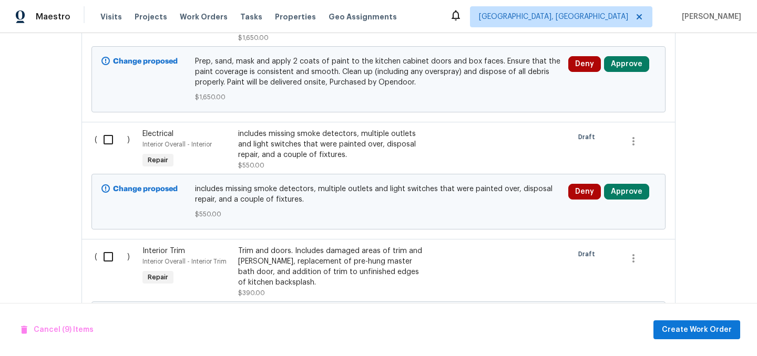
click at [109, 129] on input "checkbox" at bounding box center [112, 140] width 30 height 22
checkbox input "true"
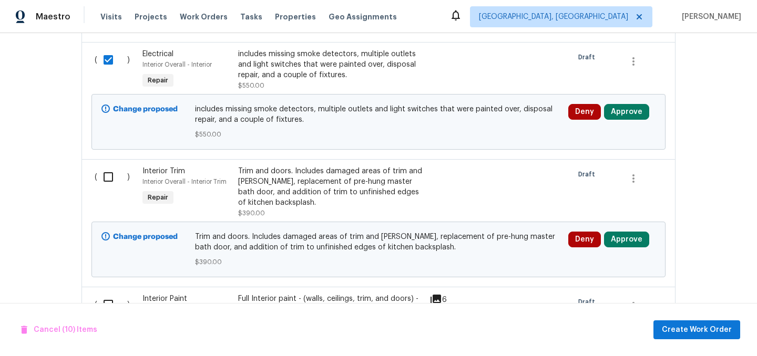
scroll to position [1783, 0]
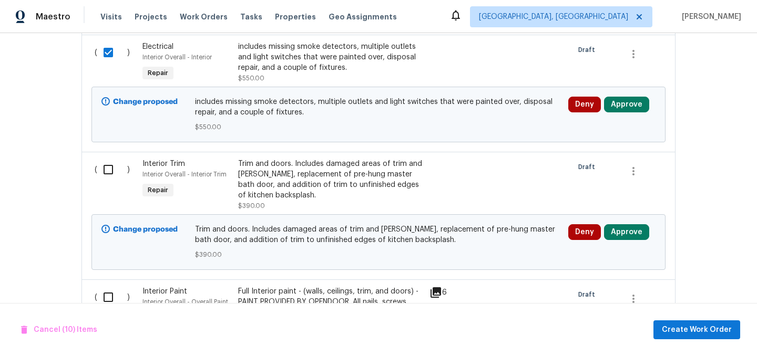
click at [107, 159] on input "checkbox" at bounding box center [112, 170] width 30 height 22
checkbox input "true"
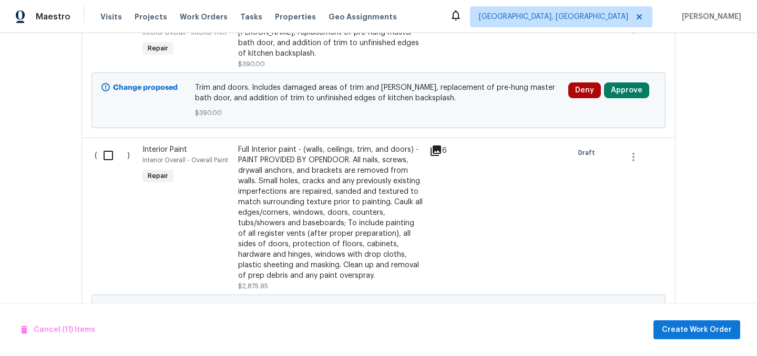
click at [107, 157] on input "checkbox" at bounding box center [112, 156] width 30 height 22
checkbox input "true"
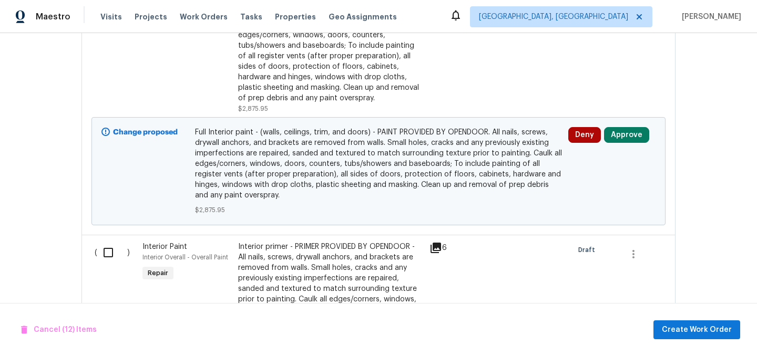
scroll to position [2105, 0]
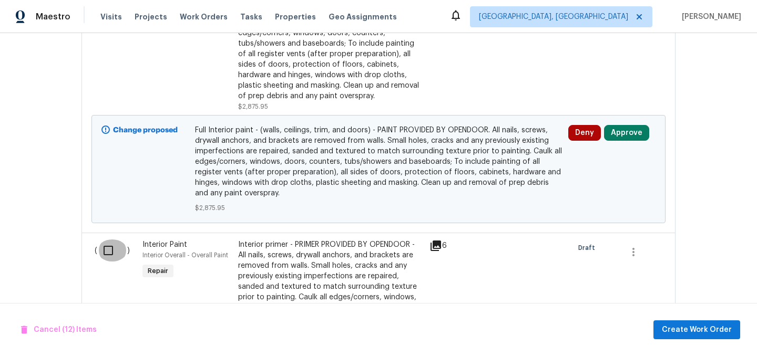
click at [110, 240] on input "checkbox" at bounding box center [112, 251] width 30 height 22
checkbox input "true"
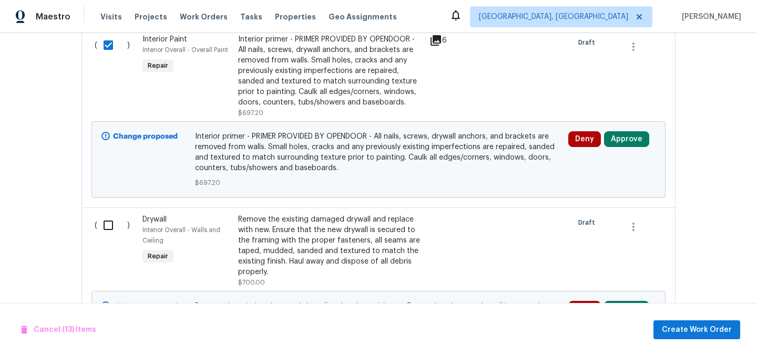
scroll to position [2340, 0]
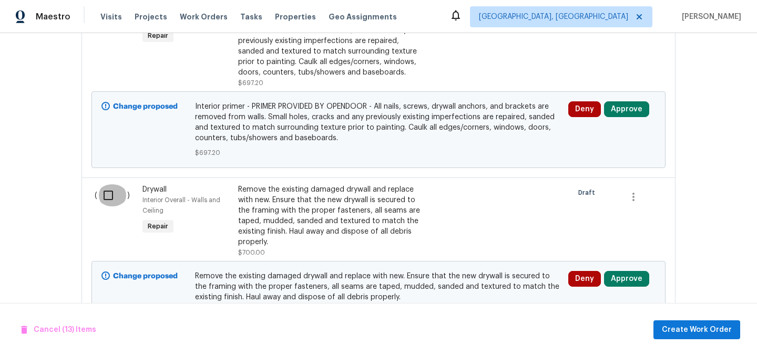
click at [109, 189] on input "checkbox" at bounding box center [112, 195] width 30 height 22
checkbox input "true"
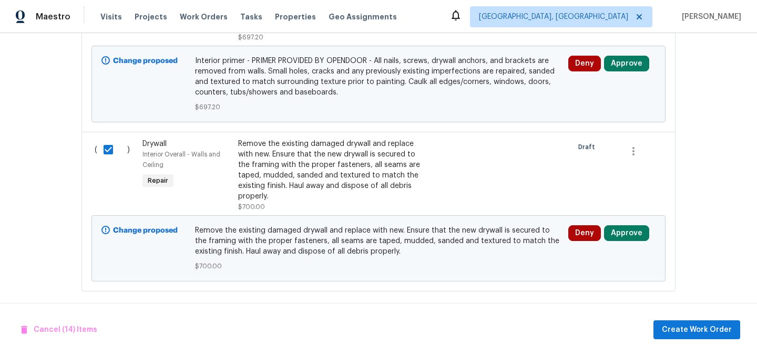
click at [675, 317] on div "Cancel (14) Items Create Work Order" at bounding box center [378, 330] width 757 height 54
click at [679, 326] on span "Create Work Order" at bounding box center [697, 330] width 70 height 13
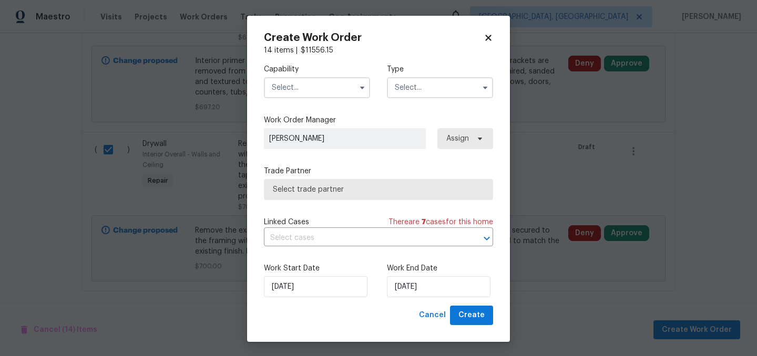
click at [300, 97] on input "text" at bounding box center [317, 87] width 106 height 21
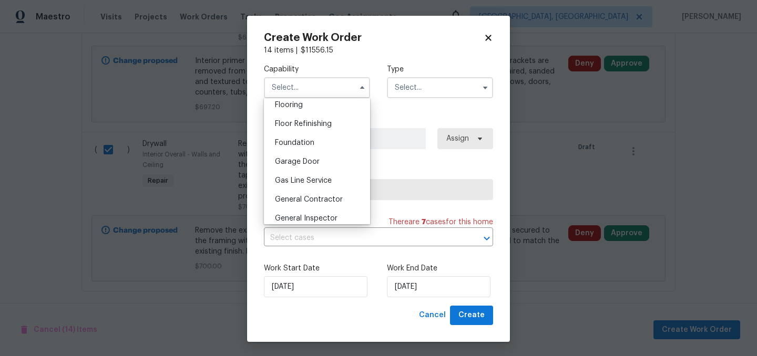
scroll to position [414, 0]
click at [326, 198] on span "General Contractor" at bounding box center [309, 198] width 68 height 7
type input "General Contractor"
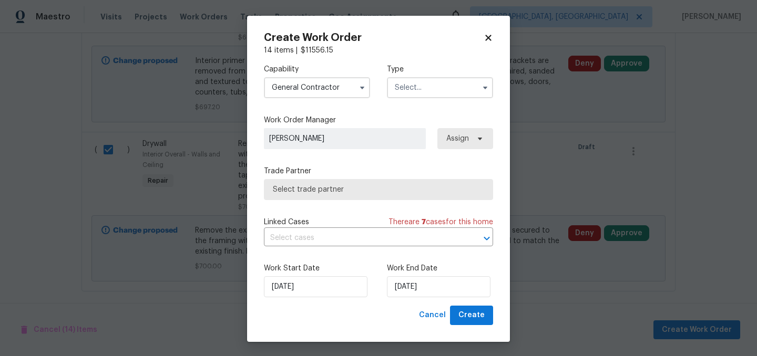
click at [413, 89] on input "text" at bounding box center [440, 87] width 106 height 21
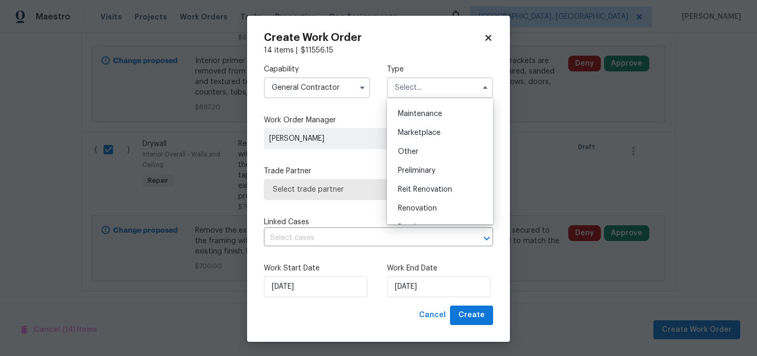
scroll to position [181, 0]
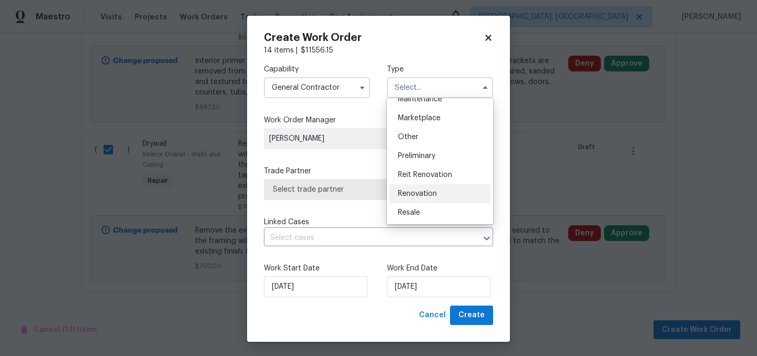
click at [422, 192] on span "Renovation" at bounding box center [417, 193] width 39 height 7
type input "Renovation"
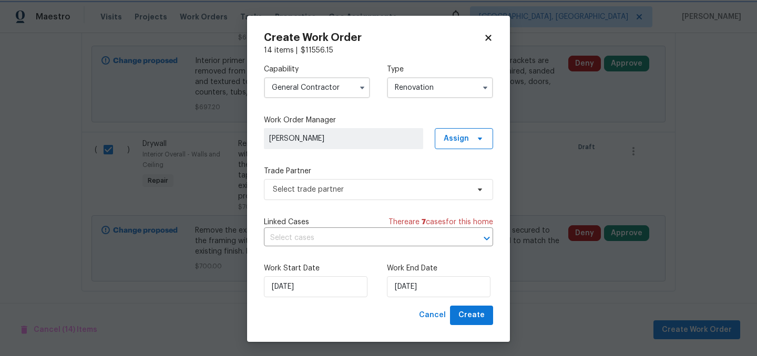
scroll to position [0, 0]
click at [425, 196] on span "Select trade partner" at bounding box center [378, 189] width 229 height 21
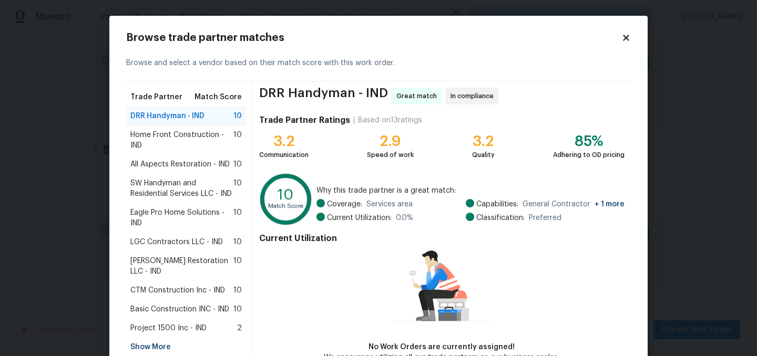
click at [172, 139] on span "Home Front Construction - IND" at bounding box center [181, 140] width 103 height 21
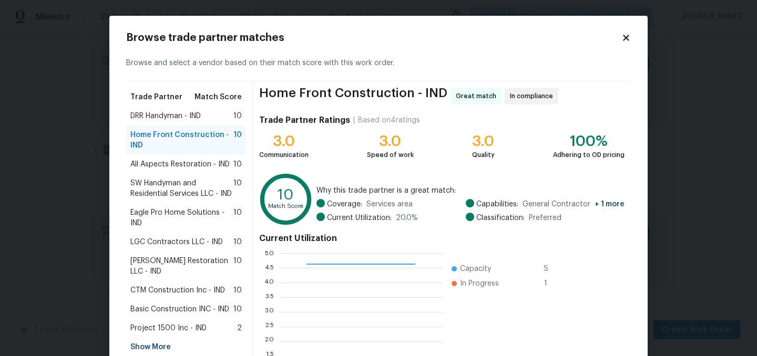
scroll to position [107, 0]
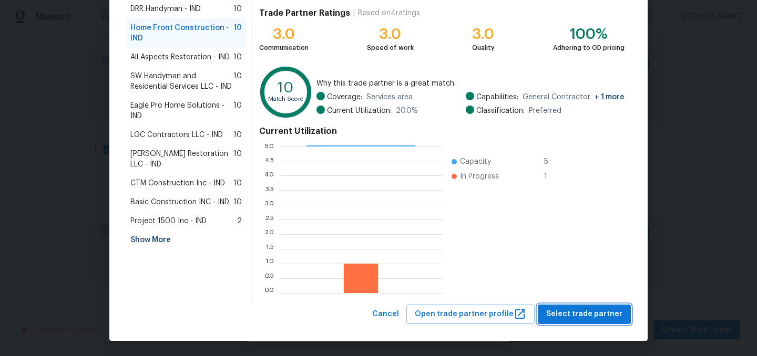
click at [585, 307] on button "Select trade partner" at bounding box center [584, 314] width 93 height 19
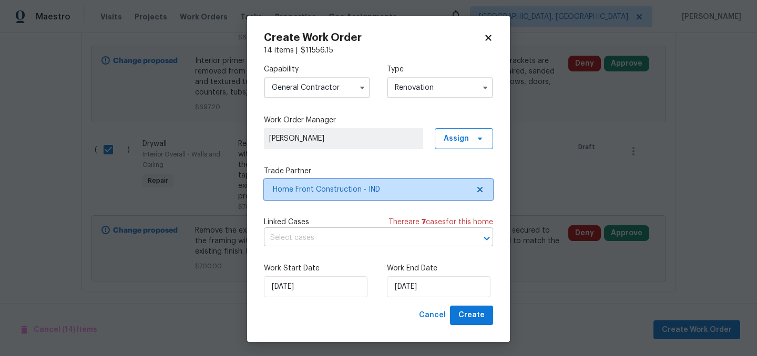
scroll to position [0, 0]
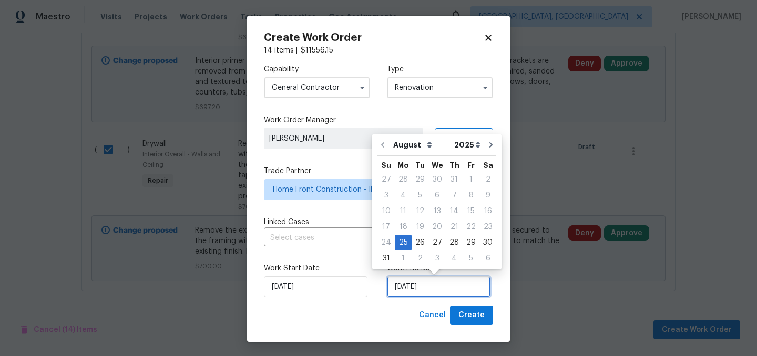
click at [435, 286] on input "8/25/2025" at bounding box center [439, 286] width 104 height 21
click at [451, 260] on div "4" at bounding box center [454, 258] width 17 height 15
type input "9/4/2025"
select select "8"
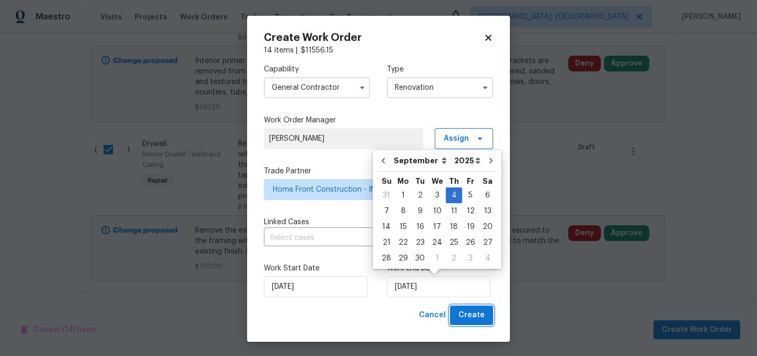
click at [476, 317] on span "Create" at bounding box center [471, 315] width 26 height 13
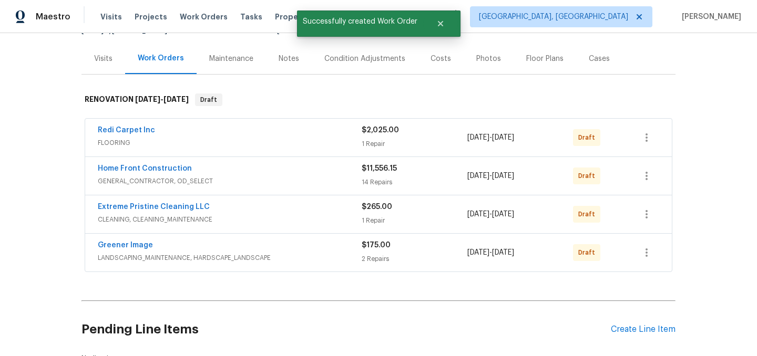
scroll to position [115, 0]
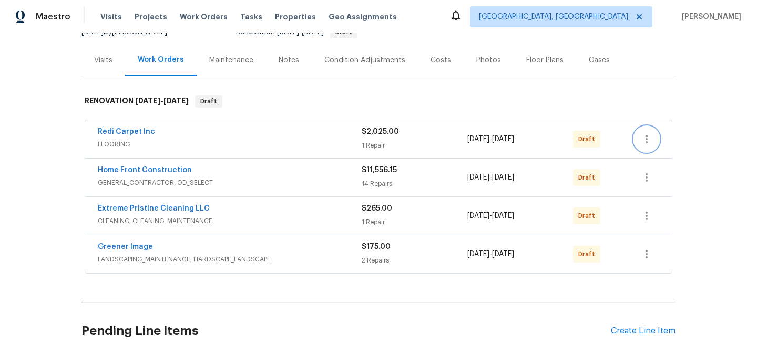
click at [650, 139] on icon "button" at bounding box center [646, 139] width 13 height 13
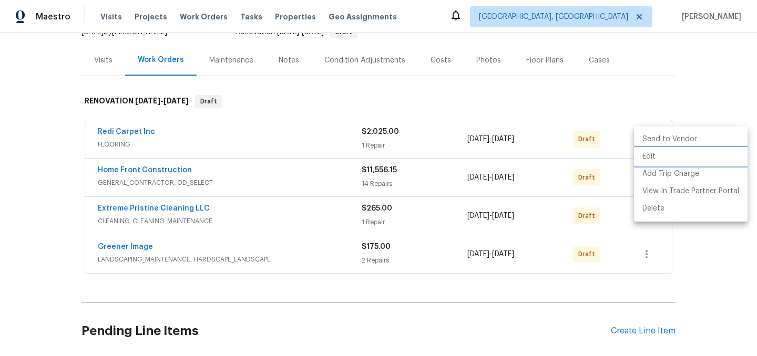
click at [652, 155] on li "Edit" at bounding box center [691, 156] width 114 height 17
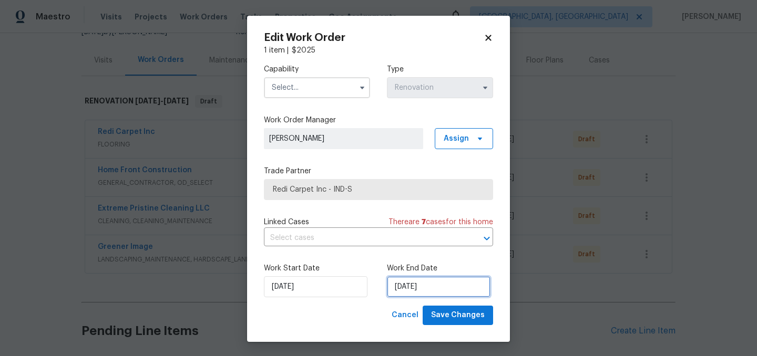
click at [415, 289] on input "9/2/2025" at bounding box center [439, 286] width 104 height 21
select select "8"
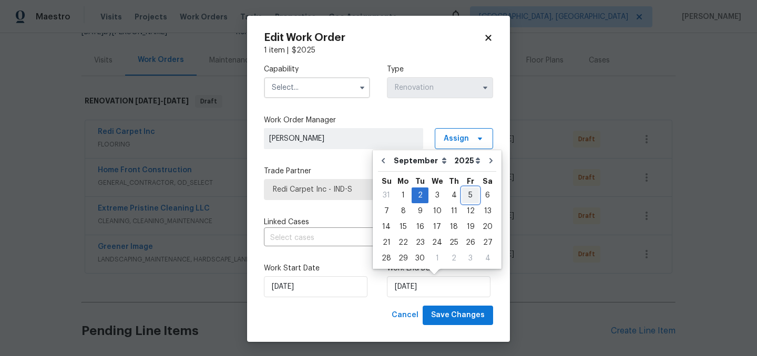
click at [464, 197] on div "5" at bounding box center [470, 195] width 17 height 15
type input "9/5/2025"
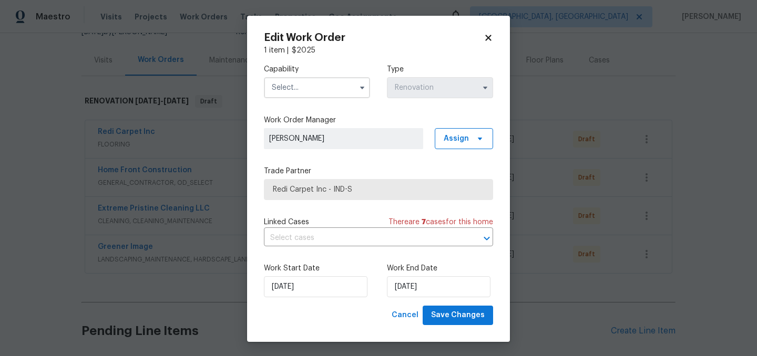
click at [323, 87] on input "text" at bounding box center [317, 87] width 106 height 21
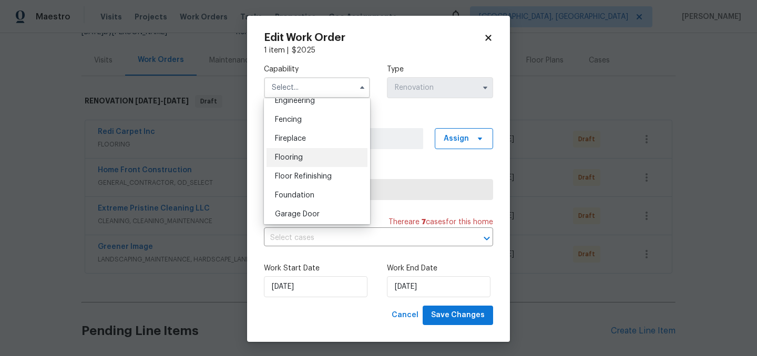
scroll to position [360, 0]
click at [307, 157] on div "Flooring" at bounding box center [316, 158] width 101 height 19
type input "Flooring"
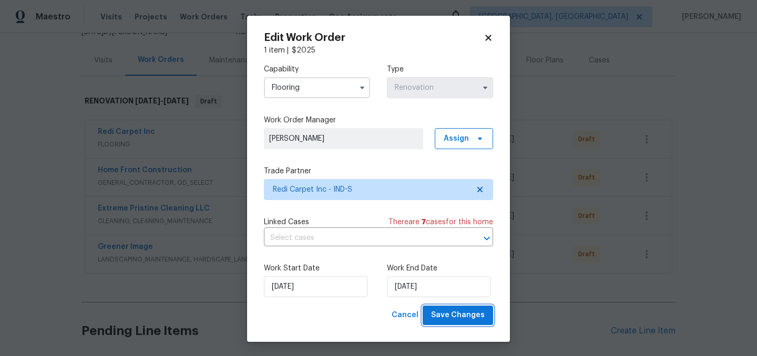
click at [460, 323] on button "Save Changes" at bounding box center [458, 315] width 70 height 19
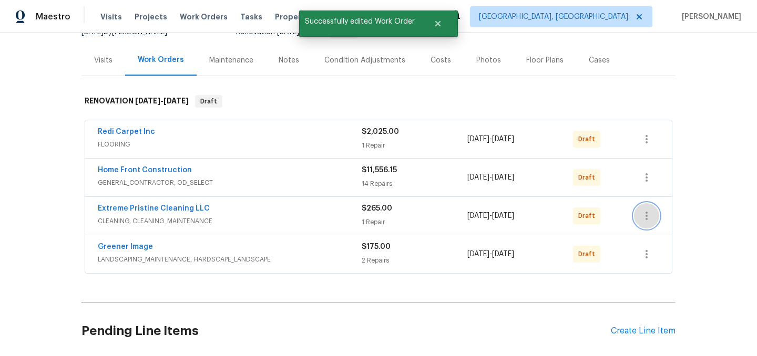
click at [643, 218] on icon "button" at bounding box center [646, 216] width 13 height 13
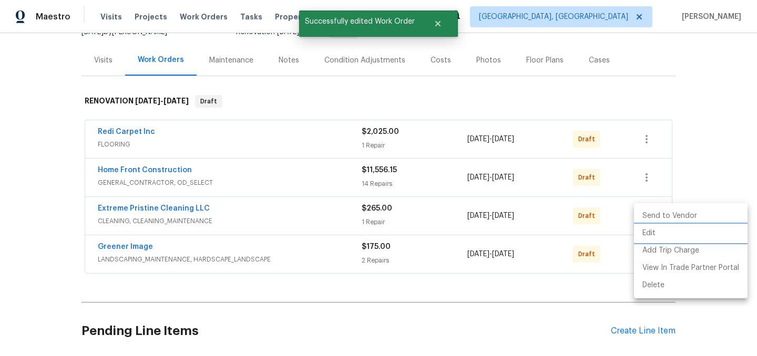
click at [656, 231] on li "Edit" at bounding box center [691, 233] width 114 height 17
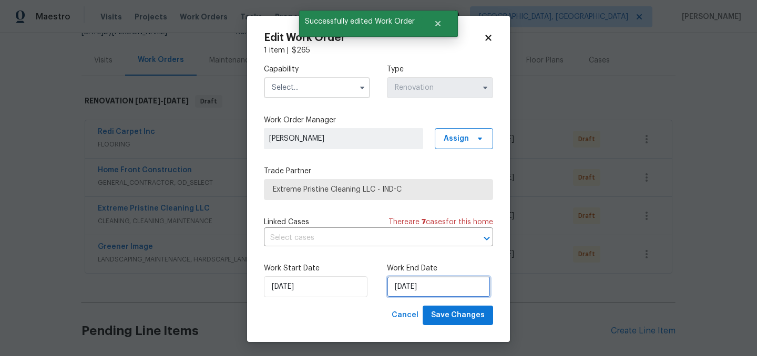
click at [443, 289] on input "9/3/2025" at bounding box center [439, 286] width 104 height 21
select select "8"
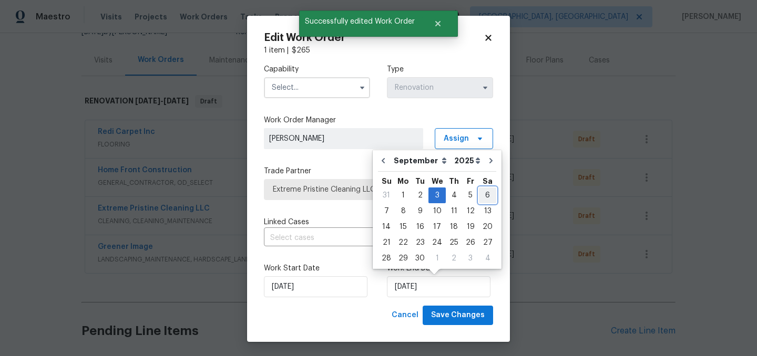
click at [480, 194] on div "6" at bounding box center [487, 195] width 17 height 15
type input "9/6/2025"
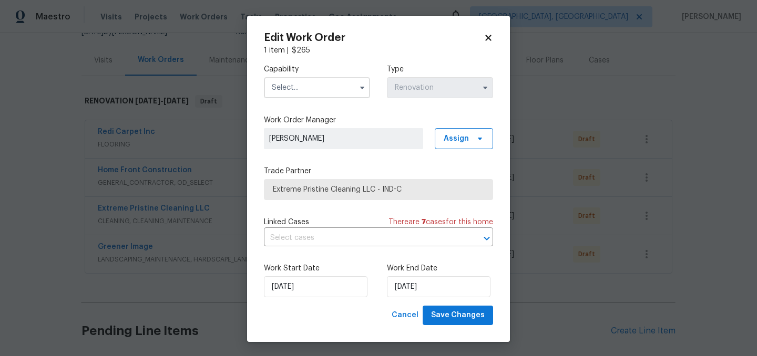
click at [317, 84] on input "text" at bounding box center [317, 87] width 106 height 21
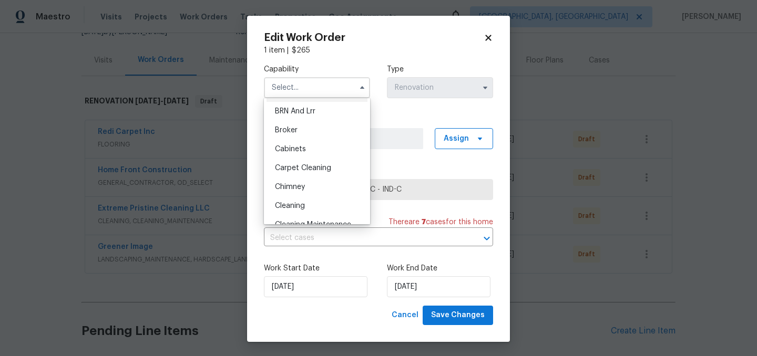
scroll to position [64, 0]
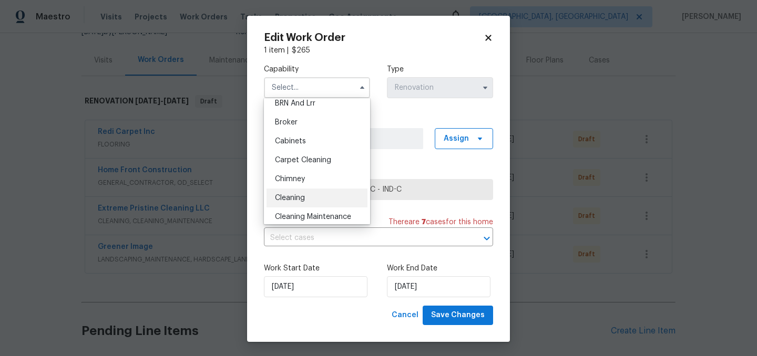
click at [299, 196] on span "Cleaning" at bounding box center [290, 197] width 30 height 7
type input "Cleaning"
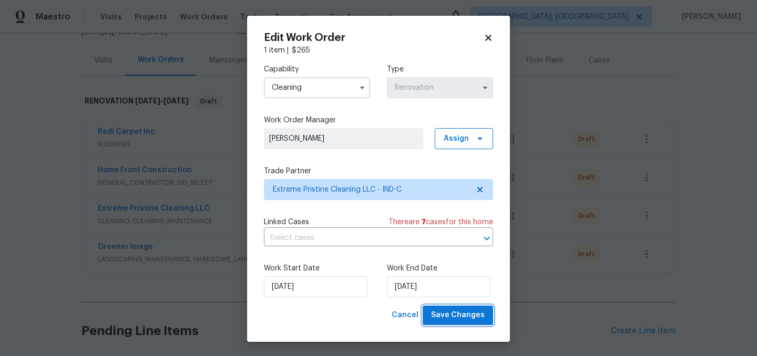
click at [471, 316] on span "Save Changes" at bounding box center [458, 315] width 54 height 13
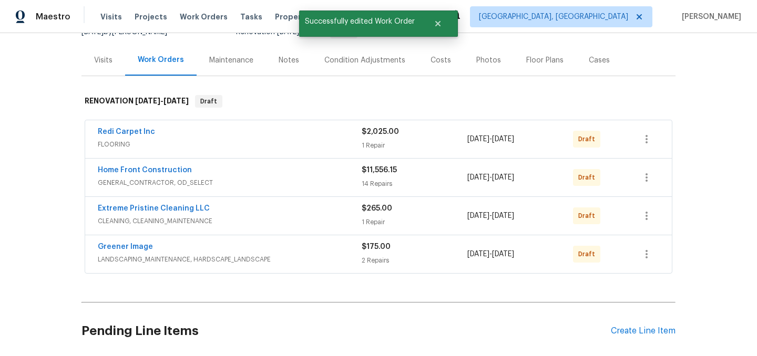
scroll to position [0, 0]
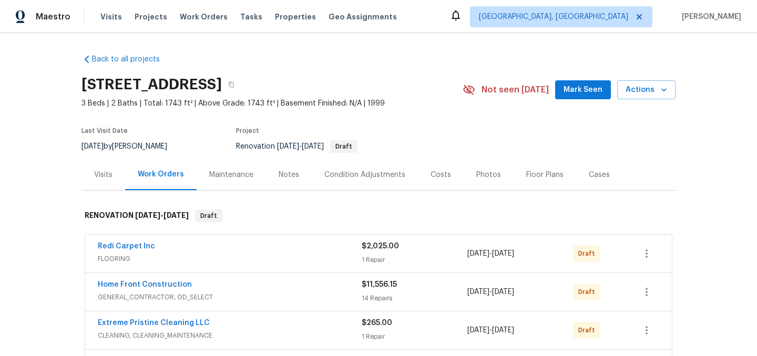
click at [357, 168] on div "Condition Adjustments" at bounding box center [365, 174] width 106 height 31
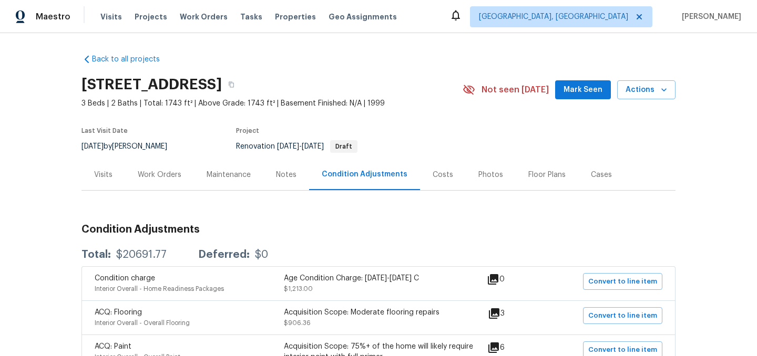
click at [439, 180] on div "Costs" at bounding box center [443, 174] width 46 height 31
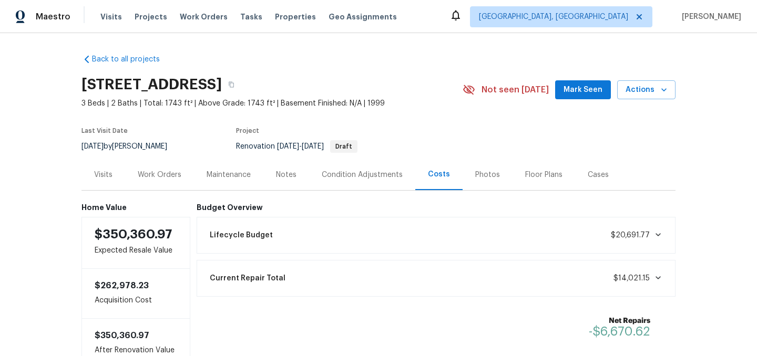
click at [355, 177] on div "Condition Adjustments" at bounding box center [362, 175] width 81 height 11
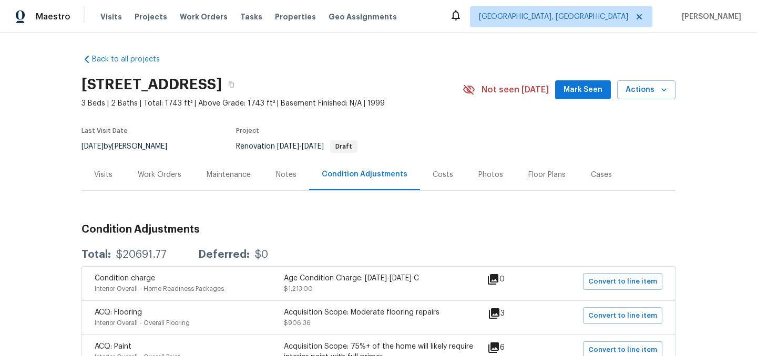
click at [108, 182] on div "Visits" at bounding box center [103, 174] width 44 height 31
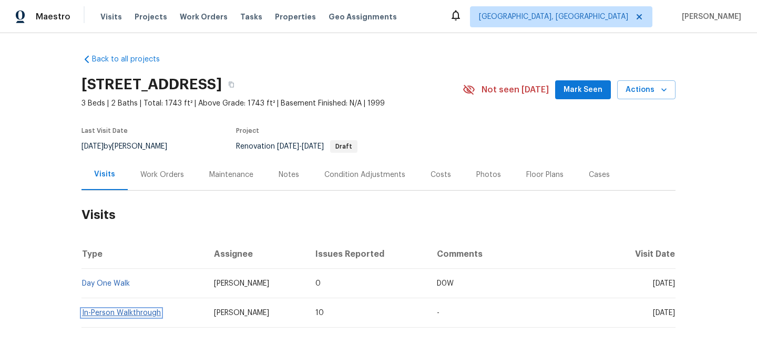
click at [113, 311] on link "In-Person Walkthrough" at bounding box center [121, 313] width 79 height 7
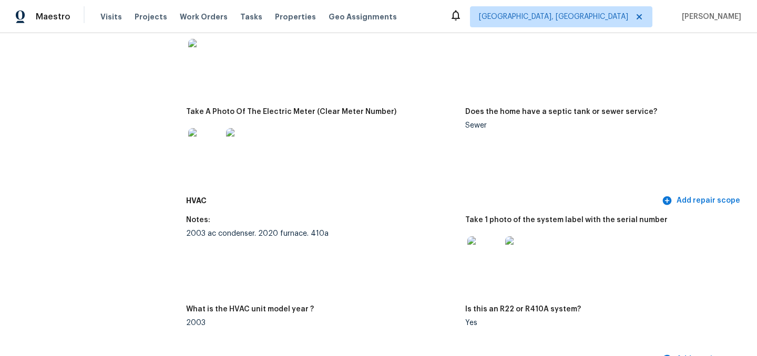
scroll to position [860, 0]
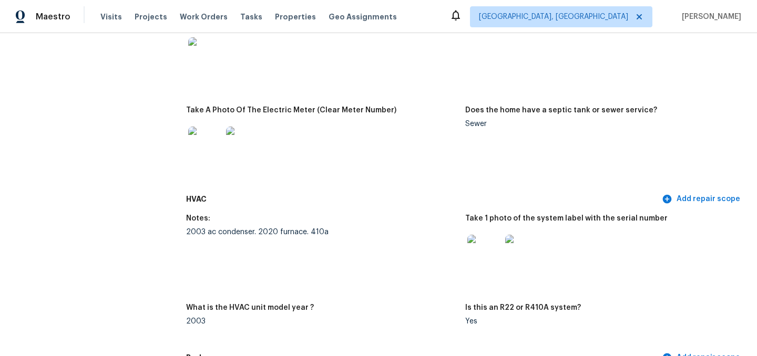
click at [485, 240] on img at bounding box center [484, 252] width 34 height 34
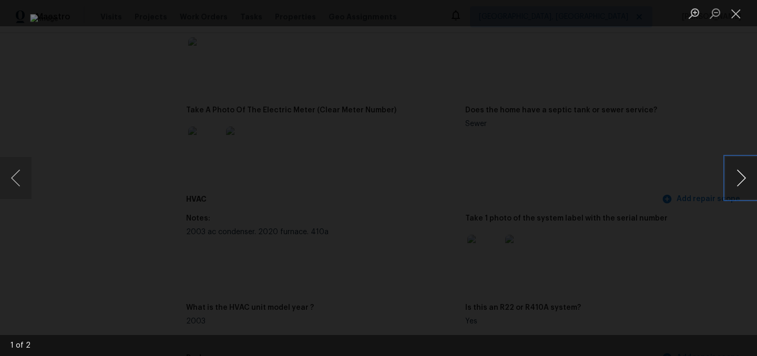
click at [746, 171] on button "Next image" at bounding box center [741, 178] width 32 height 42
click at [735, 18] on button "Close lightbox" at bounding box center [735, 13] width 21 height 18
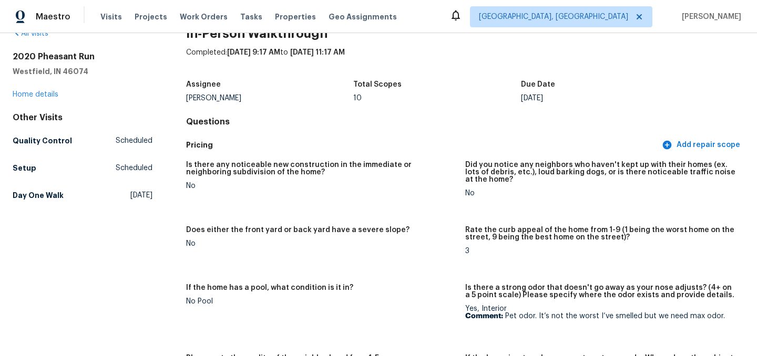
scroll to position [0, 0]
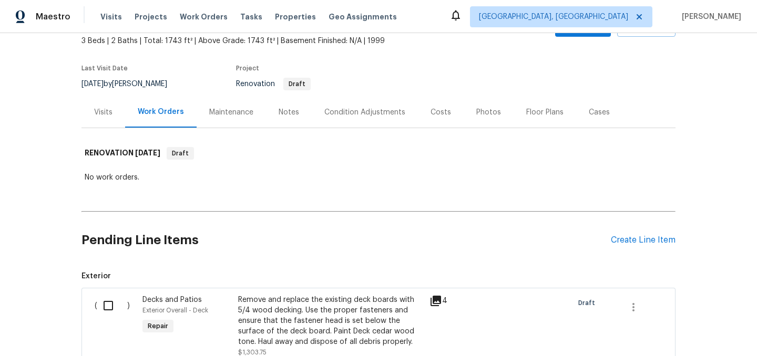
scroll to position [63, 0]
click at [396, 110] on div "Condition Adjustments" at bounding box center [364, 112] width 81 height 11
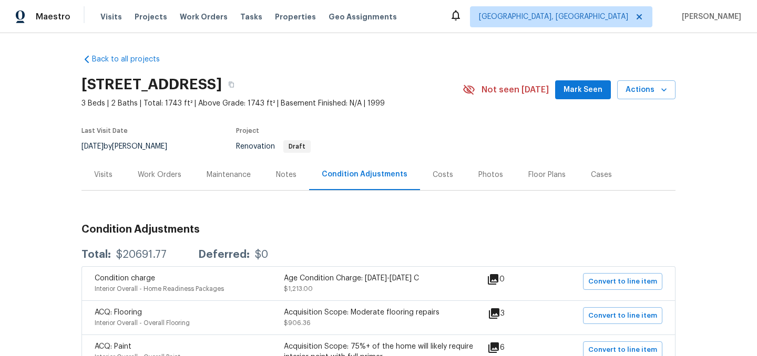
click at [162, 174] on div "Work Orders" at bounding box center [160, 175] width 44 height 11
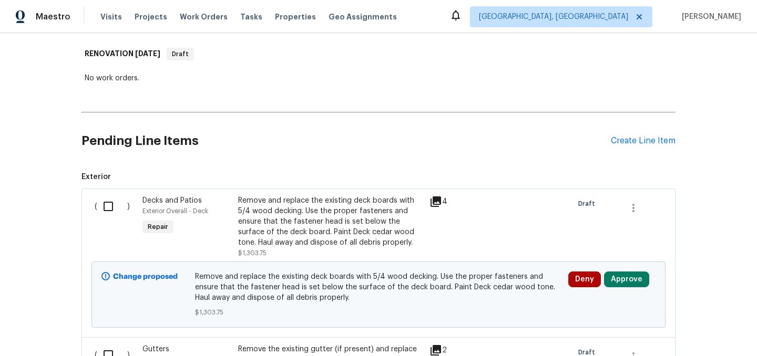
scroll to position [163, 0]
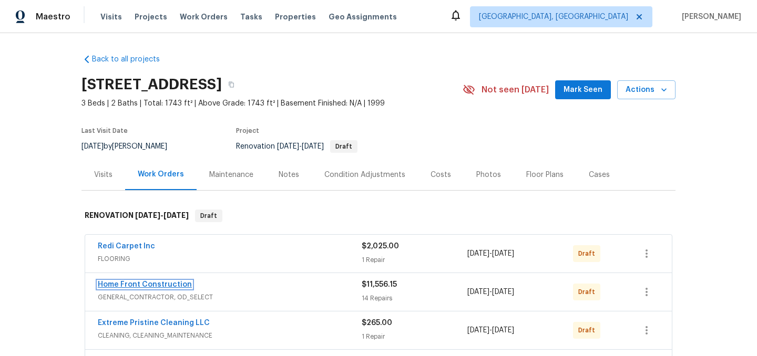
click at [152, 284] on link "Home Front Construction" at bounding box center [145, 284] width 94 height 7
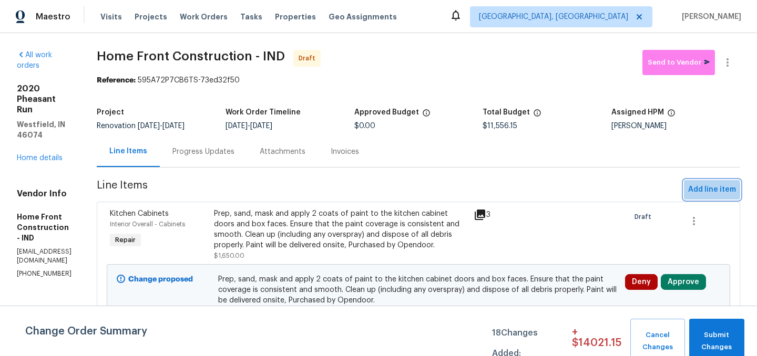
click at [701, 190] on span "Add line item" at bounding box center [712, 189] width 48 height 13
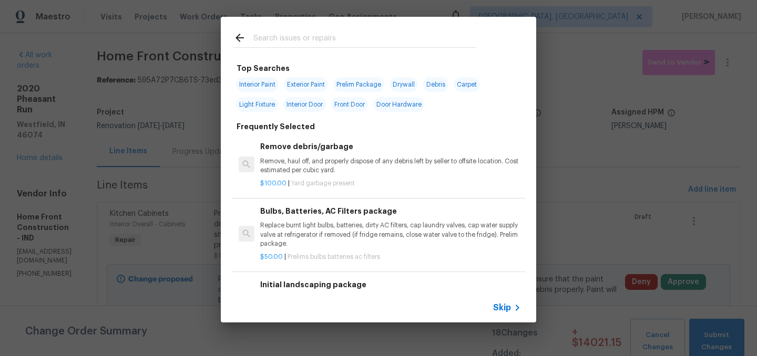
click at [267, 38] on input "text" at bounding box center [364, 40] width 223 height 16
click at [396, 104] on span "Door Hardware" at bounding box center [399, 104] width 52 height 15
type input "Door Hardware"
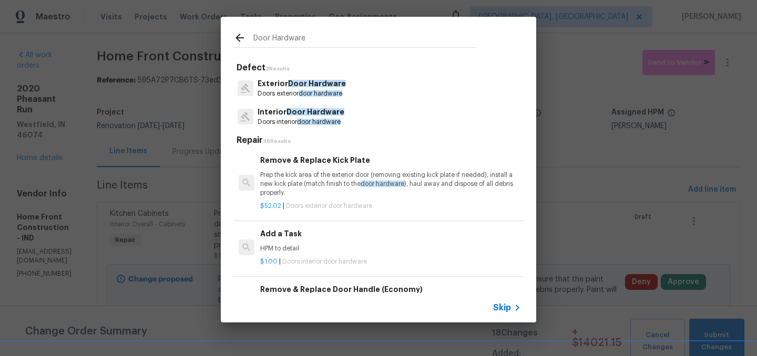
click at [277, 89] on p "Exterior Door Hardware" at bounding box center [302, 83] width 88 height 11
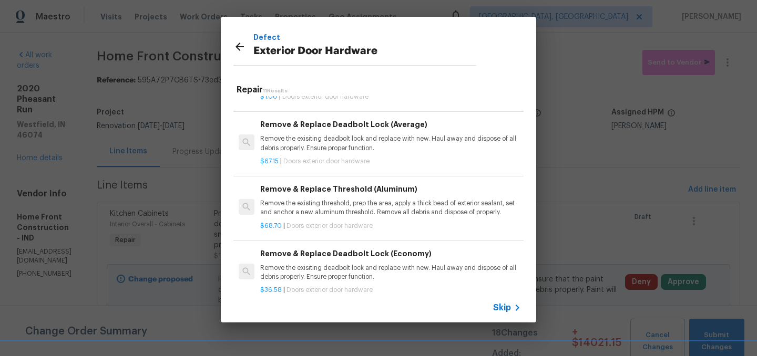
scroll to position [315, 0]
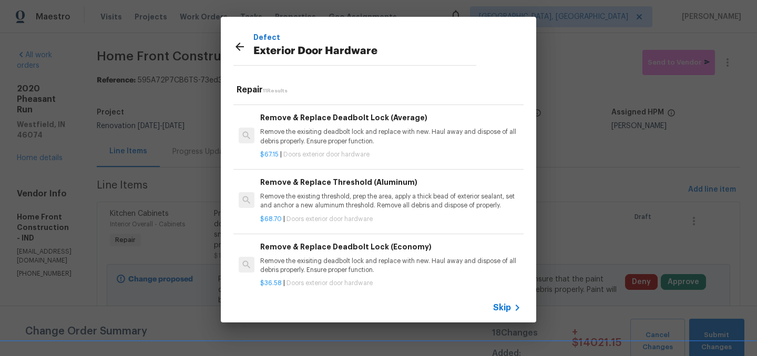
click at [344, 255] on div "Remove & Replace Deadbolt Lock (Economy) Remove the exisiting deadbolt lock and…" at bounding box center [390, 258] width 261 height 34
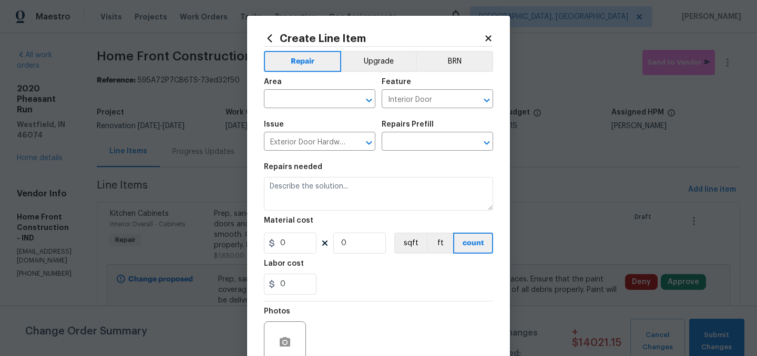
type input "Remove & Replace Deadbolt Lock (Economy) $36.58"
type textarea "Remove the exisiting deadbolt lock and replace with new. Haul away and dispose …"
type input "36.58"
type input "1"
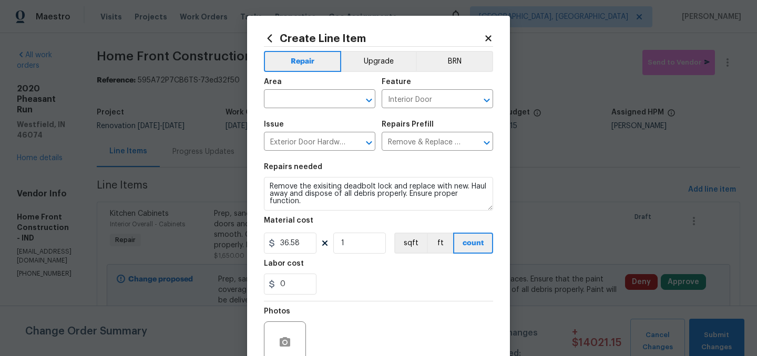
click at [295, 86] on div "Area" at bounding box center [319, 85] width 111 height 14
click at [295, 99] on input "text" at bounding box center [305, 100] width 82 height 16
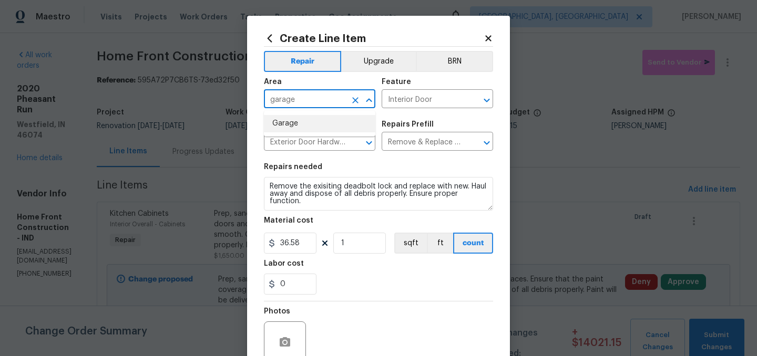
click at [298, 124] on li "Garage" at bounding box center [319, 123] width 111 height 17
type input "Garage"
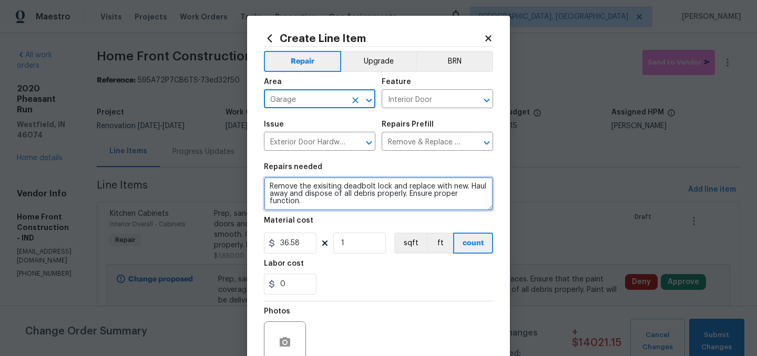
click at [269, 183] on textarea "Remove the exisiting deadbolt lock and replace with new. Haul away and dispose …" at bounding box center [378, 194] width 229 height 34
click at [329, 187] on textarea "Remove the exisiting deadbolt lock and replace with new. Haul away and dispose …" at bounding box center [378, 194] width 229 height 34
click at [331, 187] on textarea "Remove the exisiting deadbolt lock and replace with new. Haul away and dispose …" at bounding box center [378, 194] width 229 height 34
click at [345, 187] on textarea "Remove the existing deadbolt lock and replace with new. Haul away and dispose o…" at bounding box center [378, 194] width 229 height 34
type textarea "Remove the existing damaged lever locking handle to garage and replace with new…"
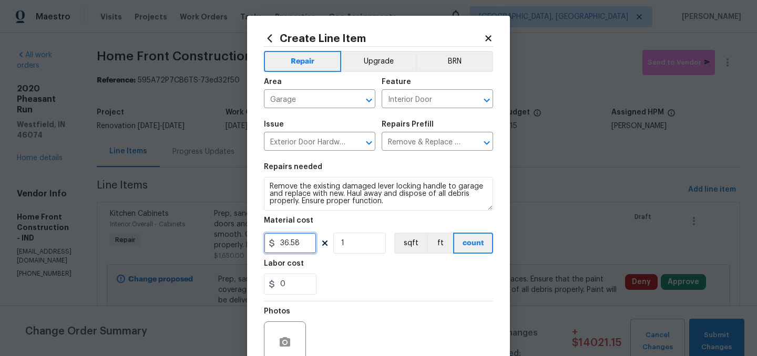
click at [305, 244] on input "36.58" at bounding box center [290, 243] width 53 height 21
type input "45"
click at [353, 275] on div "0" at bounding box center [378, 284] width 229 height 21
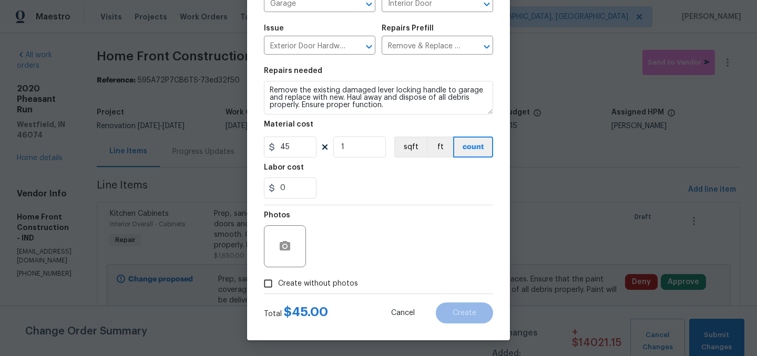
click at [330, 282] on span "Create without photos" at bounding box center [318, 284] width 80 height 11
click at [278, 282] on input "Create without photos" at bounding box center [268, 284] width 20 height 20
checkbox input "true"
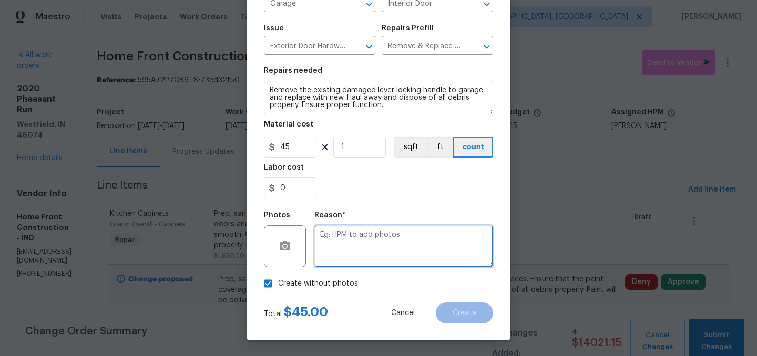
click at [359, 261] on textarea at bounding box center [403, 246] width 179 height 42
type textarea "."
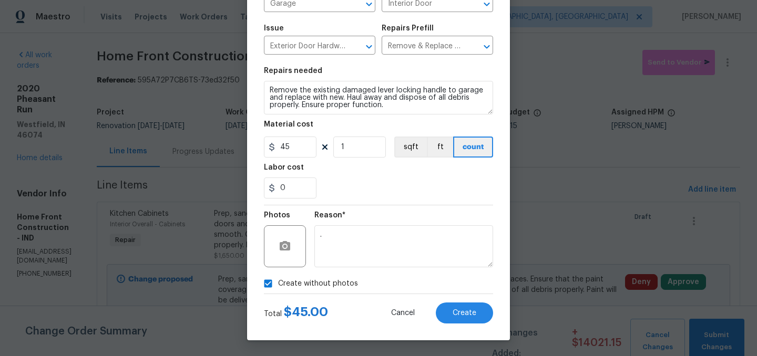
click at [291, 281] on span "Create without photos" at bounding box center [318, 284] width 80 height 11
click at [278, 281] on input "Create without photos" at bounding box center [268, 284] width 20 height 20
checkbox input "false"
click at [488, 320] on button "Create" at bounding box center [464, 313] width 57 height 21
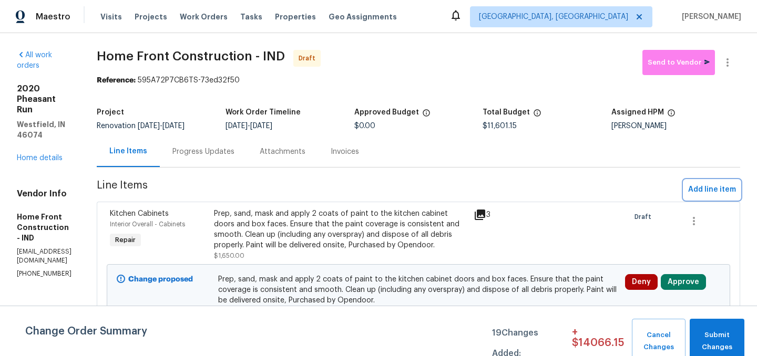
click at [702, 190] on span "Add line item" at bounding box center [712, 189] width 48 height 13
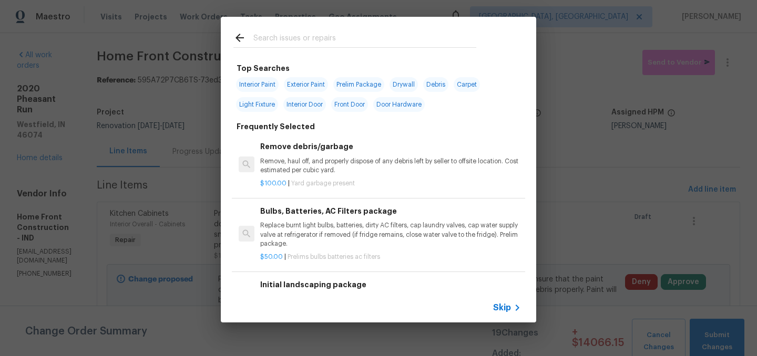
click at [307, 38] on input "text" at bounding box center [364, 40] width 223 height 16
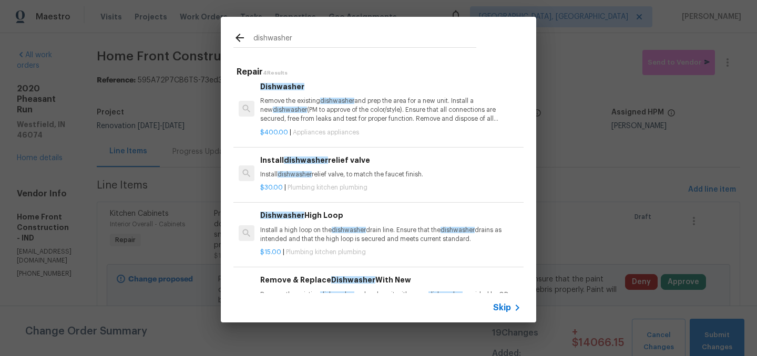
scroll to position [52, 0]
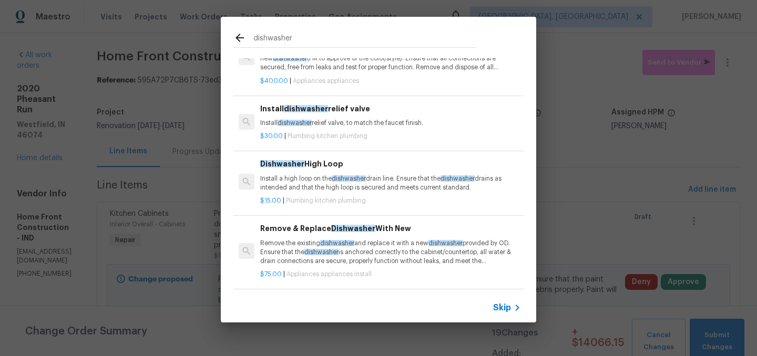
type input "dishwasher"
click at [398, 245] on p "Remove the existing dishwasher and replace it with a new dishwasher provided by…" at bounding box center [390, 252] width 261 height 27
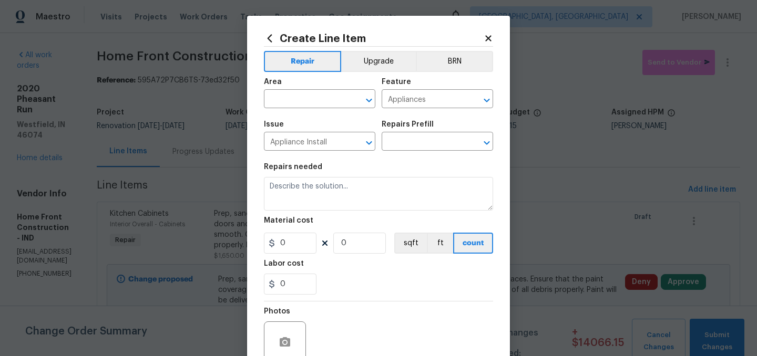
type input "Remove & Replace Dishwasher With New $75.00"
type textarea "Remove the existing dishwasher and replace it with a new dishwasher provided by…"
type input "75"
type input "1"
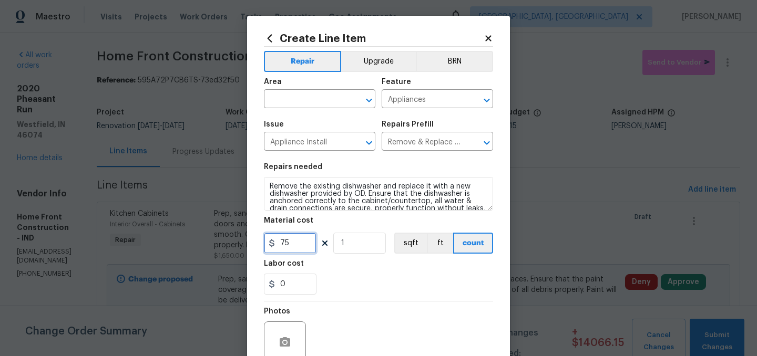
click at [300, 233] on input "75" at bounding box center [290, 243] width 53 height 21
type input "125"
click at [376, 283] on div "0" at bounding box center [378, 284] width 229 height 21
click at [299, 94] on input "text" at bounding box center [305, 100] width 82 height 16
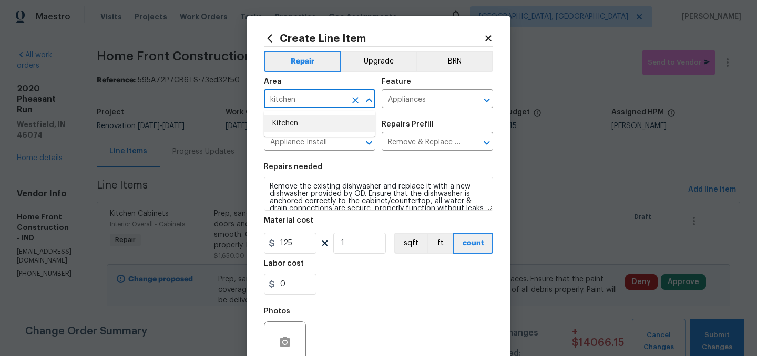
click at [281, 125] on li "Kitchen" at bounding box center [319, 123] width 111 height 17
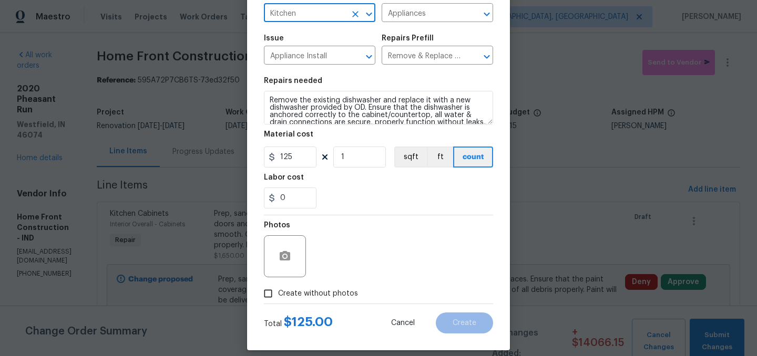
scroll to position [97, 0]
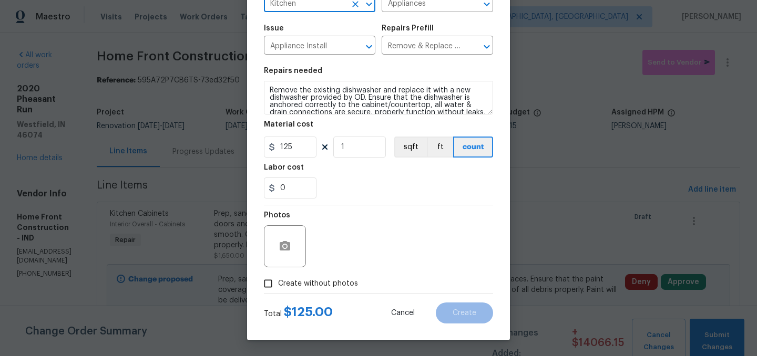
type input "Kitchen"
click at [283, 280] on span "Create without photos" at bounding box center [318, 284] width 80 height 11
click at [278, 280] on input "Create without photos" at bounding box center [268, 284] width 20 height 20
checkbox input "true"
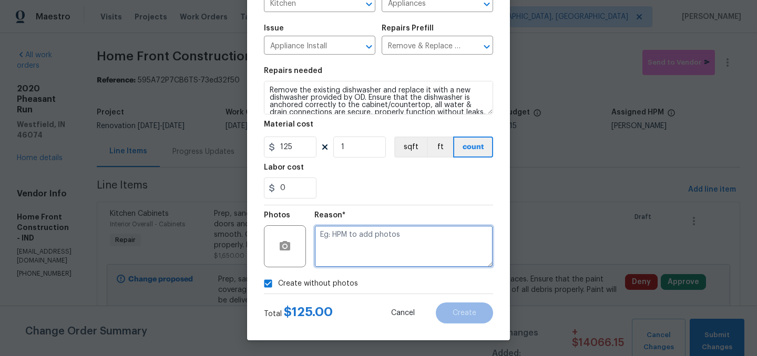
click at [337, 247] on textarea at bounding box center [403, 246] width 179 height 42
type textarea "."
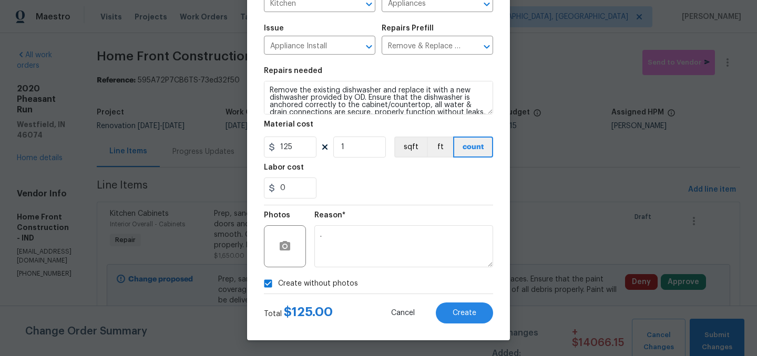
click at [307, 283] on span "Create without photos" at bounding box center [318, 284] width 80 height 11
click at [278, 283] on input "Create without photos" at bounding box center [268, 284] width 20 height 20
checkbox input "false"
click at [463, 307] on button "Create" at bounding box center [464, 313] width 57 height 21
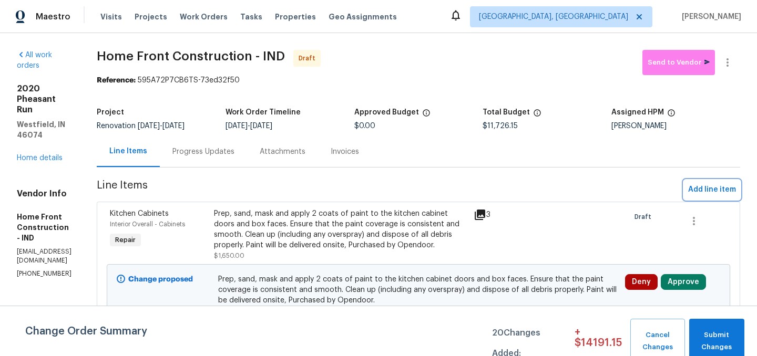
click at [700, 186] on span "Add line item" at bounding box center [712, 189] width 48 height 13
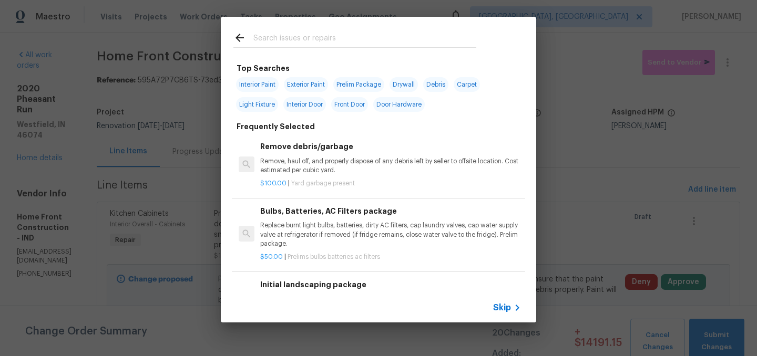
click at [286, 45] on input "text" at bounding box center [364, 40] width 223 height 16
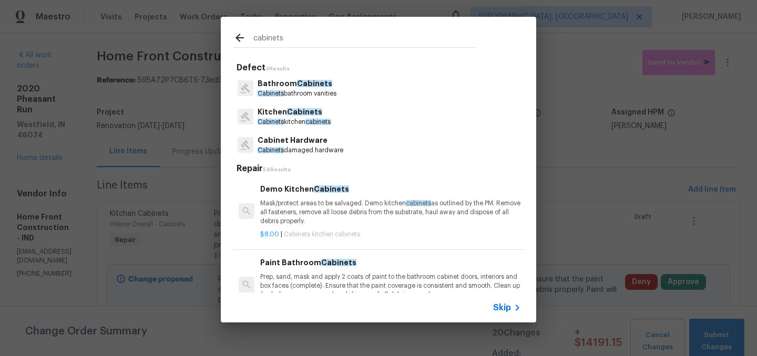
type input "cabinets"
click at [338, 112] on div "Kitchen Cabinets Cabinets kitchen cabinets" at bounding box center [378, 116] width 290 height 28
click at [282, 116] on p "Kitchen Cabinets" at bounding box center [294, 112] width 73 height 11
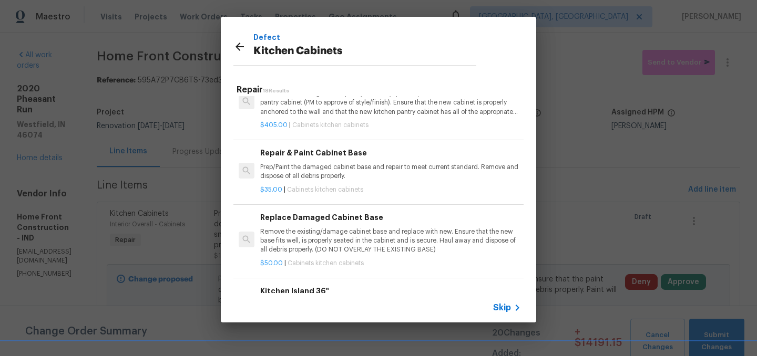
scroll to position [841, 0]
click at [343, 172] on p "Prep/Paint the damaged cabinet base and repair to meet current standard. Remove…" at bounding box center [390, 171] width 261 height 18
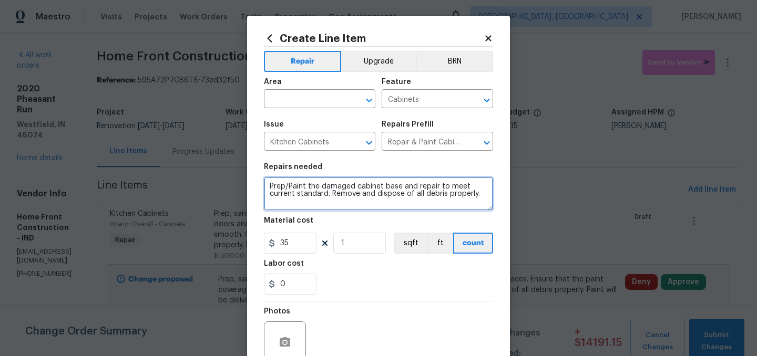
click at [296, 184] on textarea "Prep/Paint the damaged cabinet base and repair to meet current standard. Remove…" at bounding box center [378, 194] width 229 height 34
type textarea "Reinstall both cabinet doors. Doors in laundry room. Repair 2 drawers on the de…"
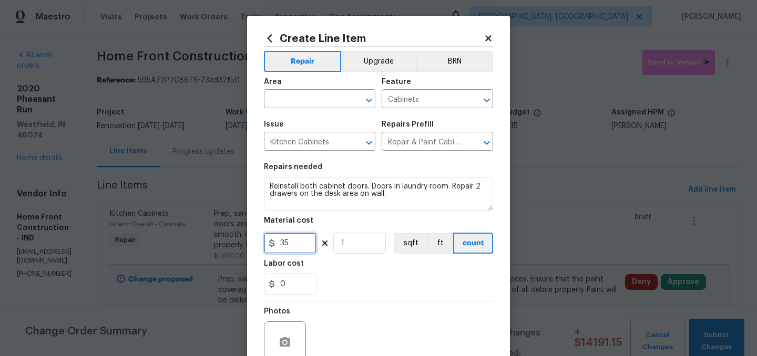
click at [294, 241] on input "35" at bounding box center [290, 243] width 53 height 21
type input "100"
click at [343, 270] on div "Labor cost" at bounding box center [378, 267] width 229 height 14
click at [289, 94] on input "text" at bounding box center [305, 100] width 82 height 16
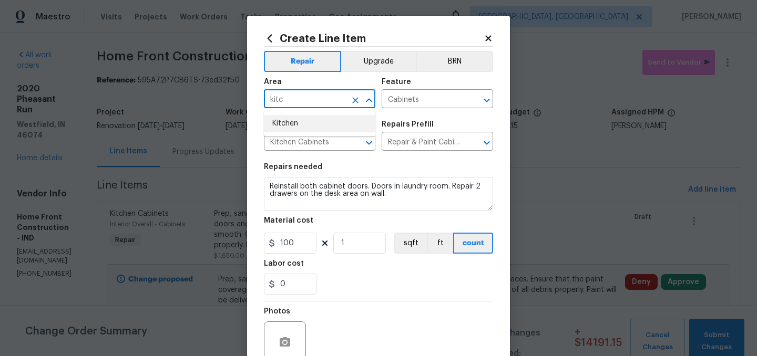
click at [286, 124] on li "Kitchen" at bounding box center [319, 123] width 111 height 17
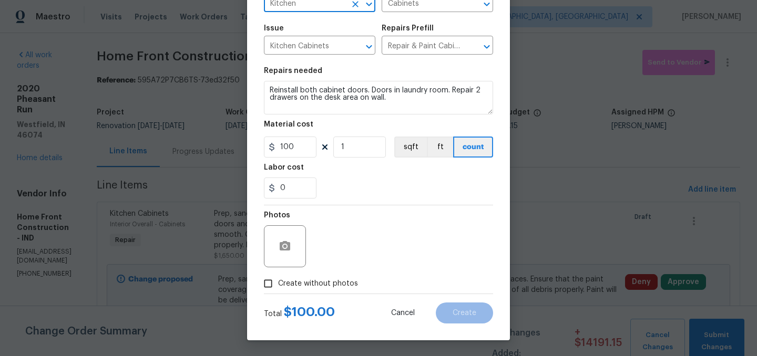
type input "Kitchen"
click at [326, 281] on span "Create without photos" at bounding box center [318, 284] width 80 height 11
click at [278, 281] on input "Create without photos" at bounding box center [268, 284] width 20 height 20
checkbox input "true"
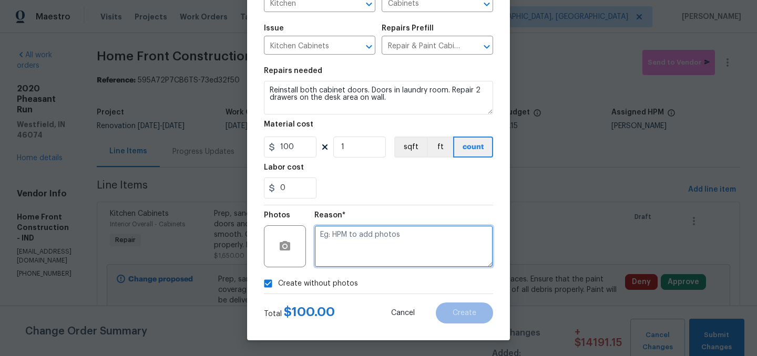
click at [346, 251] on textarea at bounding box center [403, 246] width 179 height 42
type textarea "."
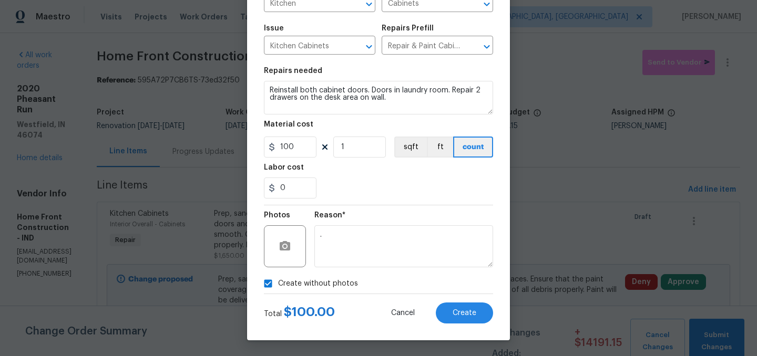
click at [319, 285] on span "Create without photos" at bounding box center [318, 284] width 80 height 11
click at [278, 285] on input "Create without photos" at bounding box center [268, 284] width 20 height 20
checkbox input "false"
click at [468, 310] on span "Create" at bounding box center [465, 314] width 24 height 8
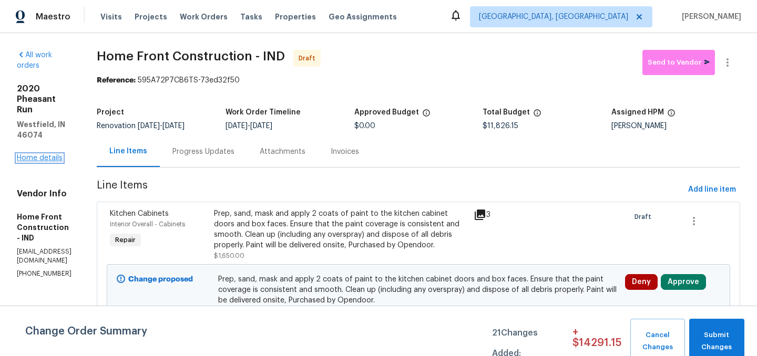
click at [35, 155] on link "Home details" at bounding box center [40, 158] width 46 height 7
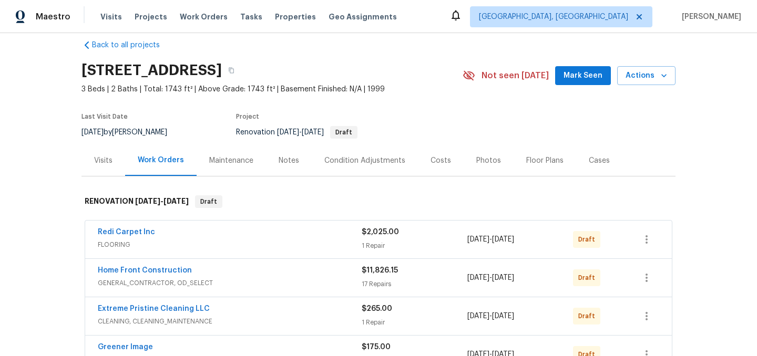
scroll to position [15, 0]
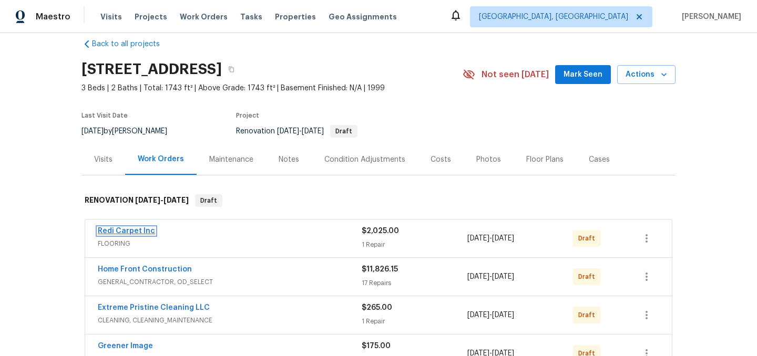
click at [127, 228] on link "Redi Carpet Inc" at bounding box center [126, 231] width 57 height 7
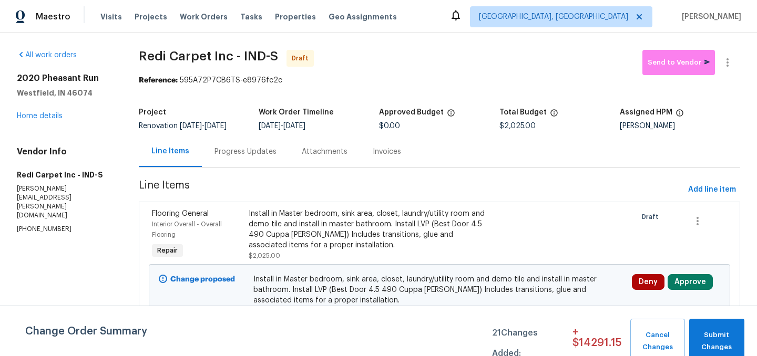
click at [313, 227] on div "Install in Master bedroom, sink area, closet, laundry/utility room and demo til…" at bounding box center [367, 230] width 236 height 42
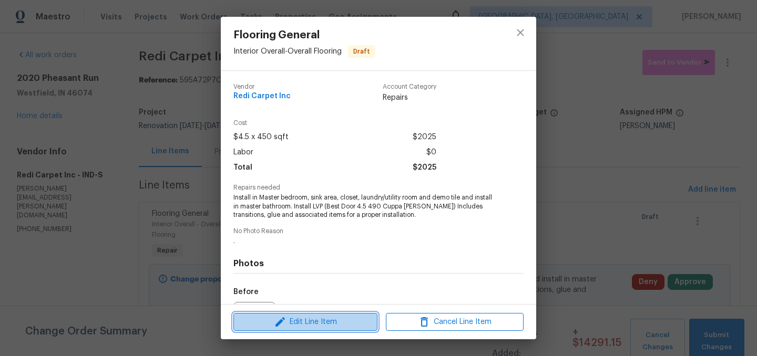
click at [323, 320] on span "Edit Line Item" at bounding box center [306, 322] width 138 height 13
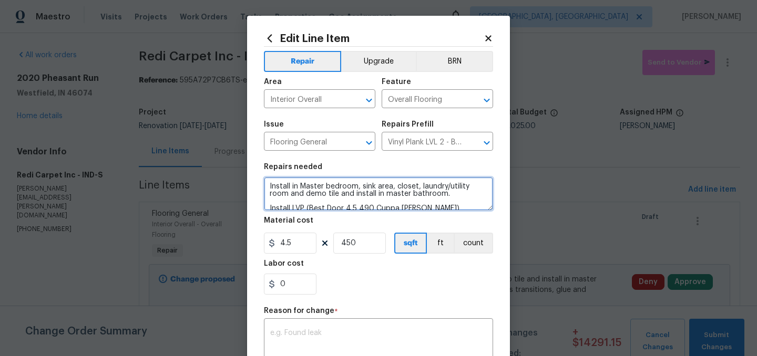
click at [468, 187] on textarea "Install in Master bedroom, sink area, closet, laundry/utility room and demo til…" at bounding box center [378, 194] width 229 height 34
type textarea "Install in Master bedroom, sink area, closet, and demo tile and install in mast…"
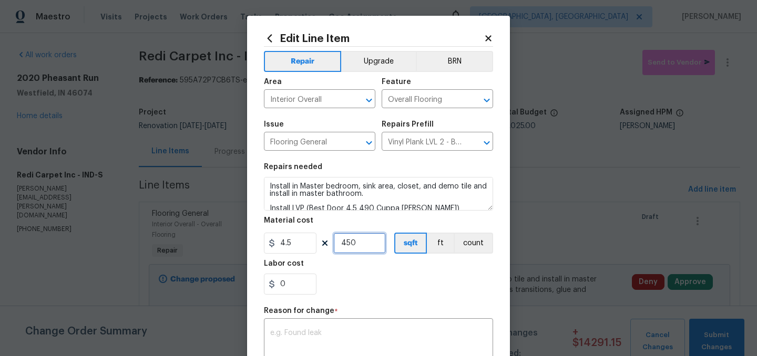
click at [362, 244] on input "450" at bounding box center [359, 243] width 53 height 21
type input "400"
click at [372, 294] on div "0" at bounding box center [378, 284] width 229 height 21
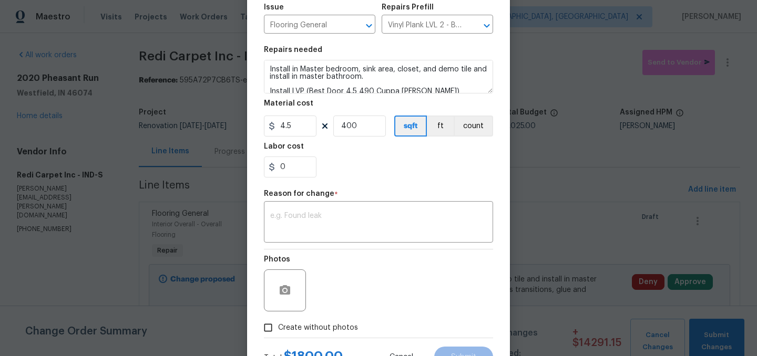
scroll to position [124, 0]
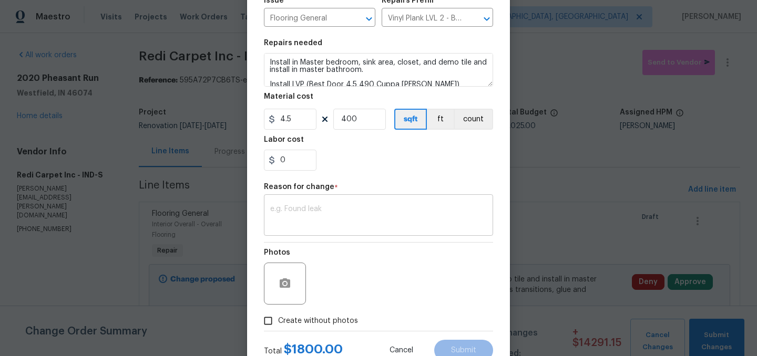
click at [313, 223] on textarea at bounding box center [378, 217] width 217 height 22
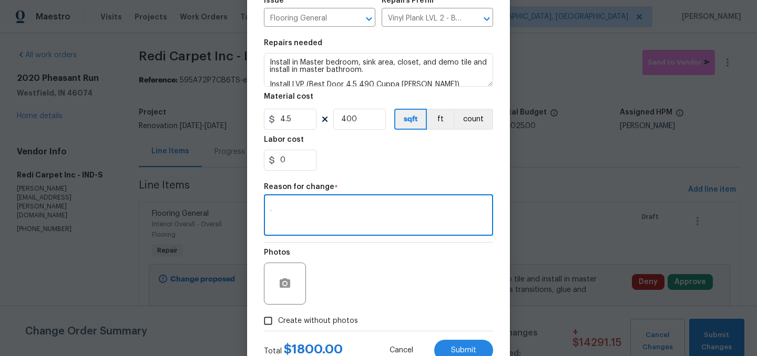
type textarea "."
click at [369, 155] on div "0" at bounding box center [378, 160] width 229 height 21
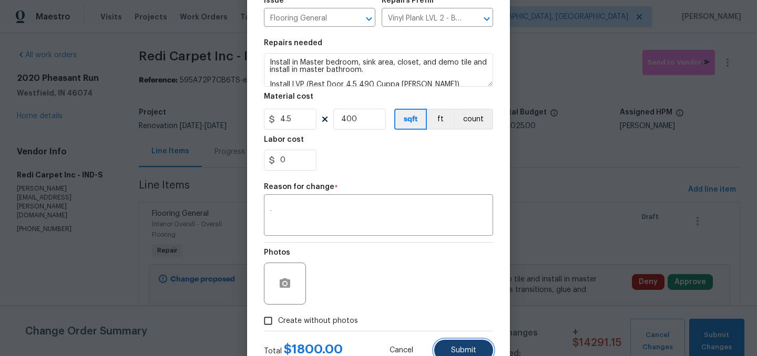
click at [449, 350] on button "Submit" at bounding box center [463, 350] width 59 height 21
type textarea "Install in Master bedroom, sink area, closet, laundry/utility room and demo til…"
type input "450"
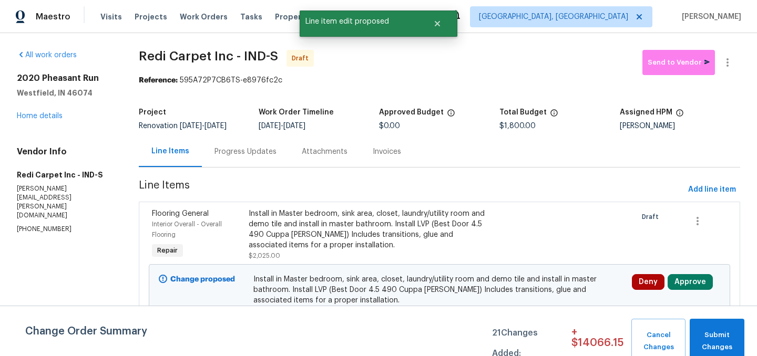
scroll to position [0, 0]
click at [51, 114] on link "Home details" at bounding box center [40, 115] width 46 height 7
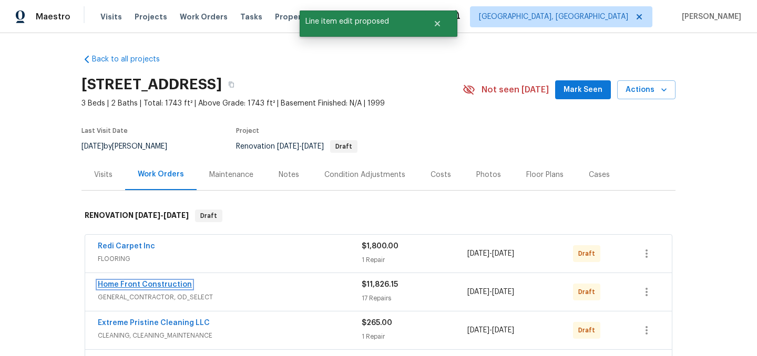
click at [160, 283] on link "Home Front Construction" at bounding box center [145, 284] width 94 height 7
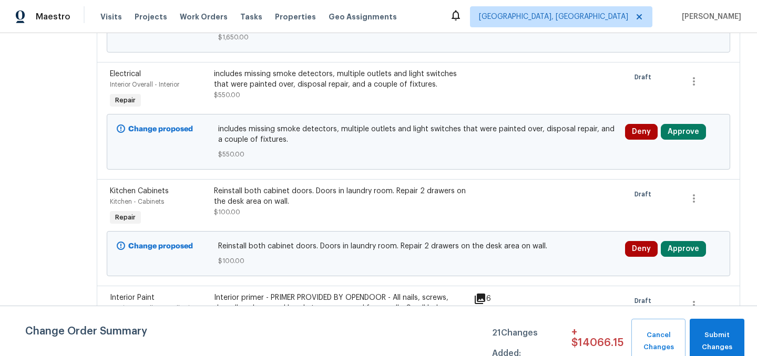
scroll to position [284, 0]
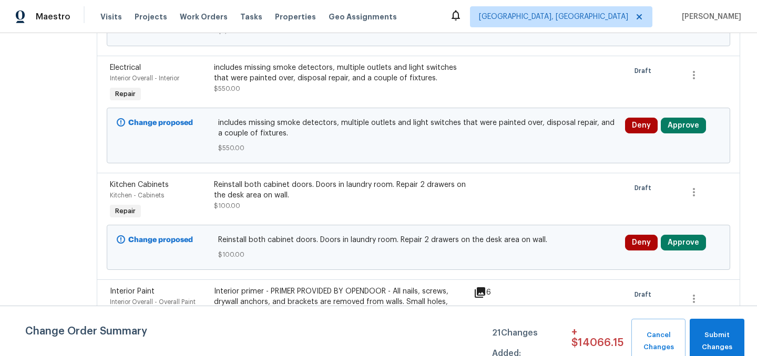
click at [366, 201] on div "Reinstall both cabinet doors. Doors in laundry room. Repair 2 drawers on the de…" at bounding box center [340, 190] width 253 height 21
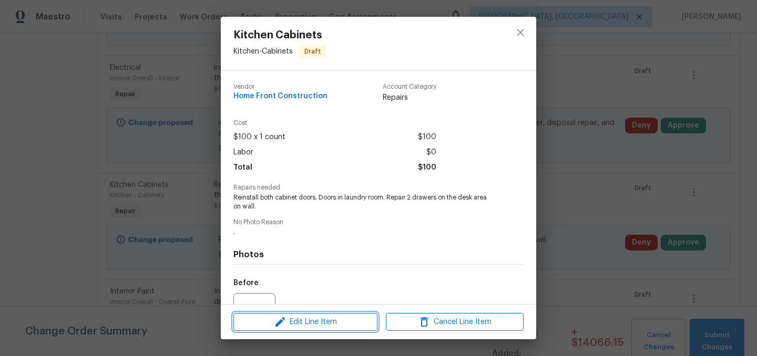
click at [330, 317] on span "Edit Line Item" at bounding box center [306, 322] width 138 height 13
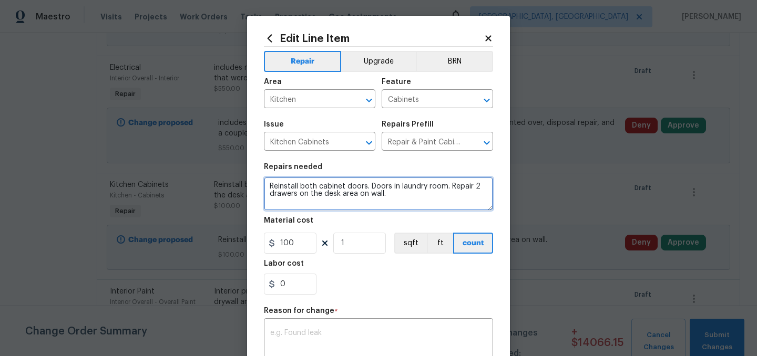
click at [394, 196] on textarea "Reinstall both cabinet doors. Doors in laundry room. Repair 2 drawers on the de…" at bounding box center [378, 194] width 229 height 34
type textarea "Reinstall both cabinet doors. Doors in laundry room. Repair 2 drawers on the de…"
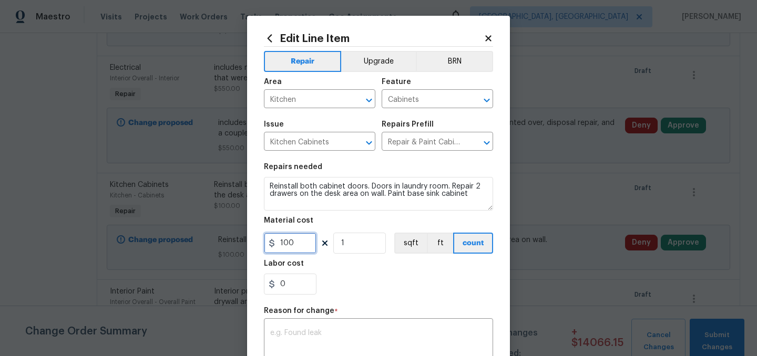
click at [302, 249] on input "100" at bounding box center [290, 243] width 53 height 21
type input "200"
click at [362, 277] on div "0" at bounding box center [378, 284] width 229 height 21
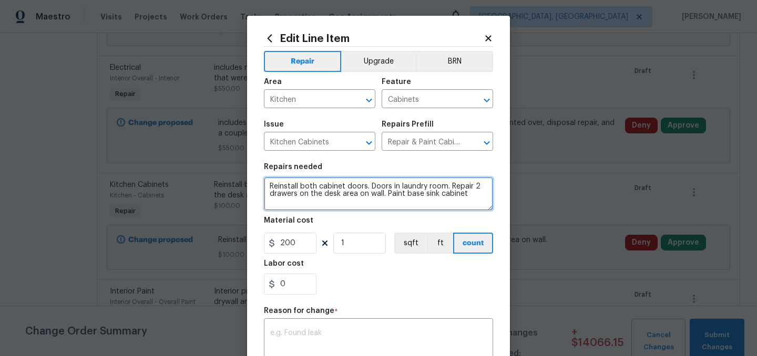
click at [421, 194] on textarea "Reinstall both cabinet doors. Doors in laundry room. Repair 2 drawers on the de…" at bounding box center [378, 194] width 229 height 34
click at [456, 195] on textarea "Reinstall both cabinet doors. Doors in laundry room. Repair 2 drawers on the de…" at bounding box center [378, 194] width 229 height 34
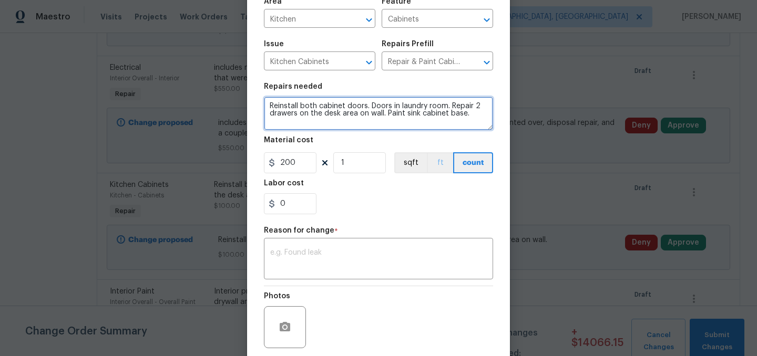
scroll to position [90, 0]
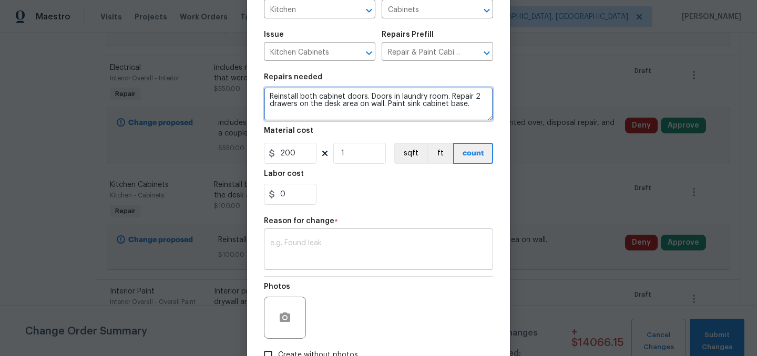
type textarea "Reinstall both cabinet doors. Doors in laundry room. Repair 2 drawers on the de…"
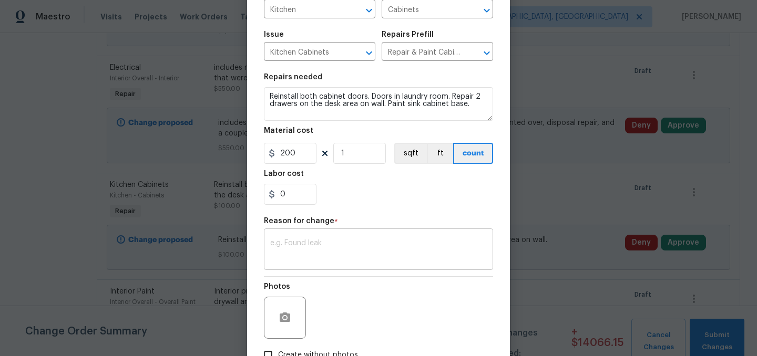
click at [378, 247] on textarea at bounding box center [378, 251] width 217 height 22
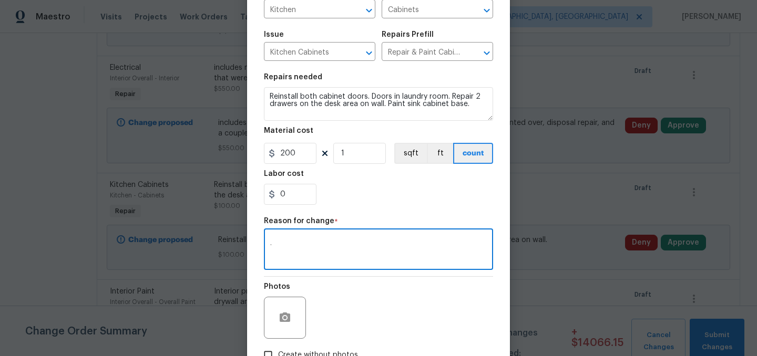
type textarea "."
click at [376, 217] on div "Repair Upgrade BRN Area Kitchen ​ Feature Cabinets ​ Issue Kitchen Cabinets ​ R…" at bounding box center [378, 161] width 229 height 408
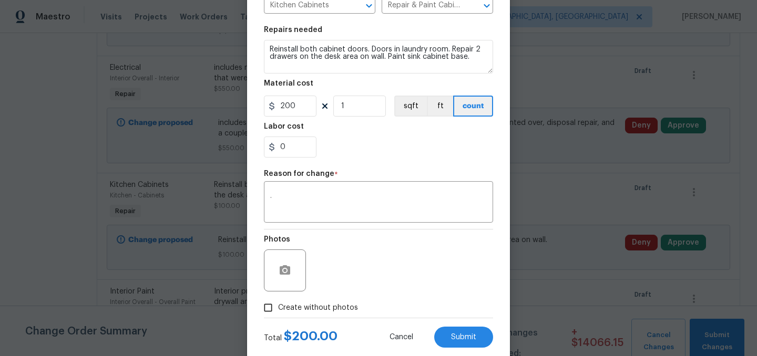
scroll to position [162, 0]
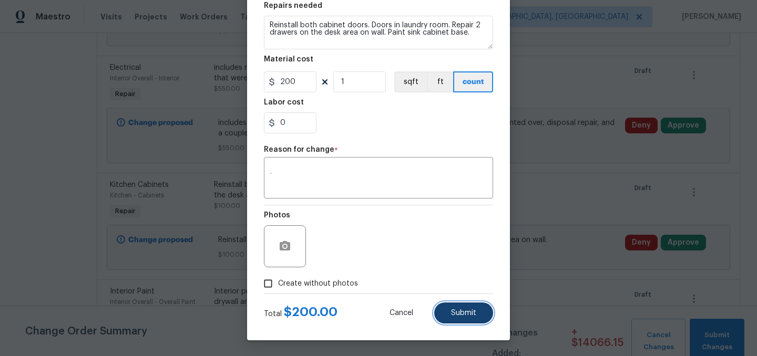
click at [458, 314] on span "Submit" at bounding box center [463, 314] width 25 height 8
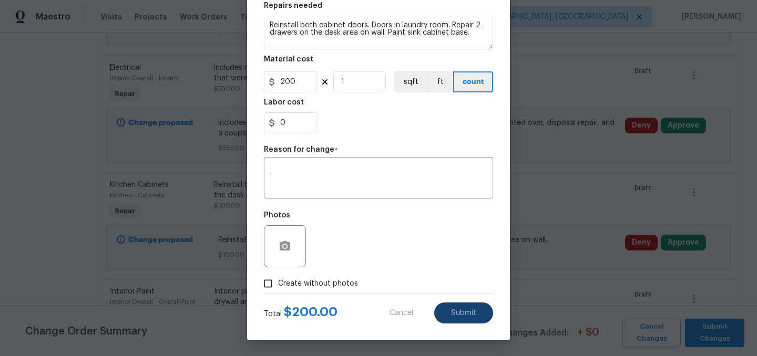
type textarea "Reinstall both cabinet doors. Doors in laundry room. Repair 2 drawers on the de…"
type input "100"
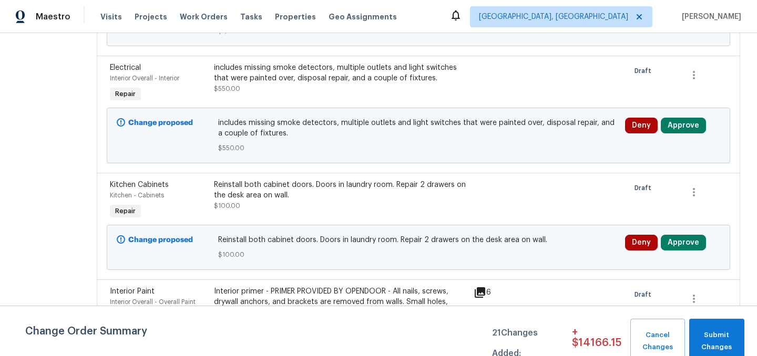
scroll to position [0, 0]
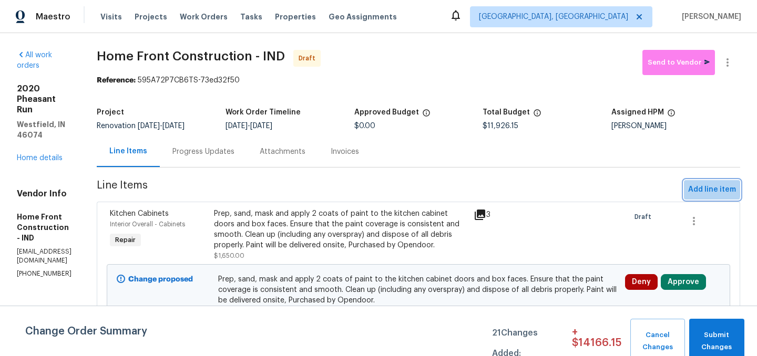
click at [697, 187] on span "Add line item" at bounding box center [712, 189] width 48 height 13
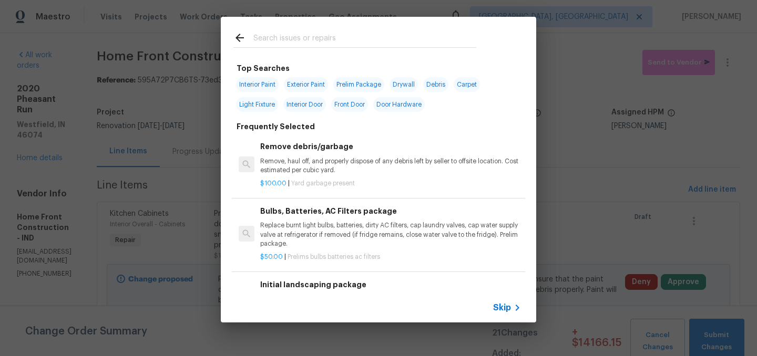
click at [340, 170] on p "Remove, haul off, and properly dispose of any debris left by seller to offsite …" at bounding box center [390, 166] width 261 height 18
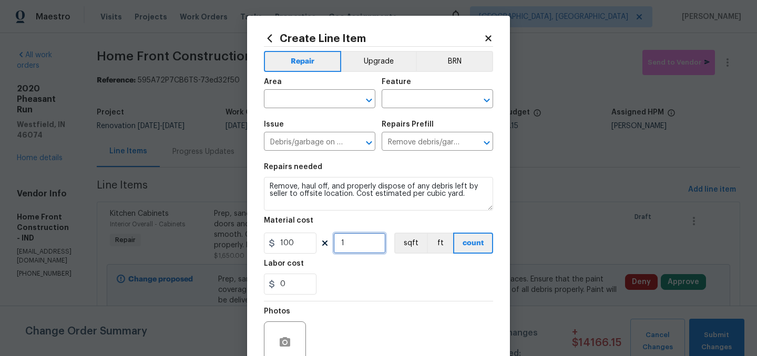
click at [356, 245] on input "1" at bounding box center [359, 243] width 53 height 21
type input "10"
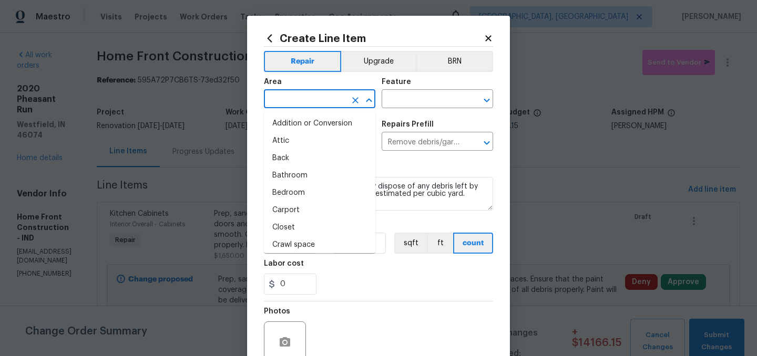
click at [290, 92] on input "text" at bounding box center [305, 100] width 82 height 16
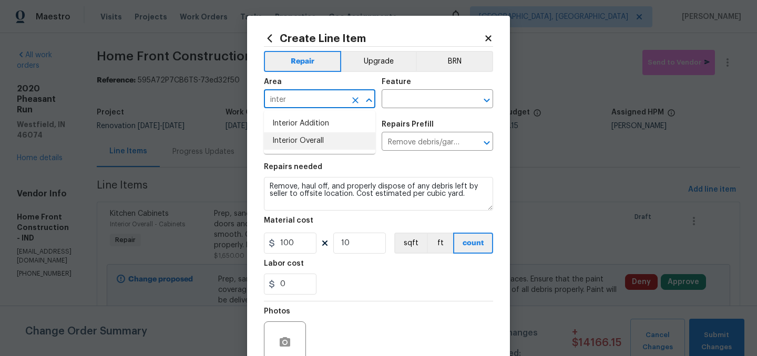
click at [302, 140] on li "Interior Overall" at bounding box center [319, 140] width 111 height 17
type input "Interior Overall"
click at [400, 97] on input "text" at bounding box center [423, 100] width 82 height 16
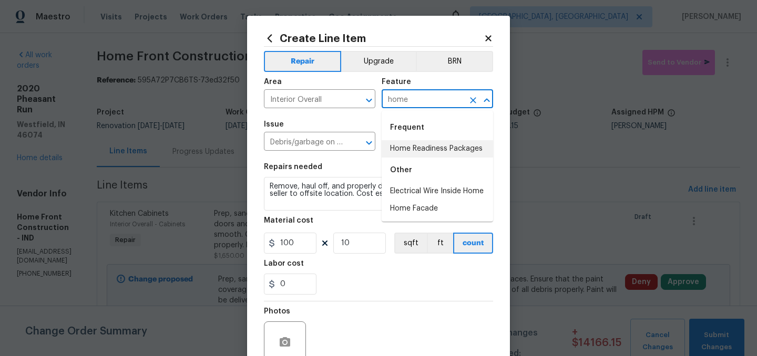
click at [423, 145] on li "Home Readiness Packages" at bounding box center [437, 148] width 111 height 17
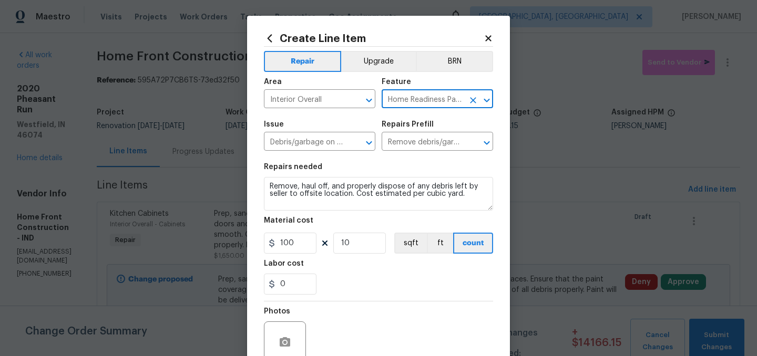
scroll to position [97, 0]
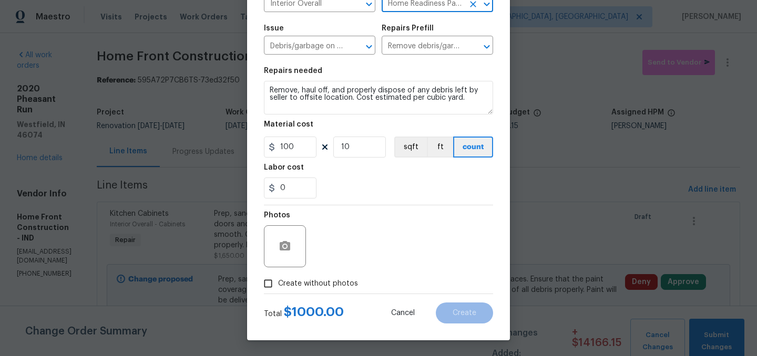
type input "Home Readiness Packages"
click at [276, 284] on input "Create without photos" at bounding box center [268, 284] width 20 height 20
checkbox input "true"
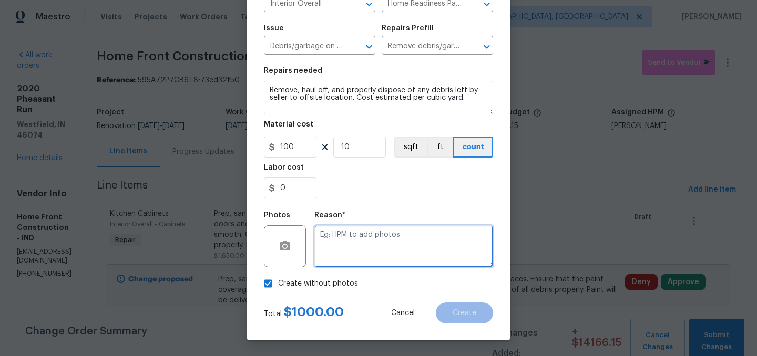
click at [347, 253] on textarea at bounding box center [403, 246] width 179 height 42
type textarea "."
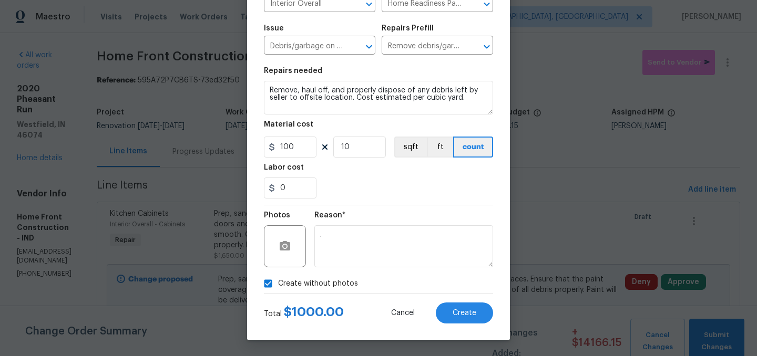
click at [304, 287] on span "Create without photos" at bounding box center [318, 284] width 80 height 11
click at [278, 287] on input "Create without photos" at bounding box center [268, 284] width 20 height 20
checkbox input "false"
click at [467, 310] on span "Create" at bounding box center [465, 314] width 24 height 8
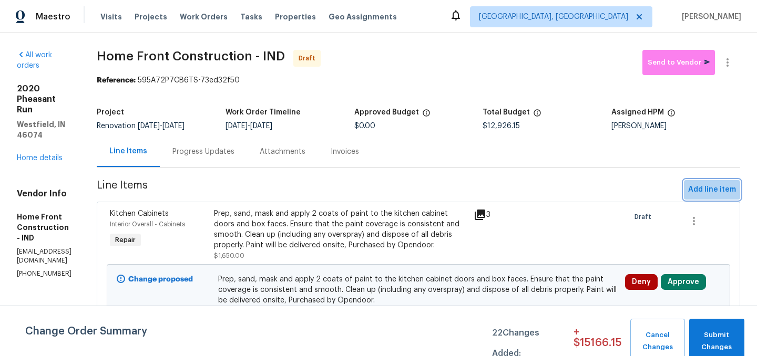
click at [711, 195] on span "Add line item" at bounding box center [712, 189] width 48 height 13
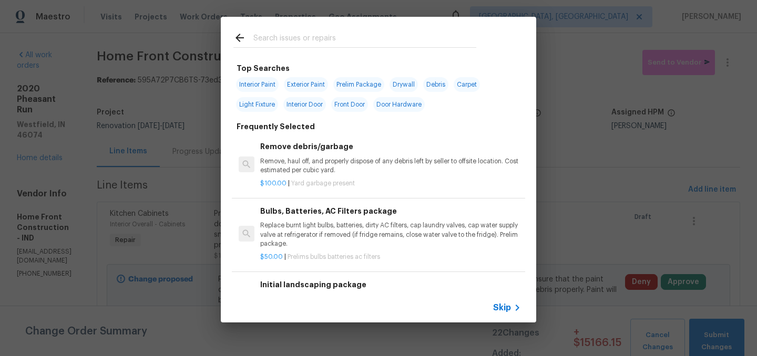
click at [313, 49] on div at bounding box center [355, 38] width 268 height 42
click at [307, 42] on input "text" at bounding box center [364, 40] width 223 height 16
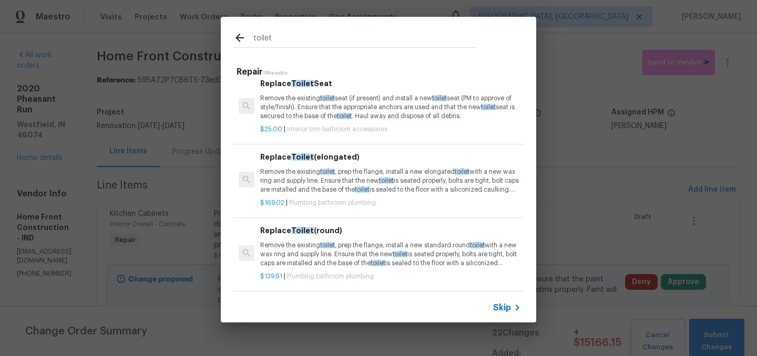
scroll to position [187, 0]
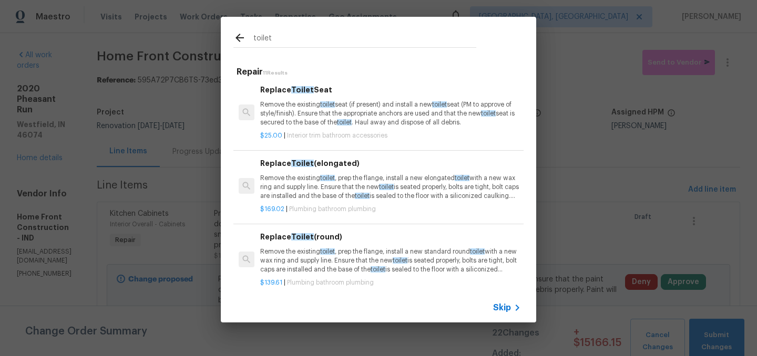
type input "toilet"
click at [358, 188] on p "Remove the existing toilet , prep the flange, install a new elongated toilet wi…" at bounding box center [390, 187] width 261 height 27
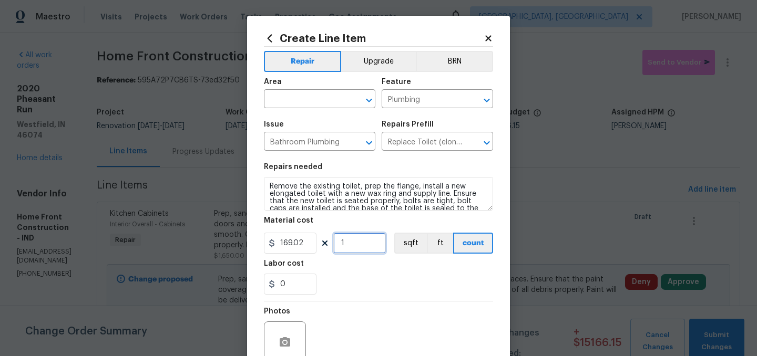
click at [355, 239] on input "1" at bounding box center [359, 243] width 53 height 21
type input "2"
click at [311, 248] on input "169.02" at bounding box center [290, 243] width 53 height 21
type input "250"
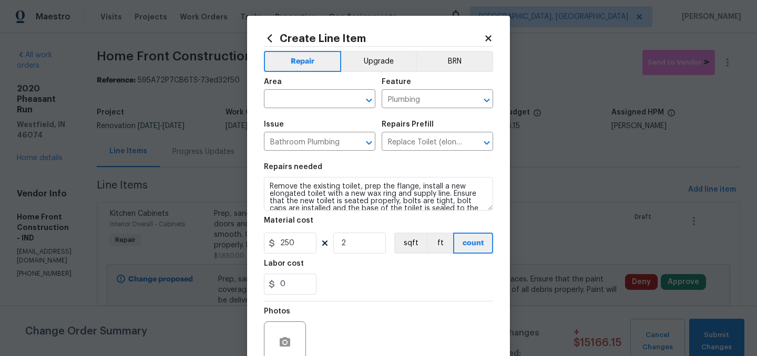
click at [358, 274] on div "0" at bounding box center [378, 284] width 229 height 21
click at [309, 96] on input "text" at bounding box center [305, 100] width 82 height 16
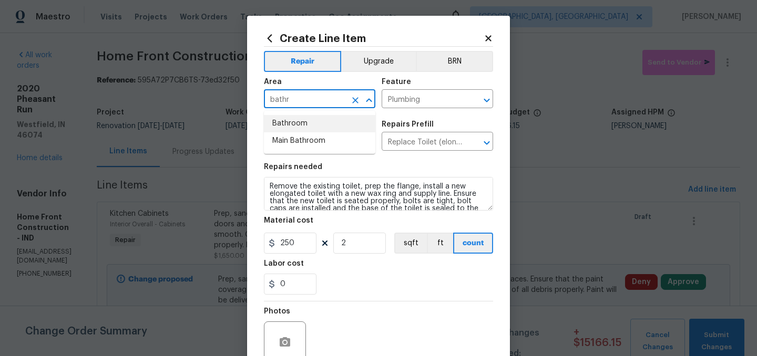
click at [293, 118] on li "Bathroom" at bounding box center [319, 123] width 111 height 17
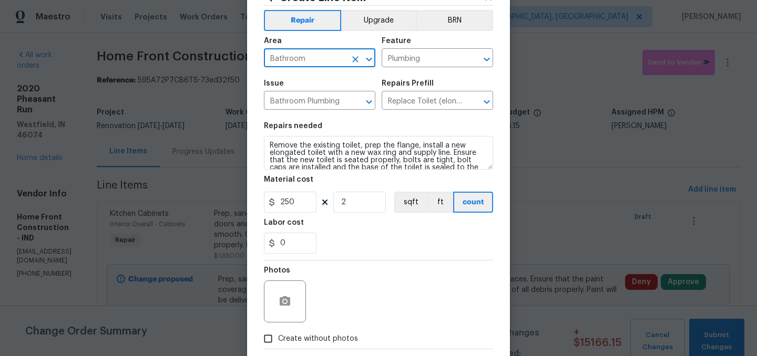
type input "Bathroom"
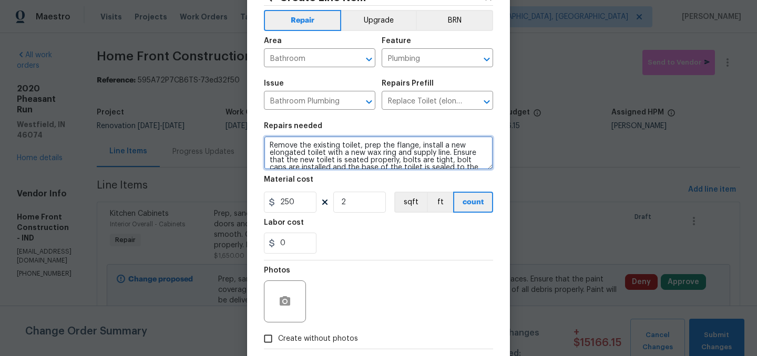
click at [268, 140] on textarea "Remove the existing toilet, prep the flange, install a new elongated toilet wit…" at bounding box center [378, 153] width 229 height 34
click at [336, 145] on textarea "Remove and install in both bathrooms. Remove the existing toilet, prep the flan…" at bounding box center [378, 153] width 229 height 34
type textarea "Remove and install new in both bathrooms. Remove the existing toilet, prep the …"
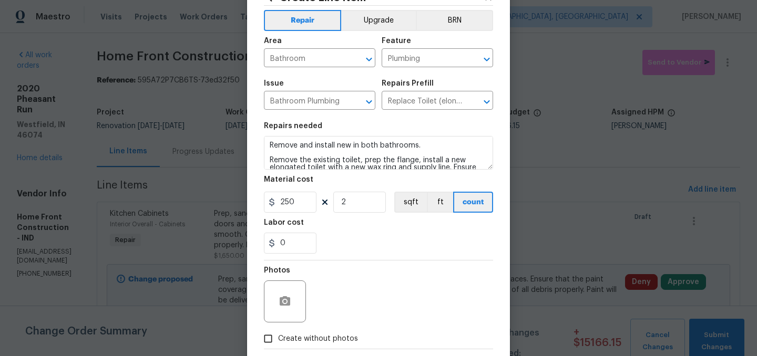
click at [370, 258] on section "Repairs needed Remove and install new in both bathrooms. Remove the existing to…" at bounding box center [378, 188] width 229 height 144
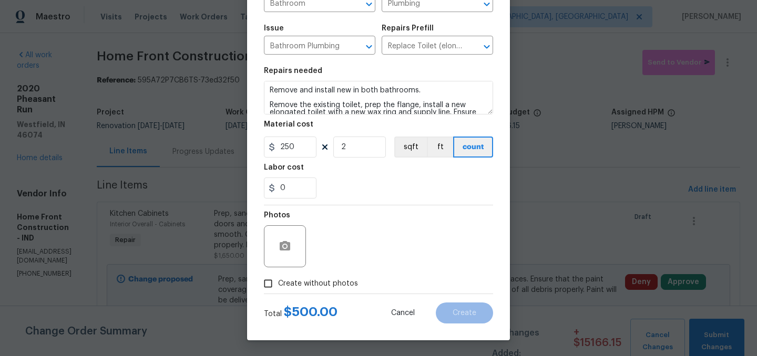
click at [323, 289] on span "Create without photos" at bounding box center [318, 284] width 80 height 11
click at [278, 289] on input "Create without photos" at bounding box center [268, 284] width 20 height 20
checkbox input "true"
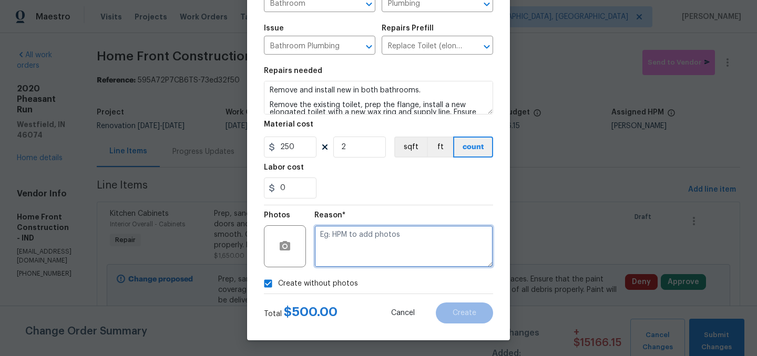
click at [346, 261] on textarea at bounding box center [403, 246] width 179 height 42
type textarea "."
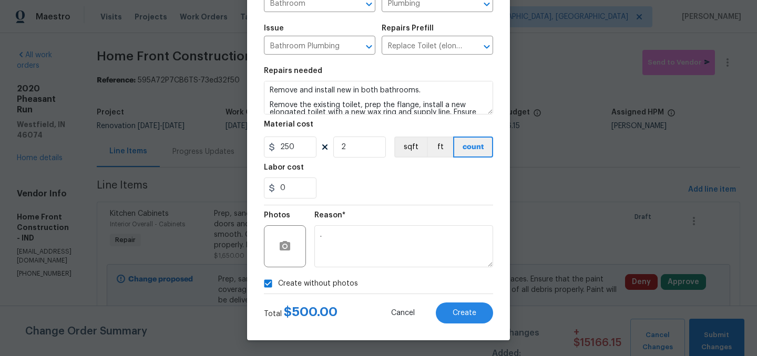
click at [321, 279] on span "Create without photos" at bounding box center [318, 284] width 80 height 11
click at [278, 279] on input "Create without photos" at bounding box center [268, 284] width 20 height 20
checkbox input "false"
click at [442, 302] on div "Total $ 500.00 Cancel Create" at bounding box center [378, 308] width 229 height 29
click at [459, 313] on span "Create" at bounding box center [465, 314] width 24 height 8
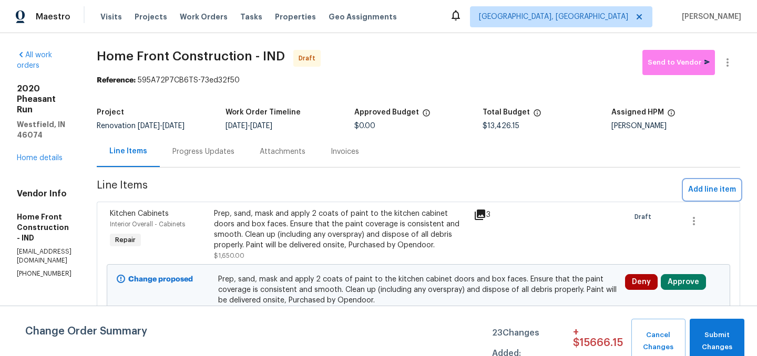
click at [710, 187] on span "Add line item" at bounding box center [712, 189] width 48 height 13
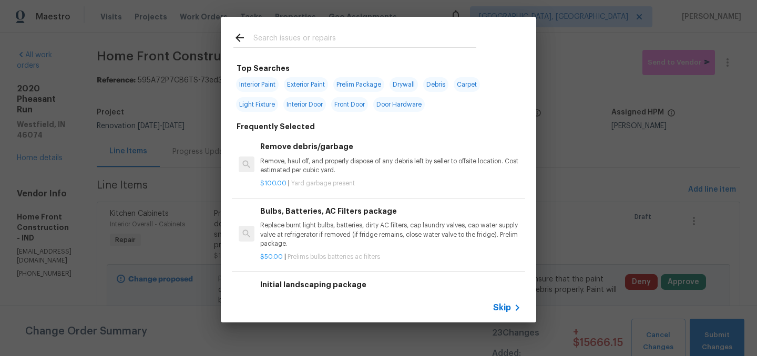
click at [297, 39] on input "text" at bounding box center [364, 40] width 223 height 16
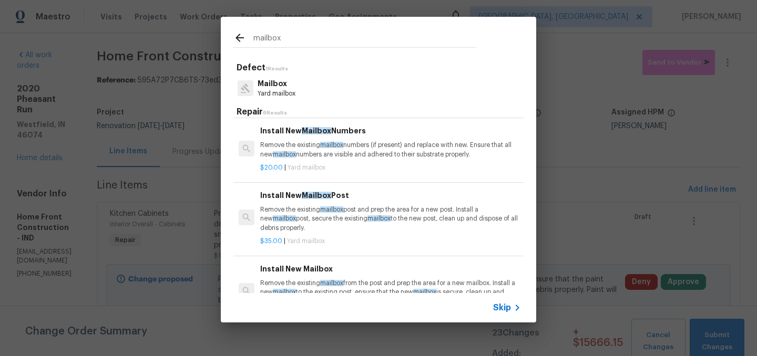
scroll to position [135, 0]
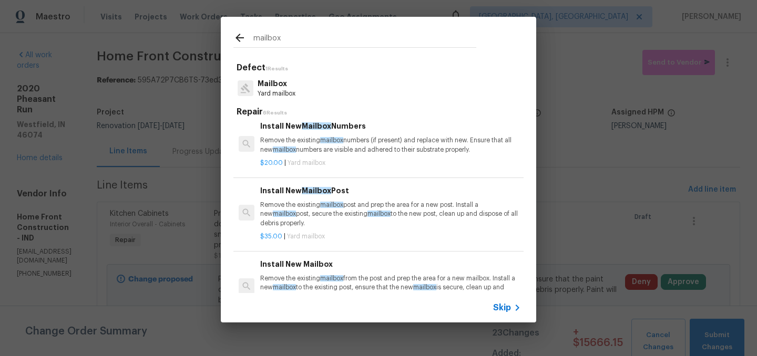
type input "mailbox"
click at [309, 212] on p "Remove the existing mailbox post and prep the area for a new post. Install a ne…" at bounding box center [390, 214] width 261 height 27
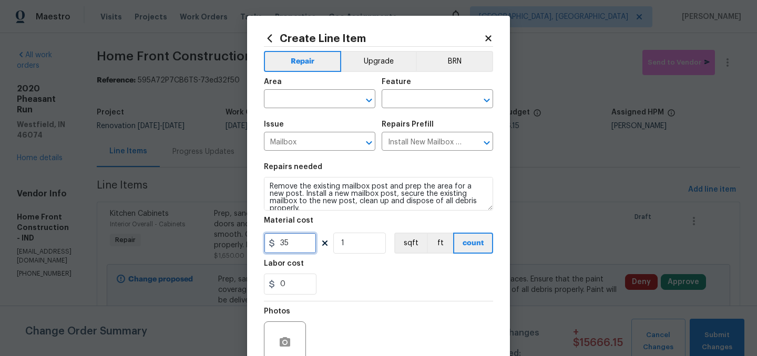
click at [312, 253] on input "35" at bounding box center [290, 243] width 53 height 21
type input "85"
click at [284, 97] on input "text" at bounding box center [305, 100] width 82 height 16
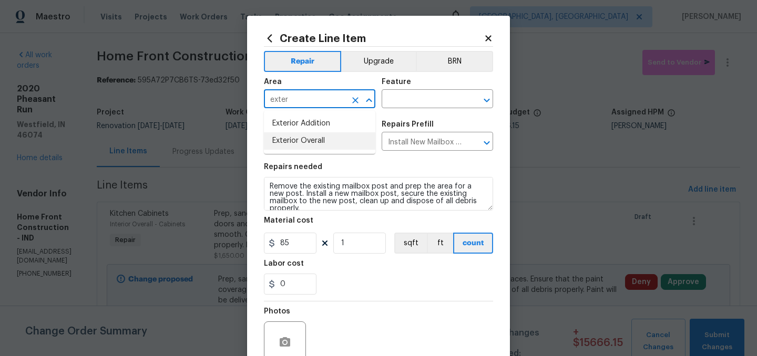
click at [297, 139] on li "Exterior Overall" at bounding box center [319, 140] width 111 height 17
type input "Exterior Overall"
click at [404, 106] on input "text" at bounding box center [423, 100] width 82 height 16
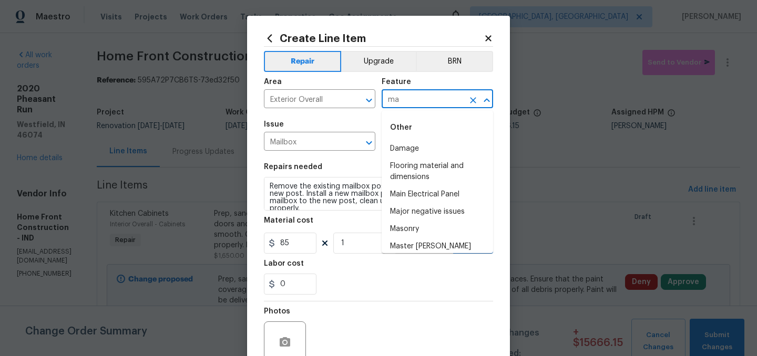
type input "m"
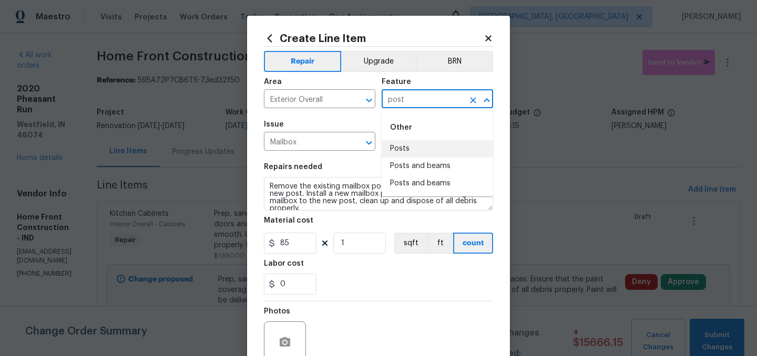
click at [414, 148] on li "Posts" at bounding box center [437, 148] width 111 height 17
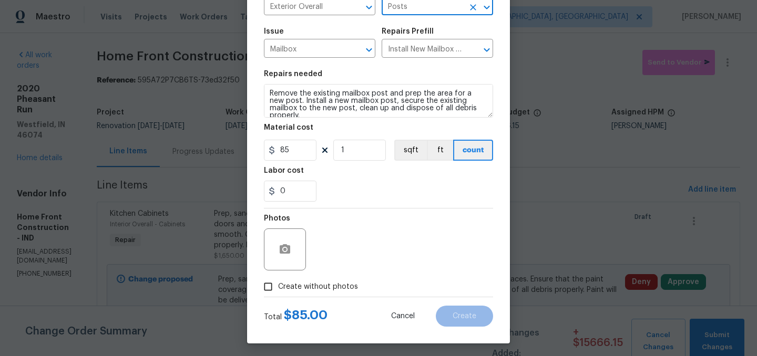
scroll to position [97, 0]
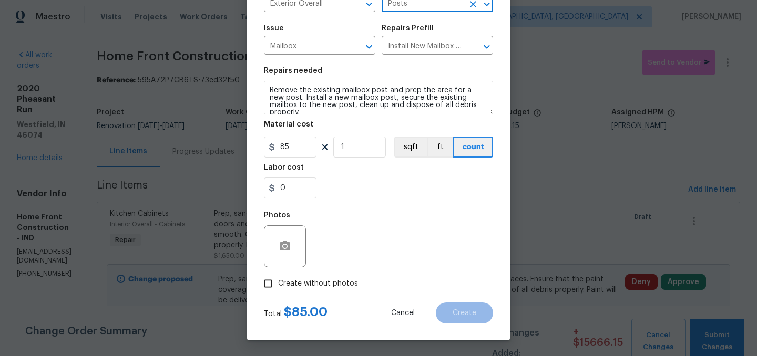
type input "Posts"
click at [302, 276] on label "Create without photos" at bounding box center [308, 284] width 100 height 20
click at [278, 276] on input "Create without photos" at bounding box center [268, 284] width 20 height 20
checkbox input "true"
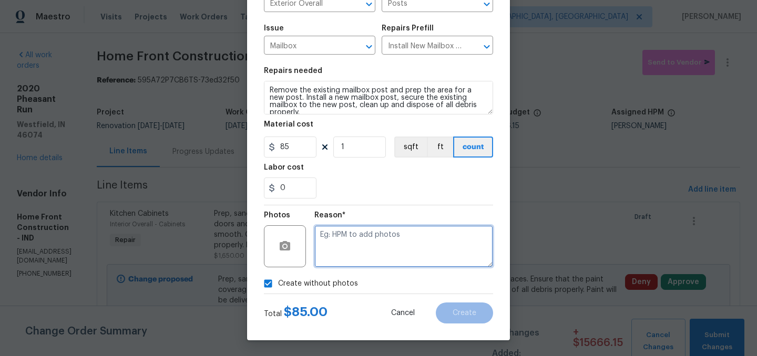
click at [353, 235] on textarea at bounding box center [403, 246] width 179 height 42
type textarea "."
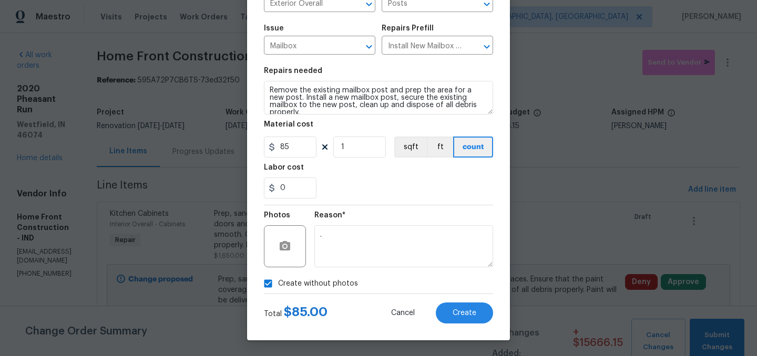
click at [311, 286] on span "Create without photos" at bounding box center [318, 284] width 80 height 11
click at [278, 286] on input "Create without photos" at bounding box center [268, 284] width 20 height 20
checkbox input "false"
click at [461, 311] on span "Create" at bounding box center [465, 314] width 24 height 8
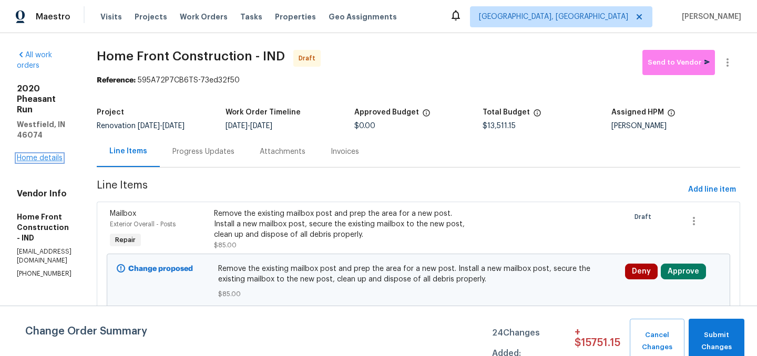
click at [50, 155] on link "Home details" at bounding box center [40, 158] width 46 height 7
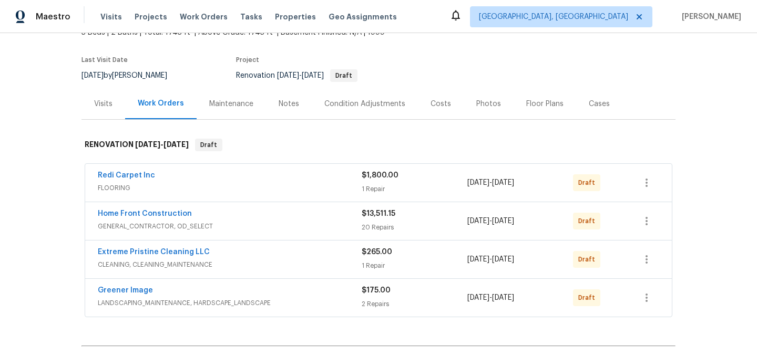
scroll to position [75, 0]
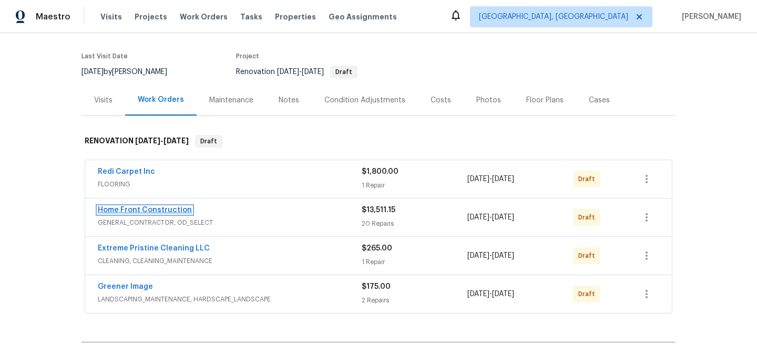
click at [158, 210] on link "Home Front Construction" at bounding box center [145, 210] width 94 height 7
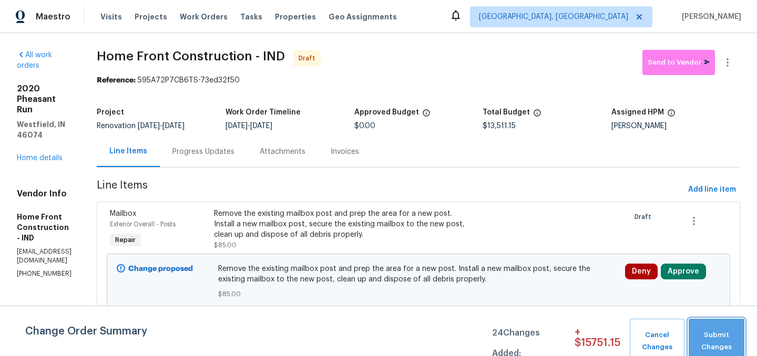
click at [719, 336] on span "Submit Changes" at bounding box center [716, 342] width 45 height 24
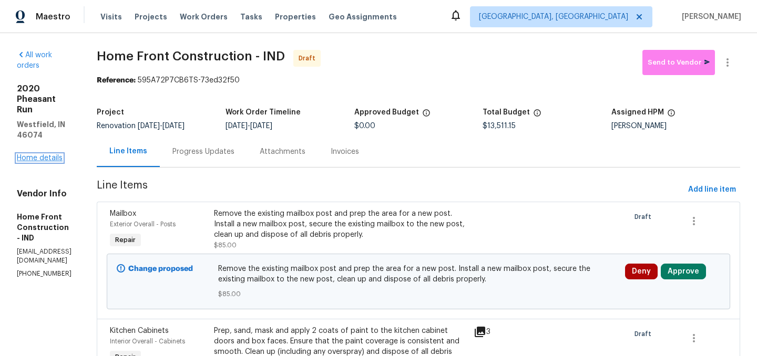
click at [41, 155] on link "Home details" at bounding box center [40, 158] width 46 height 7
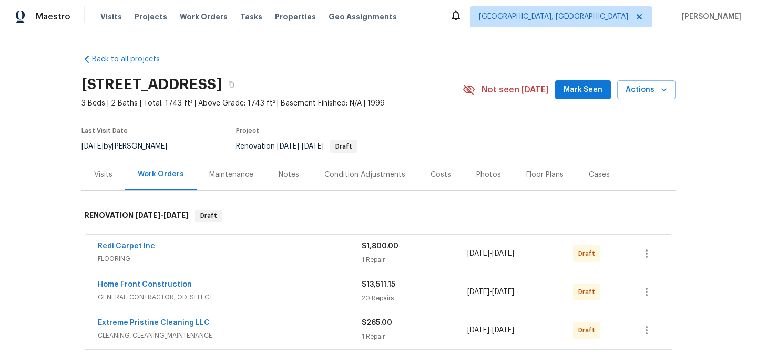
click at [285, 171] on div "Notes" at bounding box center [289, 175] width 20 height 11
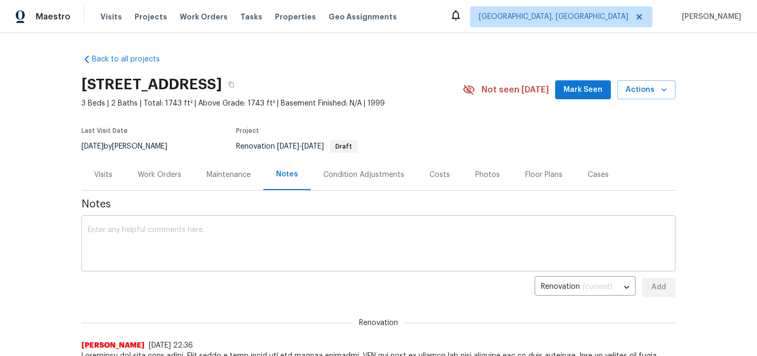
click at [214, 237] on textarea at bounding box center [378, 245] width 581 height 37
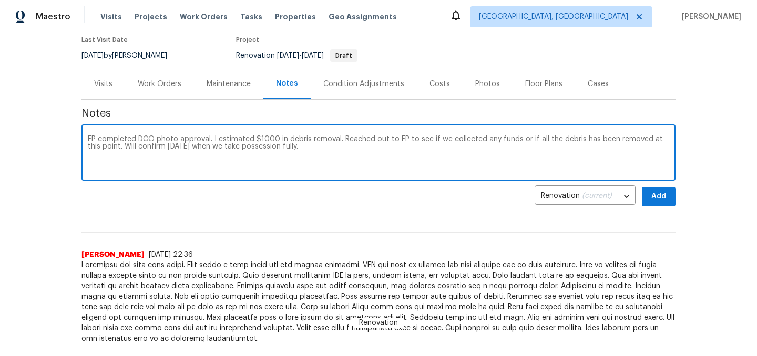
scroll to position [93, 0]
type textarea "EP completed DCO photo approval. I estimated $1000 in debris removal. Reached o…"
click at [654, 191] on span "Add" at bounding box center [658, 195] width 17 height 13
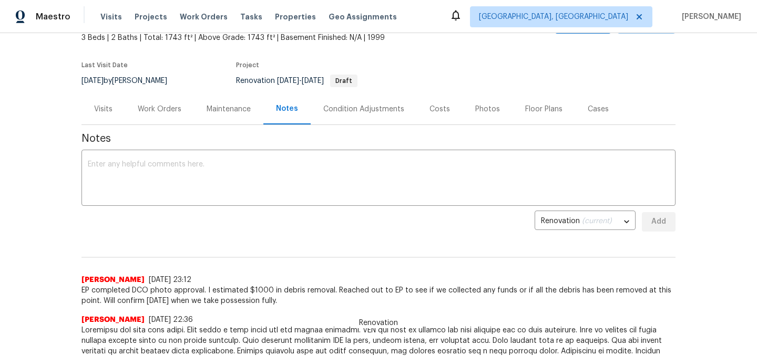
scroll to position [0, 0]
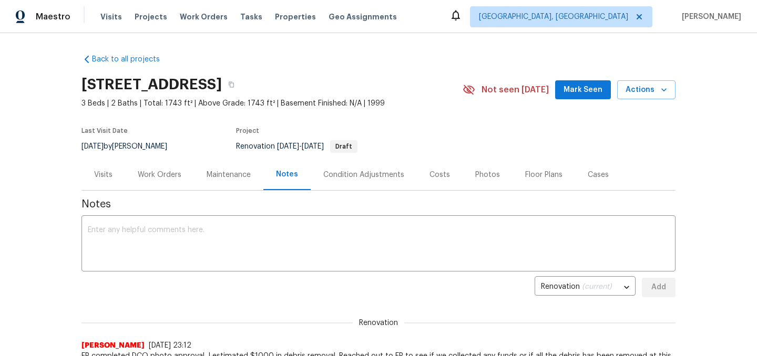
click at [160, 175] on div "Work Orders" at bounding box center [160, 175] width 44 height 11
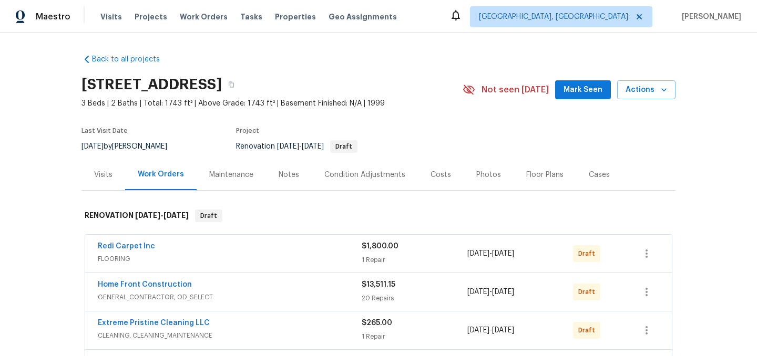
click at [369, 173] on div "Condition Adjustments" at bounding box center [364, 175] width 81 height 11
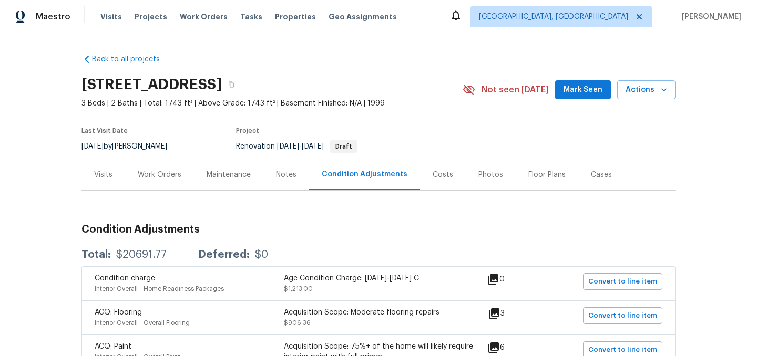
click at [531, 179] on div "Floor Plans" at bounding box center [546, 175] width 37 height 11
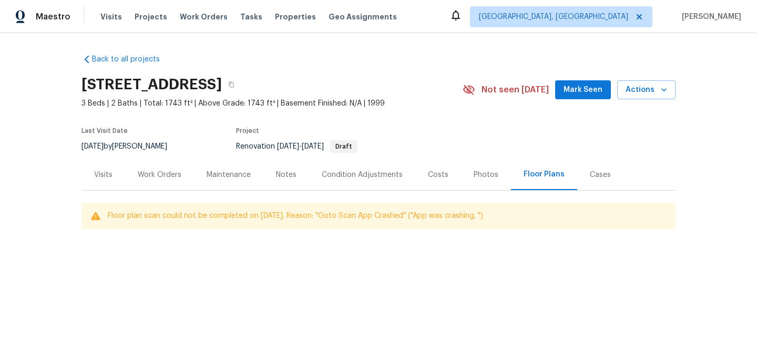
click at [155, 175] on div "Work Orders" at bounding box center [160, 175] width 44 height 11
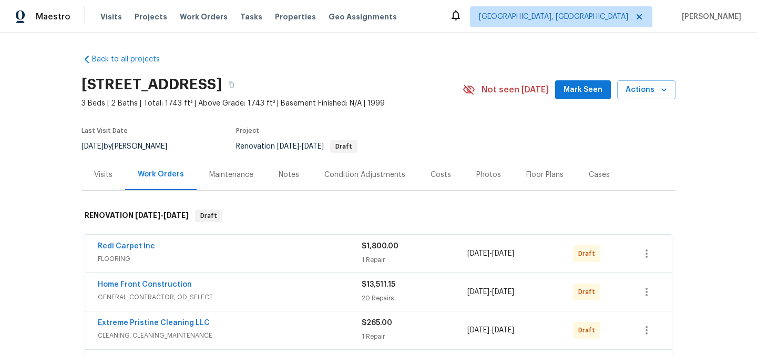
click at [283, 174] on div "Notes" at bounding box center [289, 175] width 20 height 11
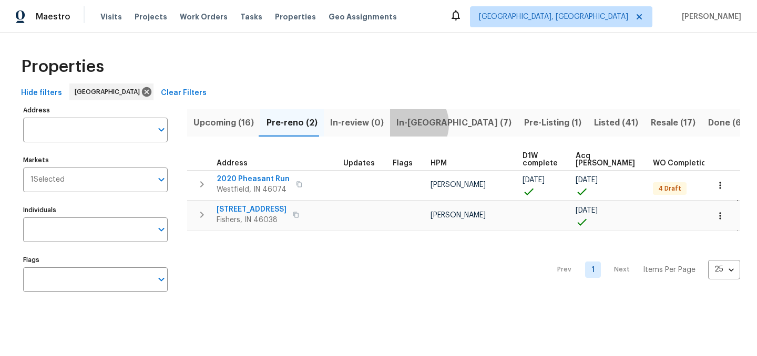
click at [403, 124] on span "In-[GEOGRAPHIC_DATA] (7)" at bounding box center [453, 123] width 115 height 15
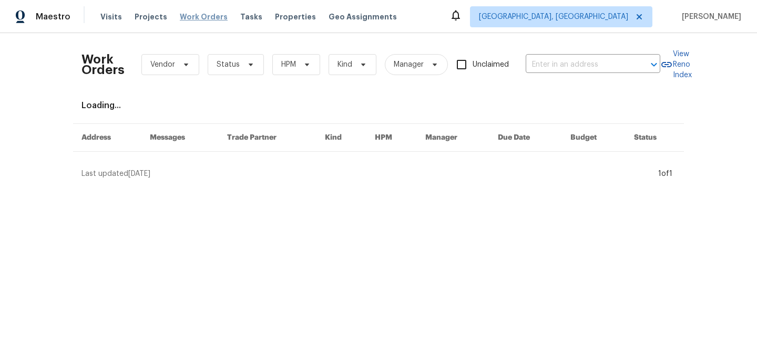
click at [196, 16] on span "Work Orders" at bounding box center [204, 17] width 48 height 11
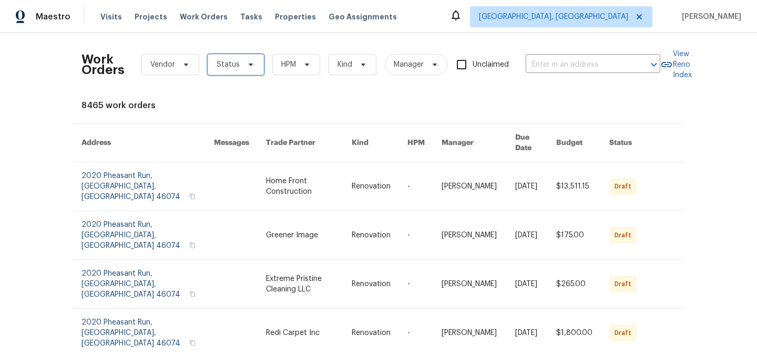
click at [234, 66] on span "Status" at bounding box center [228, 64] width 23 height 11
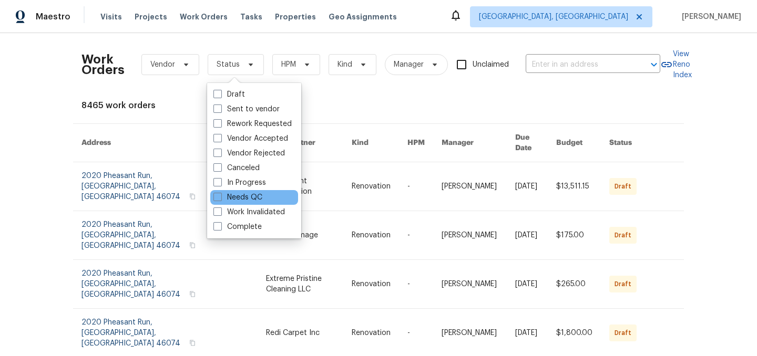
click at [265, 201] on div "Needs QC" at bounding box center [254, 197] width 88 height 15
click at [255, 199] on label "Needs QC" at bounding box center [237, 197] width 49 height 11
click at [220, 199] on input "Needs QC" at bounding box center [216, 195] width 7 height 7
checkbox input "true"
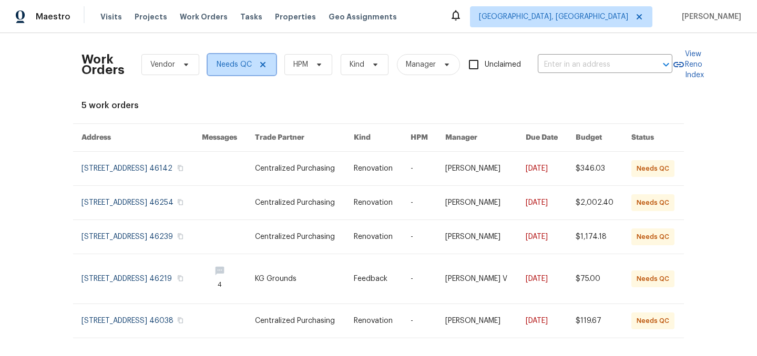
click at [262, 62] on icon at bounding box center [263, 64] width 8 height 8
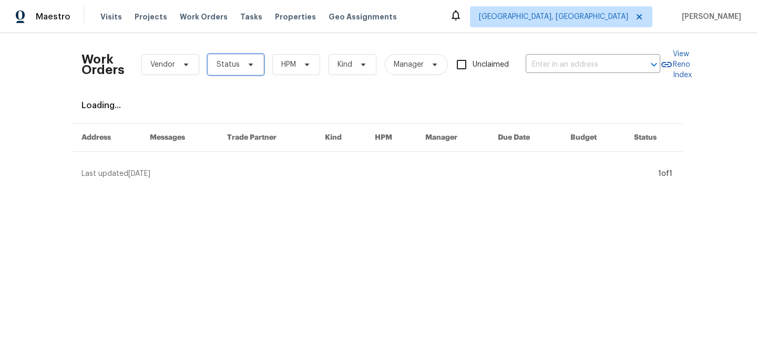
click at [234, 60] on span "Status" at bounding box center [228, 64] width 23 height 11
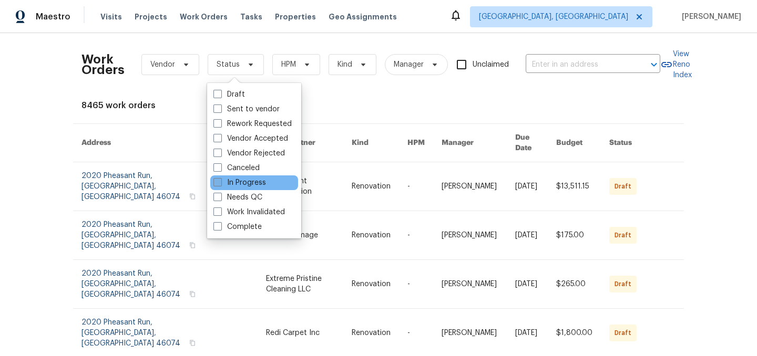
click at [251, 186] on label "In Progress" at bounding box center [239, 183] width 53 height 11
click at [220, 184] on input "In Progress" at bounding box center [216, 181] width 7 height 7
checkbox input "true"
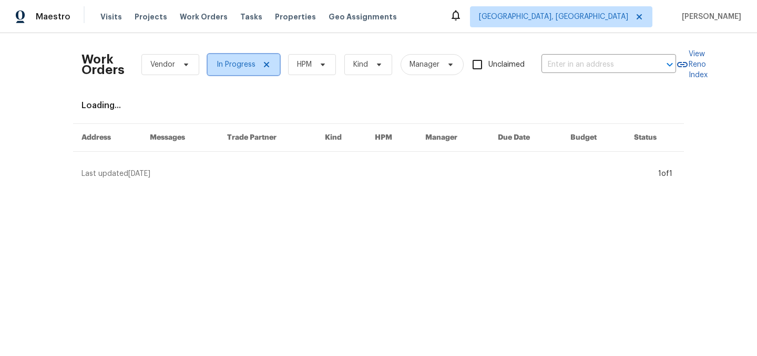
click at [265, 64] on icon at bounding box center [266, 64] width 5 height 5
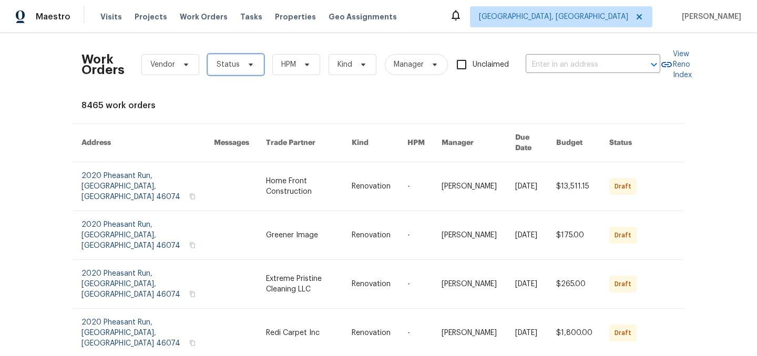
click at [233, 65] on span "Status" at bounding box center [228, 64] width 23 height 11
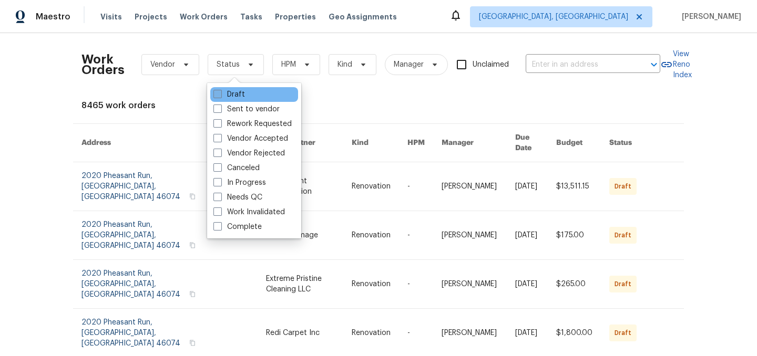
click at [236, 92] on label "Draft" at bounding box center [229, 94] width 32 height 11
click at [220, 92] on input "Draft" at bounding box center [216, 92] width 7 height 7
checkbox input "true"
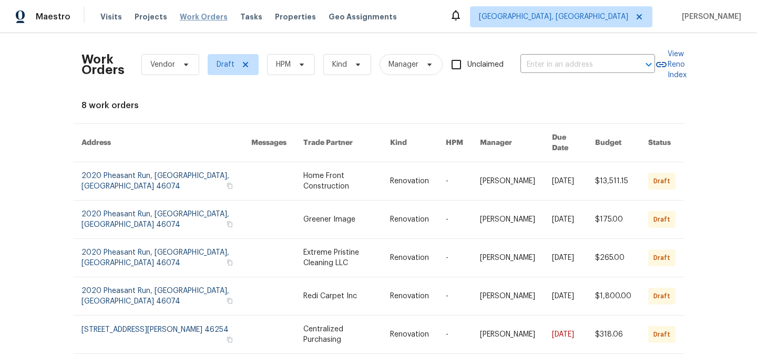
click at [188, 18] on span "Work Orders" at bounding box center [204, 17] width 48 height 11
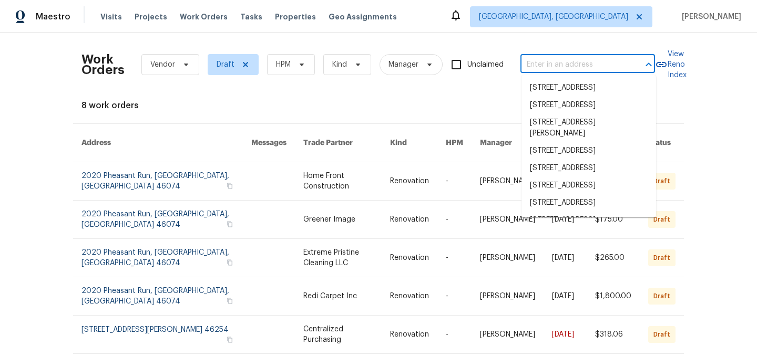
click at [554, 63] on input "text" at bounding box center [572, 65] width 105 height 16
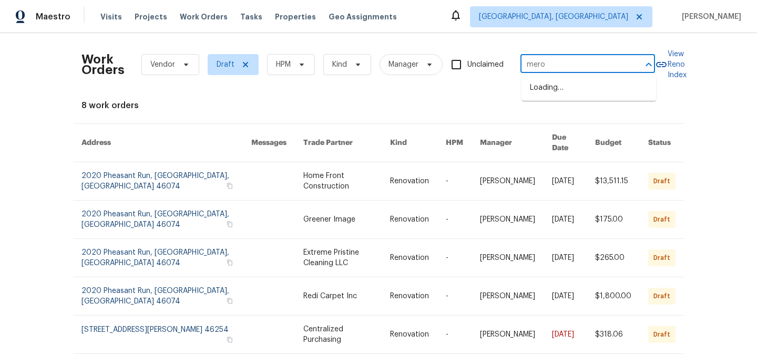
type input "merom"
click at [566, 93] on li "[STREET_ADDRESS]" at bounding box center [588, 87] width 135 height 17
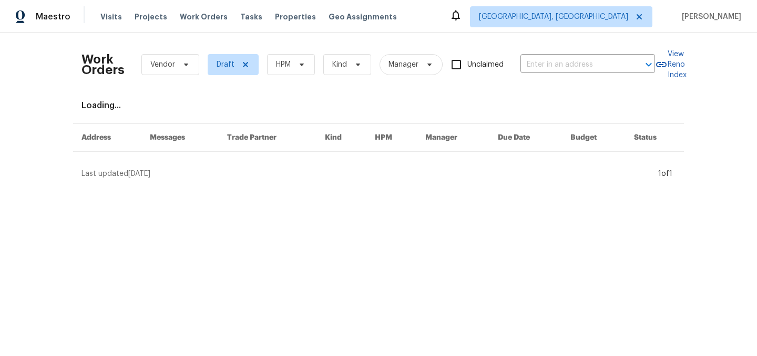
type input "[STREET_ADDRESS]"
click at [244, 65] on icon at bounding box center [245, 64] width 5 height 5
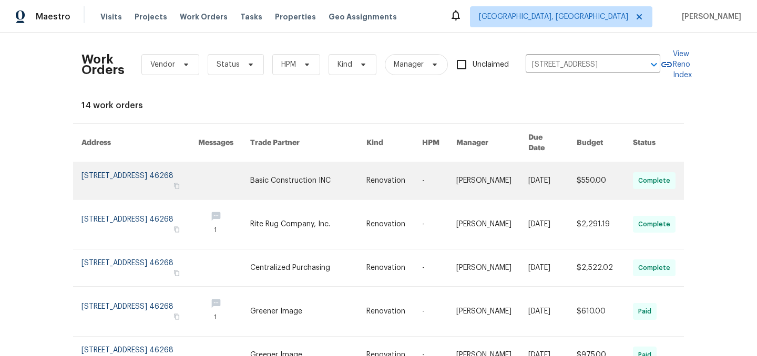
click at [148, 171] on link at bounding box center [139, 180] width 117 height 37
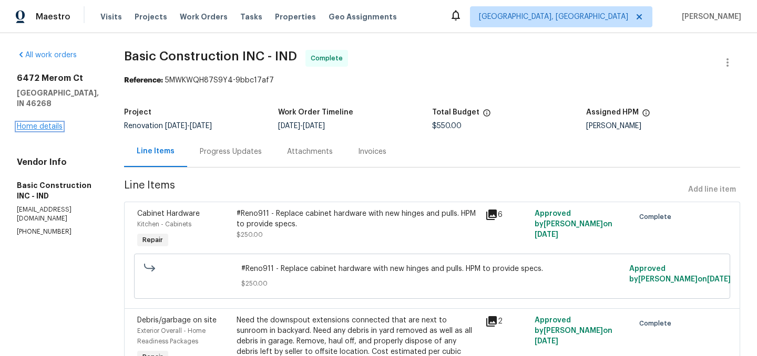
click at [35, 130] on link "Home details" at bounding box center [40, 126] width 46 height 7
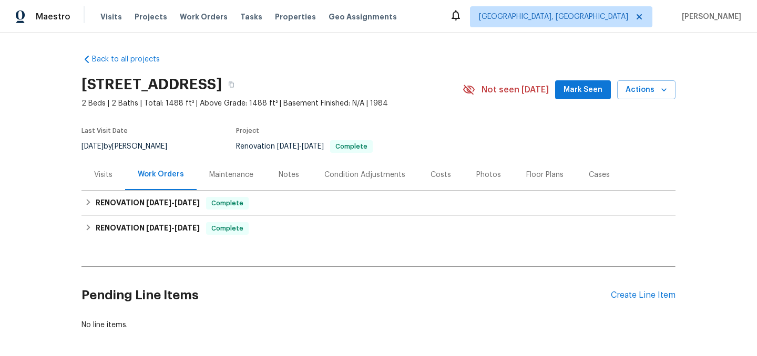
click at [526, 171] on div "Floor Plans" at bounding box center [544, 175] width 37 height 11
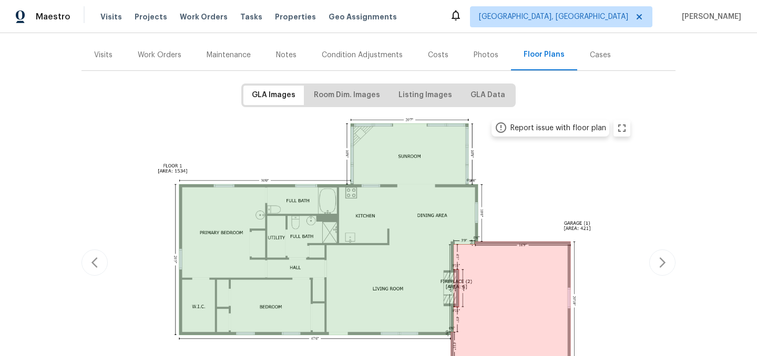
scroll to position [119, 0]
click at [357, 97] on span "Room Dim. Images" at bounding box center [347, 95] width 66 height 13
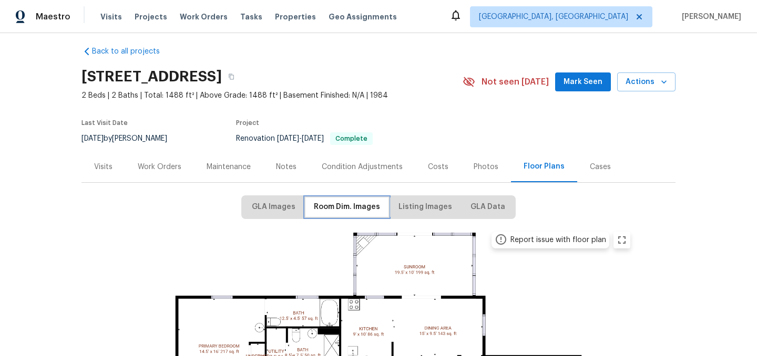
scroll to position [0, 0]
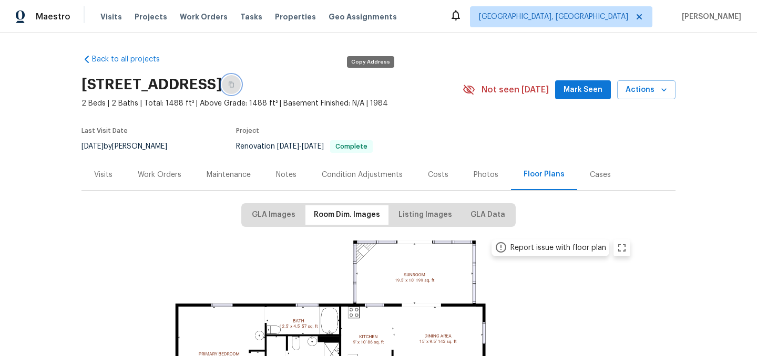
click at [234, 83] on icon "button" at bounding box center [231, 85] width 5 height 6
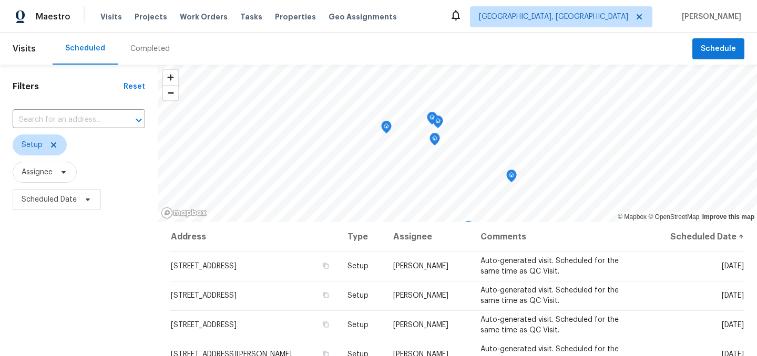
click at [140, 46] on div "Completed" at bounding box center [149, 49] width 39 height 11
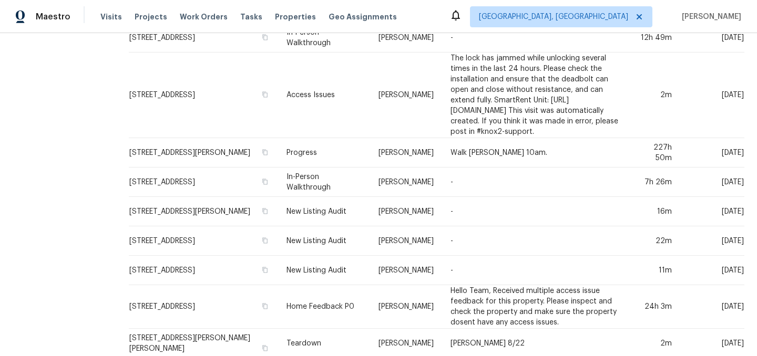
scroll to position [331, 0]
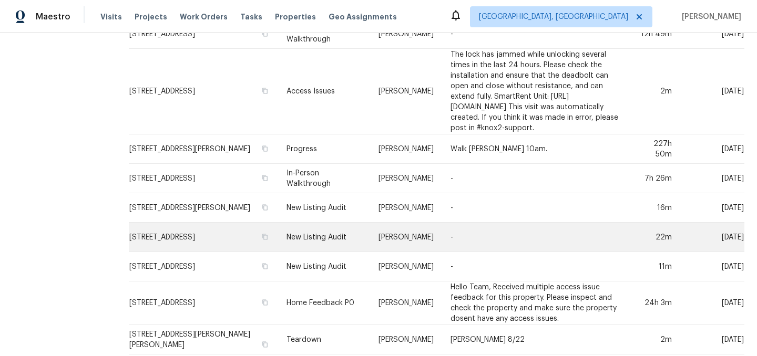
click at [160, 226] on td "[STREET_ADDRESS]" at bounding box center [203, 237] width 149 height 29
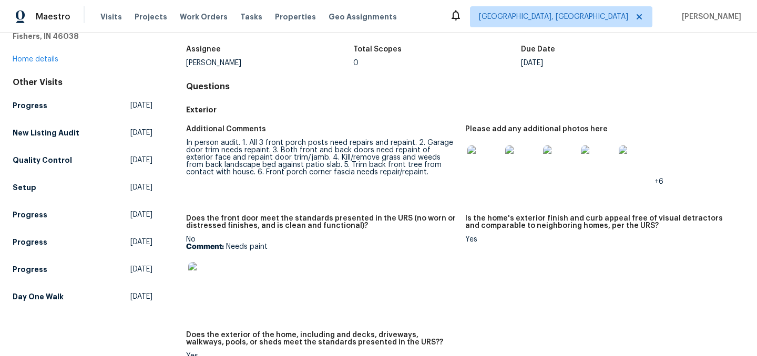
scroll to position [64, 0]
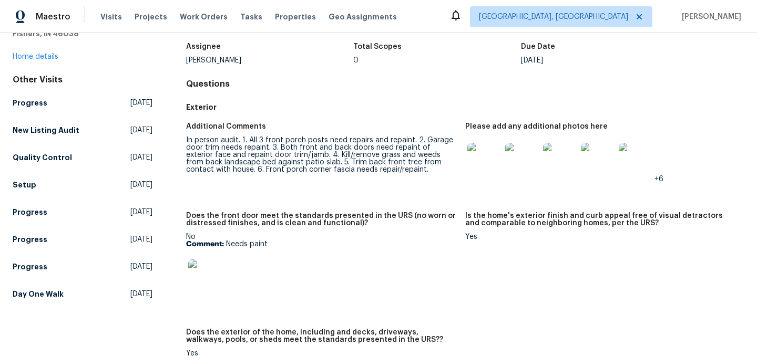
click at [485, 159] on img at bounding box center [484, 160] width 34 height 34
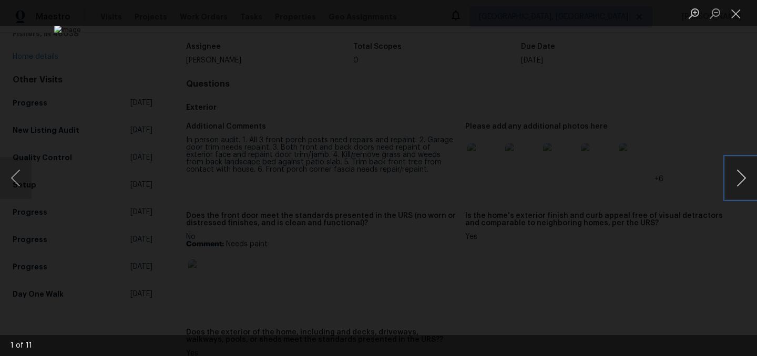
click at [751, 171] on button "Next image" at bounding box center [741, 178] width 32 height 42
click at [736, 182] on button "Next image" at bounding box center [741, 178] width 32 height 42
click at [735, 183] on button "Next image" at bounding box center [741, 178] width 32 height 42
click at [738, 180] on button "Next image" at bounding box center [741, 178] width 32 height 42
click at [736, 183] on button "Next image" at bounding box center [741, 178] width 32 height 42
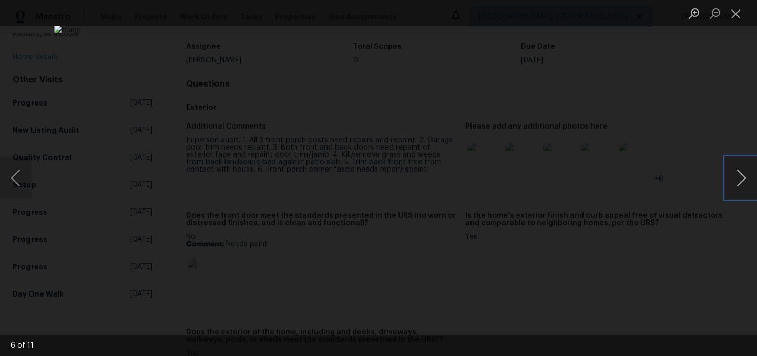
click at [737, 181] on button "Next image" at bounding box center [741, 178] width 32 height 42
click at [744, 176] on button "Next image" at bounding box center [741, 178] width 32 height 42
click at [748, 177] on button "Next image" at bounding box center [741, 178] width 32 height 42
click at [733, 183] on button "Next image" at bounding box center [741, 178] width 32 height 42
click at [733, 179] on button "Next image" at bounding box center [741, 178] width 32 height 42
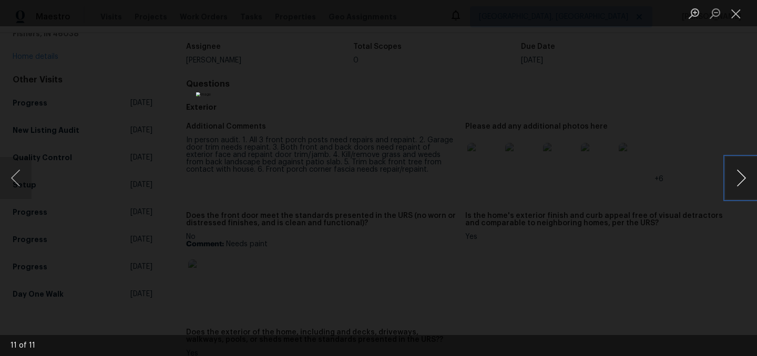
click at [745, 174] on button "Next image" at bounding box center [741, 178] width 32 height 42
click at [736, 15] on button "Close lightbox" at bounding box center [735, 13] width 21 height 18
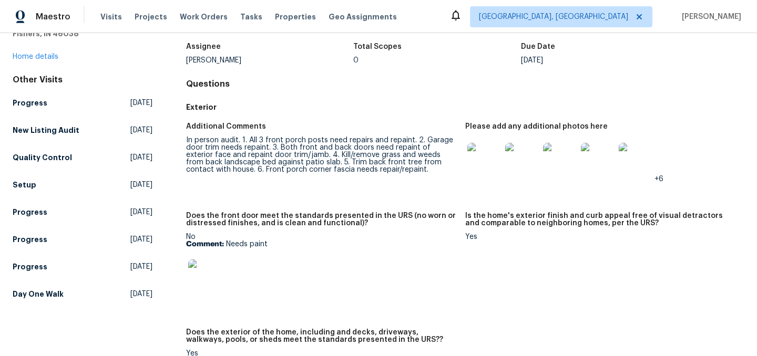
click at [42, 52] on div "[STREET_ADDRESS][PERSON_NAME] Home details" at bounding box center [83, 38] width 140 height 48
click at [40, 57] on link "Home details" at bounding box center [36, 56] width 46 height 7
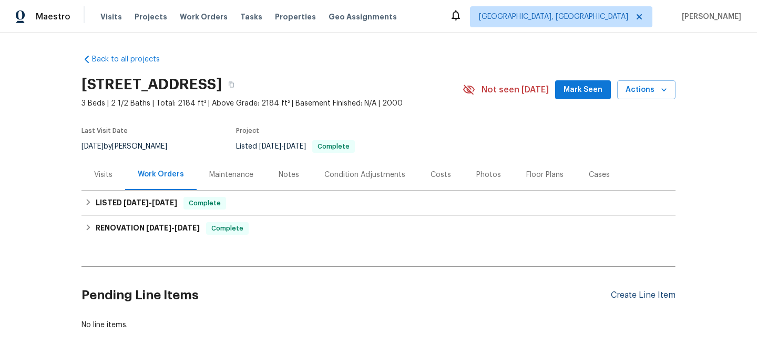
click at [631, 293] on div "Create Line Item" at bounding box center [643, 296] width 65 height 10
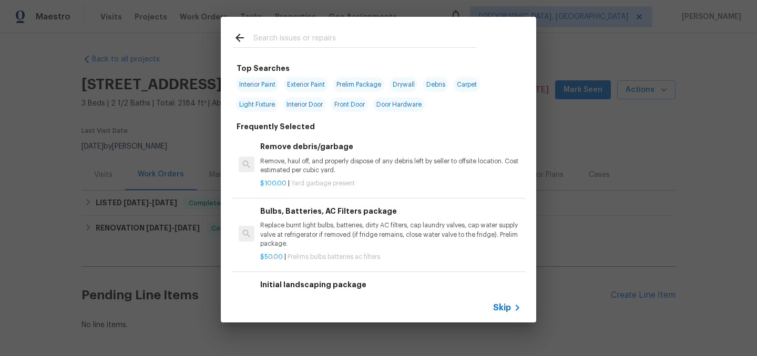
click at [279, 37] on input "text" at bounding box center [364, 40] width 223 height 16
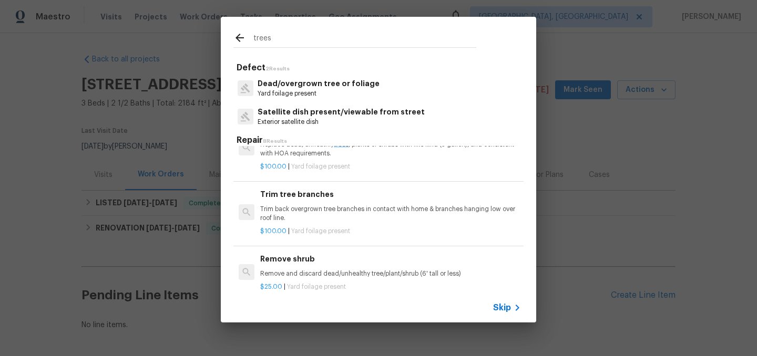
scroll to position [31, 0]
type input "trees"
click at [324, 208] on p "Trim back overgrown tree branches in contact with home & branches hanging low o…" at bounding box center [390, 213] width 261 height 18
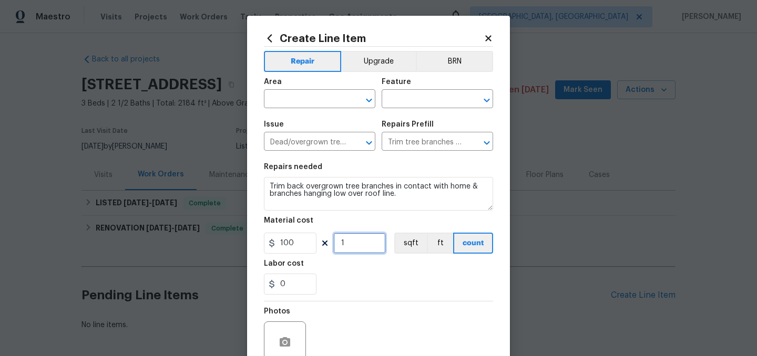
click at [353, 246] on input "1" at bounding box center [359, 243] width 53 height 21
type input "2"
click at [283, 106] on input "text" at bounding box center [305, 100] width 82 height 16
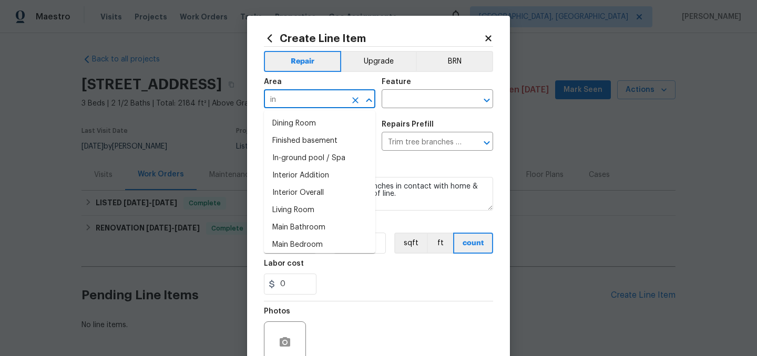
type input "i"
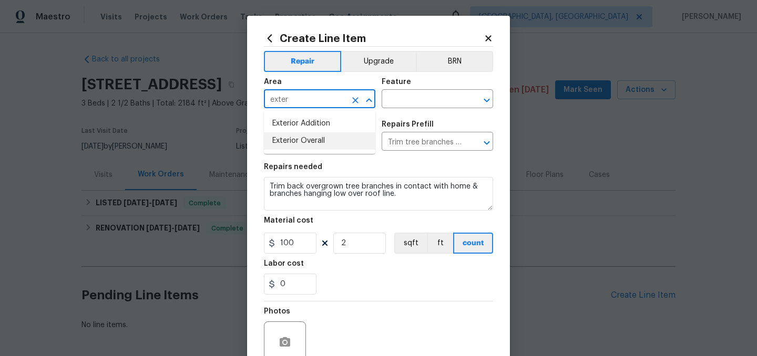
click at [286, 146] on li "Exterior Overall" at bounding box center [319, 140] width 111 height 17
type input "Exterior Overall"
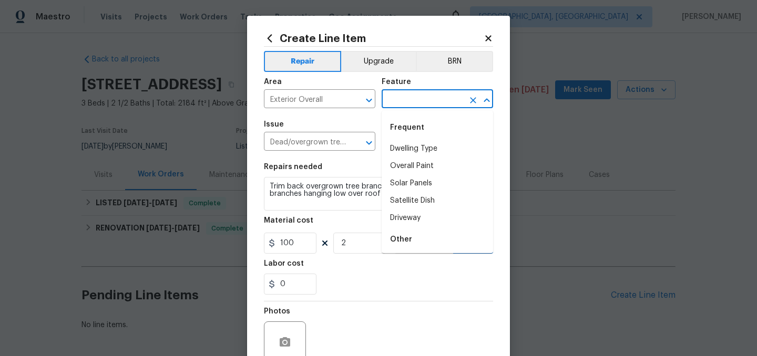
click at [418, 104] on input "text" at bounding box center [423, 100] width 82 height 16
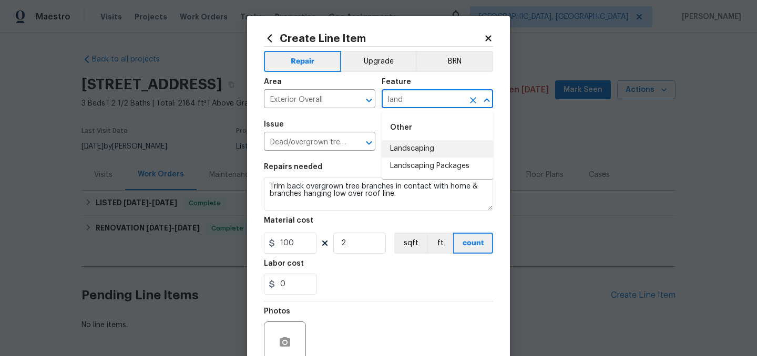
click at [419, 143] on li "Landscaping" at bounding box center [437, 148] width 111 height 17
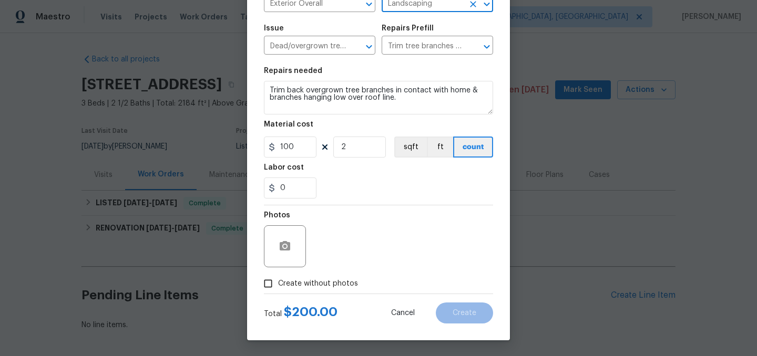
type input "Landscaping"
click at [285, 249] on icon "button" at bounding box center [285, 245] width 11 height 9
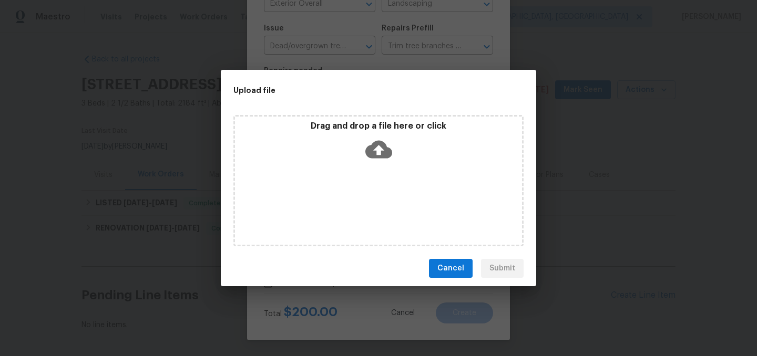
click at [382, 152] on icon at bounding box center [378, 150] width 27 height 18
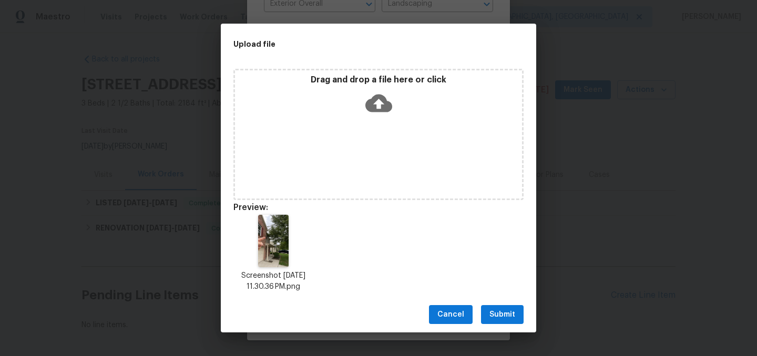
click at [501, 312] on span "Submit" at bounding box center [502, 315] width 26 height 13
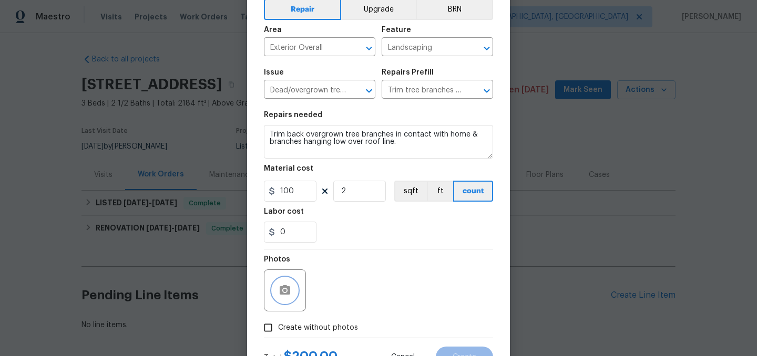
scroll to position [45, 0]
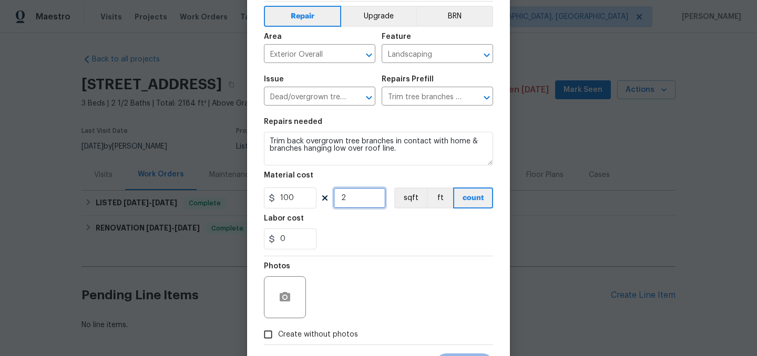
click at [366, 201] on input "2" at bounding box center [359, 198] width 53 height 21
type input "1"
click at [377, 229] on div "0" at bounding box center [378, 239] width 229 height 21
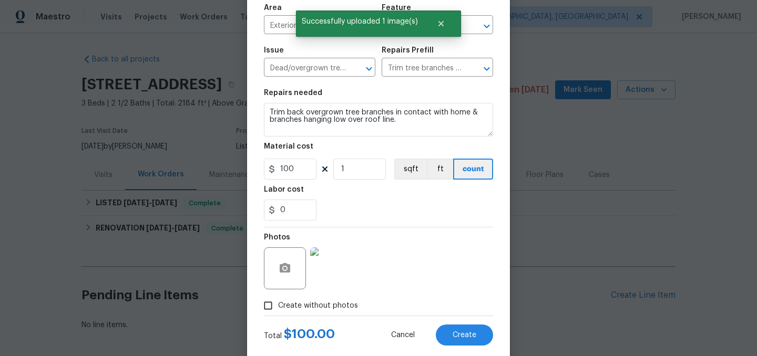
scroll to position [97, 0]
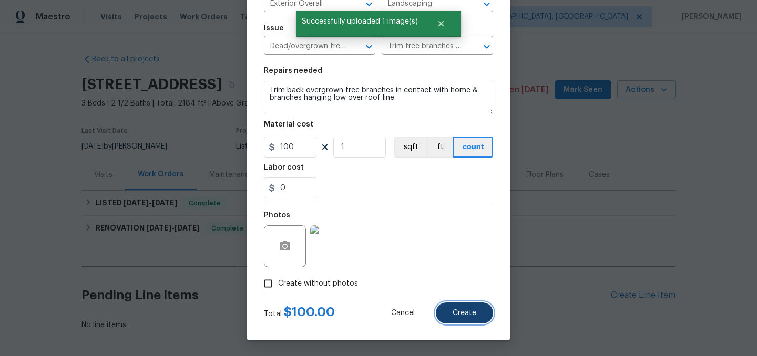
click at [466, 316] on span "Create" at bounding box center [465, 314] width 24 height 8
type input "0"
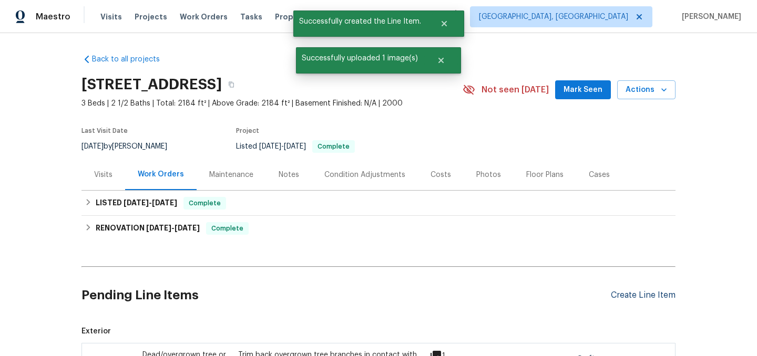
click at [628, 295] on div "Create Line Item" at bounding box center [643, 296] width 65 height 10
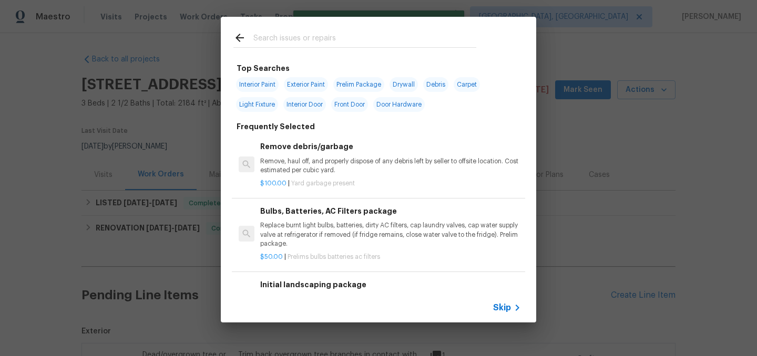
click at [305, 81] on span "Exterior Paint" at bounding box center [306, 84] width 44 height 15
type input "Exterior Paint"
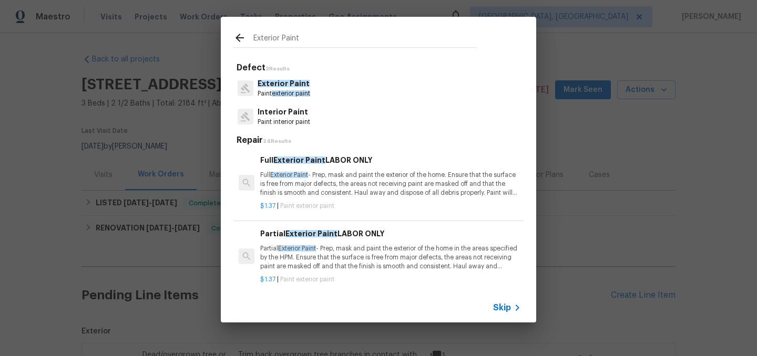
click at [354, 249] on p "Partial Exterior Paint - Prep, mask and paint the exterior of the home in the a…" at bounding box center [390, 257] width 261 height 27
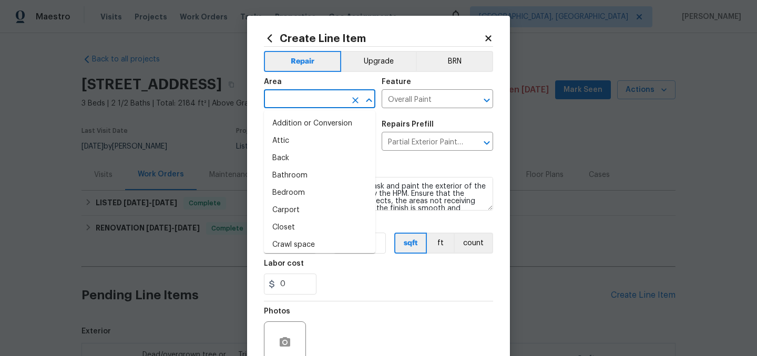
click at [299, 101] on input "text" at bounding box center [305, 100] width 82 height 16
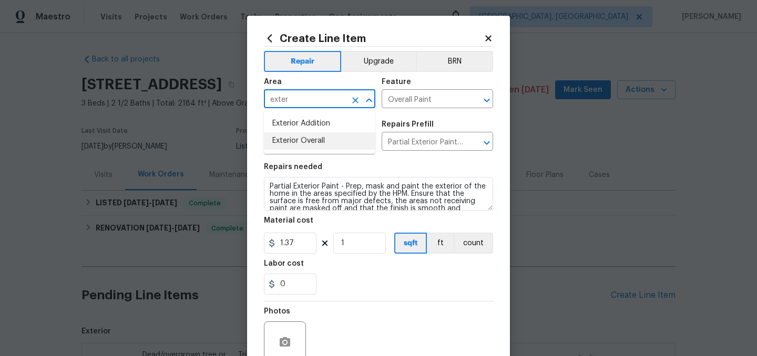
click at [305, 144] on li "Exterior Overall" at bounding box center [319, 140] width 111 height 17
type input "Exterior Overall"
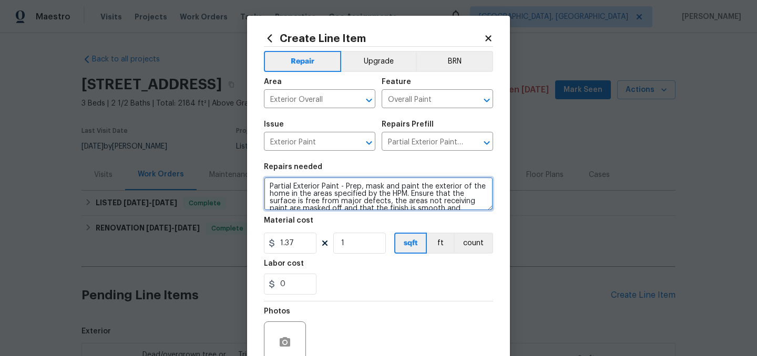
click at [270, 184] on textarea "Partial Exterior Paint - Prep, mask and paint the exterior of the home in the a…" at bounding box center [378, 194] width 229 height 34
type textarea "Repair wood rot and paint all columns on front porch, trim around back door, tr…"
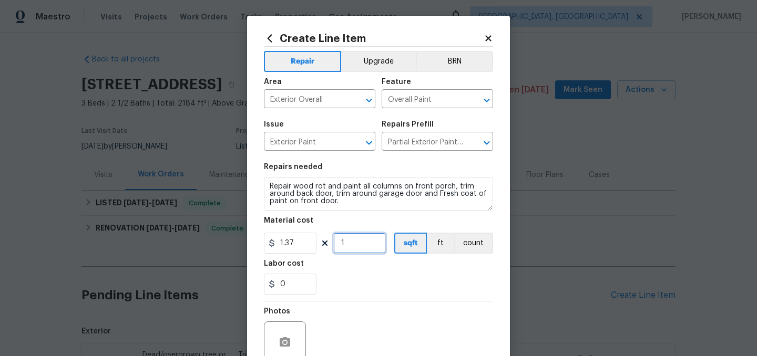
click at [371, 245] on input "1" at bounding box center [359, 243] width 53 height 21
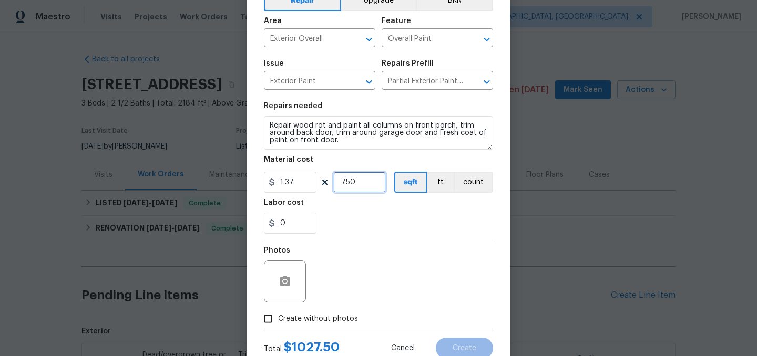
scroll to position [49, 0]
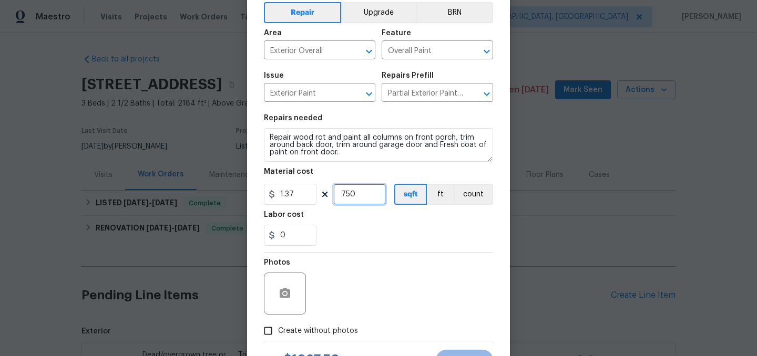
click at [362, 196] on input "750" at bounding box center [359, 194] width 53 height 21
type input "800"
click at [380, 226] on div "0" at bounding box center [378, 235] width 229 height 21
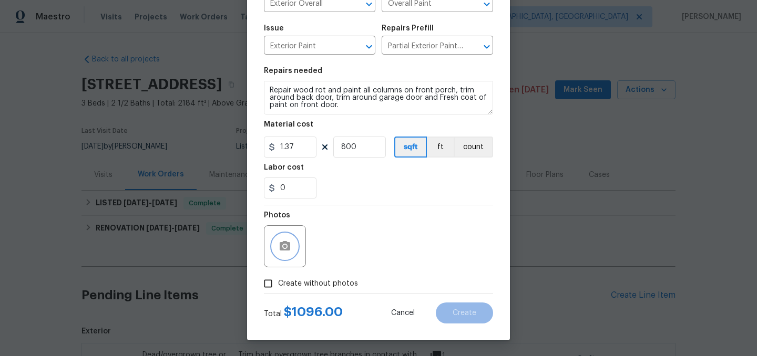
click at [288, 242] on icon "button" at bounding box center [285, 245] width 11 height 9
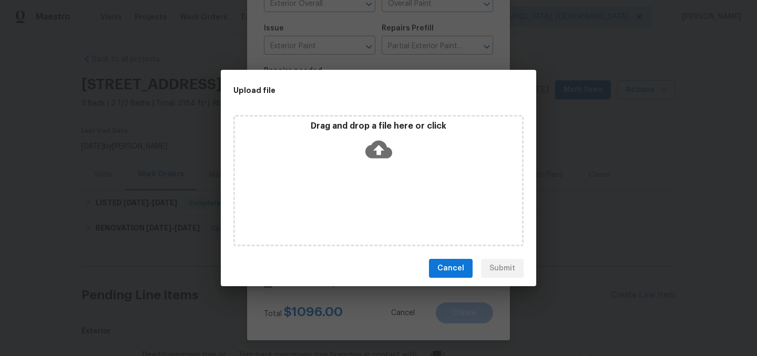
click at [373, 158] on icon at bounding box center [378, 149] width 27 height 27
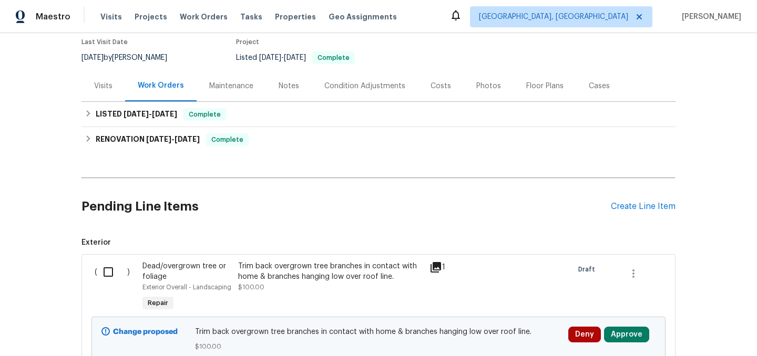
scroll to position [98, 0]
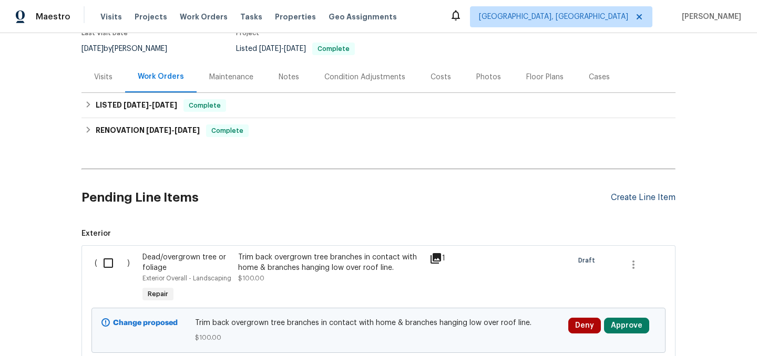
click at [629, 199] on div "Create Line Item" at bounding box center [643, 198] width 65 height 10
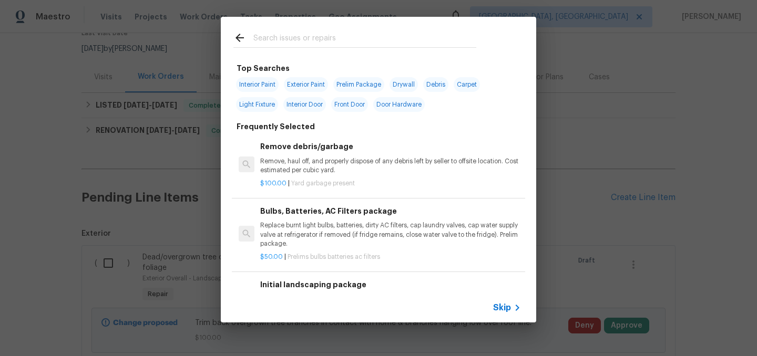
click at [278, 40] on input "text" at bounding box center [364, 40] width 223 height 16
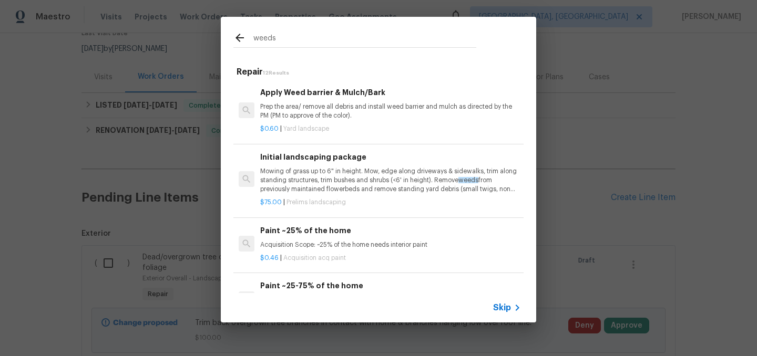
type input "weeds"
click at [368, 116] on p "Prep the area/ remove all debris and install weed barrier and mulch as directed…" at bounding box center [390, 111] width 261 height 18
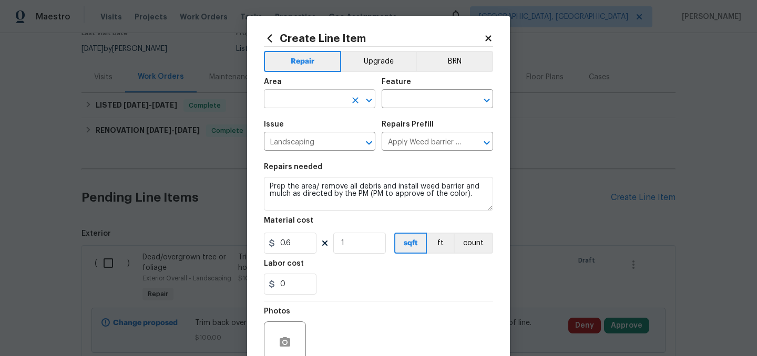
click at [296, 99] on input "text" at bounding box center [305, 100] width 82 height 16
click at [301, 146] on li "Exterior Overall" at bounding box center [319, 140] width 111 height 17
type input "Exterior Overall"
click at [429, 98] on input "text" at bounding box center [423, 100] width 82 height 16
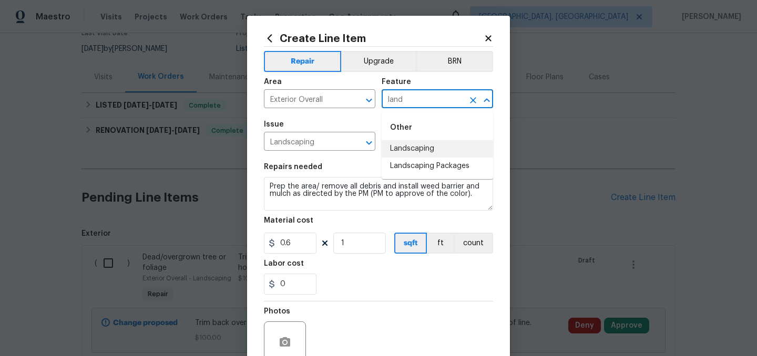
click at [423, 148] on li "Landscaping" at bounding box center [437, 148] width 111 height 17
type input "Landscaping"
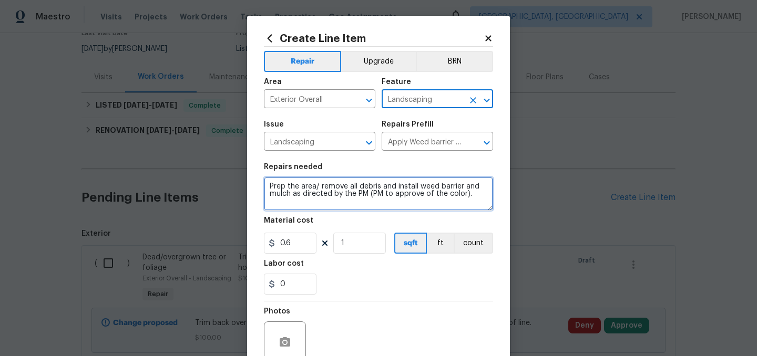
click at [270, 181] on textarea "Prep the area/ remove all debris and install weed barrier and mulch as directed…" at bounding box center [378, 194] width 229 height 34
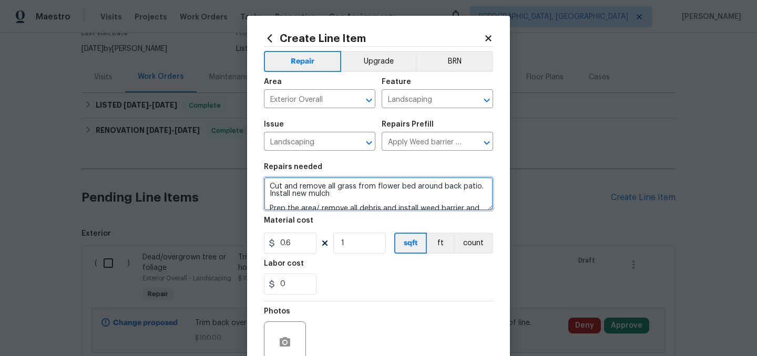
type textarea "Cut and remove all grass from flower bed around back patio. Install new mulch P…"
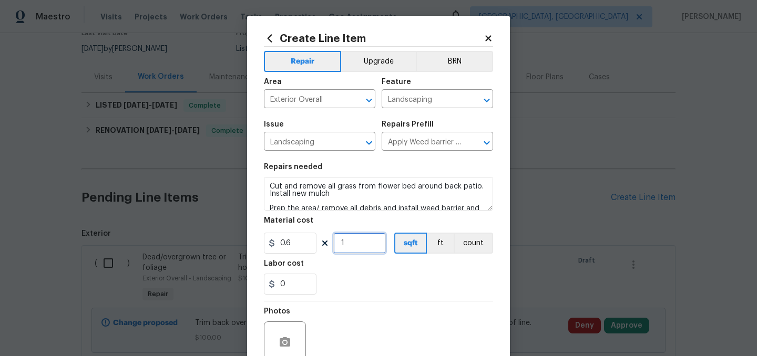
click at [364, 248] on input "1" at bounding box center [359, 243] width 53 height 21
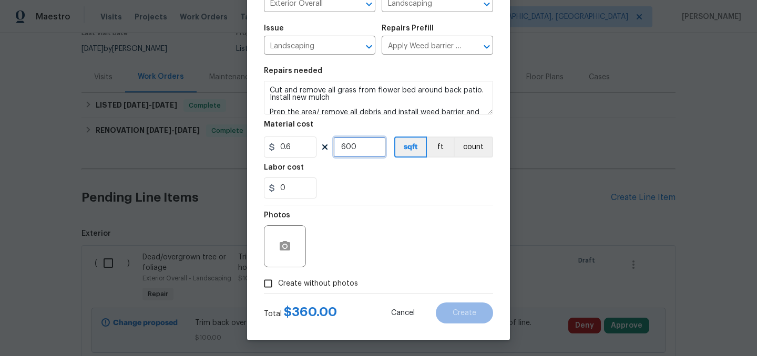
type input "600"
click at [289, 242] on icon "button" at bounding box center [285, 245] width 11 height 9
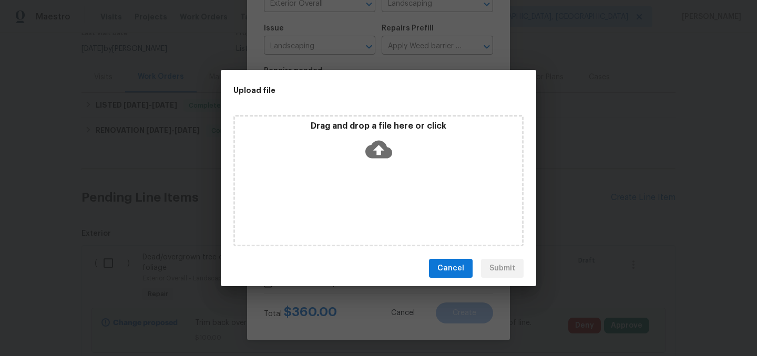
click at [385, 125] on p "Drag and drop a file here or click" at bounding box center [378, 126] width 287 height 11
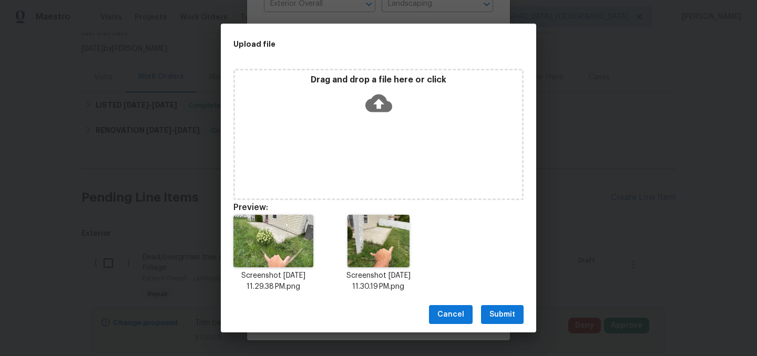
click at [503, 310] on span "Submit" at bounding box center [502, 315] width 26 height 13
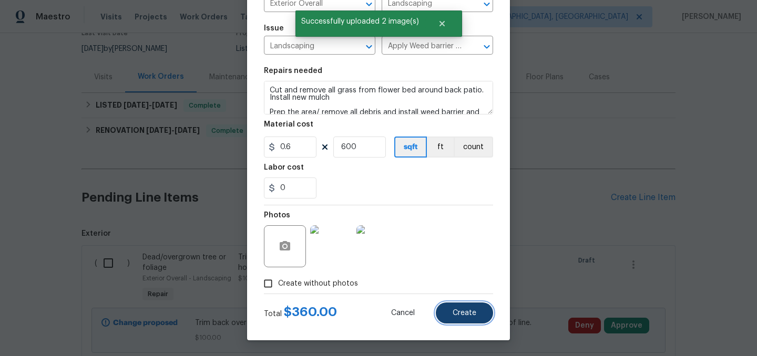
click at [463, 313] on span "Create" at bounding box center [465, 314] width 24 height 8
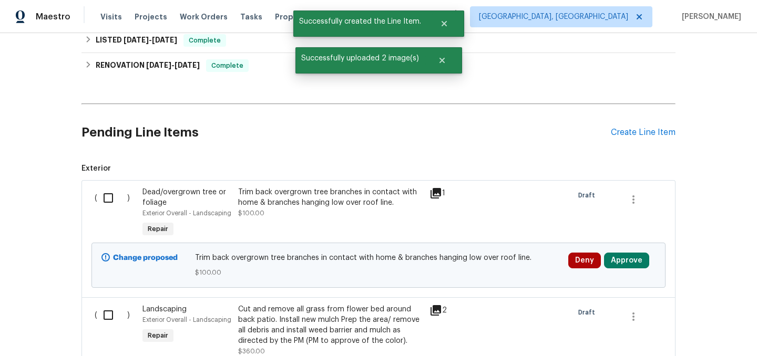
scroll to position [187, 0]
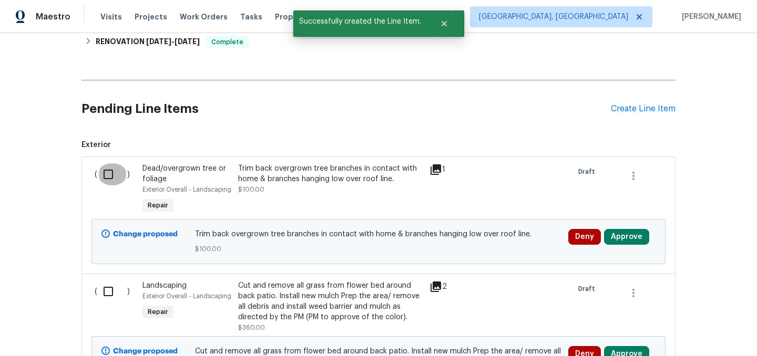
click at [108, 172] on input "checkbox" at bounding box center [112, 174] width 30 height 22
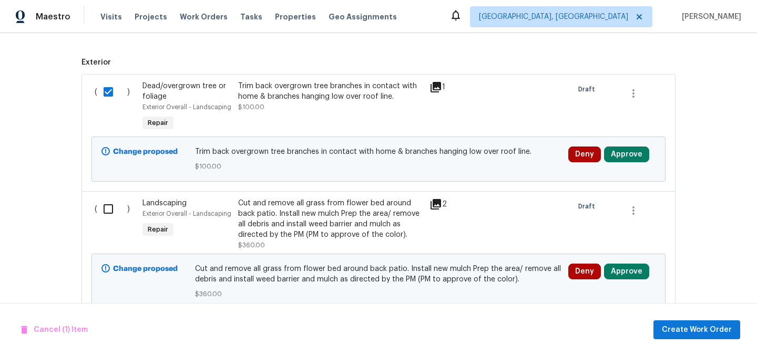
scroll to position [268, 0]
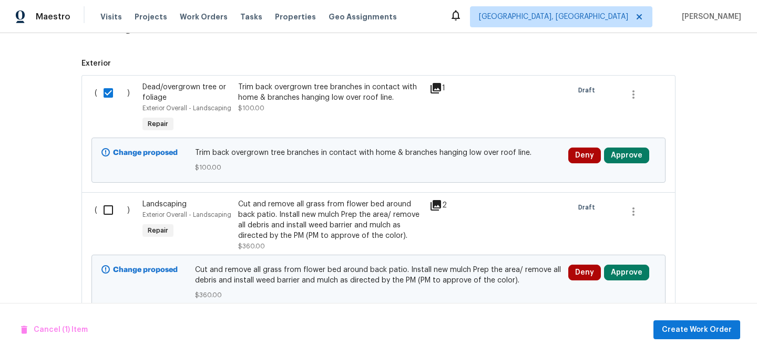
click at [111, 91] on input "checkbox" at bounding box center [112, 93] width 30 height 22
checkbox input "false"
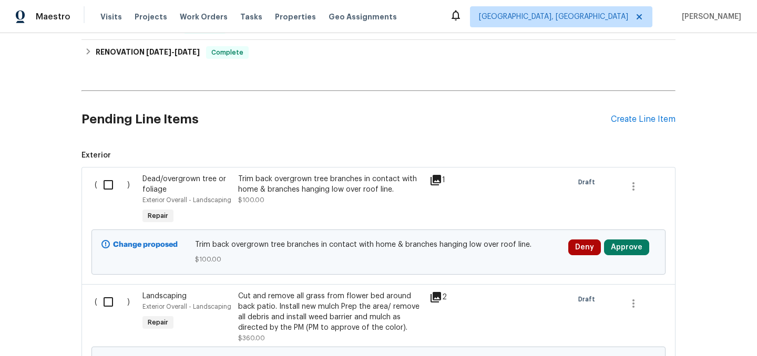
scroll to position [0, 0]
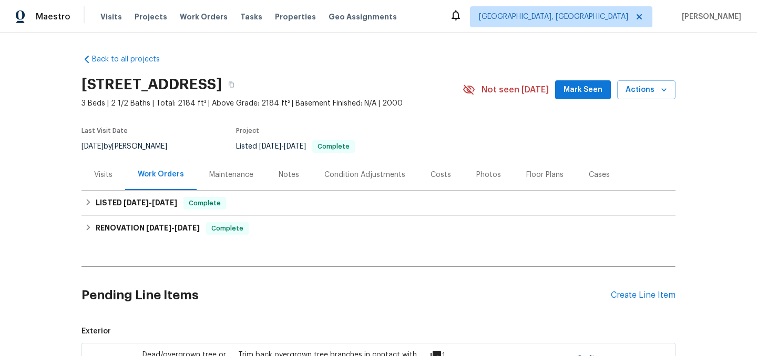
click at [99, 178] on div "Visits" at bounding box center [103, 175] width 18 height 11
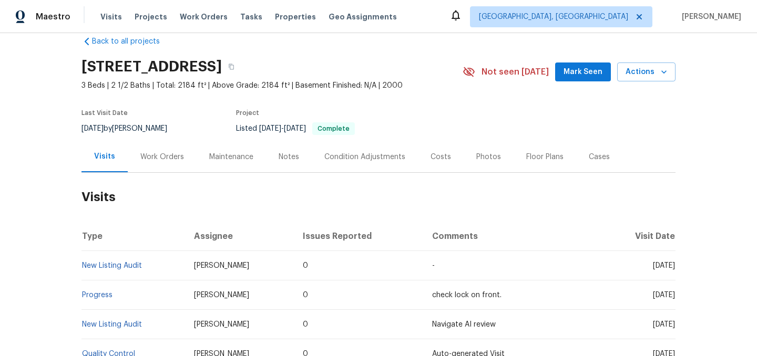
scroll to position [19, 0]
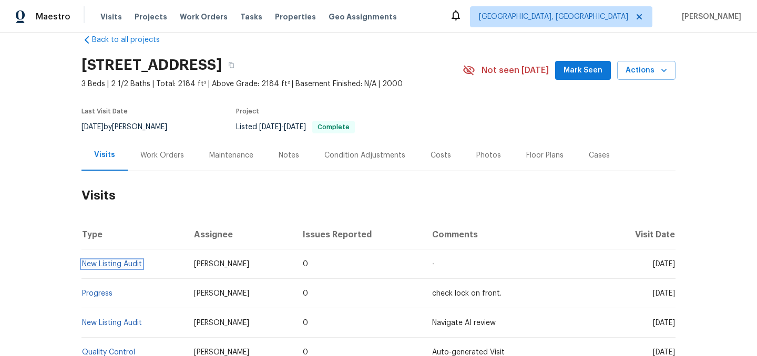
click at [134, 264] on link "New Listing Audit" at bounding box center [112, 264] width 60 height 7
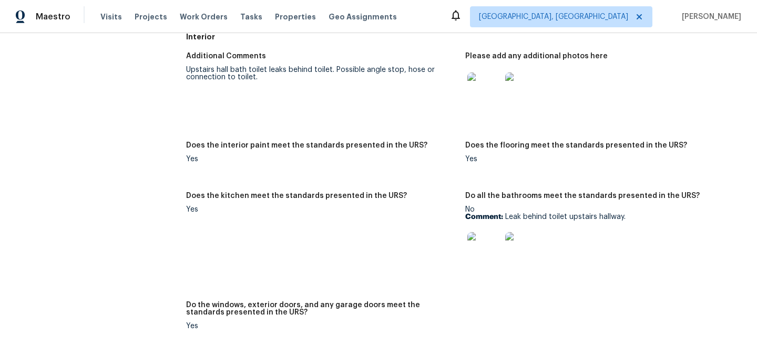
scroll to position [397, 0]
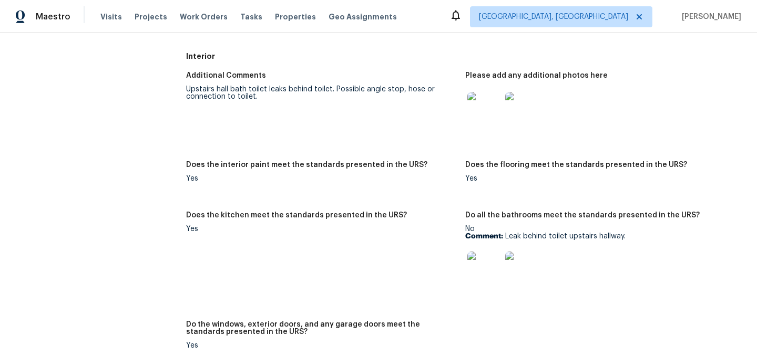
click at [481, 107] on img at bounding box center [484, 109] width 34 height 34
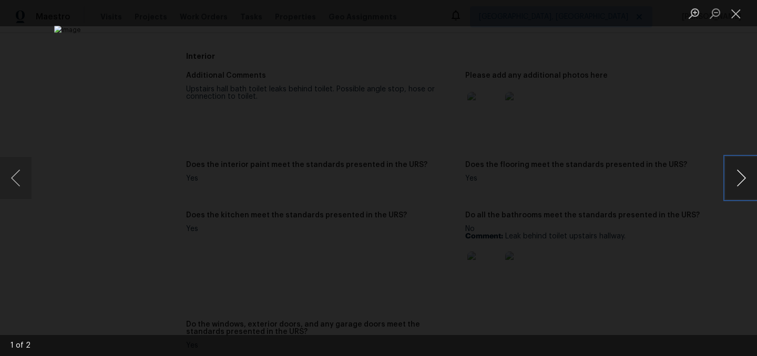
click at [742, 183] on button "Next image" at bounding box center [741, 178] width 32 height 42
click at [737, 16] on button "Close lightbox" at bounding box center [735, 13] width 21 height 18
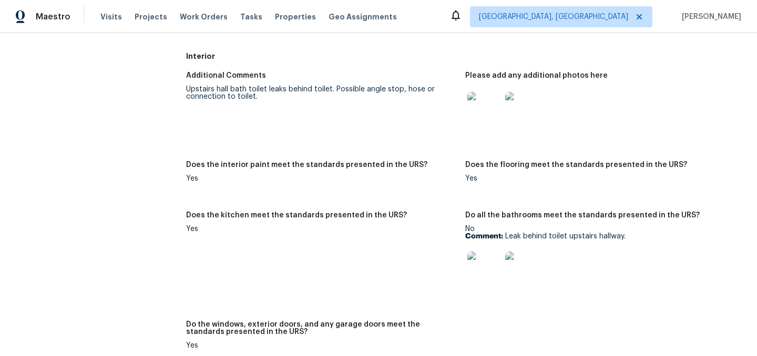
click at [477, 108] on img at bounding box center [484, 109] width 34 height 34
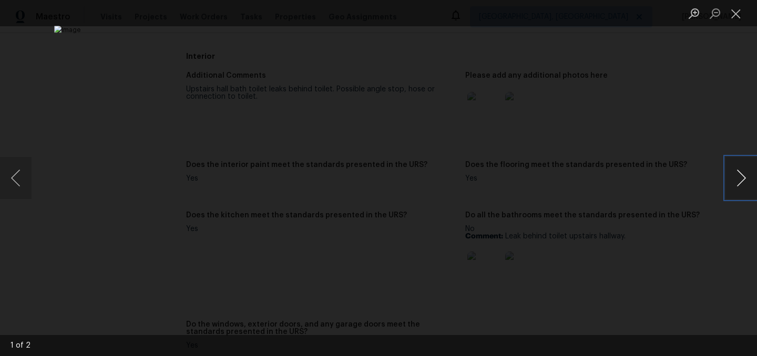
click at [750, 177] on button "Next image" at bounding box center [741, 178] width 32 height 42
click at [737, 185] on button "Next image" at bounding box center [741, 178] width 32 height 42
click at [739, 15] on button "Close lightbox" at bounding box center [735, 13] width 21 height 18
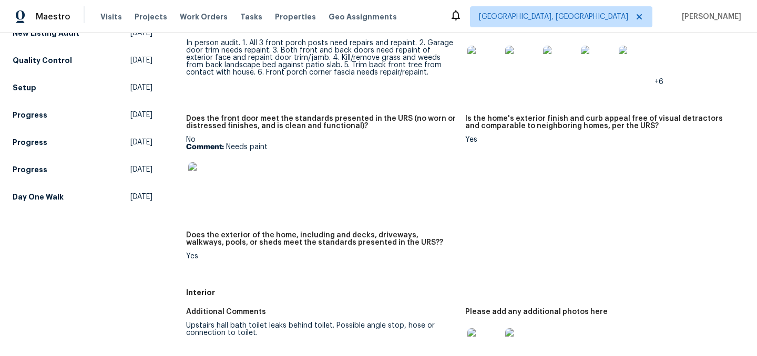
scroll to position [0, 0]
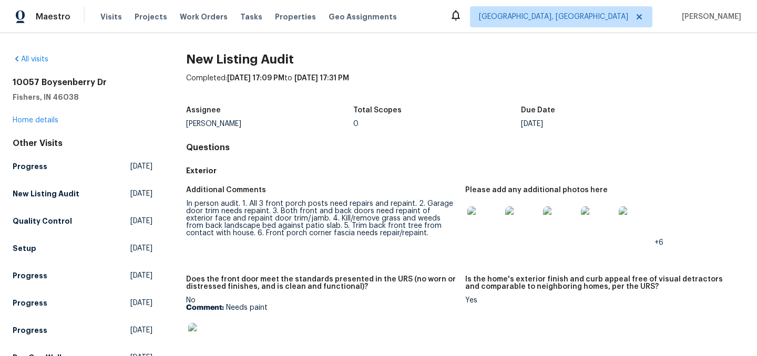
click at [44, 116] on div "[STREET_ADDRESS][PERSON_NAME] Home details" at bounding box center [83, 101] width 140 height 48
click at [42, 120] on link "Home details" at bounding box center [36, 120] width 46 height 7
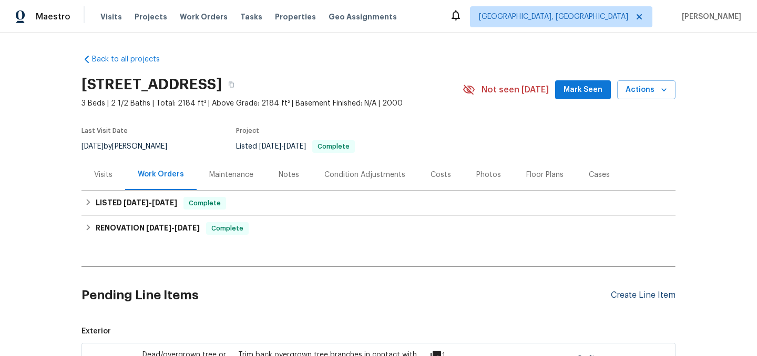
click at [632, 294] on div "Create Line Item" at bounding box center [643, 296] width 65 height 10
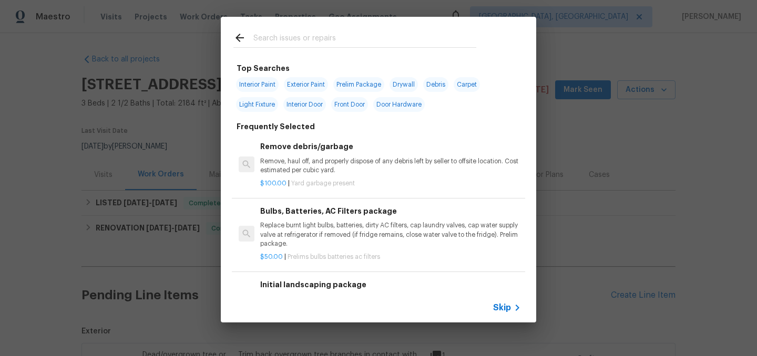
click at [296, 34] on input "text" at bounding box center [364, 40] width 223 height 16
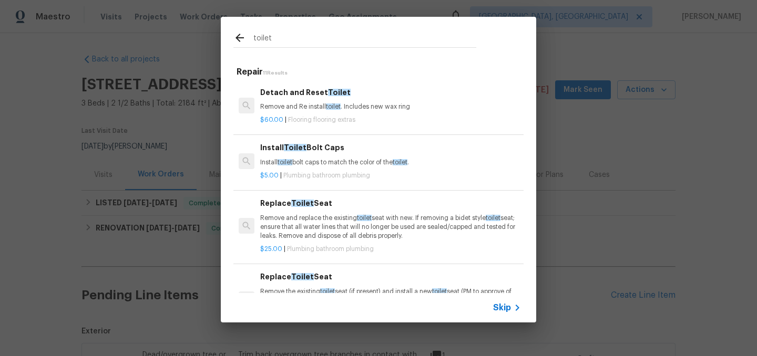
type input "toilet"
click at [502, 306] on span "Skip" at bounding box center [502, 308] width 18 height 11
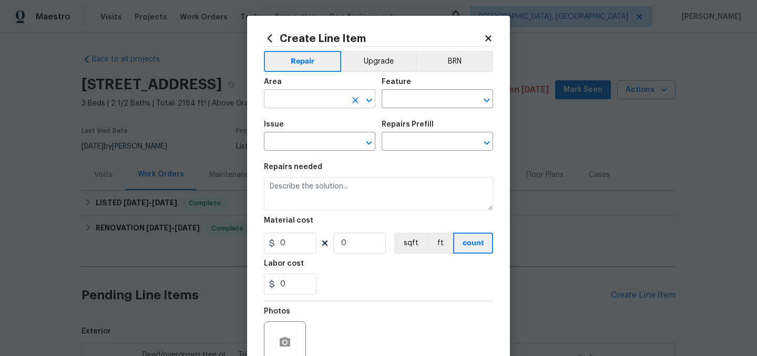
click at [292, 99] on input "text" at bounding box center [305, 100] width 82 height 16
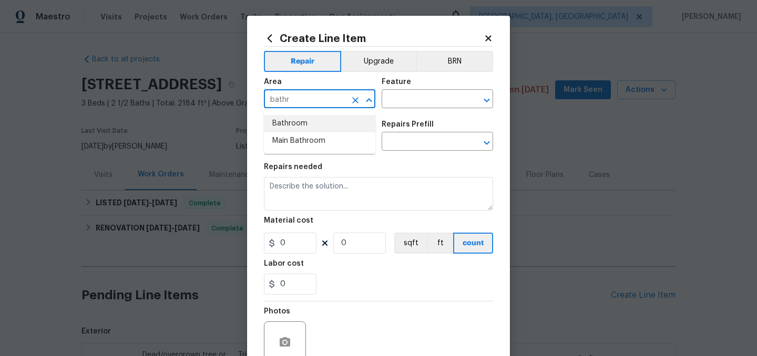
click at [287, 118] on li "Bathroom" at bounding box center [319, 123] width 111 height 17
type input "Bathroom"
click at [414, 104] on input "text" at bounding box center [423, 100] width 82 height 16
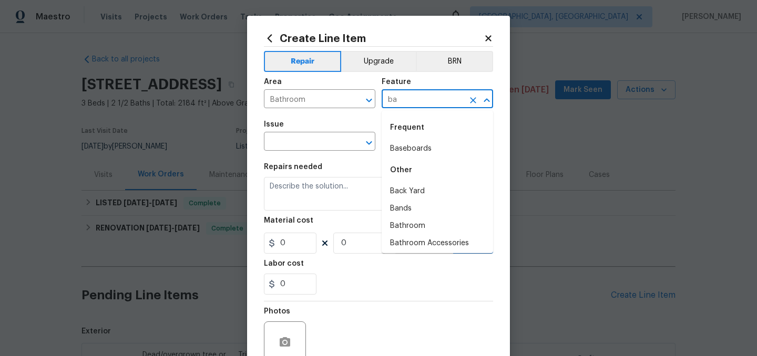
type input "b"
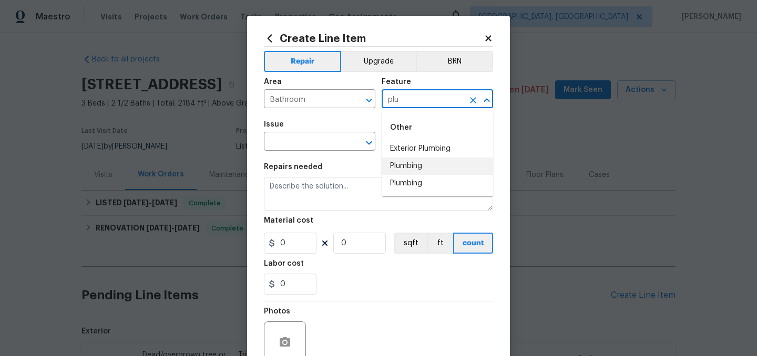
click at [411, 168] on li "Plumbing" at bounding box center [437, 166] width 111 height 17
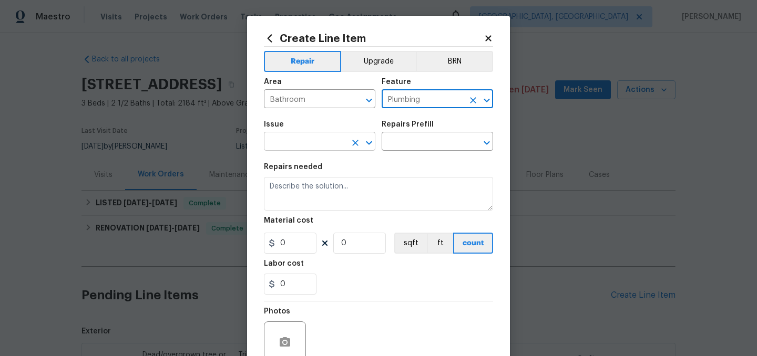
type input "Plumbing"
click at [293, 141] on input "text" at bounding box center [305, 143] width 82 height 16
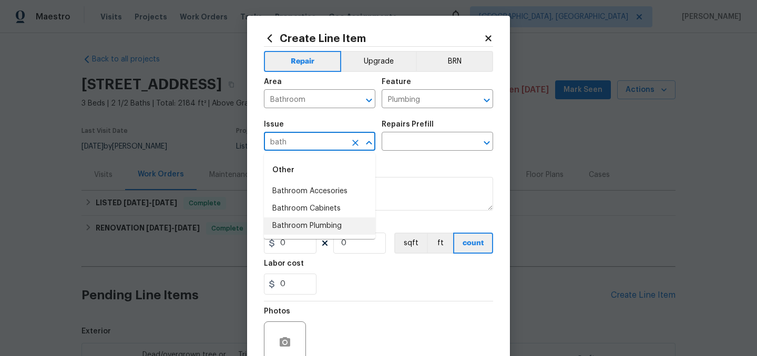
click at [307, 227] on li "Bathroom Plumbing" at bounding box center [319, 226] width 111 height 17
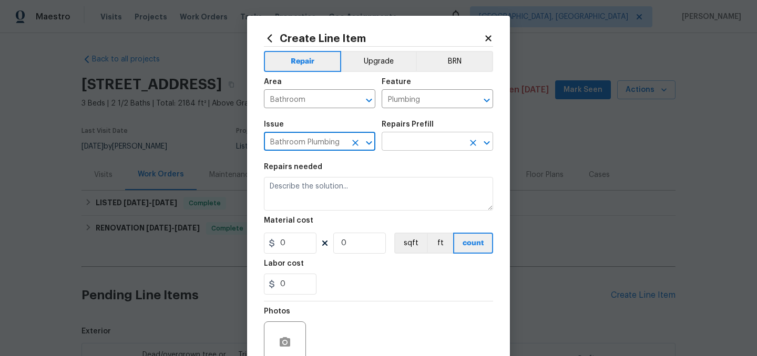
type input "Bathroom Plumbing"
click at [413, 144] on input "text" at bounding box center [423, 143] width 82 height 16
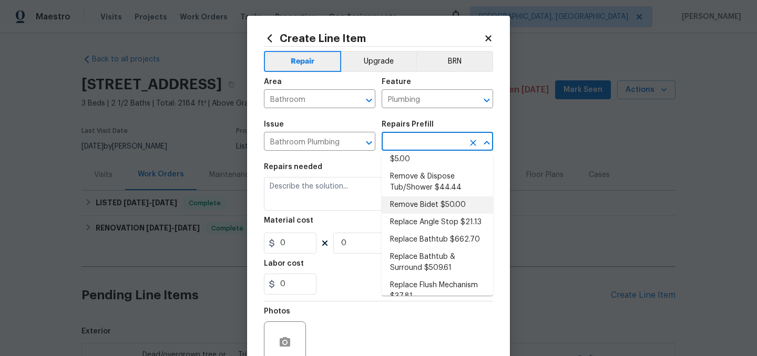
scroll to position [253, 0]
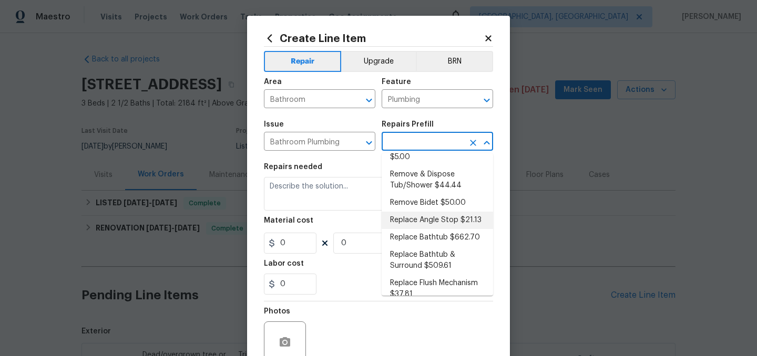
click at [422, 213] on li "Replace Angle Stop $21.13" at bounding box center [437, 220] width 111 height 17
type input "Replace Angle Stop $21.13"
type textarea "Remove the existing bathroom angle stop/valve and repalce with new. Ensure that…"
type input "21.13"
type input "1"
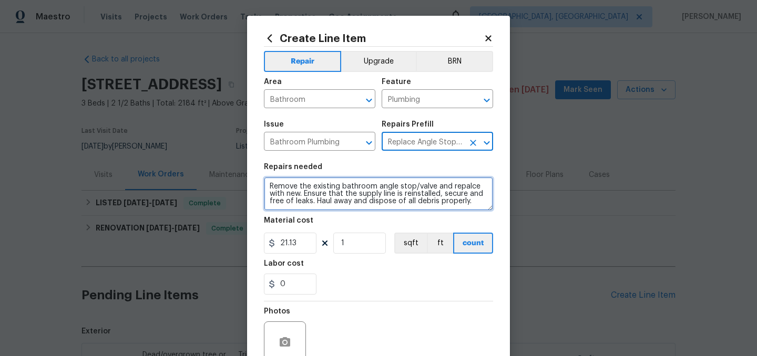
click at [270, 184] on textarea "Remove the existing bathroom angle stop/valve and repalce with new. Ensure that…" at bounding box center [378, 194] width 229 height 34
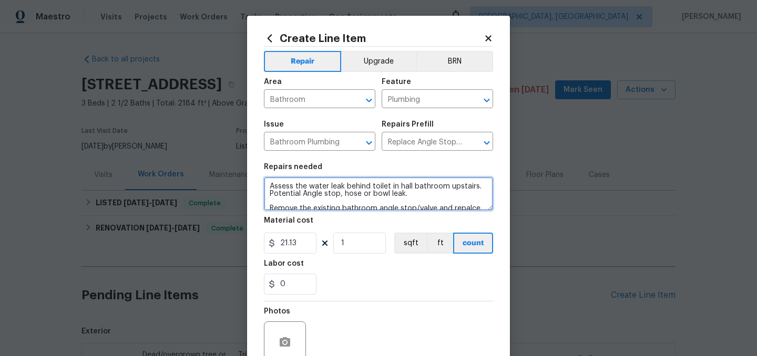
type textarea "Assess the water leak behind toilet in hall bathroom upstairs. Potential Angle …"
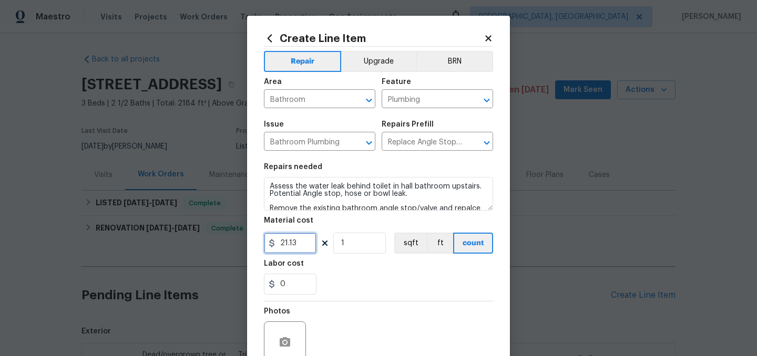
click at [313, 250] on input "21.13" at bounding box center [290, 243] width 53 height 21
type input "75"
click at [365, 293] on div "0" at bounding box center [378, 284] width 229 height 21
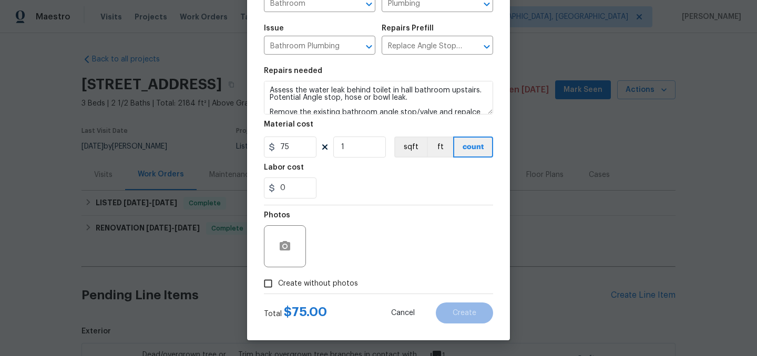
click at [319, 284] on span "Create without photos" at bounding box center [318, 284] width 80 height 11
click at [278, 284] on input "Create without photos" at bounding box center [268, 284] width 20 height 20
click at [279, 246] on icon "button" at bounding box center [285, 246] width 13 height 13
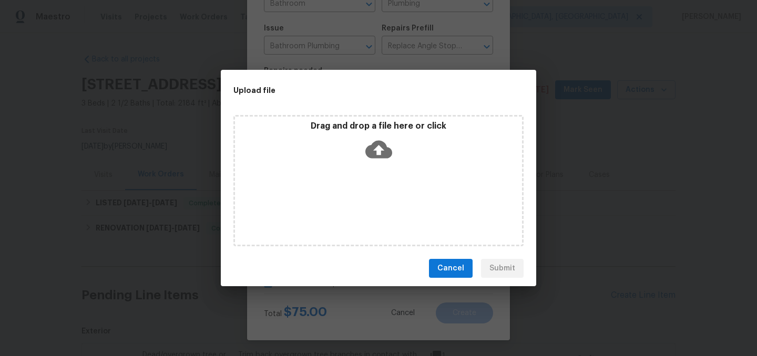
click at [383, 151] on icon at bounding box center [378, 150] width 27 height 18
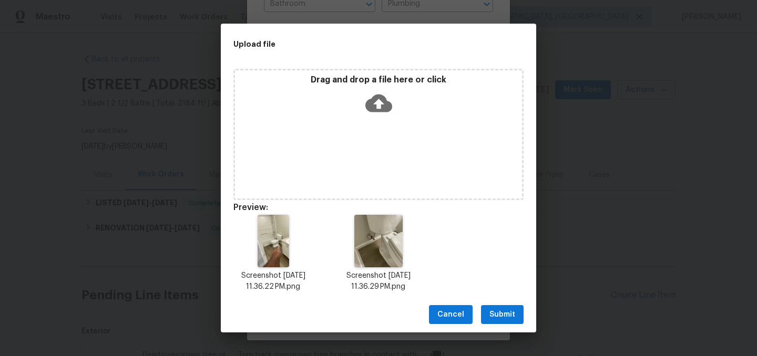
click at [498, 311] on span "Submit" at bounding box center [502, 315] width 26 height 13
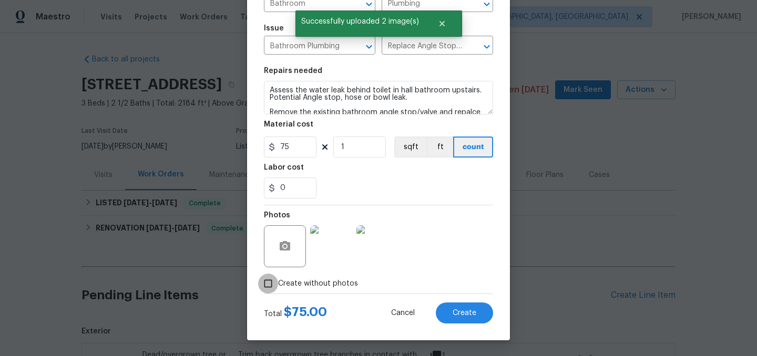
click at [269, 282] on input "Create without photos" at bounding box center [268, 284] width 20 height 20
checkbox input "false"
click at [454, 310] on span "Create" at bounding box center [465, 314] width 24 height 8
type input "0"
checkbox input "true"
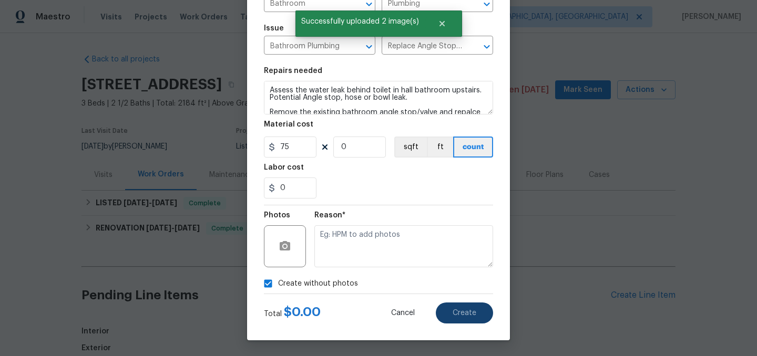
type input "0"
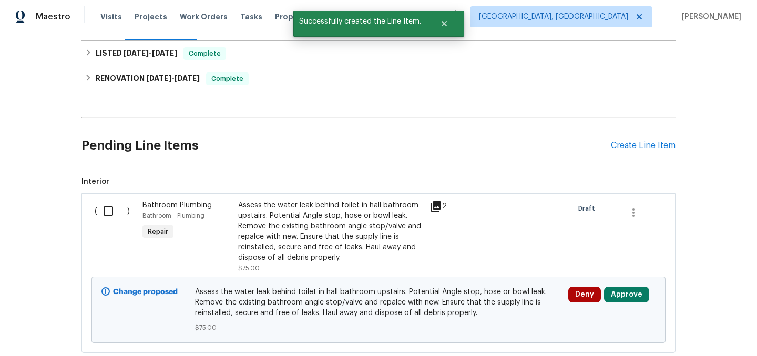
scroll to position [184, 0]
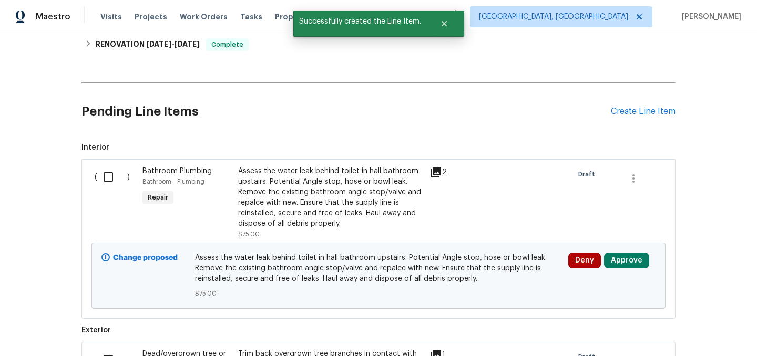
click at [108, 178] on input "checkbox" at bounding box center [112, 177] width 30 height 22
checkbox input "true"
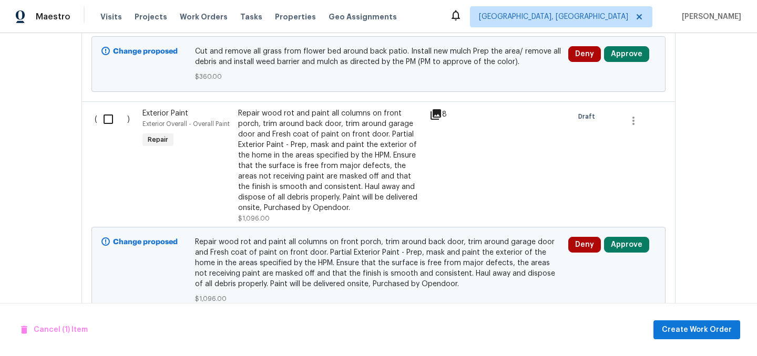
scroll to position [682, 0]
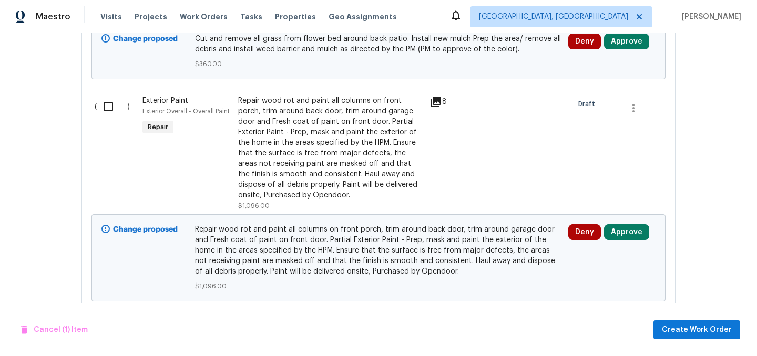
click at [105, 106] on input "checkbox" at bounding box center [112, 107] width 30 height 22
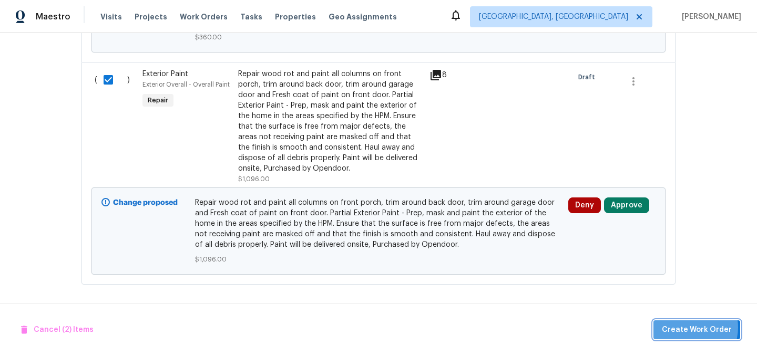
click at [692, 327] on span "Create Work Order" at bounding box center [697, 330] width 70 height 13
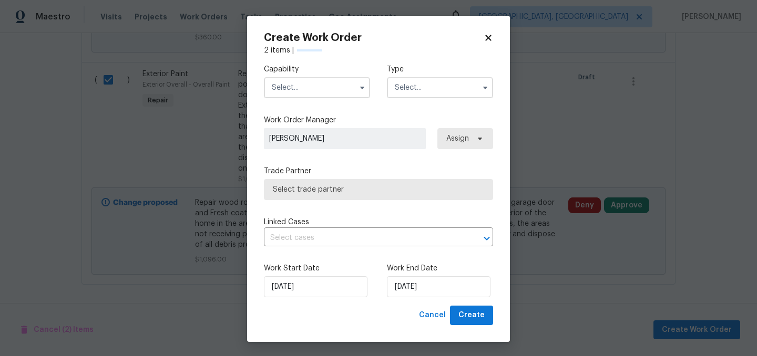
checkbox input "false"
click at [308, 79] on input "text" at bounding box center [317, 87] width 106 height 21
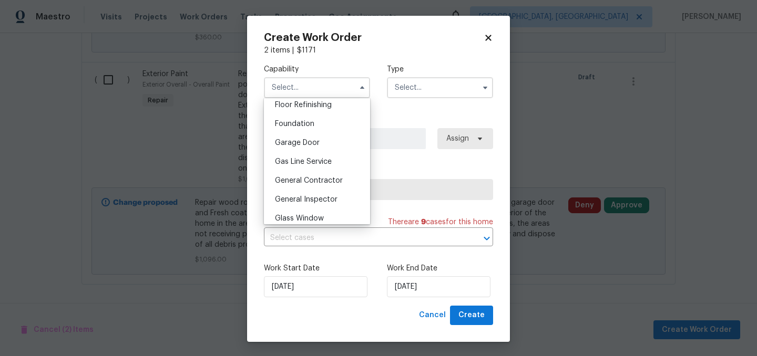
scroll to position [435, 0]
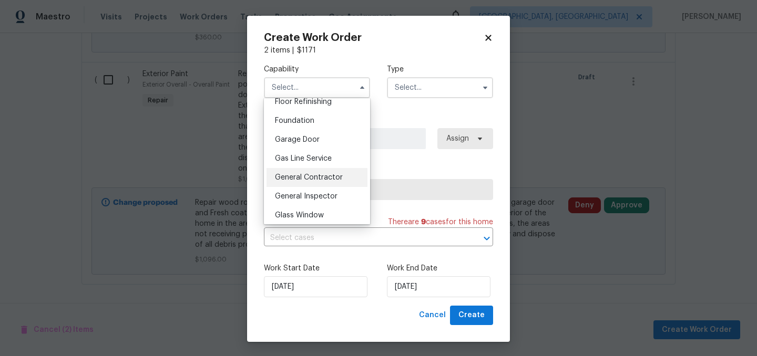
click at [321, 177] on span "General Contractor" at bounding box center [309, 177] width 68 height 7
type input "General Contractor"
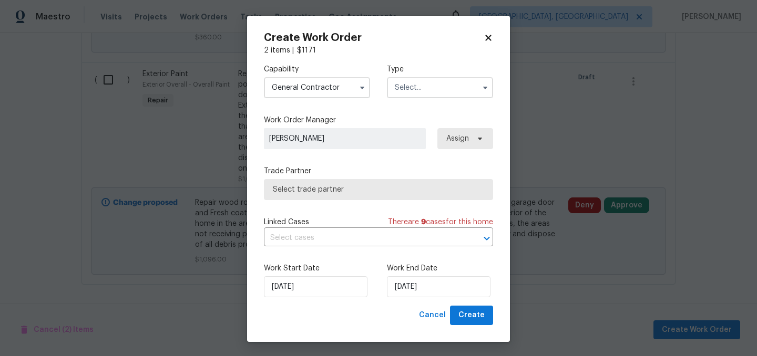
click at [426, 79] on input "text" at bounding box center [440, 87] width 106 height 21
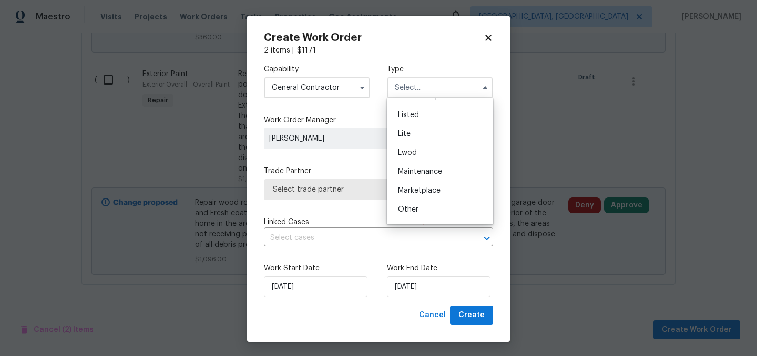
scroll to position [104, 0]
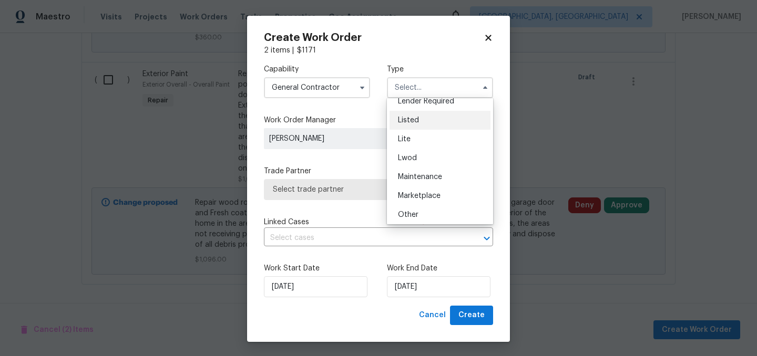
click at [420, 125] on div "Listed" at bounding box center [439, 120] width 101 height 19
type input "Listed"
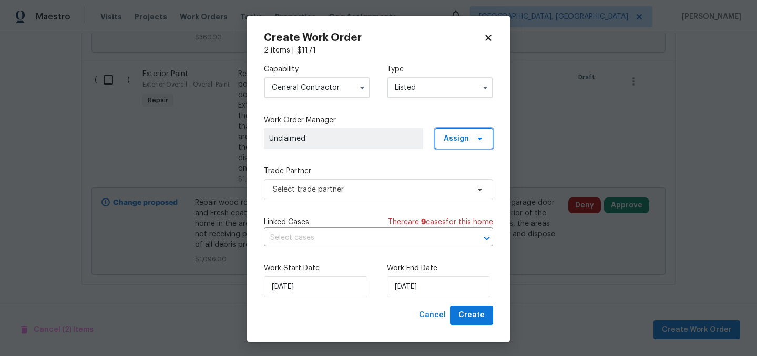
click at [454, 146] on span "Assign" at bounding box center [464, 138] width 58 height 21
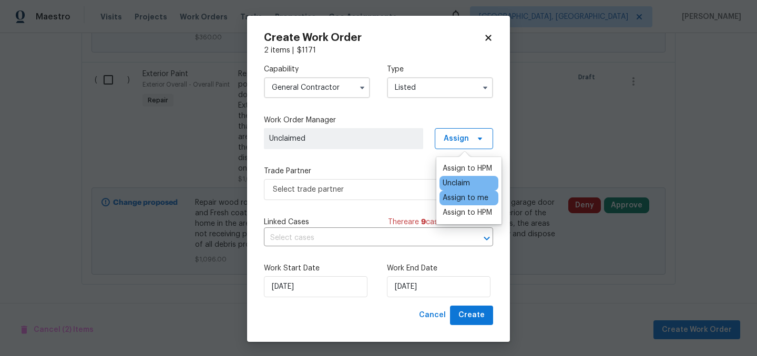
click at [465, 199] on div "Assign to me" at bounding box center [466, 198] width 46 height 11
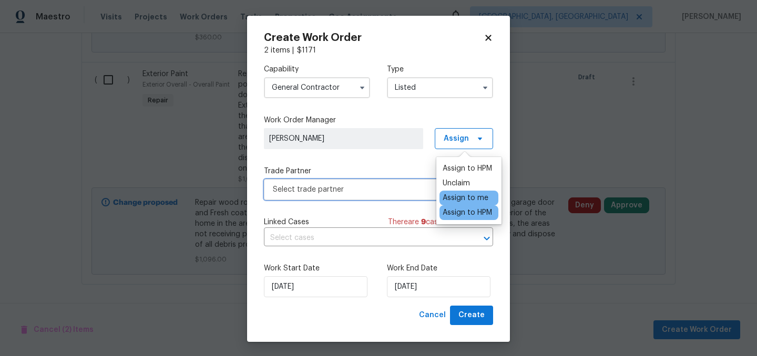
click at [387, 191] on span "Select trade partner" at bounding box center [371, 189] width 196 height 11
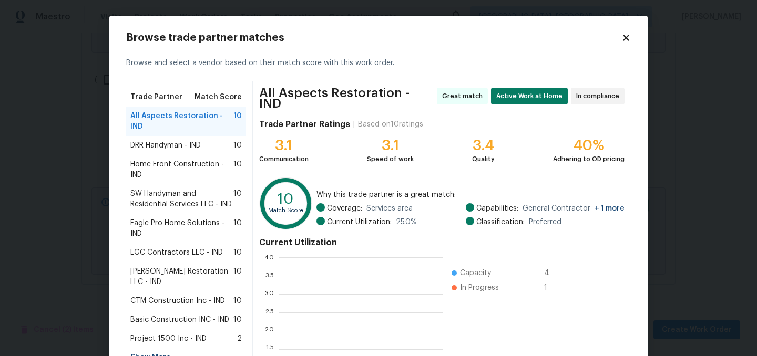
scroll to position [147, 163]
click at [169, 189] on span "SW Handyman and Residential Services LLC - IND" at bounding box center [181, 199] width 103 height 21
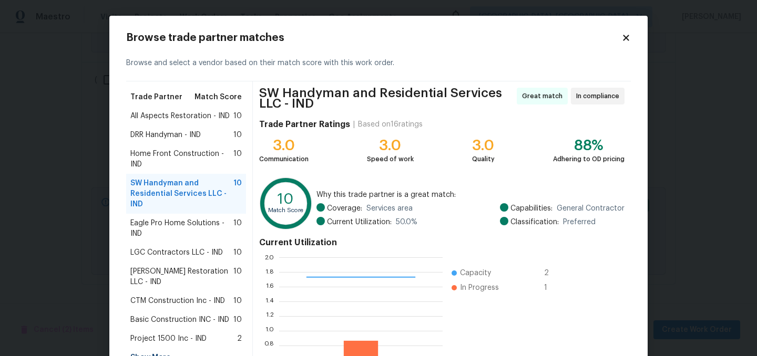
scroll to position [111, 0]
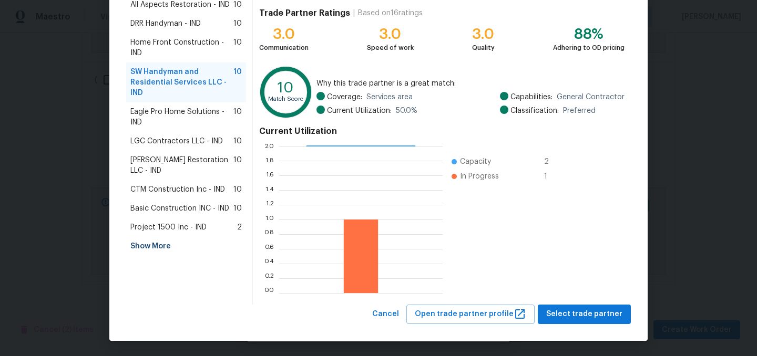
click at [578, 304] on div "SW Handyman and Residential Services LLC - IND Great match In compliance Trade …" at bounding box center [442, 137] width 378 height 335
click at [581, 315] on span "Select trade partner" at bounding box center [584, 314] width 76 height 13
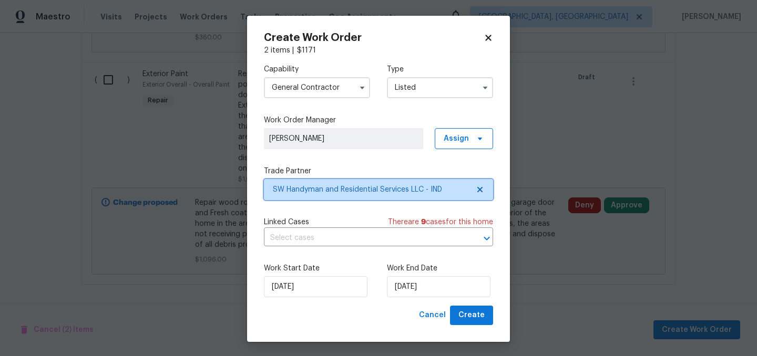
scroll to position [0, 0]
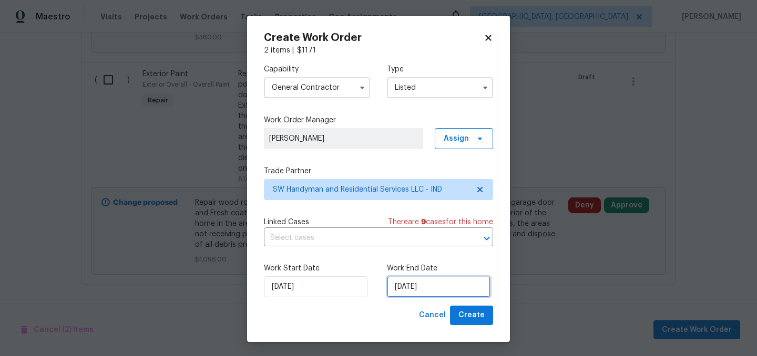
click at [433, 287] on input "[DATE]" at bounding box center [439, 286] width 104 height 21
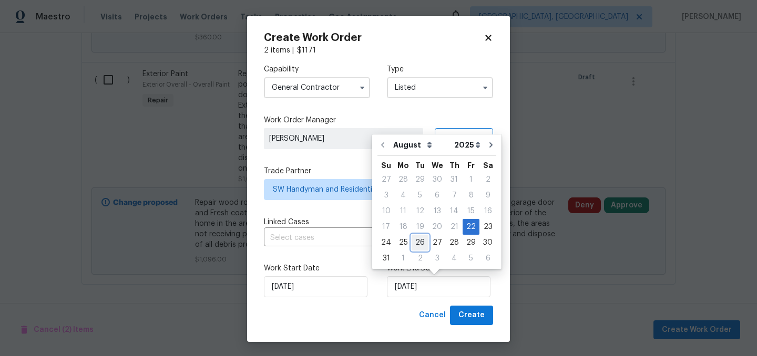
click at [418, 241] on div "26" at bounding box center [420, 242] width 17 height 15
type input "[DATE]"
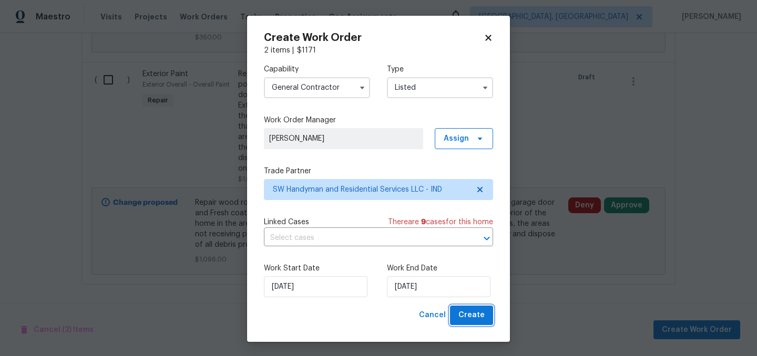
click at [466, 312] on span "Create" at bounding box center [471, 315] width 26 height 13
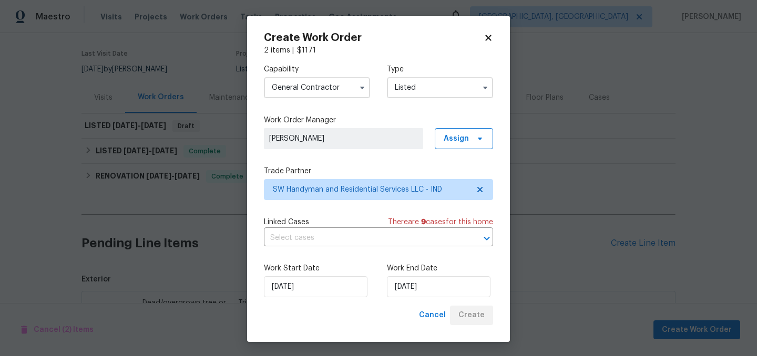
scroll to position [330, 0]
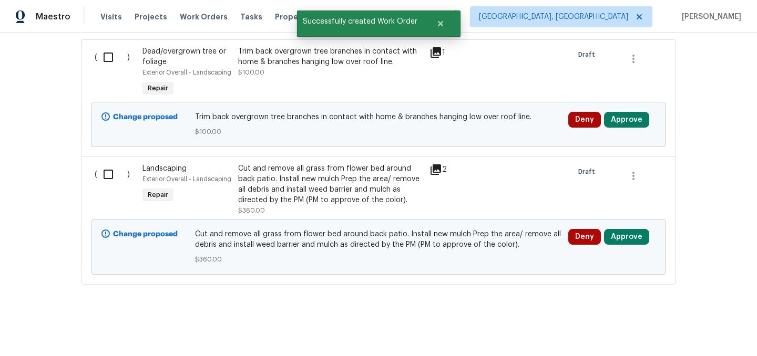
click at [111, 173] on input "checkbox" at bounding box center [112, 174] width 30 height 22
checkbox input "true"
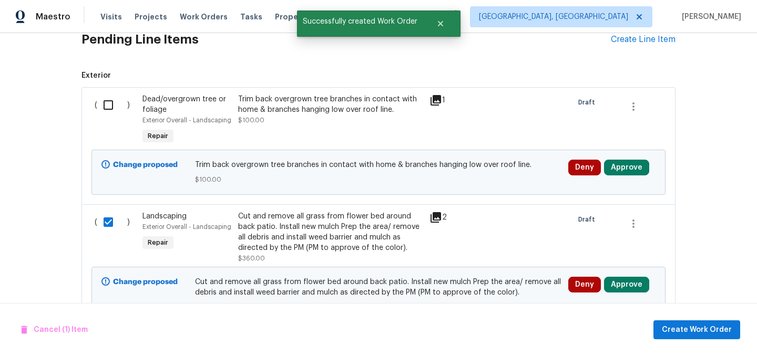
scroll to position [231, 0]
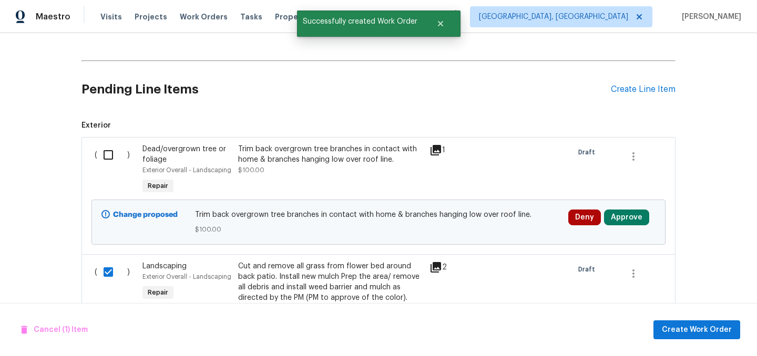
click at [112, 157] on input "checkbox" at bounding box center [112, 155] width 30 height 22
click at [702, 332] on span "Create Work Order" at bounding box center [697, 330] width 70 height 13
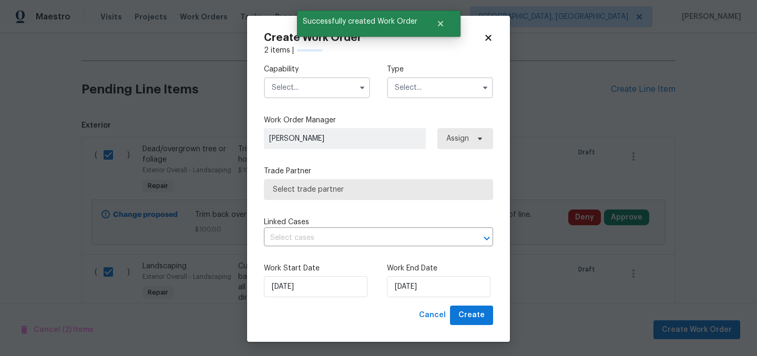
checkbox input "false"
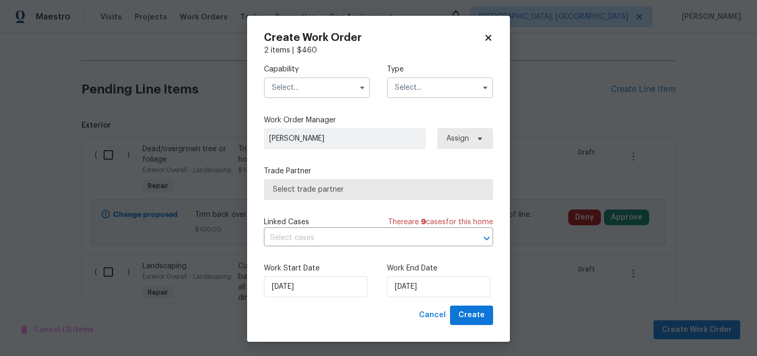
click at [319, 89] on input "text" at bounding box center [317, 87] width 106 height 21
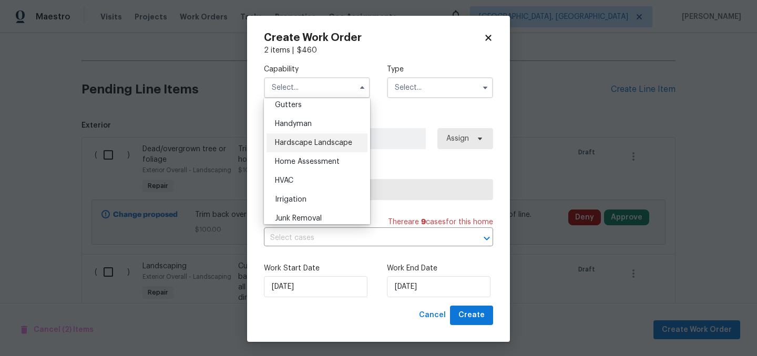
scroll to position [563, 0]
click at [331, 146] on span "Hardscape Landscape" at bounding box center [313, 144] width 77 height 7
type input "Hardscape Landscape"
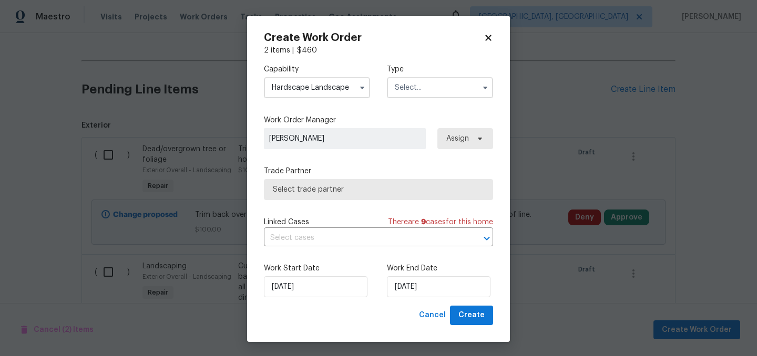
click at [439, 76] on div "Type" at bounding box center [440, 81] width 106 height 34
click at [438, 90] on input "text" at bounding box center [440, 87] width 106 height 21
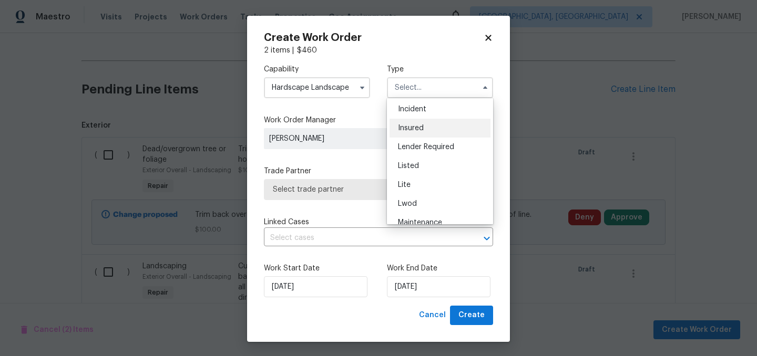
scroll to position [76, 0]
click at [419, 149] on div "Listed" at bounding box center [439, 148] width 101 height 19
type input "Listed"
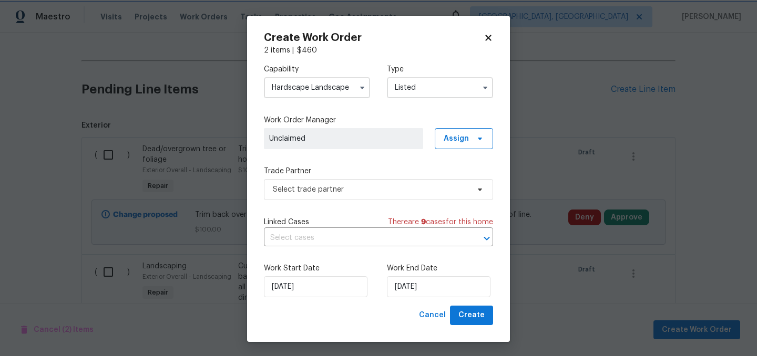
scroll to position [0, 0]
click at [378, 193] on span "Select trade partner" at bounding box center [371, 189] width 196 height 11
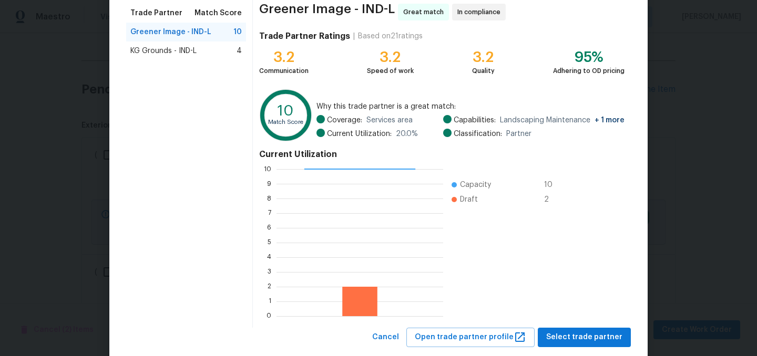
scroll to position [85, 0]
click at [584, 342] on span "Select trade partner" at bounding box center [584, 337] width 76 height 13
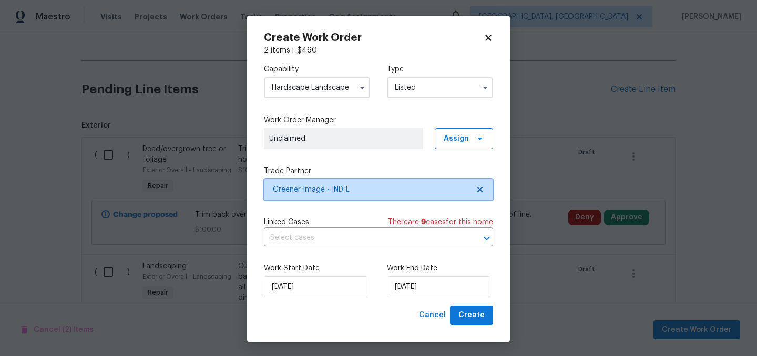
scroll to position [0, 0]
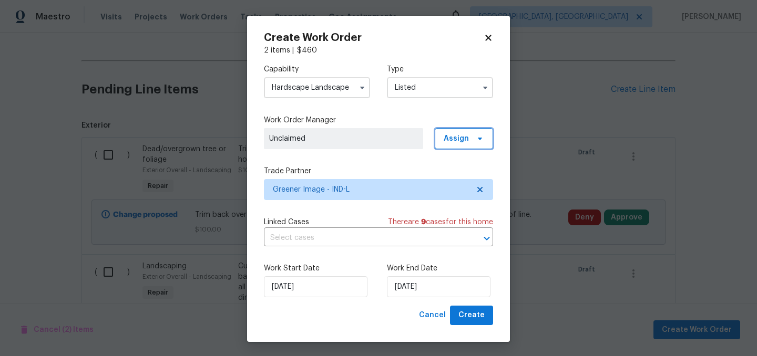
click at [470, 142] on span "Assign" at bounding box center [464, 138] width 58 height 21
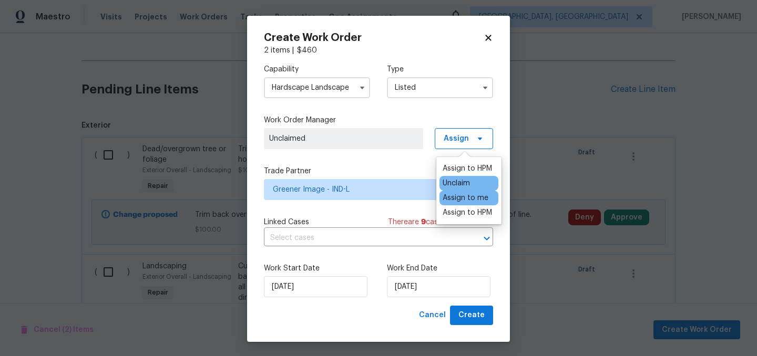
click at [469, 194] on div "Assign to me" at bounding box center [466, 198] width 46 height 11
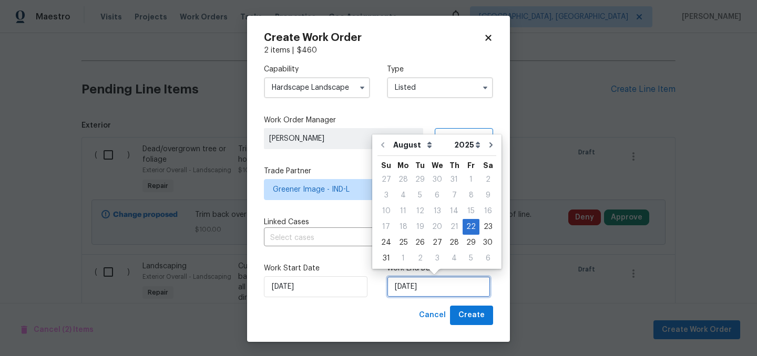
click at [445, 288] on input "[DATE]" at bounding box center [439, 286] width 104 height 21
click at [418, 243] on div "26" at bounding box center [420, 242] width 17 height 15
type input "[DATE]"
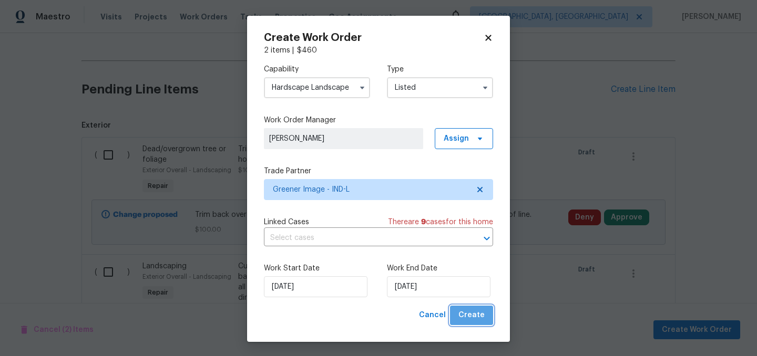
click at [475, 318] on span "Create" at bounding box center [471, 315] width 26 height 13
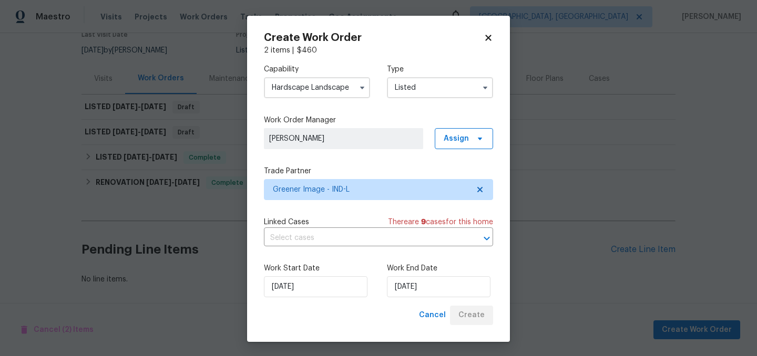
scroll to position [96, 0]
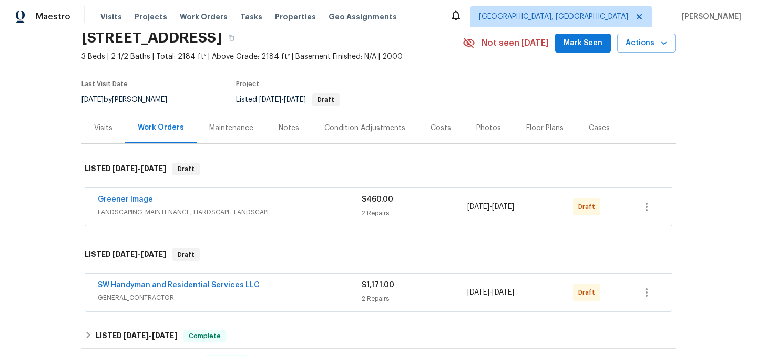
scroll to position [49, 0]
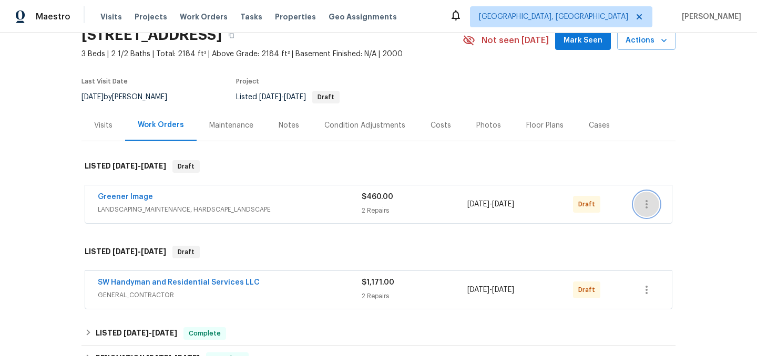
click at [645, 209] on icon "button" at bounding box center [646, 204] width 13 height 13
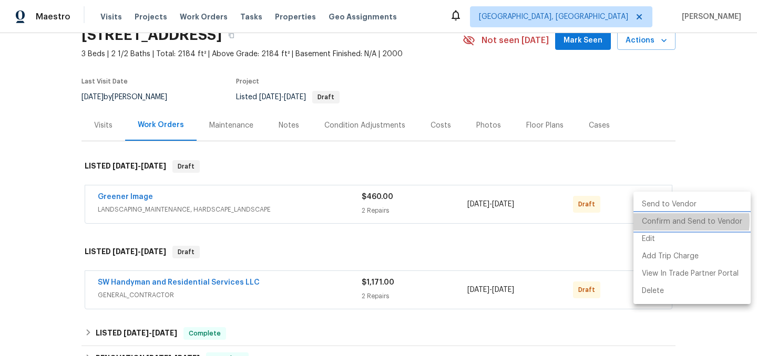
click at [667, 221] on li "Confirm and Send to Vendor" at bounding box center [691, 221] width 117 height 17
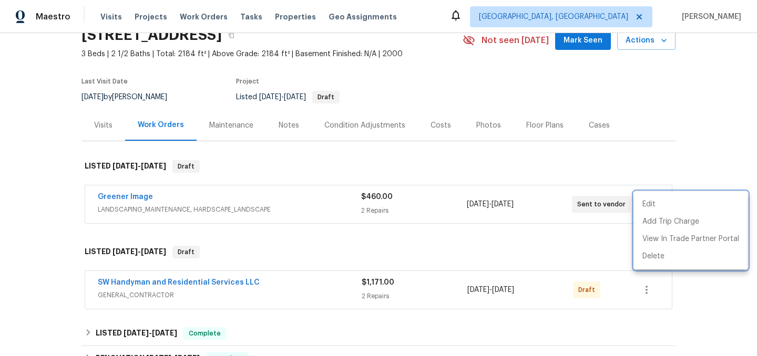
click at [590, 247] on div at bounding box center [378, 178] width 757 height 356
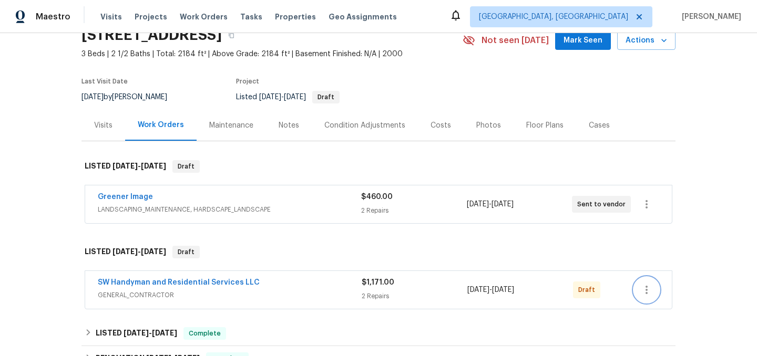
click at [645, 293] on icon "button" at bounding box center [646, 290] width 2 height 8
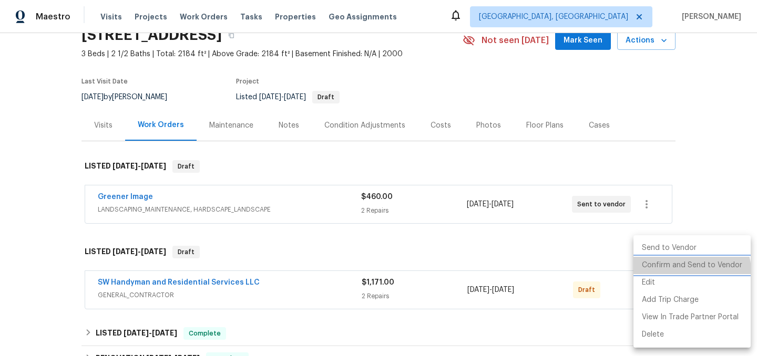
click at [690, 272] on li "Confirm and Send to Vendor" at bounding box center [691, 265] width 117 height 17
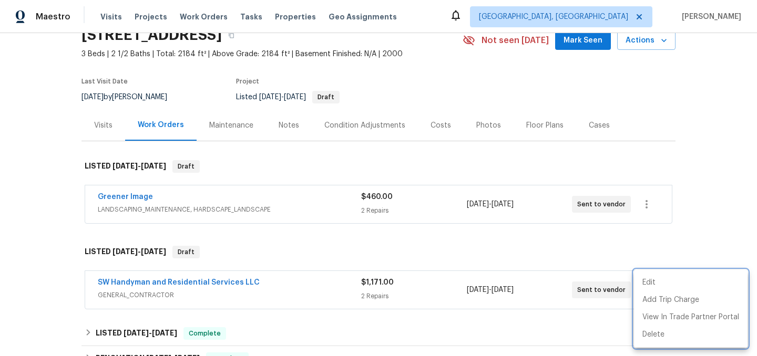
click at [571, 258] on div at bounding box center [378, 178] width 757 height 356
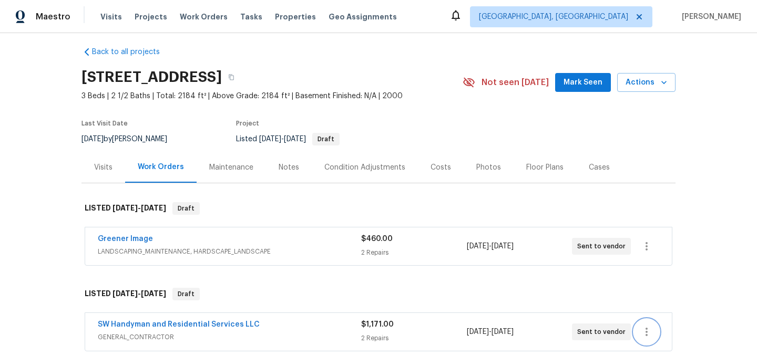
scroll to position [0, 0]
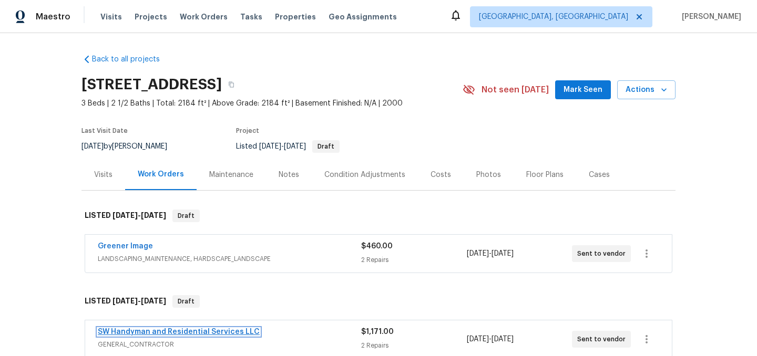
click at [158, 329] on link "SW Handyman and Residential Services LLC" at bounding box center [179, 332] width 162 height 7
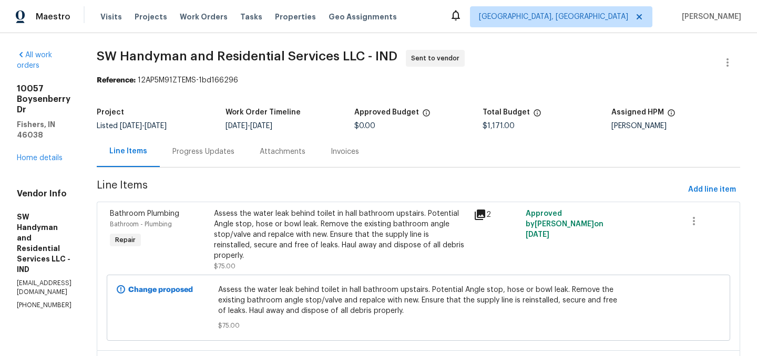
click at [224, 151] on div "Progress Updates" at bounding box center [203, 152] width 62 height 11
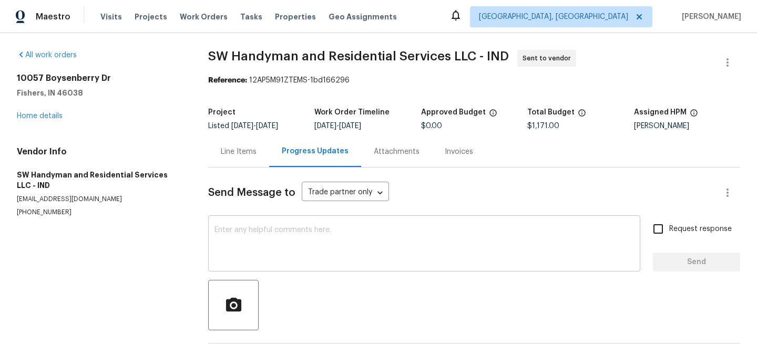
click at [297, 229] on textarea at bounding box center [423, 245] width 419 height 37
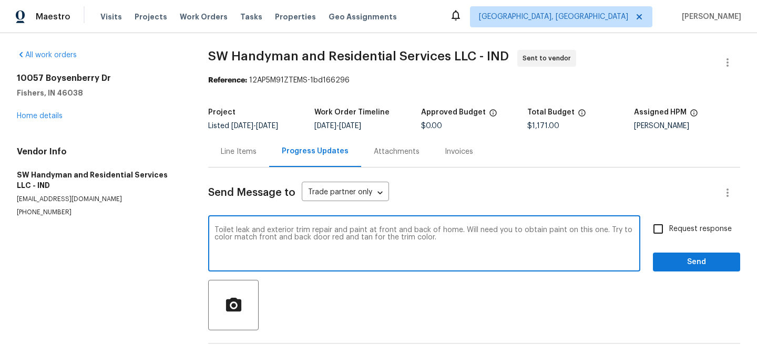
type textarea "Toilet leak and exterior trim repair and paint at front and back of home. Will …"
click at [695, 262] on span "Send" at bounding box center [696, 262] width 70 height 13
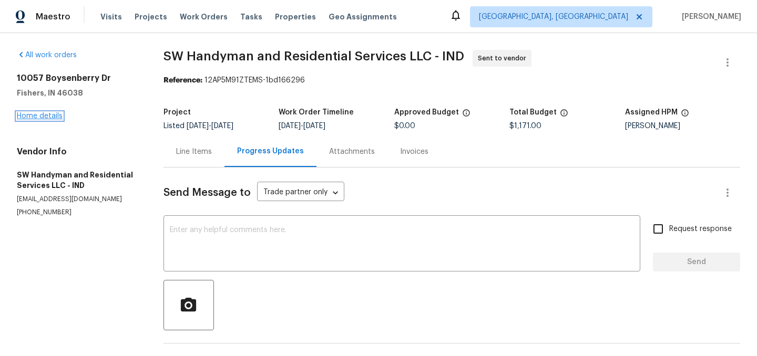
click at [40, 112] on link "Home details" at bounding box center [40, 115] width 46 height 7
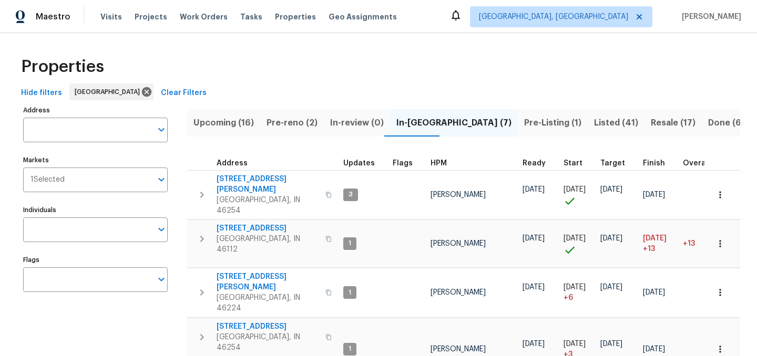
click at [402, 59] on div "Properties" at bounding box center [378, 67] width 723 height 34
click at [467, 49] on div "Properties Hide filters Indianapolis Clear Filters Address Address Markets 1 Se…" at bounding box center [378, 318] width 757 height 571
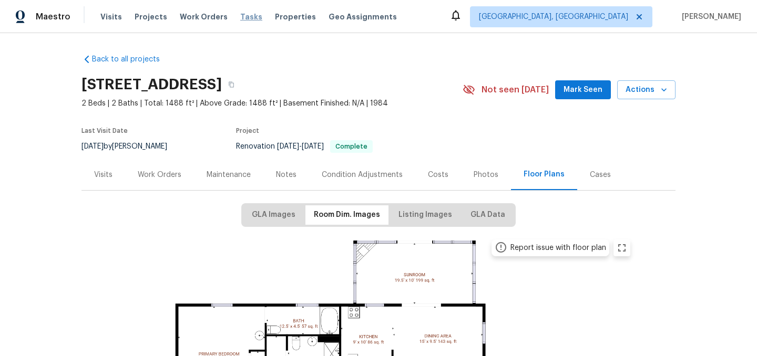
click at [240, 16] on span "Tasks" at bounding box center [251, 16] width 22 height 7
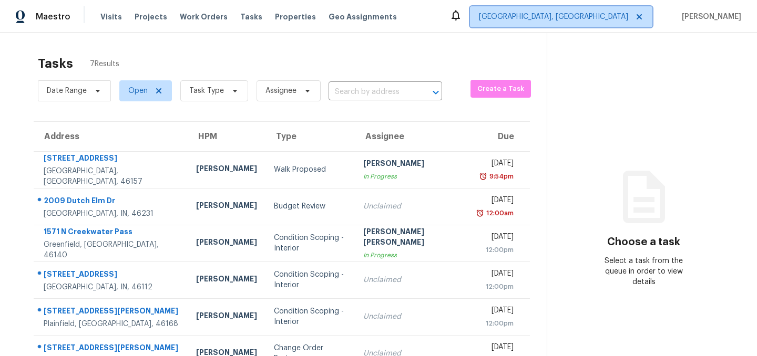
click at [604, 14] on span "[GEOGRAPHIC_DATA], [GEOGRAPHIC_DATA]" at bounding box center [553, 17] width 149 height 11
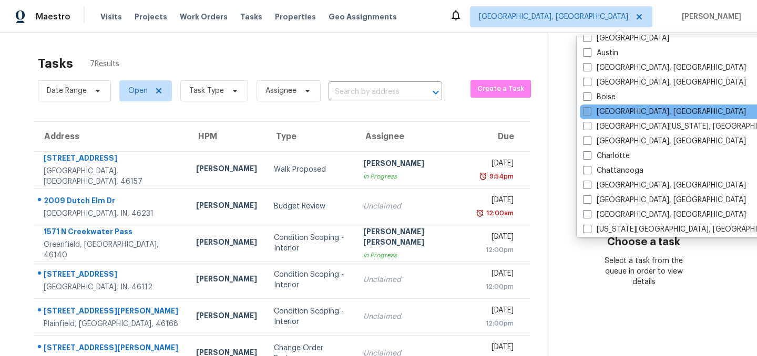
scroll to position [55, 0]
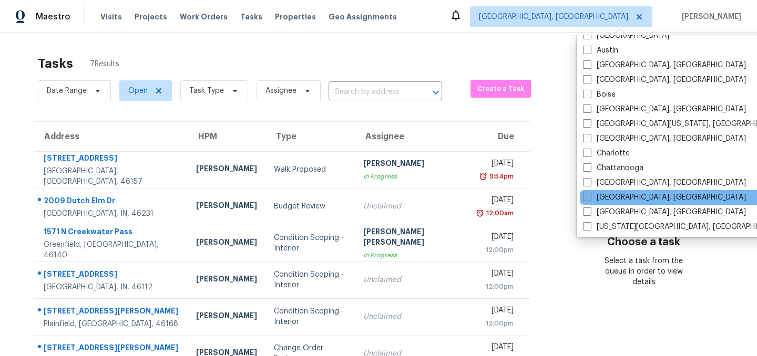
click at [590, 193] on span at bounding box center [587, 197] width 8 height 8
click at [590, 193] on input "[GEOGRAPHIC_DATA], [GEOGRAPHIC_DATA]" at bounding box center [586, 195] width 7 height 7
checkbox input "true"
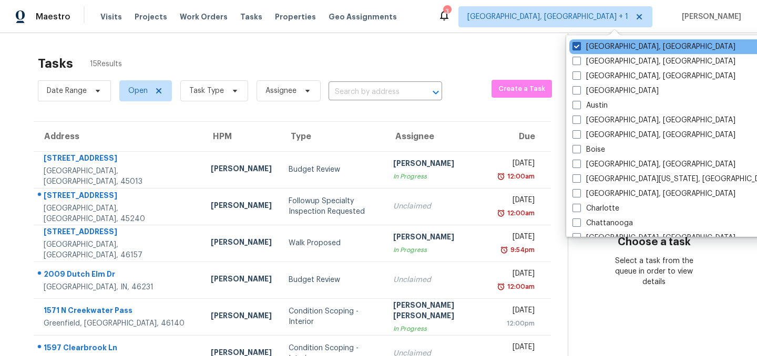
click at [578, 45] on span at bounding box center [576, 46] width 8 height 8
click at [578, 45] on input "[GEOGRAPHIC_DATA], [GEOGRAPHIC_DATA]" at bounding box center [575, 45] width 7 height 7
checkbox input "false"
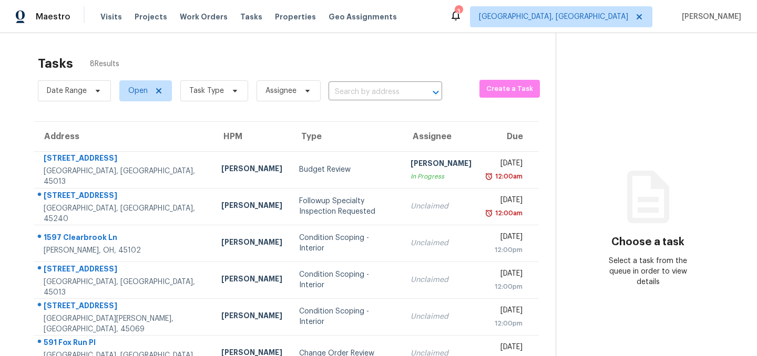
click at [313, 52] on div "Tasks 8 Results" at bounding box center [297, 63] width 518 height 27
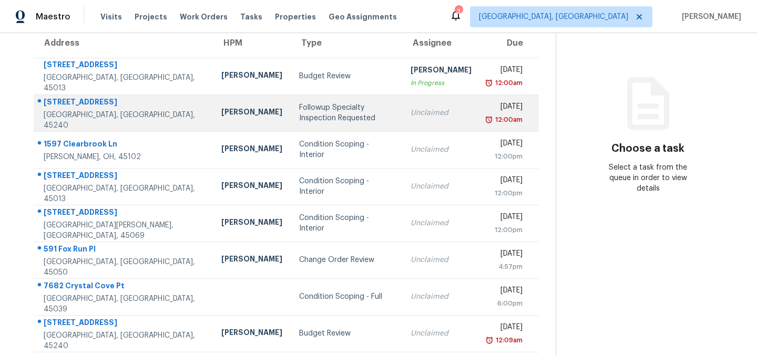
scroll to position [98, 0]
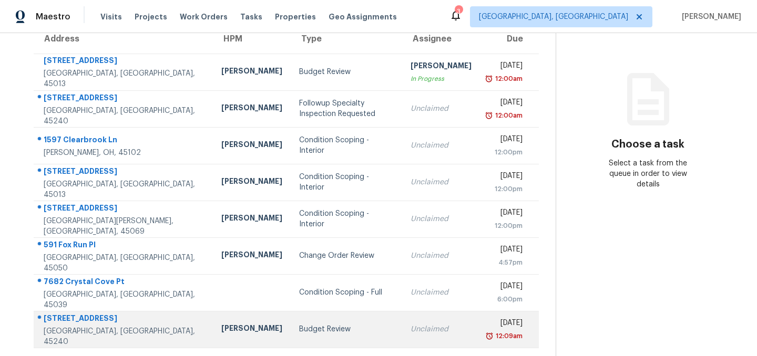
click at [299, 329] on div "Budget Review" at bounding box center [346, 329] width 95 height 11
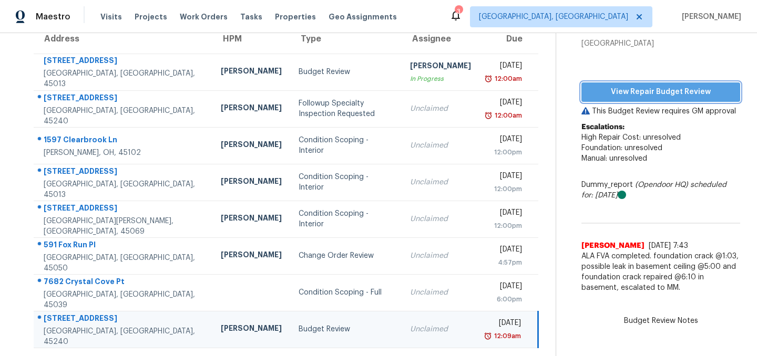
click at [644, 90] on span "View Repair Budget Review" at bounding box center [661, 92] width 142 height 13
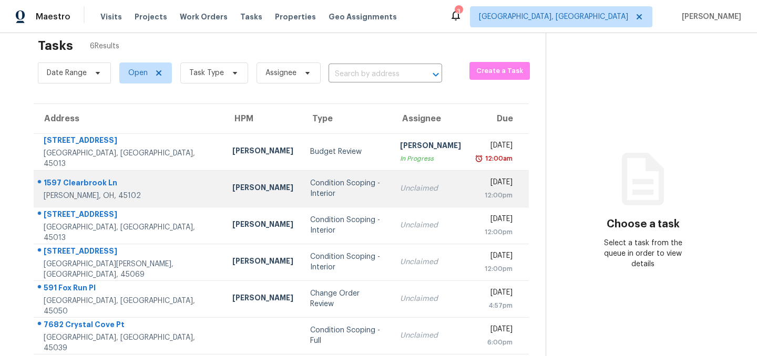
scroll to position [33, 0]
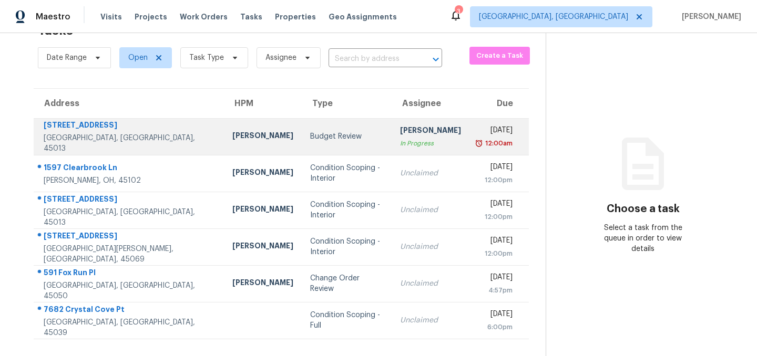
click at [310, 140] on div "Budget Review" at bounding box center [346, 136] width 73 height 11
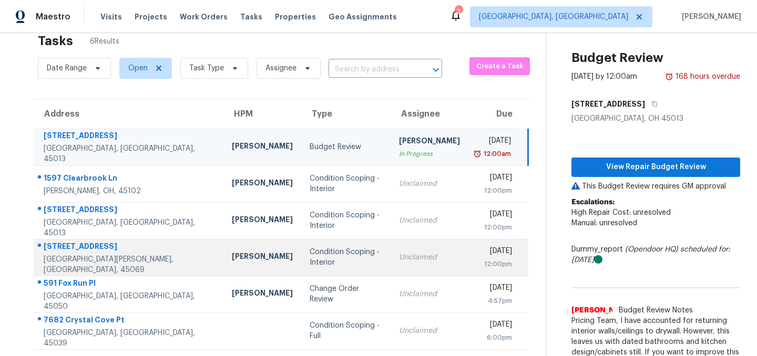
scroll to position [0, 0]
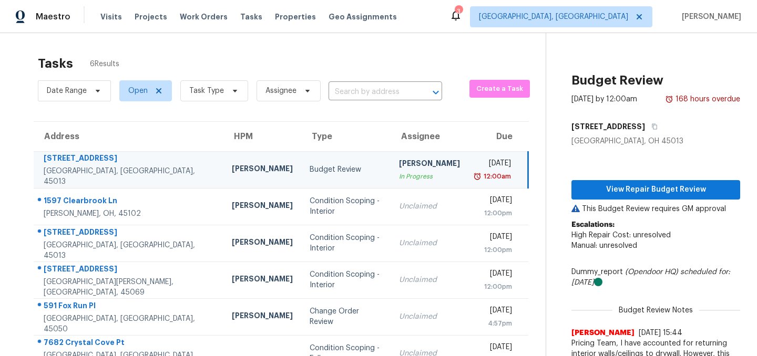
click at [462, 16] on icon at bounding box center [455, 15] width 13 height 13
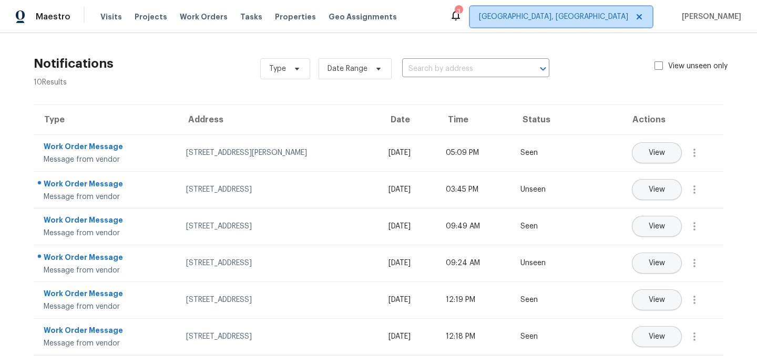
click at [642, 16] on icon at bounding box center [639, 16] width 5 height 5
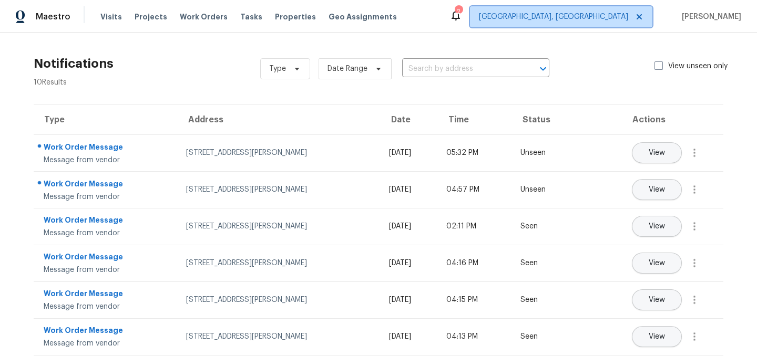
click at [600, 20] on span "[GEOGRAPHIC_DATA], [GEOGRAPHIC_DATA]" at bounding box center [553, 17] width 149 height 11
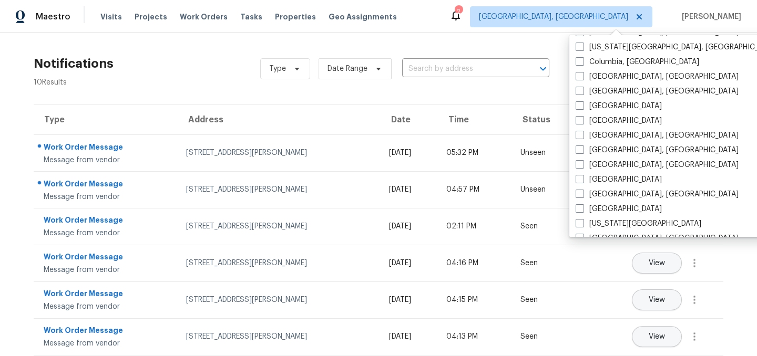
scroll to position [222, 0]
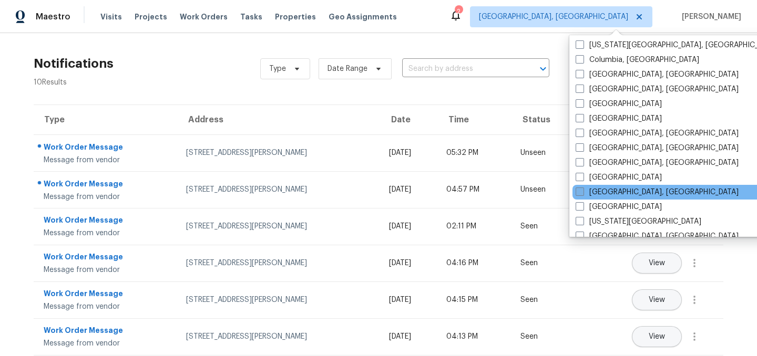
click at [582, 196] on label "[GEOGRAPHIC_DATA], [GEOGRAPHIC_DATA]" at bounding box center [657, 192] width 163 height 11
click at [582, 194] on input "[GEOGRAPHIC_DATA], [GEOGRAPHIC_DATA]" at bounding box center [579, 190] width 7 height 7
checkbox input "true"
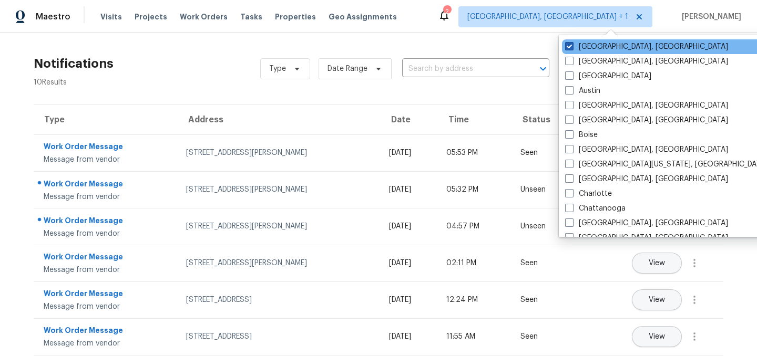
click at [571, 47] on span at bounding box center [569, 46] width 8 height 8
click at [571, 47] on input "[GEOGRAPHIC_DATA], [GEOGRAPHIC_DATA]" at bounding box center [568, 45] width 7 height 7
checkbox input "false"
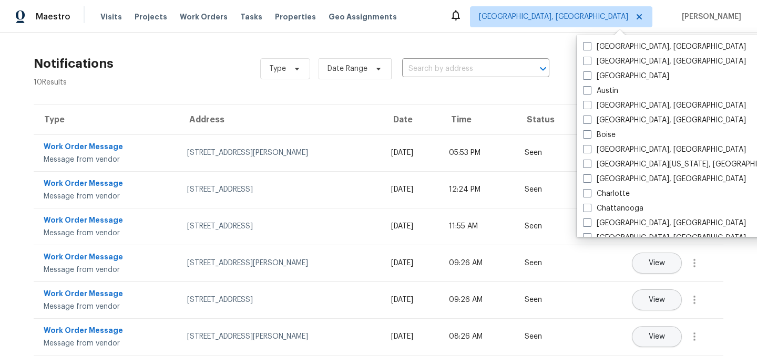
click at [212, 48] on div "Notifications 10 Results Type Date Range ​ View unseen only Type Address Date T…" at bounding box center [378, 272] width 757 height 478
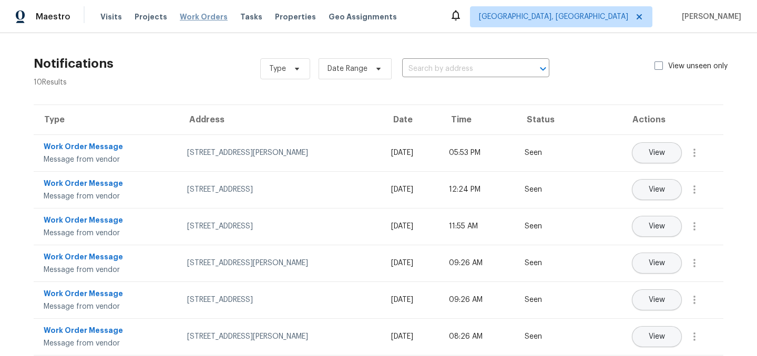
click at [196, 18] on span "Work Orders" at bounding box center [204, 17] width 48 height 11
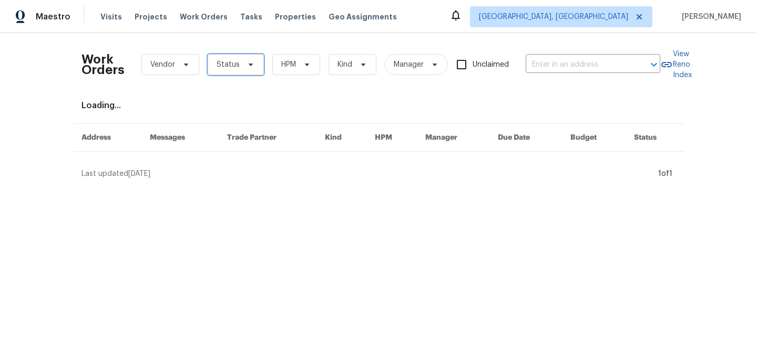
click at [230, 67] on span "Status" at bounding box center [228, 64] width 23 height 11
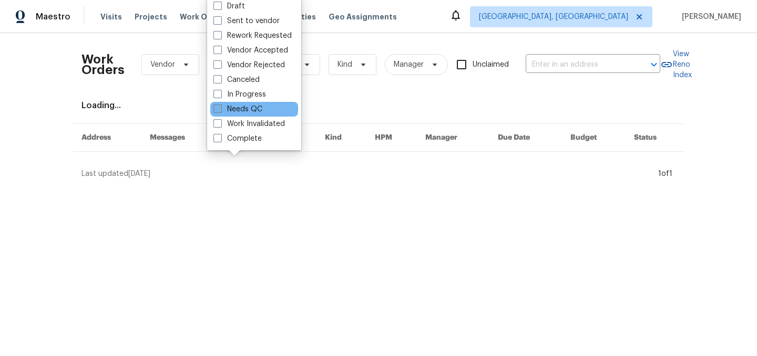
click at [246, 107] on label "Needs QC" at bounding box center [237, 109] width 49 height 11
click at [220, 107] on input "Needs QC" at bounding box center [216, 107] width 7 height 7
checkbox input "true"
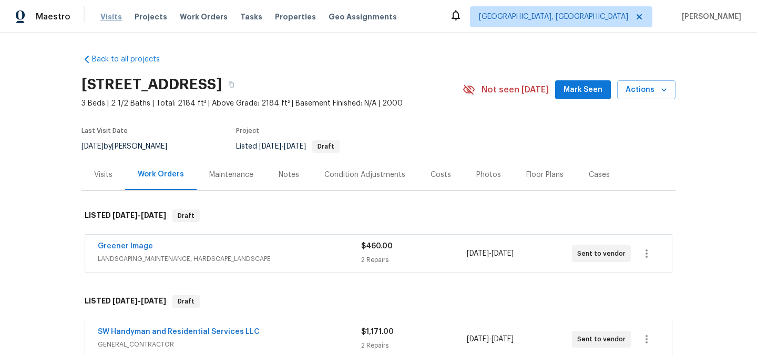
click at [104, 16] on span "Visits" at bounding box center [111, 17] width 22 height 11
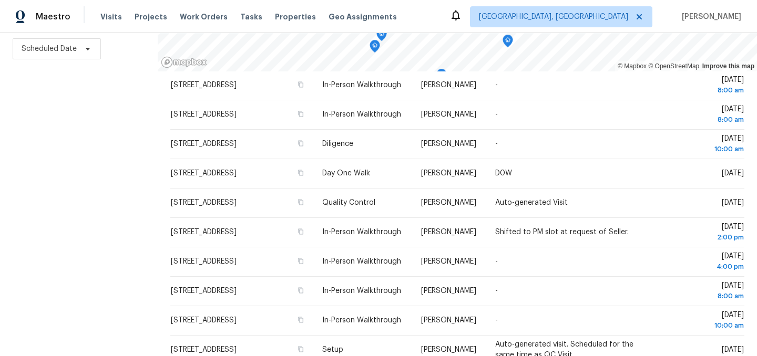
scroll to position [262, 0]
